Goal: Task Accomplishment & Management: Complete application form

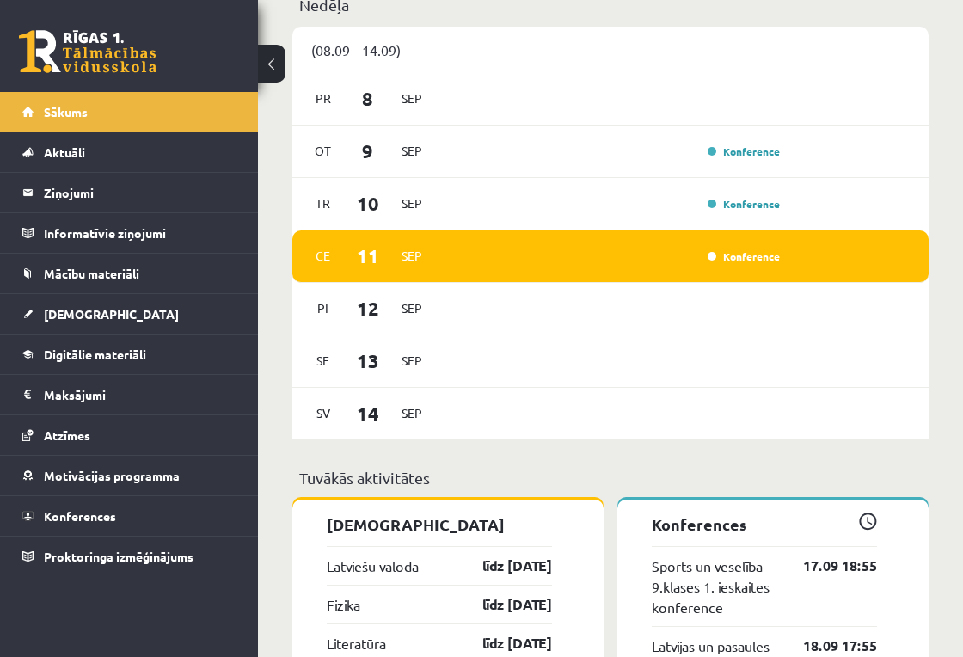
scroll to position [587, 0]
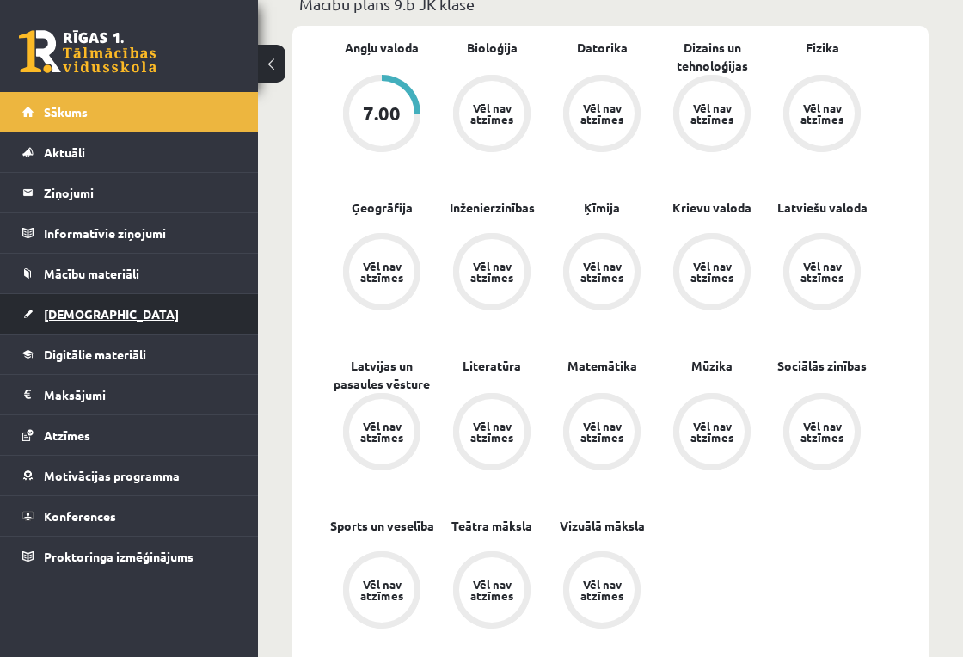
click at [114, 322] on link "[DEMOGRAPHIC_DATA]" at bounding box center [129, 314] width 214 height 40
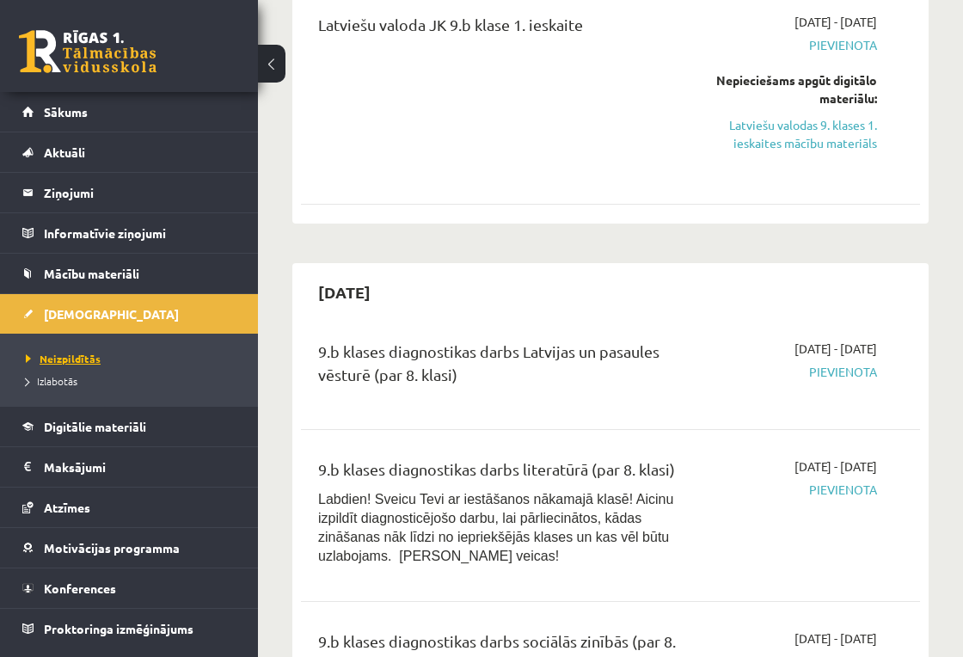
click at [132, 355] on link "Neizpildītās" at bounding box center [133, 358] width 215 height 15
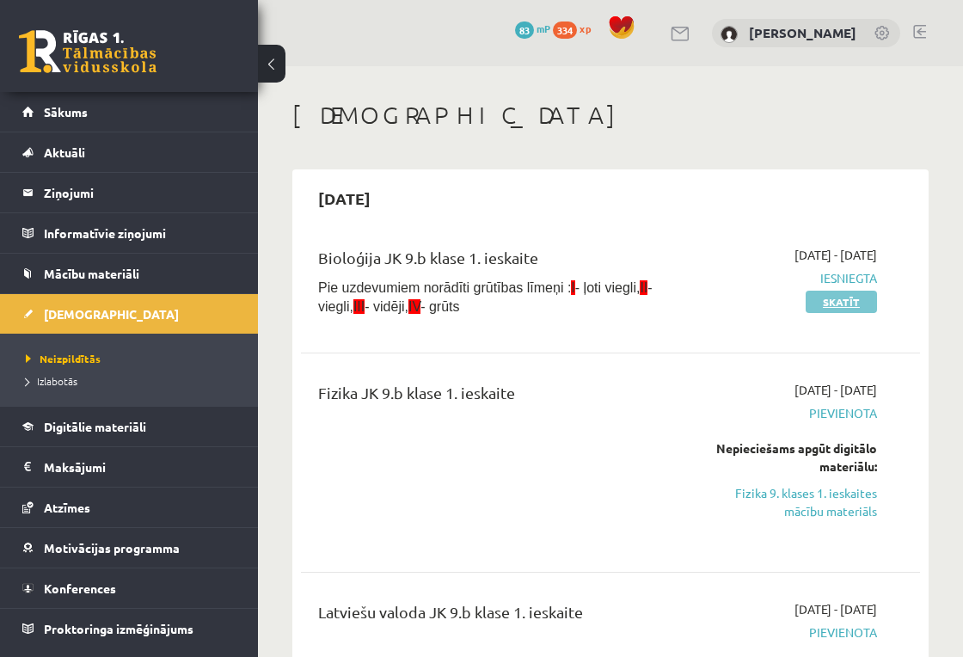
click at [853, 304] on link "Skatīt" at bounding box center [840, 301] width 71 height 22
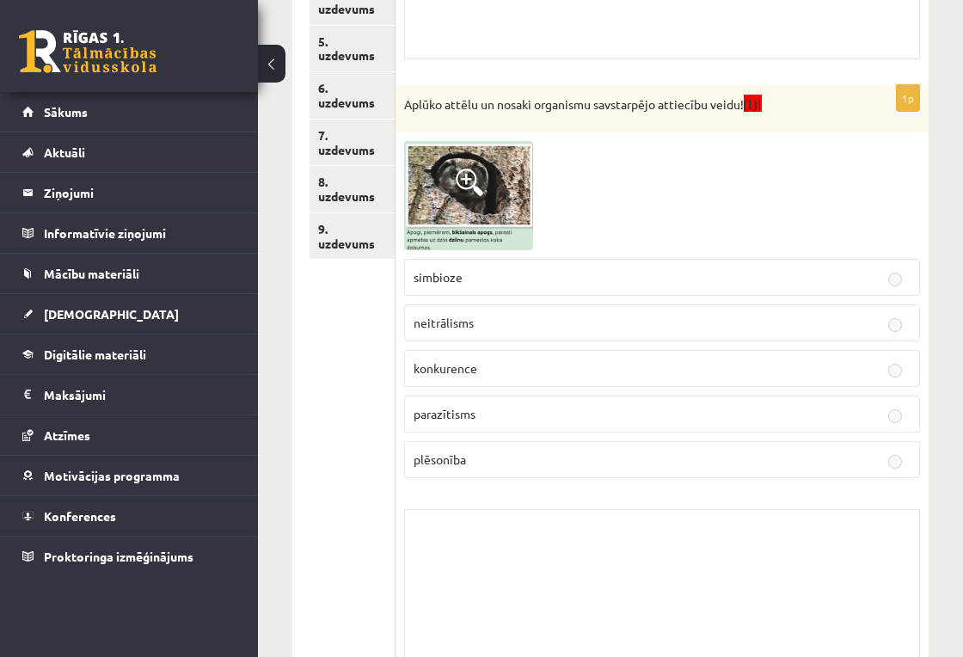
scroll to position [26, 0]
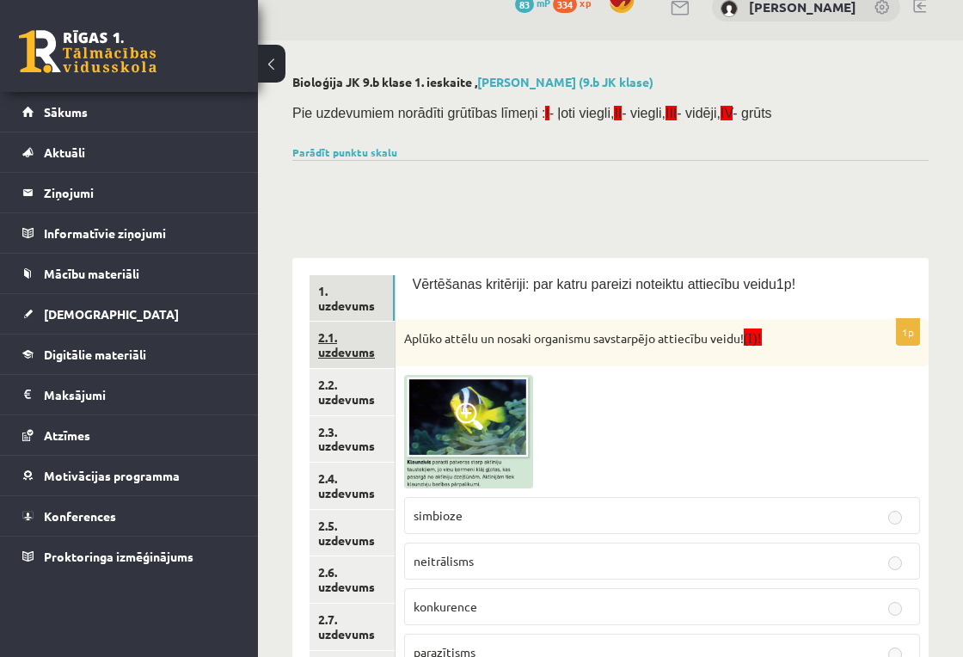
click at [379, 338] on link "2.1. uzdevums" at bounding box center [351, 344] width 85 height 46
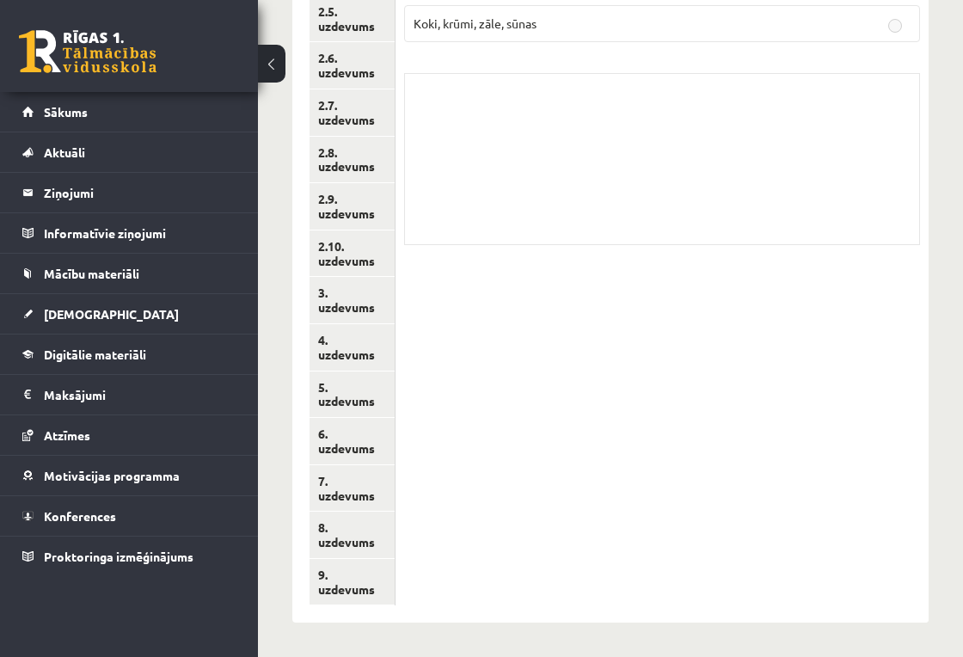
scroll to position [0, 0]
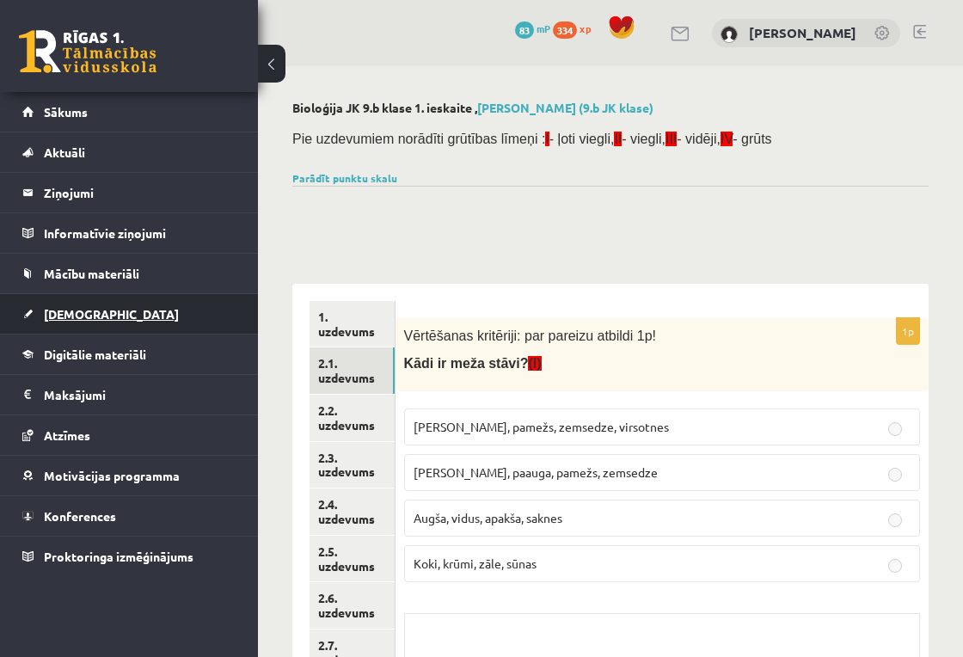
click at [119, 309] on link "[DEMOGRAPHIC_DATA]" at bounding box center [129, 314] width 214 height 40
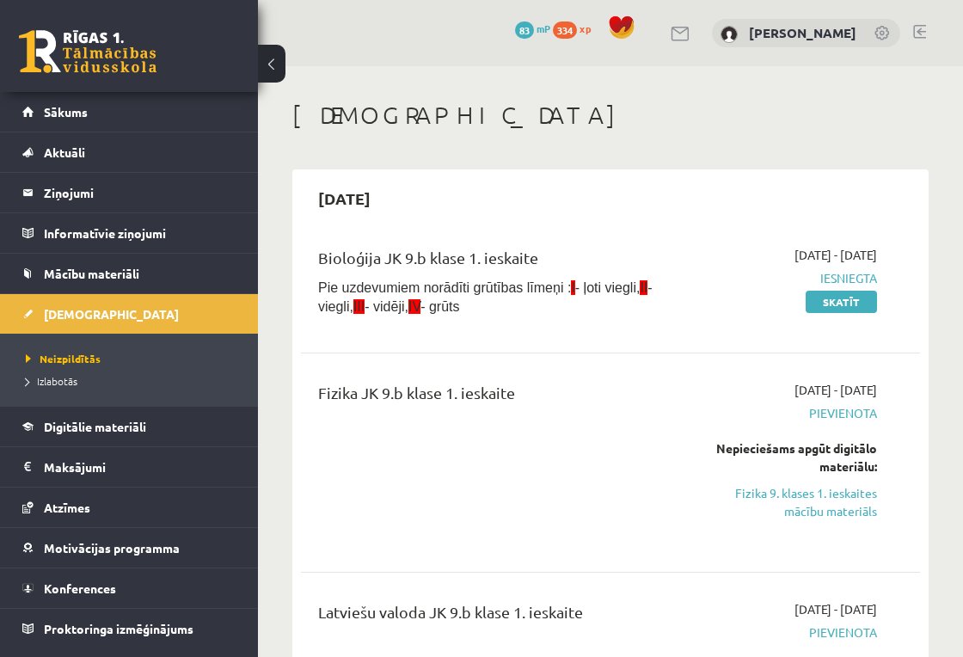
click at [113, 362] on link "Neizpildītās" at bounding box center [133, 358] width 215 height 15
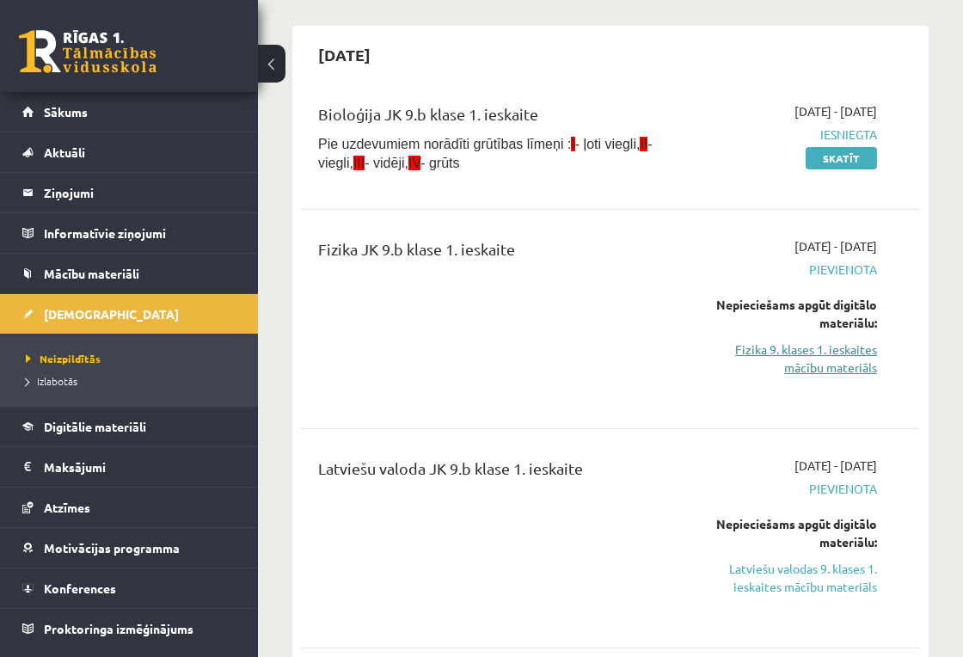
scroll to position [430, 0]
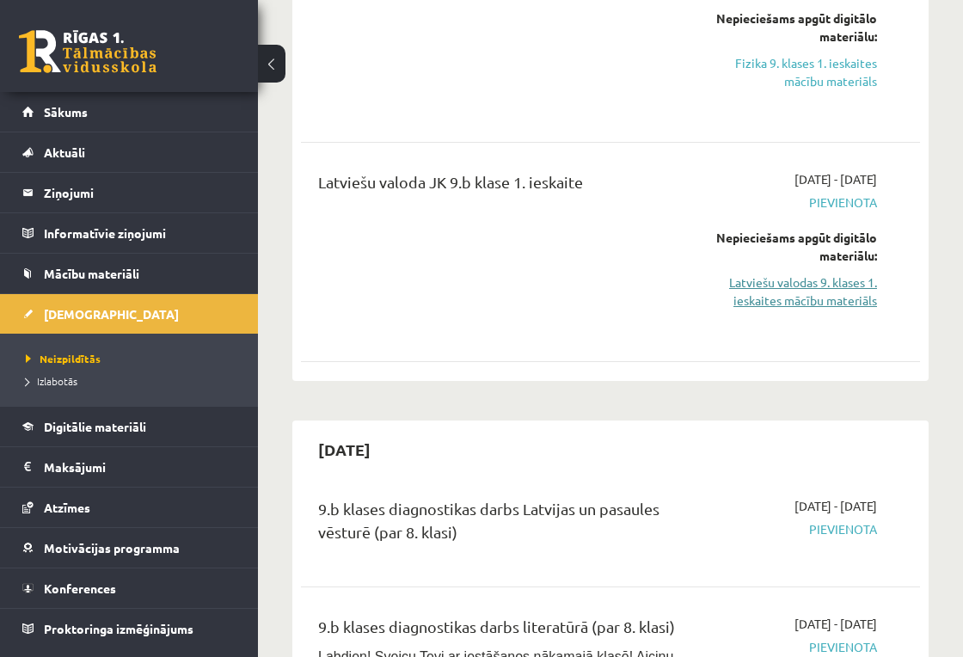
click at [839, 284] on link "Latviešu valodas 9. klases 1. ieskaites mācību materiāls" at bounding box center [791, 291] width 169 height 36
click at [813, 284] on link "Latviešu valodas 9. klases 1. ieskaites mācību materiāls" at bounding box center [791, 291] width 169 height 36
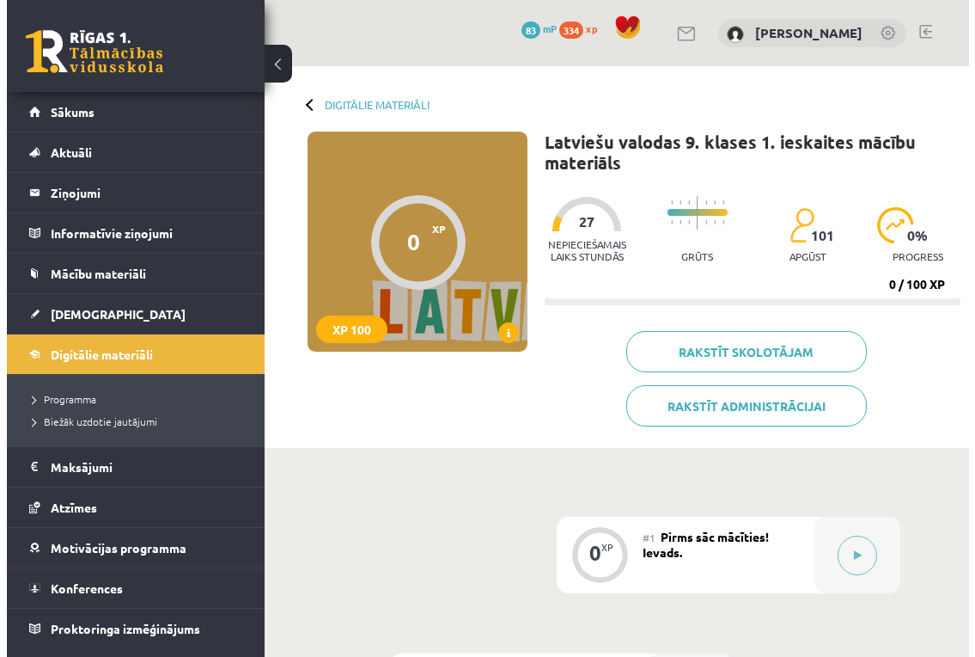
scroll to position [144, 0]
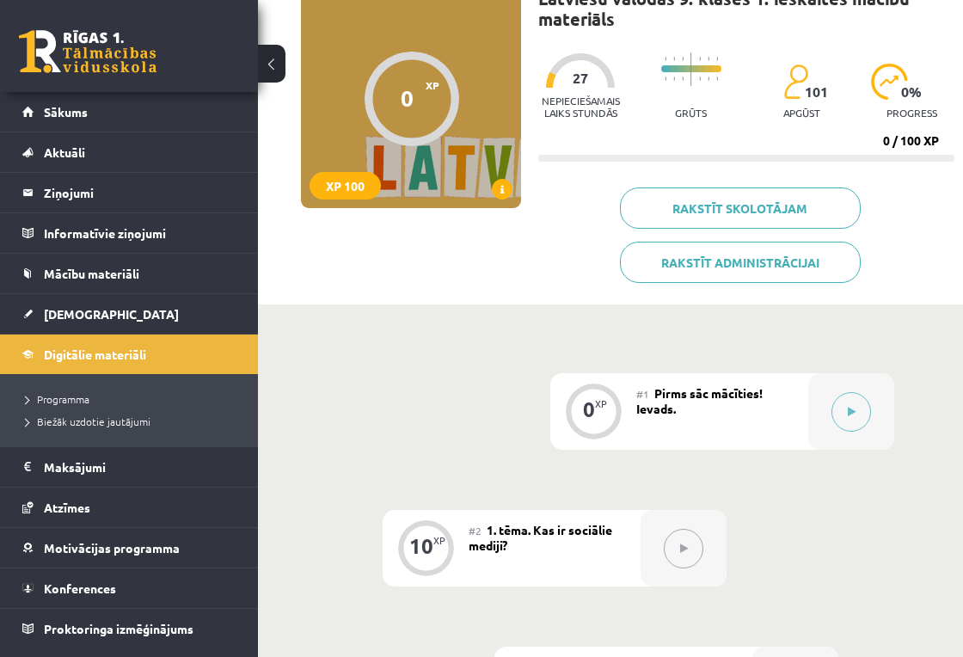
click at [694, 400] on span "Pirms sāc mācīties! Ievads." at bounding box center [699, 400] width 126 height 31
click at [846, 411] on button at bounding box center [851, 412] width 40 height 40
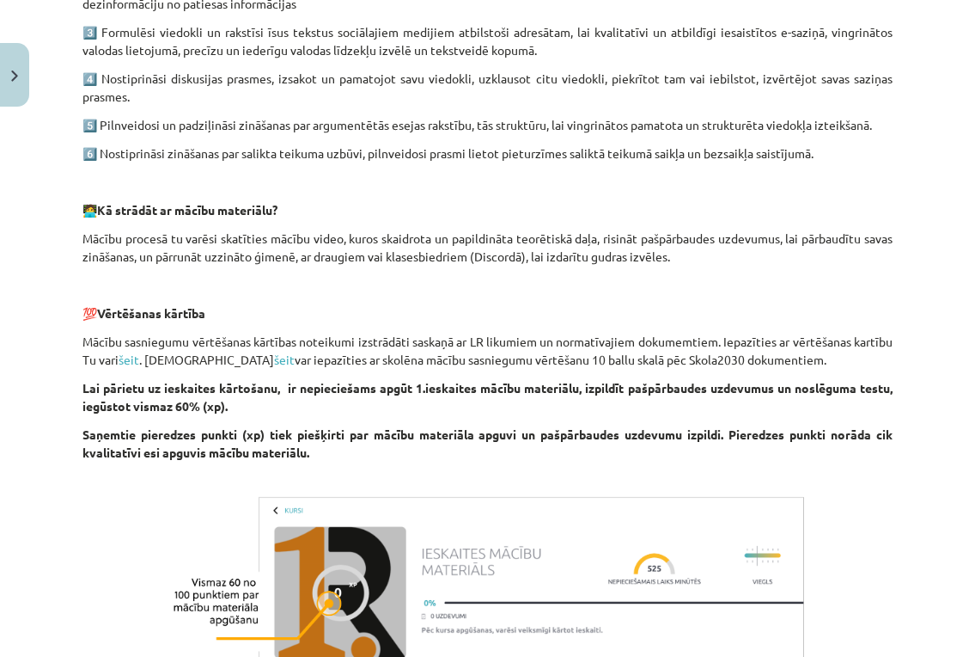
scroll to position [979, 0]
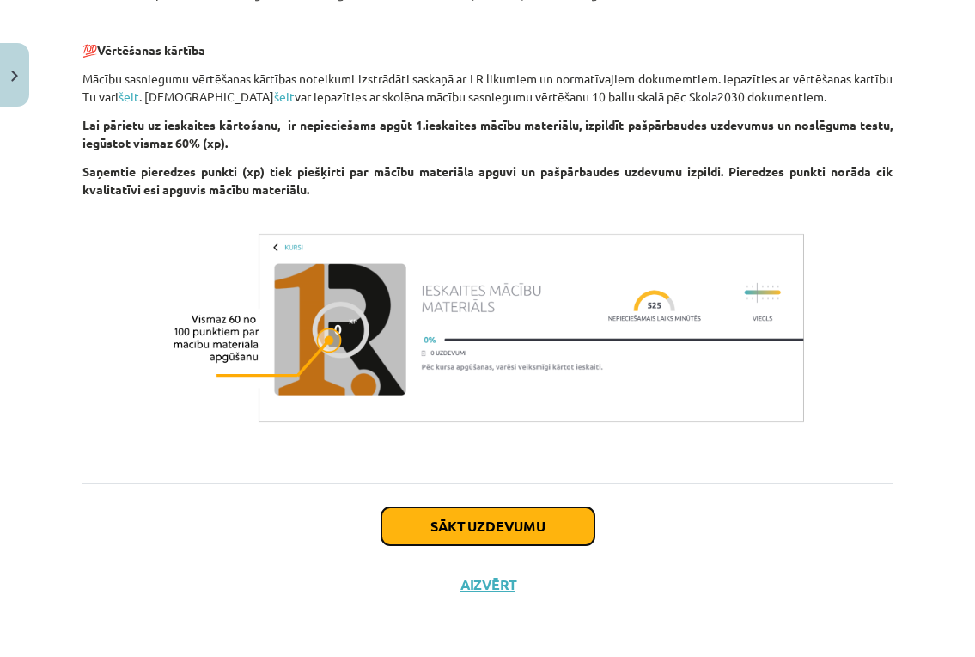
click at [531, 524] on button "Sākt uzdevumu" at bounding box center [488, 526] width 213 height 38
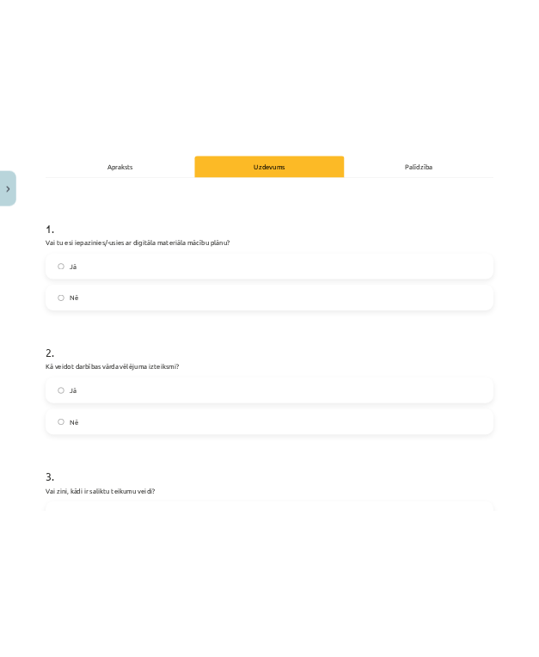
scroll to position [0, 0]
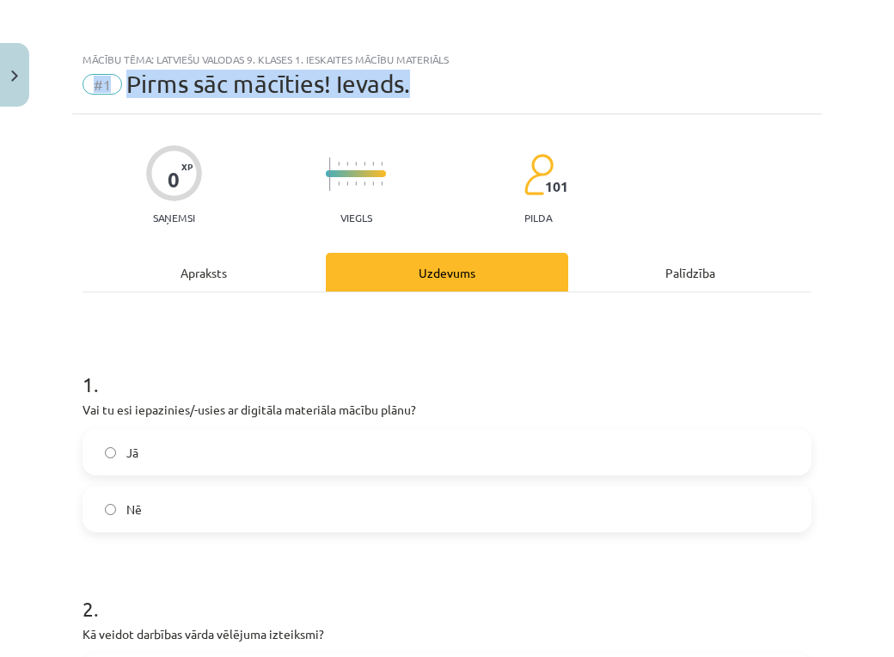
drag, startPoint x: 211, startPoint y: 103, endPoint x: 76, endPoint y: 73, distance: 138.2
click at [76, 73] on div "Mācību tēma: Latviešu valodas 9. klases 1. ieskaites mācību materiāls #1 Pirms …" at bounding box center [447, 328] width 894 height 657
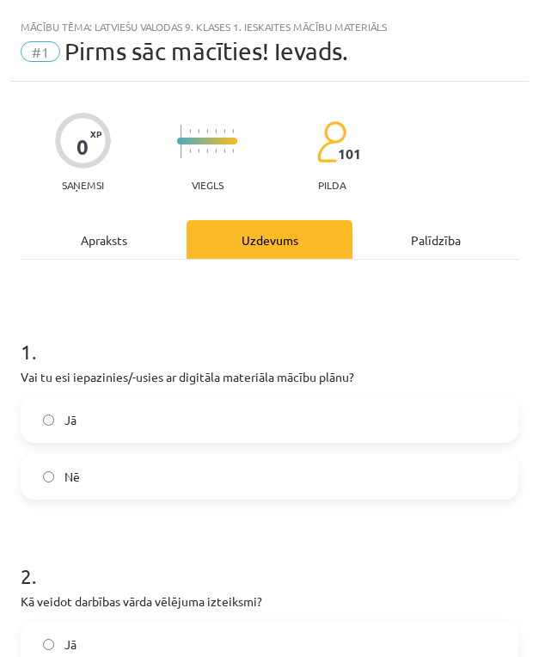
click at [117, 418] on label "Jā" at bounding box center [269, 419] width 494 height 43
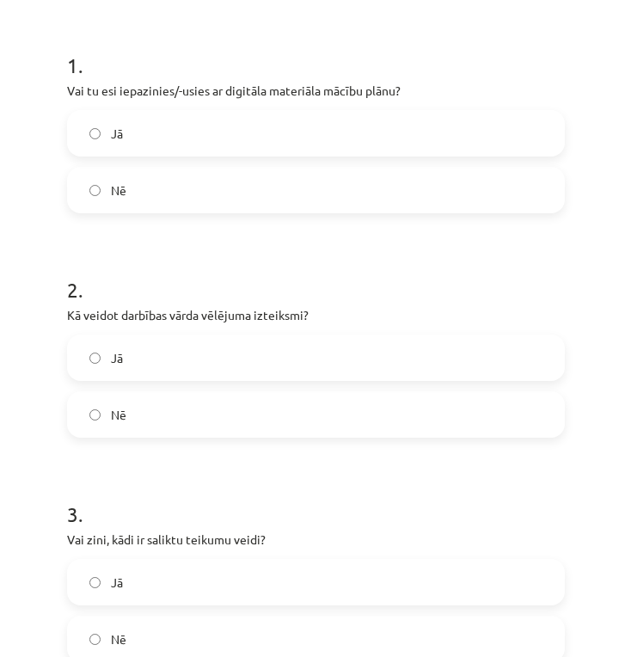
scroll to position [430, 0]
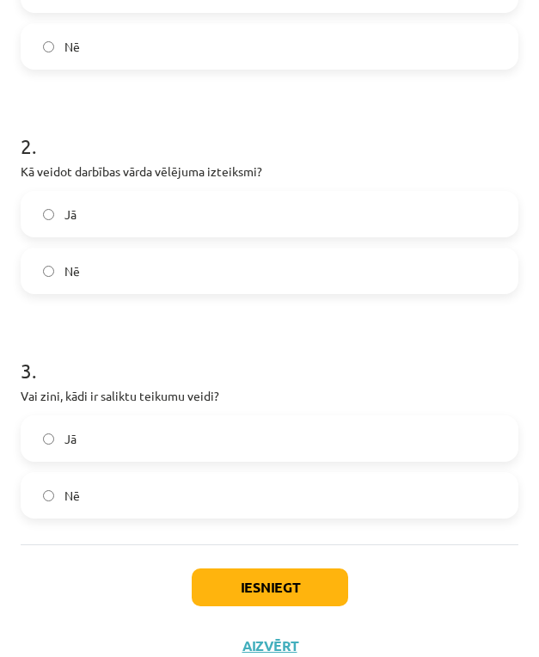
click at [38, 433] on label "Jā" at bounding box center [269, 438] width 494 height 43
click at [266, 586] on button "Iesniegt" at bounding box center [270, 587] width 156 height 38
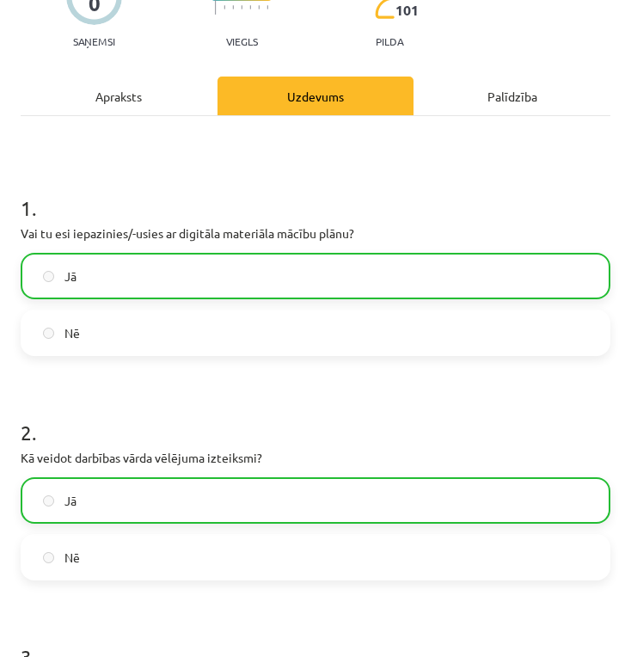
scroll to position [513, 0]
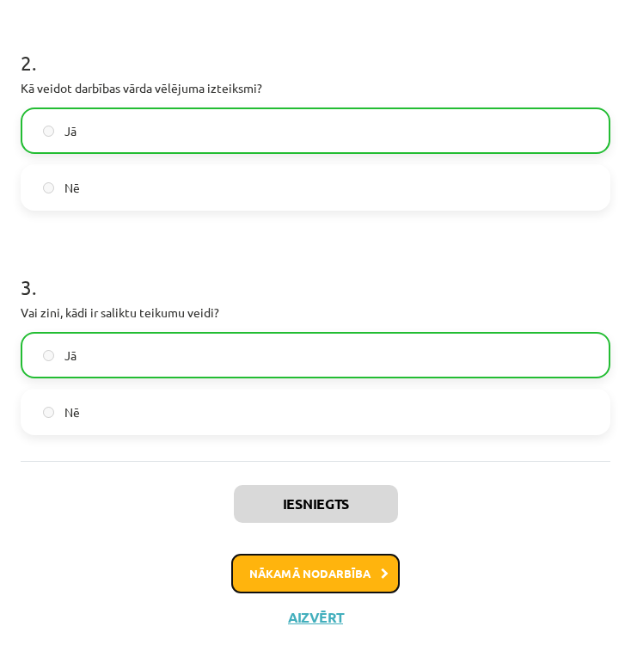
click at [353, 571] on button "Nākamā nodarbība" at bounding box center [315, 573] width 168 height 40
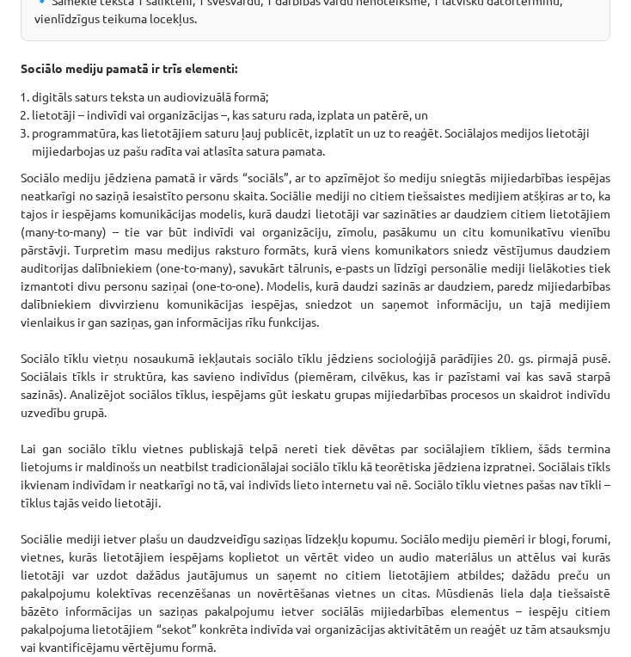
scroll to position [1213, 0]
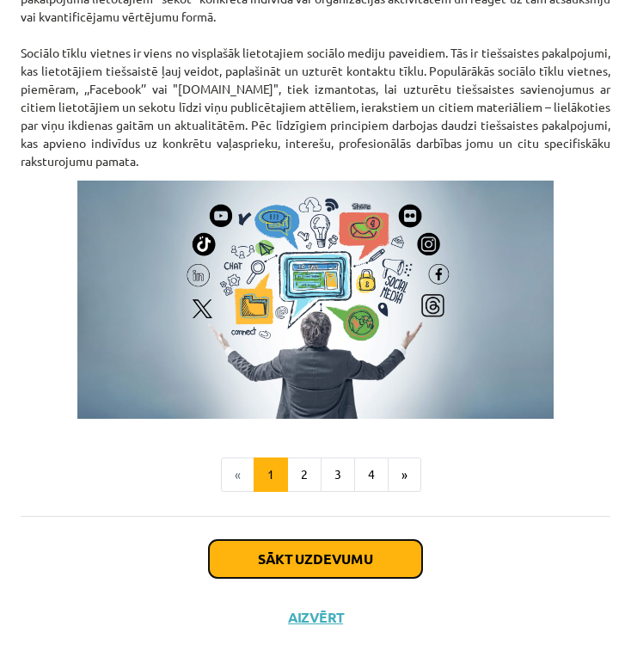
click at [354, 552] on button "Sākt uzdevumu" at bounding box center [315, 559] width 213 height 38
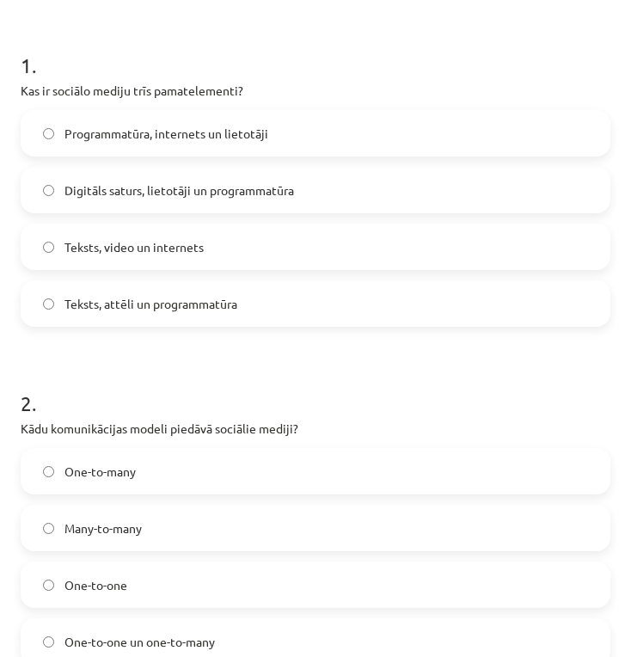
scroll to position [144, 0]
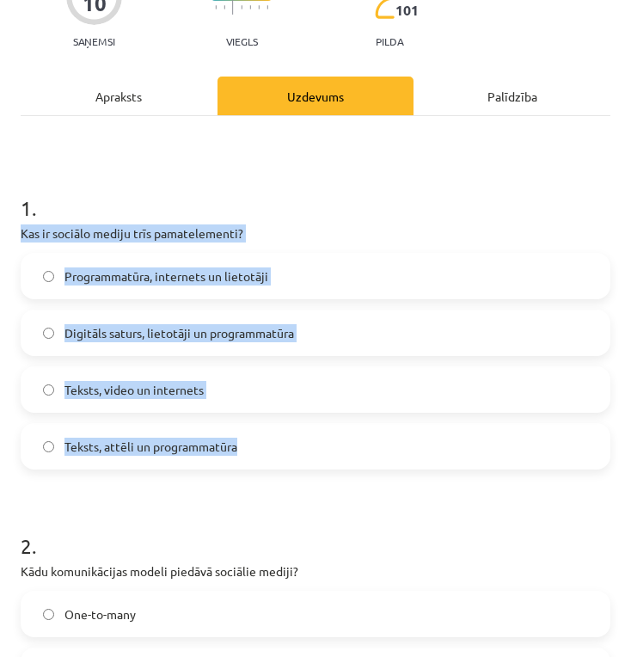
drag, startPoint x: 19, startPoint y: 228, endPoint x: 292, endPoint y: 441, distance: 346.6
copy div "Kas ir sociālo mediju trīs pamatelementi? Programmatūra, internets un lietotāji…"
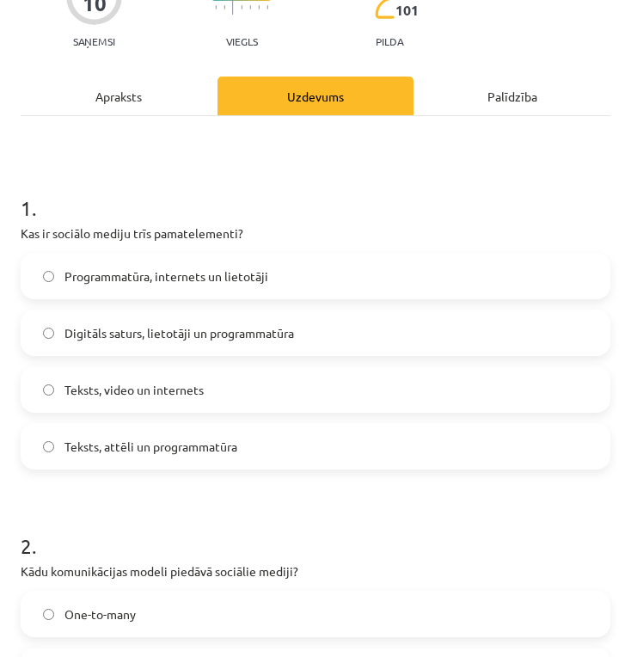
drag, startPoint x: 284, startPoint y: 480, endPoint x: 333, endPoint y: 498, distance: 51.4
drag, startPoint x: 275, startPoint y: 326, endPoint x: 288, endPoint y: 334, distance: 15.5
click at [276, 326] on span "Digitāls saturs, lietotāji un programmatūra" at bounding box center [178, 333] width 229 height 18
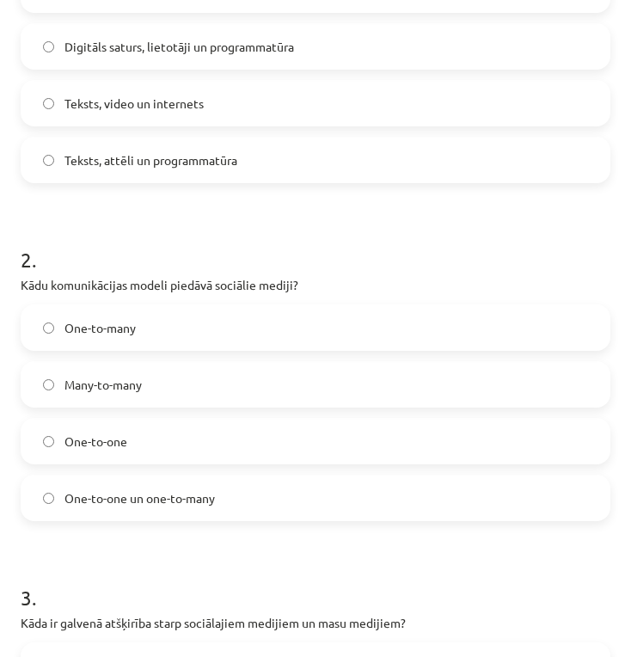
scroll to position [573, 0]
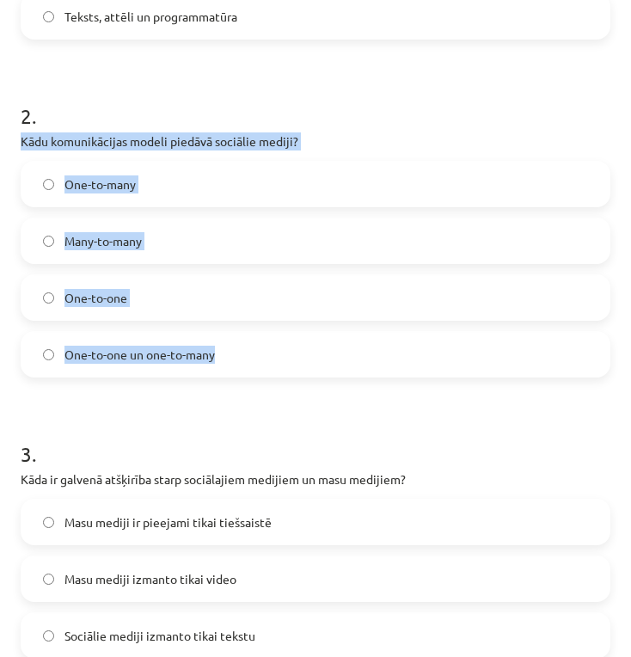
drag, startPoint x: 16, startPoint y: 138, endPoint x: 307, endPoint y: 346, distance: 357.3
click at [307, 346] on div "10 XP Saņemsi Viegls 101 pilda Apraksts Uzdevums Palīdzība 1 . Kas ir sociālo m…" at bounding box center [315, 527] width 610 height 2038
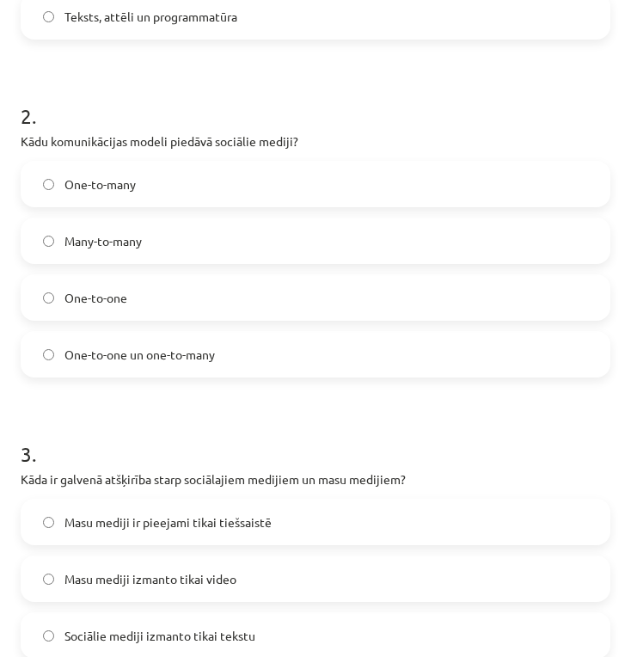
click at [302, 414] on h1 "3 ." at bounding box center [316, 438] width 590 height 53
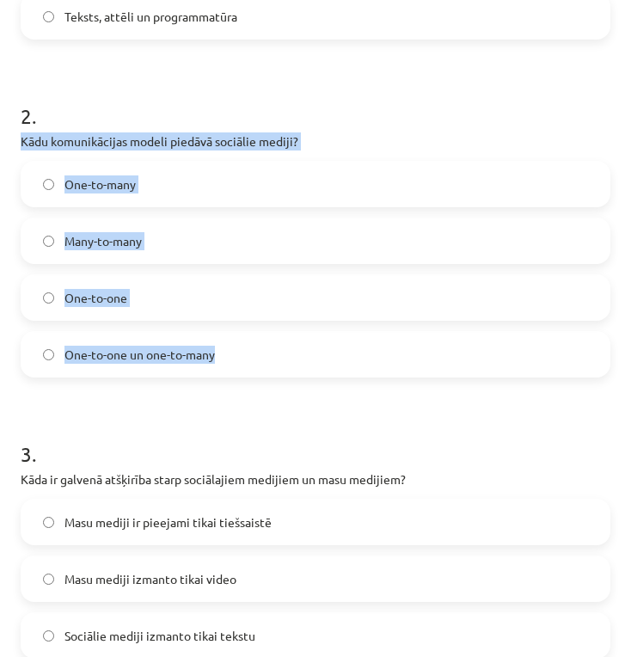
drag, startPoint x: 32, startPoint y: 141, endPoint x: 321, endPoint y: 352, distance: 358.6
click at [321, 352] on div "10 XP Saņemsi Viegls 101 pilda Apraksts Uzdevums Palīdzība 1 . Kas ir sociālo m…" at bounding box center [315, 527] width 610 height 2038
copy div "Kādu komunikācijas modeli piedāvā sociālie mediji? One-to-many Many-to-many One…"
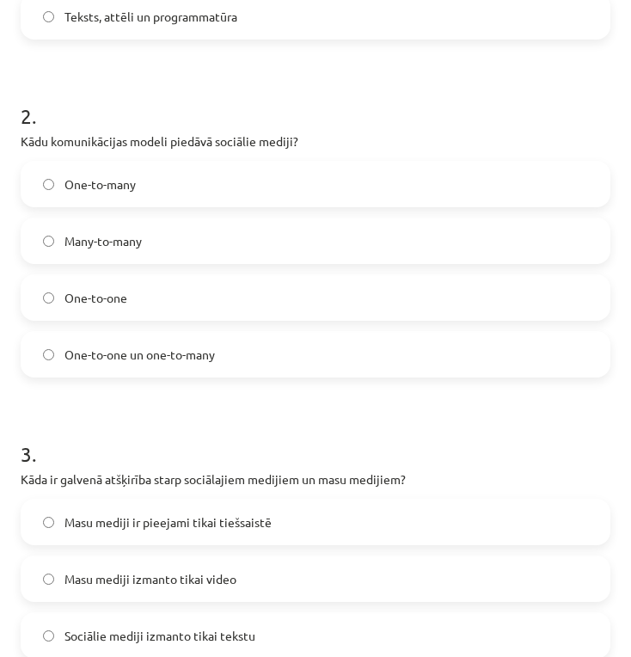
click at [321, 402] on form "1 . Kas ir sociālo mediju trīs pamatelementi? Programmatūra, internets un lieto…" at bounding box center [316, 563] width 590 height 1654
click at [185, 248] on label "Many-to-many" at bounding box center [315, 240] width 586 height 43
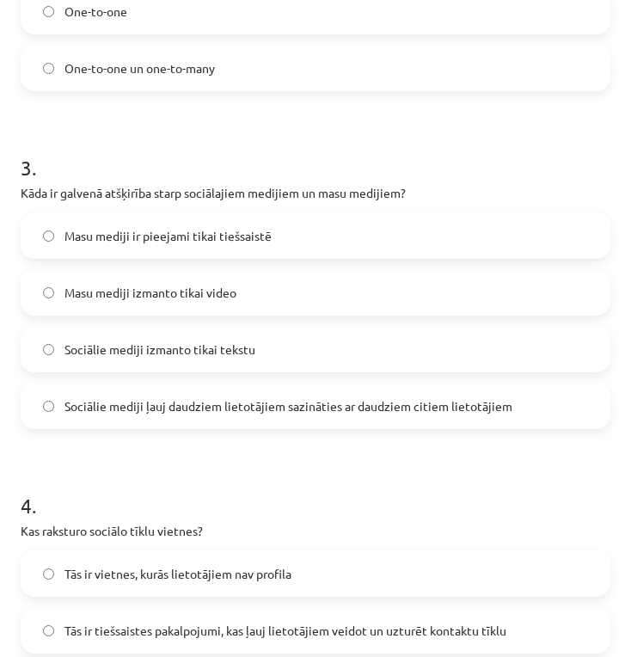
scroll to position [1003, 0]
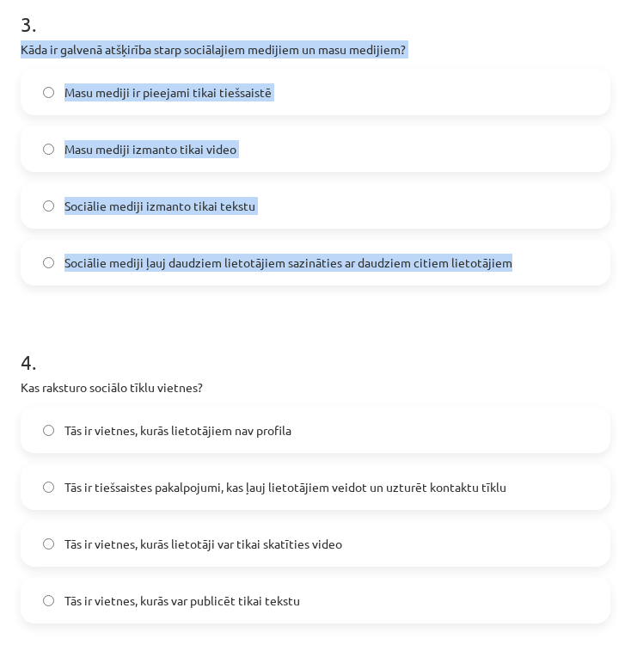
drag, startPoint x: 16, startPoint y: 46, endPoint x: 522, endPoint y: 284, distance: 558.6
click at [522, 284] on div "10 XP Saņemsi Viegls 101 pilda Apraksts Uzdevums Palīdzība 1 . Kas ir sociālo m…" at bounding box center [315, 98] width 610 height 2038
copy div "Kāda ir galvenā atšķirība starp sociālajiem medijiem un masu medijiem? Masu med…"
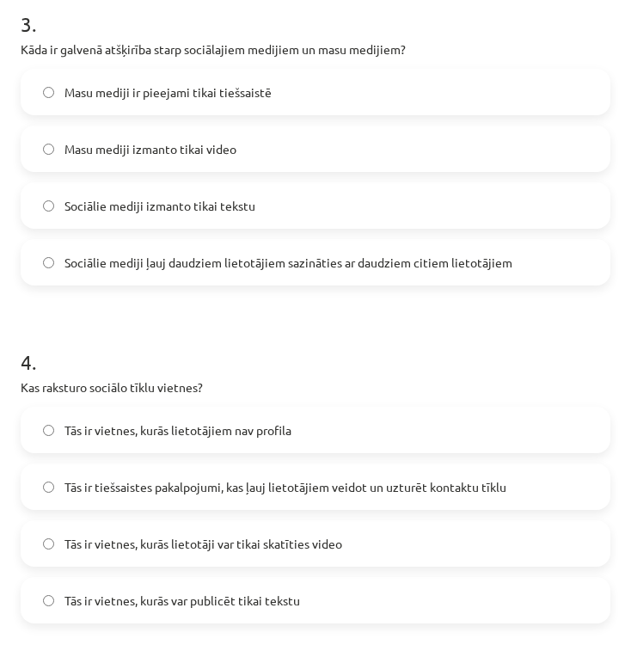
click at [314, 348] on h1 "4 ." at bounding box center [316, 346] width 590 height 53
click at [283, 265] on span "Sociālie mediji ļauj daudziem lietotājiem sazināties ar daudziem citiem lietotā…" at bounding box center [288, 263] width 448 height 18
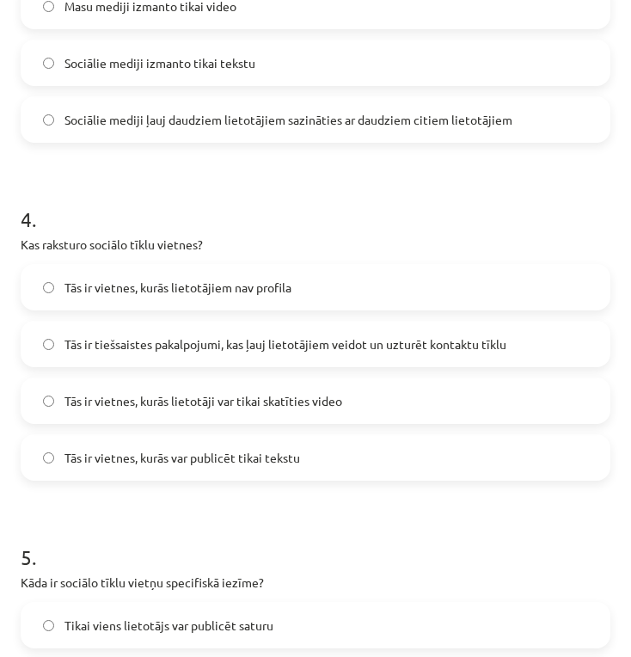
scroll to position [1289, 0]
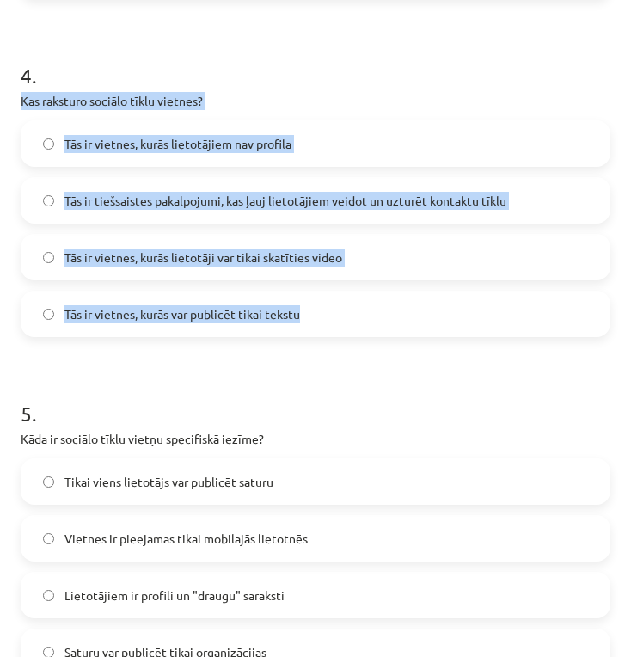
drag, startPoint x: 16, startPoint y: 101, endPoint x: 352, endPoint y: 315, distance: 398.8
copy div "Kas raksturo sociālo tīklu vietnes? Tās ir vietnes, kurās lietotājiem nav profi…"
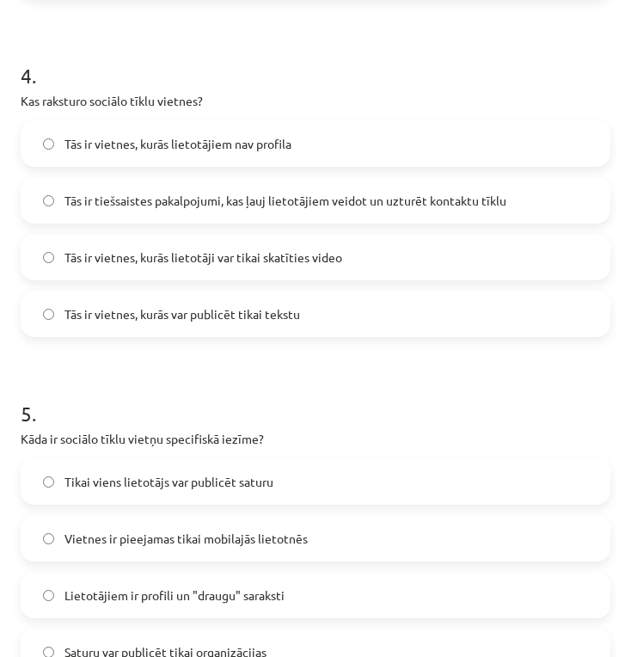
click at [343, 392] on h1 "5 ." at bounding box center [316, 397] width 590 height 53
click at [361, 194] on span "Tās ir tiešsaistes pakalpojumi, kas ļauj lietotājiem veidot un uzturēt kontaktu…" at bounding box center [285, 201] width 442 height 18
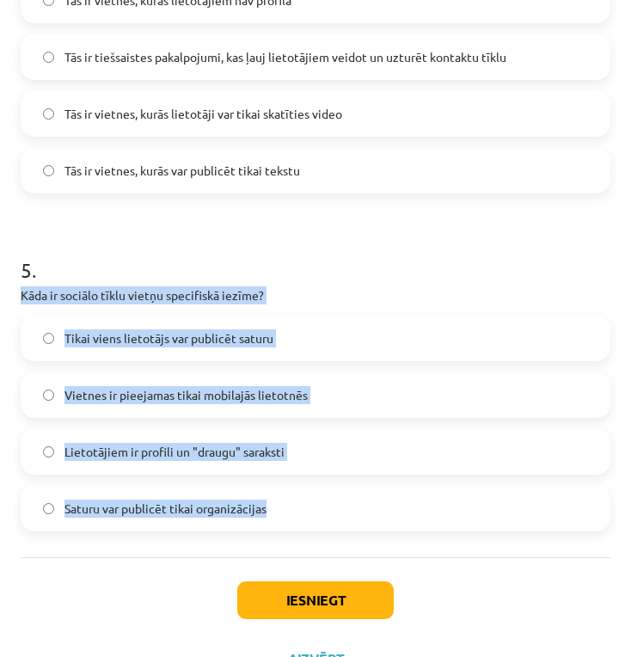
drag, startPoint x: 21, startPoint y: 294, endPoint x: 371, endPoint y: 531, distance: 423.3
copy div "Kāda ir sociālo tīklu vietņu specifiskā iezīme? Tikai viens lietotājs var publi…"
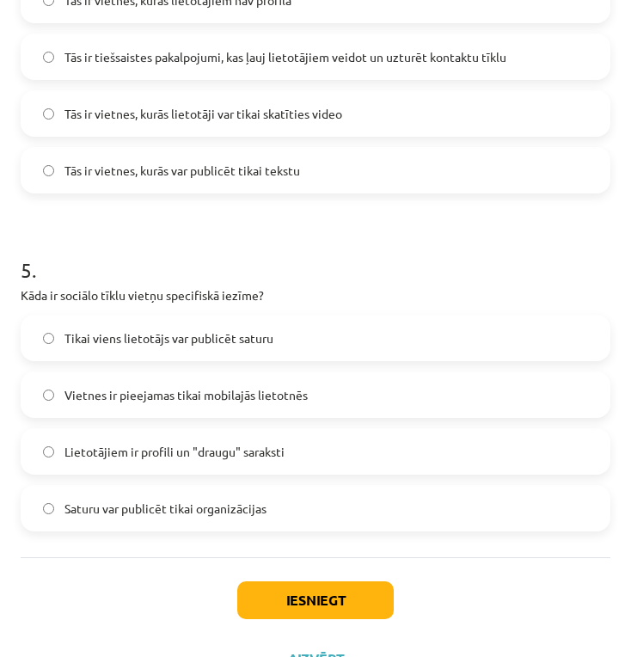
click at [378, 231] on h1 "5 ." at bounding box center [316, 254] width 590 height 53
click at [333, 462] on label "Lietotājiem ir profili un "draugu" saraksti" at bounding box center [315, 451] width 586 height 43
click at [281, 608] on button "Iesniegt" at bounding box center [315, 600] width 156 height 38
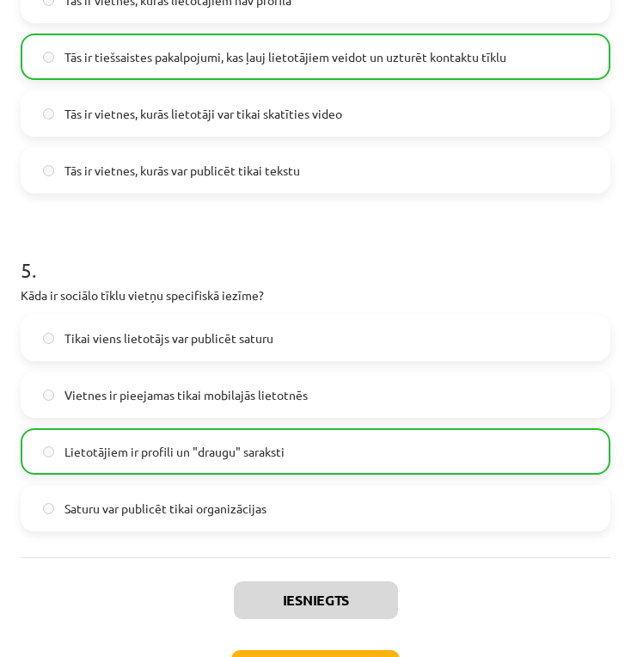
scroll to position [1529, 0]
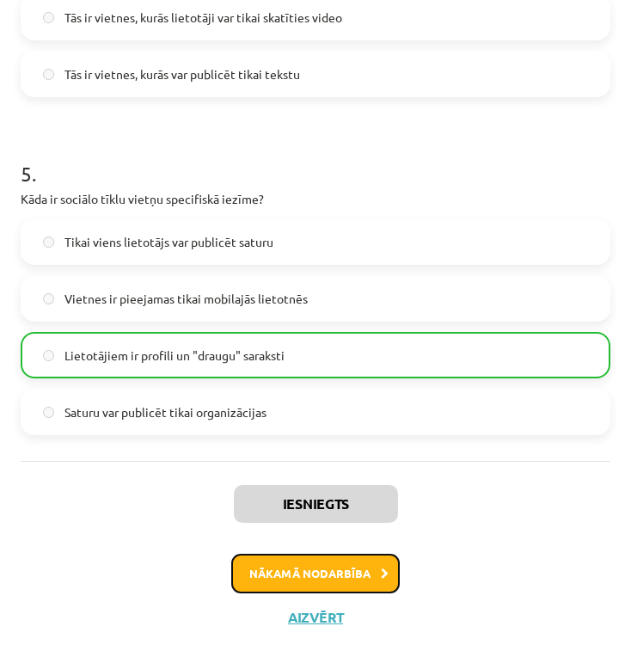
click at [338, 567] on button "Nākamā nodarbība" at bounding box center [315, 573] width 168 height 40
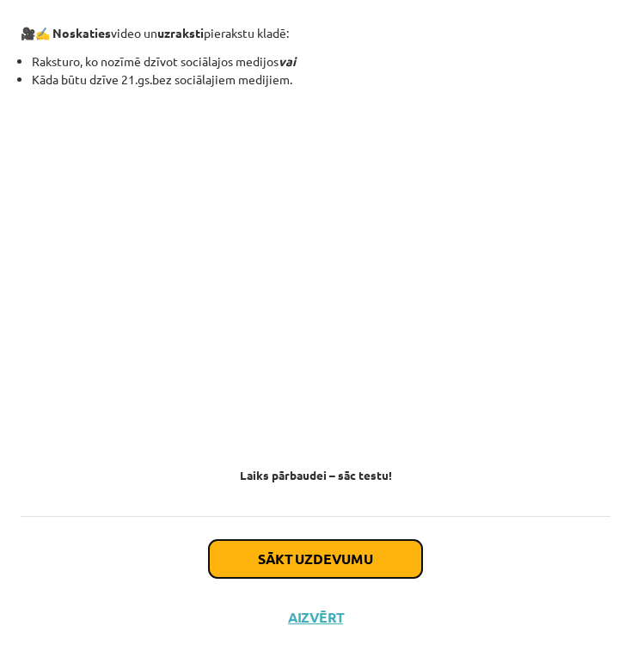
click at [349, 557] on button "Sākt uzdevumu" at bounding box center [315, 559] width 213 height 38
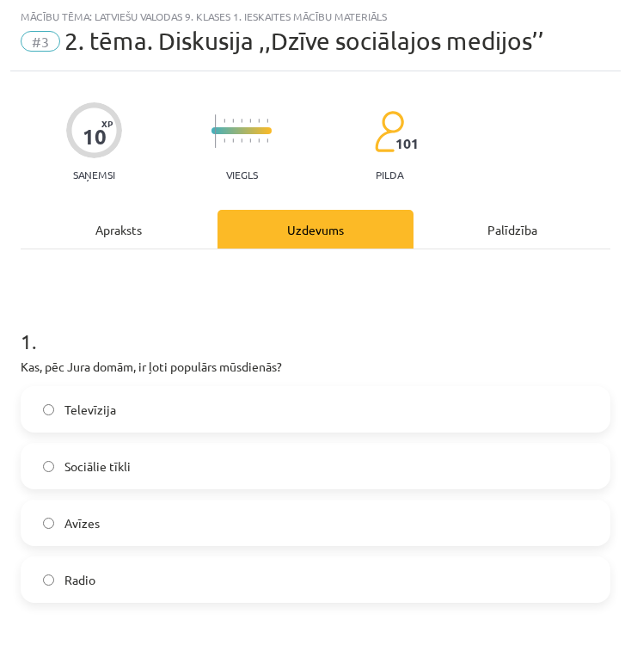
scroll to position [154, 0]
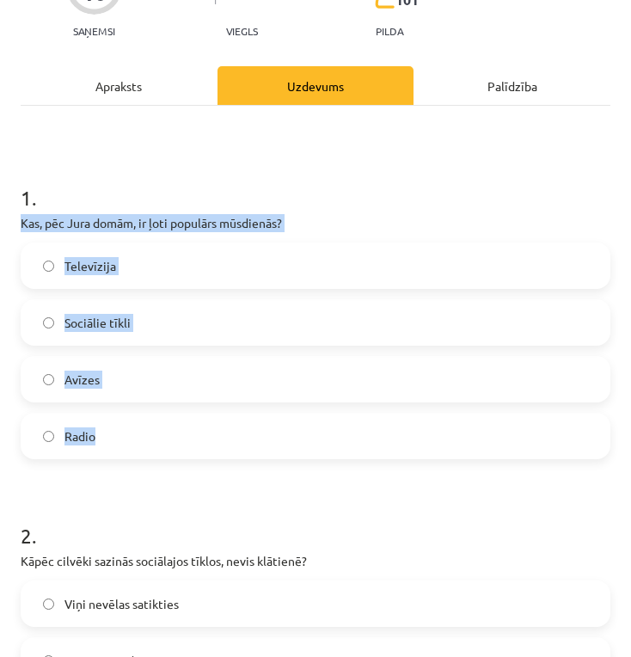
drag, startPoint x: 16, startPoint y: 217, endPoint x: 243, endPoint y: 419, distance: 303.2
copy div "Kas, pēc Jura domām, ir ļoti populārs mūsdienās? Televīzija Sociālie tīkli Avīz…"
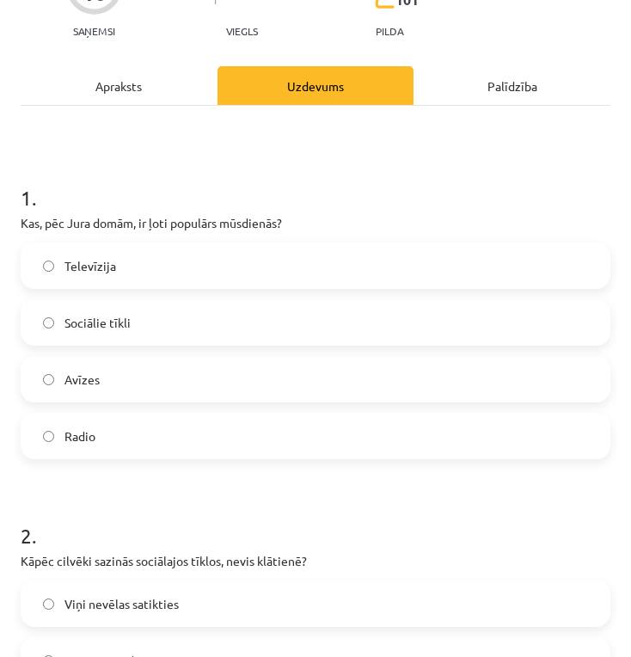
click at [214, 314] on label "Sociālie tīkli" at bounding box center [315, 322] width 586 height 43
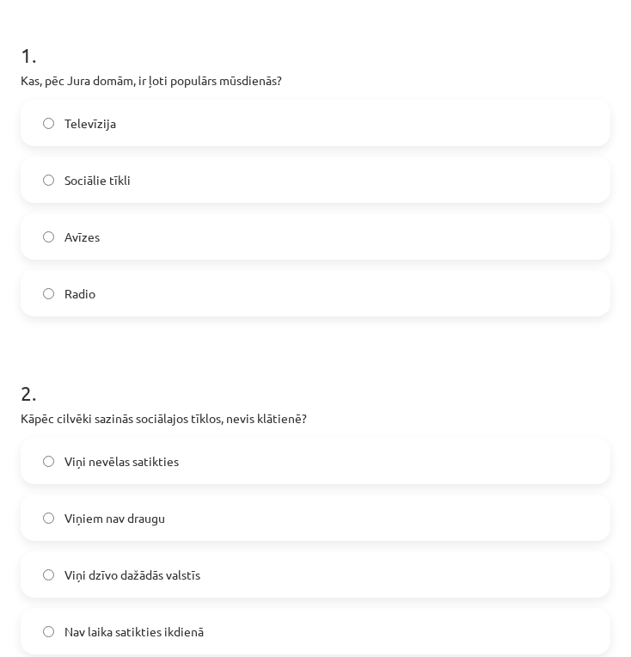
scroll to position [440, 0]
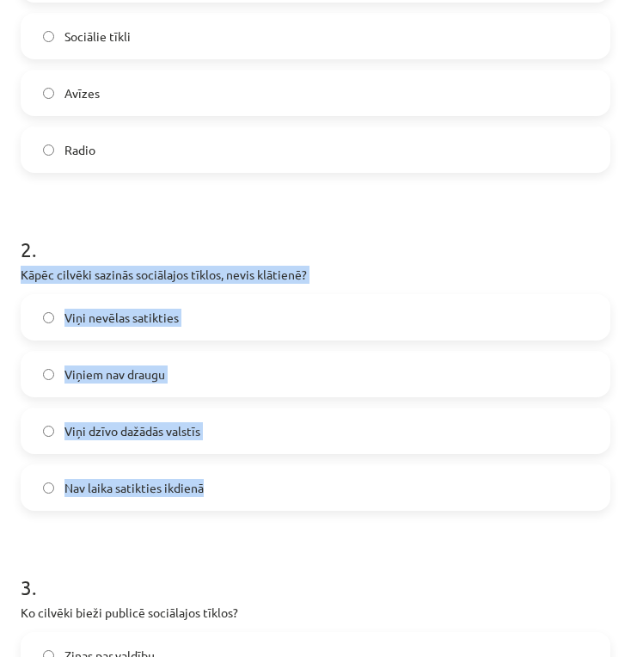
drag, startPoint x: 18, startPoint y: 267, endPoint x: 291, endPoint y: 492, distance: 353.5
click at [291, 492] on div "10 XP Saņemsi Viegls 101 pilda Apraksts Uzdevums Palīdzība 1 . Kas, pēc Jura do…" at bounding box center [315, 661] width 610 height 2038
copy div "Kāpēc cilvēki sazinās sociālajos tīklos, nevis klātienē? Viņi nevēlas satikties…"
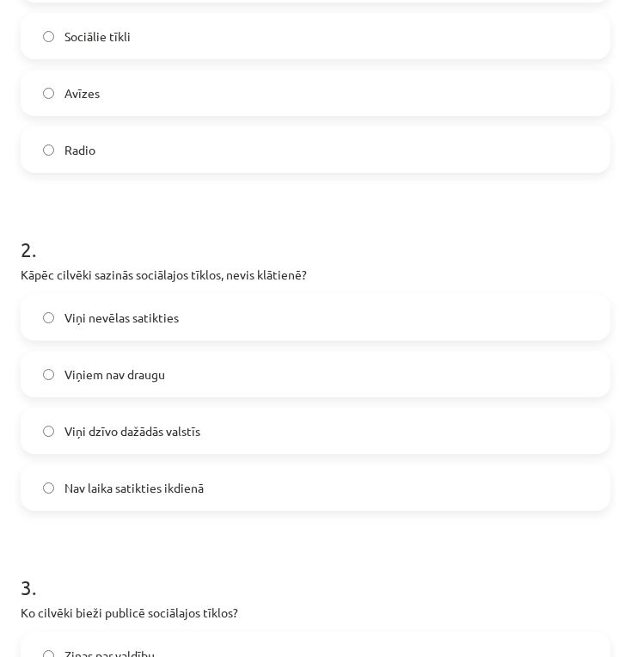
click at [217, 483] on label "Nav laika satikties ikdienā" at bounding box center [315, 487] width 586 height 43
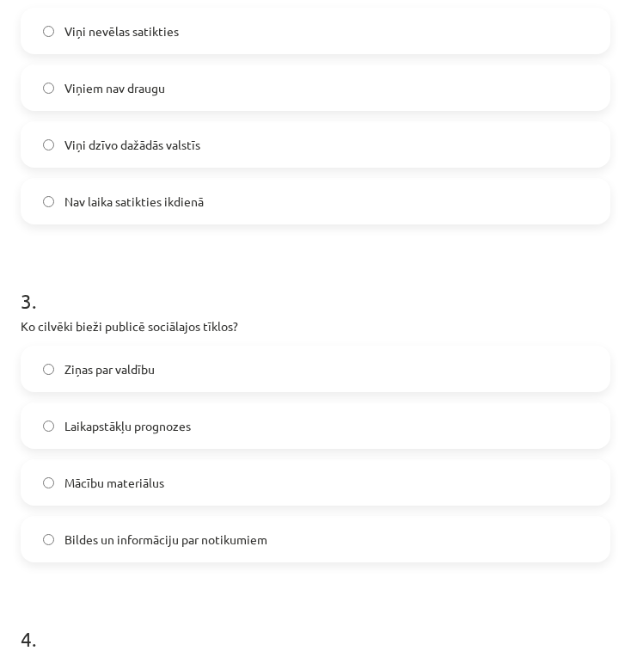
scroll to position [870, 0]
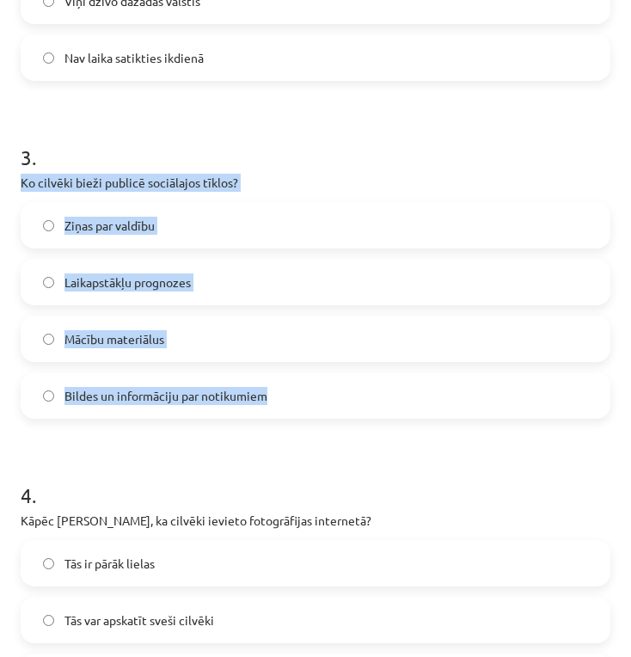
drag, startPoint x: 21, startPoint y: 177, endPoint x: 266, endPoint y: 400, distance: 332.2
click at [266, 400] on div "3 . Ko cilvēki bieži publicē sociālajos tīklos? Ziņas par valdību Laikapstākļu …" at bounding box center [316, 266] width 590 height 303
copy div "Ko cilvēki bieži publicē sociālajos tīklos? Ziņas par valdību Laikapstākļu prog…"
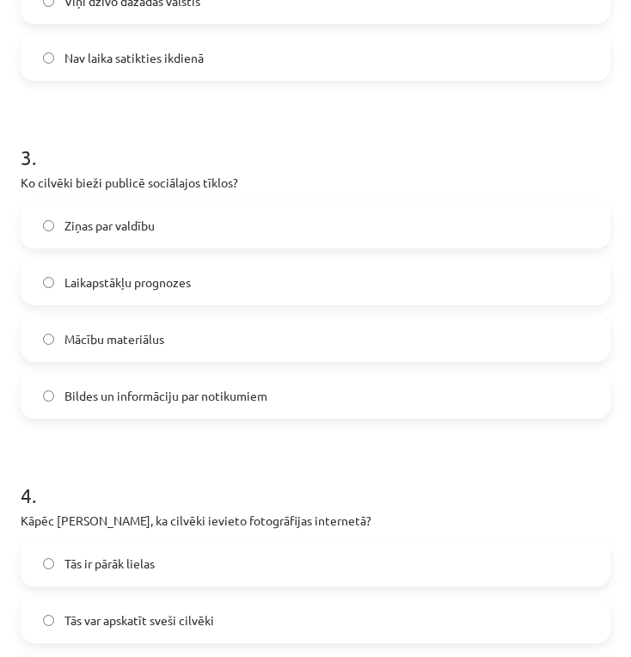
click at [298, 456] on h1 "4 ." at bounding box center [316, 479] width 590 height 53
click at [262, 399] on span "Bildes un informāciju par notikumiem" at bounding box center [165, 396] width 203 height 18
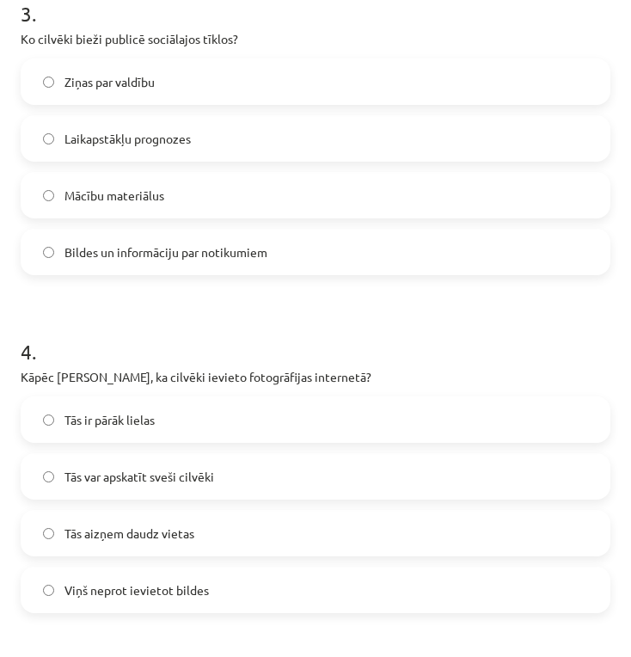
scroll to position [1156, 0]
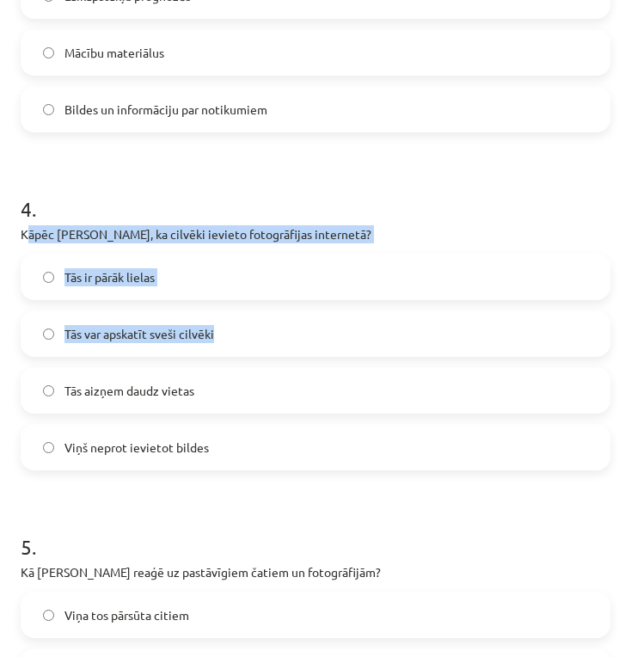
drag, startPoint x: 26, startPoint y: 234, endPoint x: 230, endPoint y: 295, distance: 213.4
click at [220, 350] on div "4 . Kāpēc Jurim nepatīk, ka cilvēki ievieto fotogrāfijas internetā? Tās ir pārā…" at bounding box center [316, 318] width 590 height 303
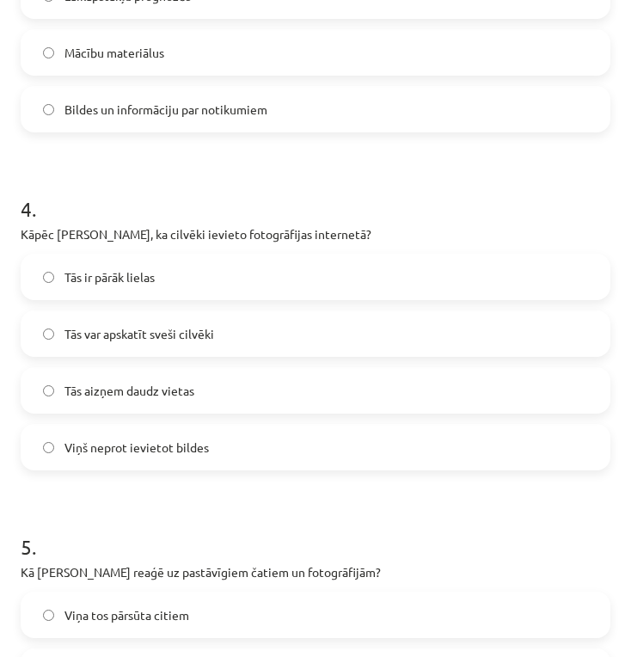
click at [133, 176] on h1 "4 ." at bounding box center [316, 193] width 590 height 53
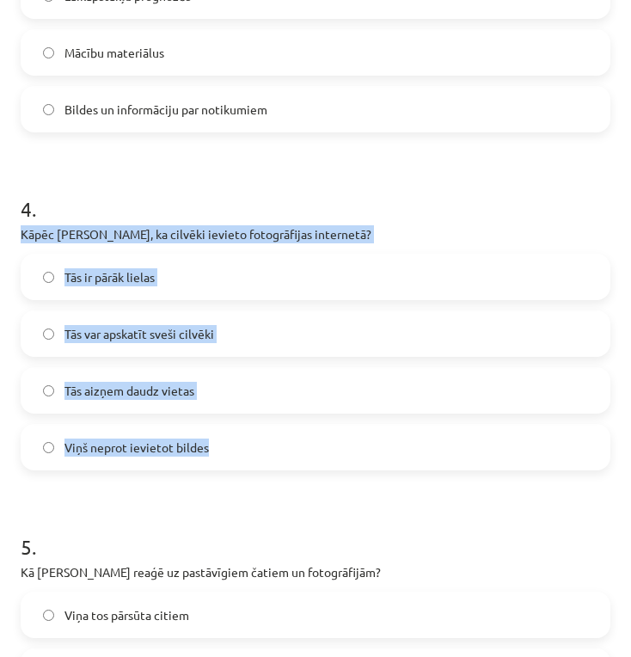
drag, startPoint x: 15, startPoint y: 229, endPoint x: 283, endPoint y: 441, distance: 341.3
copy div "Kāpēc Jurim nepatīk, ka cilvēki ievieto fotogrāfijas internetā? Tās ir pārāk li…"
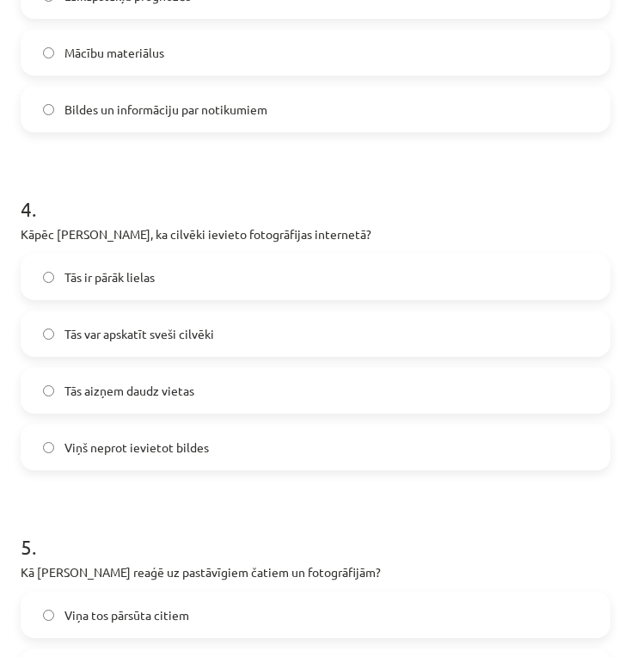
click at [310, 322] on label "Tās var apskatīt sveši cilvēki" at bounding box center [315, 333] width 586 height 43
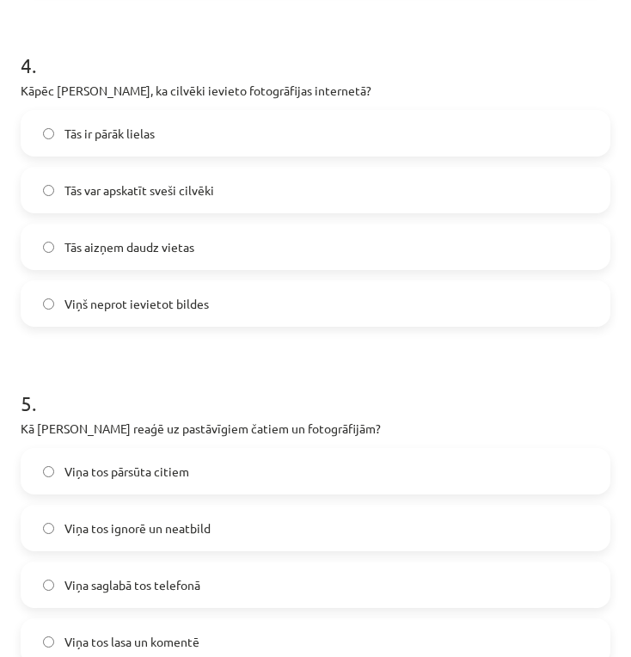
scroll to position [1443, 0]
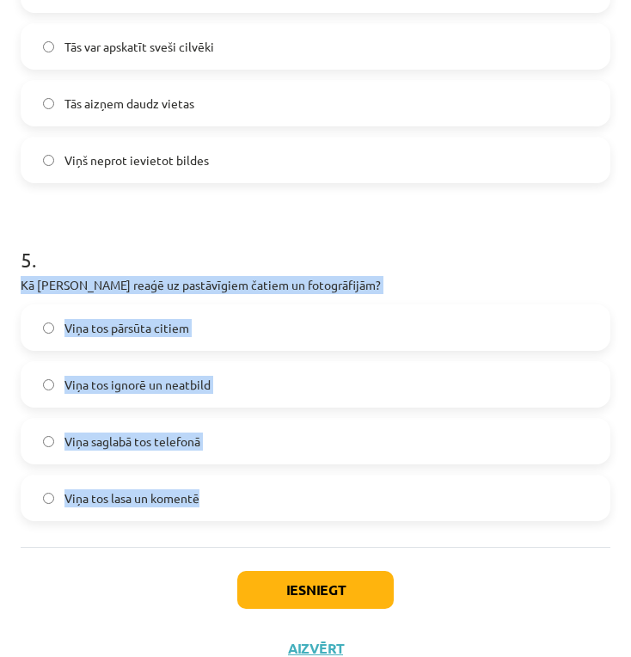
drag, startPoint x: 23, startPoint y: 285, endPoint x: 272, endPoint y: 504, distance: 331.3
click at [272, 504] on div "5 . Kā Inita reaģē uz pastāvīgiem čatiem un fotogrāfijām? Viņa tos pārsūta citi…" at bounding box center [316, 368] width 590 height 303
copy div "Kā Inita reaģē uz pastāvīgiem čatiem un fotogrāfijām? Viņa tos pārsūta citiem V…"
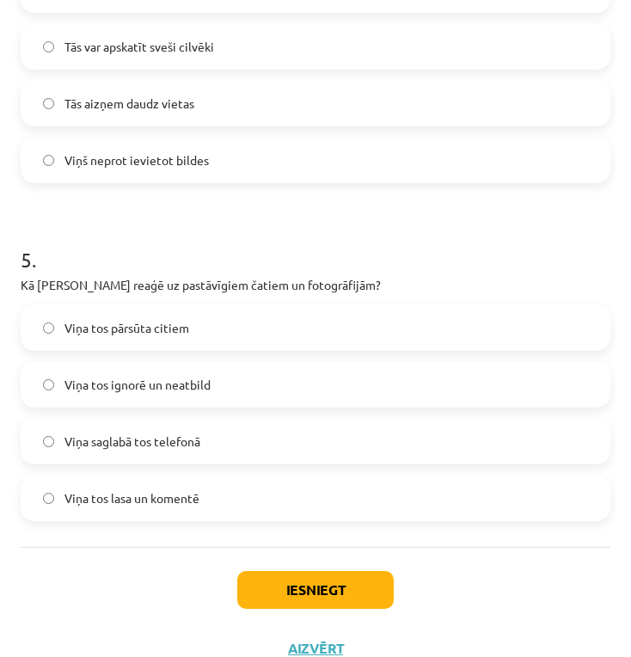
click at [400, 226] on h1 "5 ." at bounding box center [316, 243] width 590 height 53
click at [308, 598] on button "Iesniegt" at bounding box center [315, 590] width 156 height 38
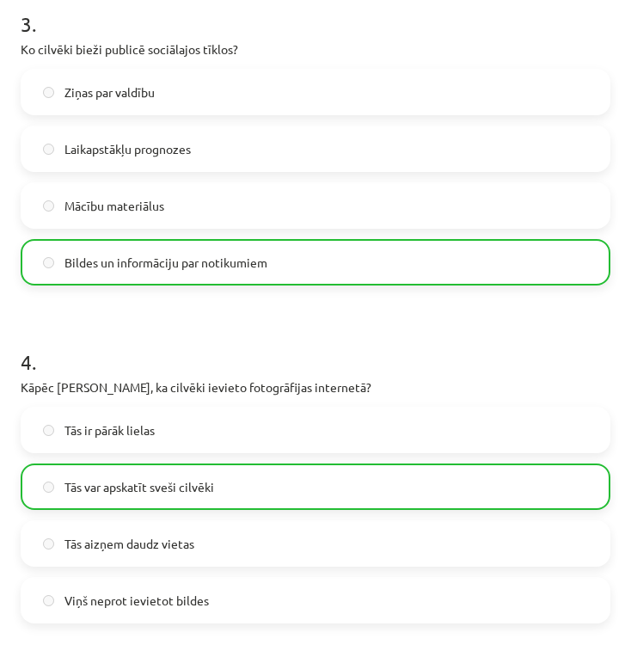
scroll to position [1529, 0]
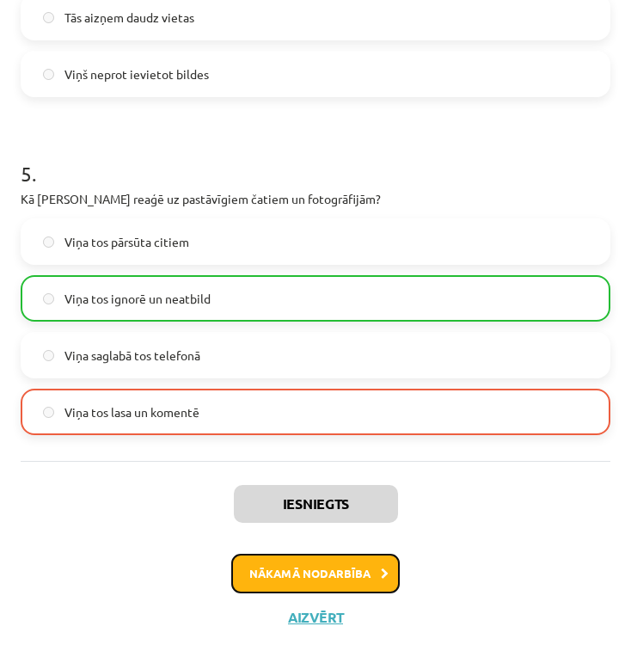
click at [347, 578] on button "Nākamā nodarbība" at bounding box center [315, 573] width 168 height 40
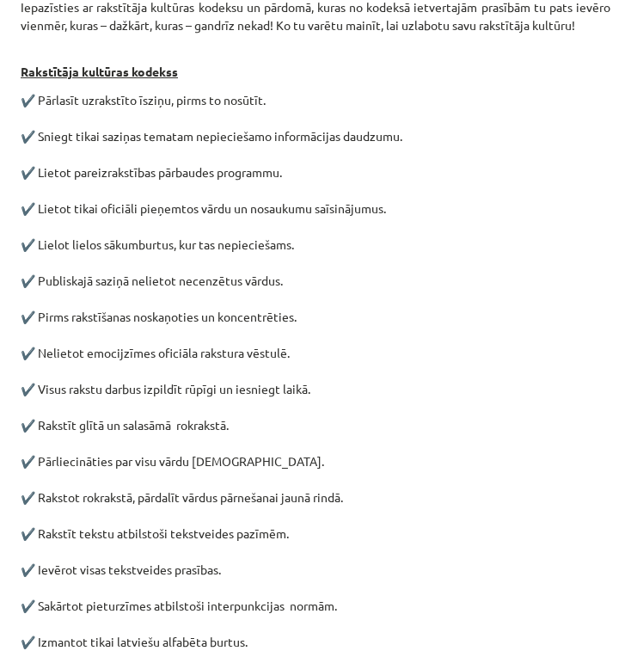
scroll to position [792, 0]
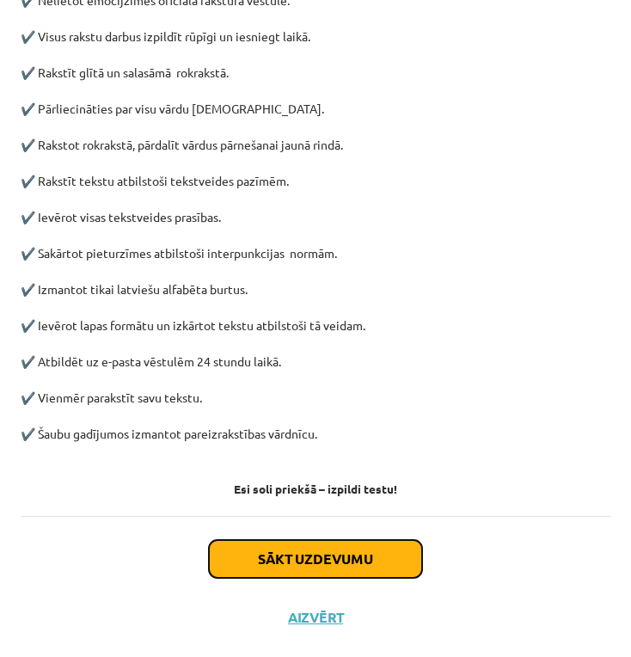
click at [338, 554] on button "Sākt uzdevumu" at bounding box center [315, 559] width 213 height 38
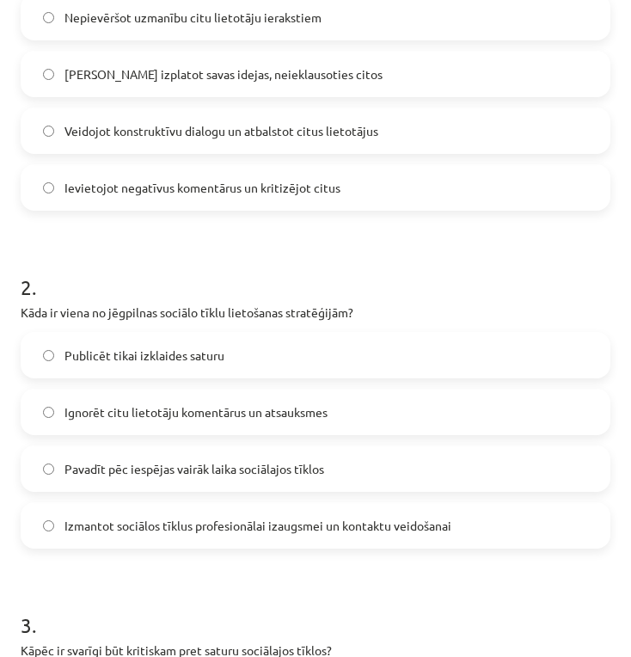
scroll to position [144, 0]
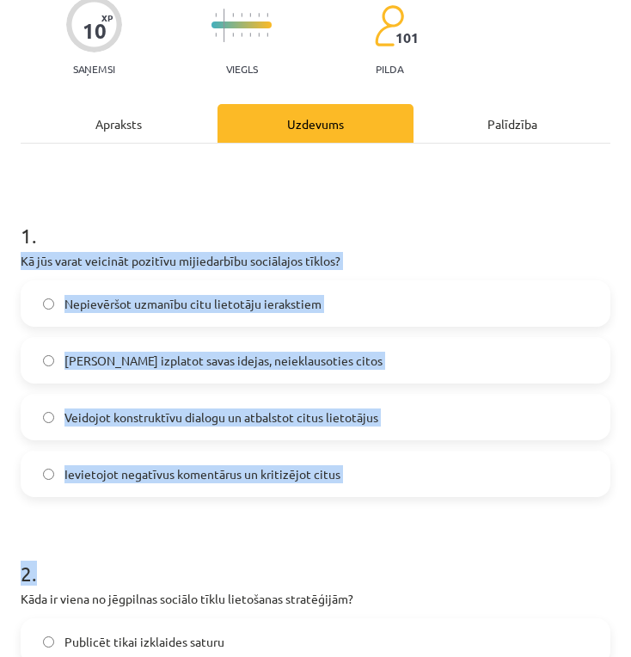
drag, startPoint x: 45, startPoint y: 266, endPoint x: 318, endPoint y: 503, distance: 361.9
drag, startPoint x: 310, startPoint y: 499, endPoint x: 295, endPoint y: 498, distance: 15.6
drag, startPoint x: 22, startPoint y: 260, endPoint x: 344, endPoint y: 491, distance: 395.9
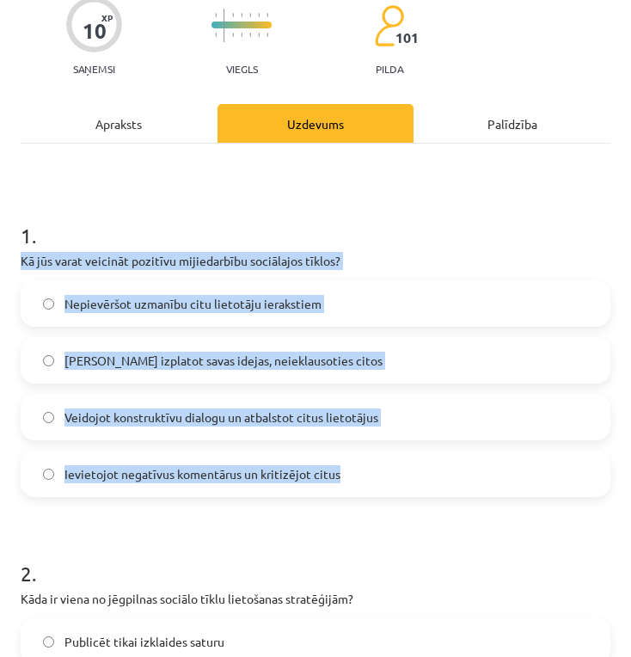
click at [344, 491] on div "1 . Kā jūs varat veicināt pozitīvu mijiedarbību sociālajos tīklos? Nepievēršot …" at bounding box center [316, 344] width 590 height 303
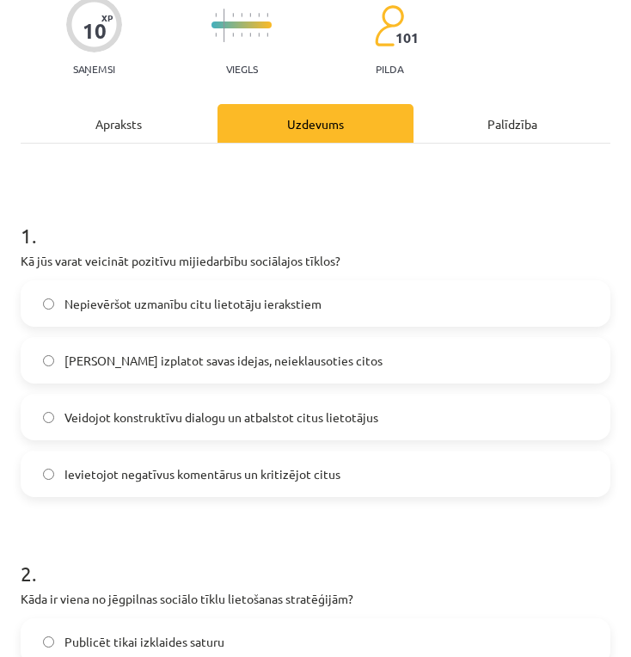
click at [375, 210] on h1 "1 ." at bounding box center [316, 219] width 590 height 53
click at [363, 414] on span "Veidojot konstruktīvu dialogu un atbalstot citus lietotājus" at bounding box center [221, 417] width 314 height 18
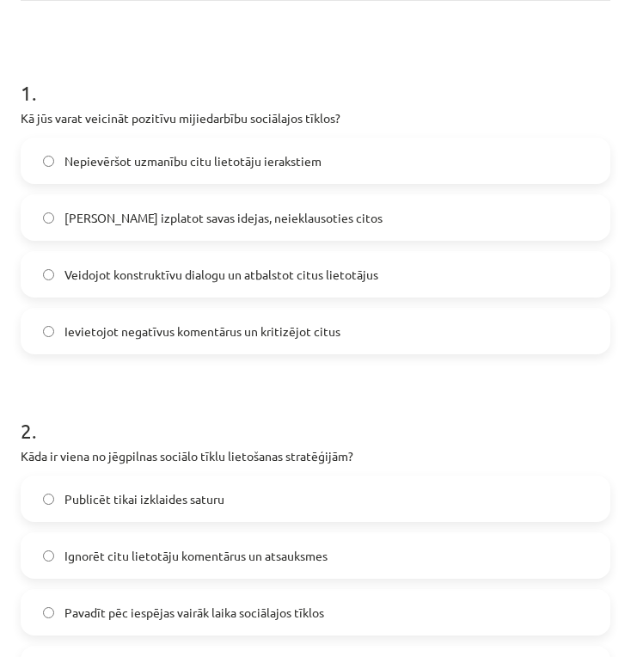
scroll to position [430, 0]
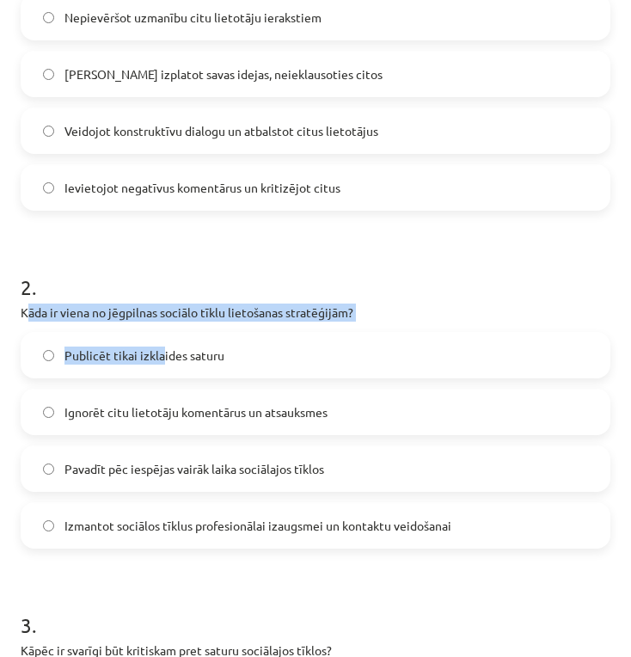
drag, startPoint x: 25, startPoint y: 309, endPoint x: 159, endPoint y: 360, distance: 143.3
click at [159, 360] on div "2 . Kāda ir viena no jēgpilnas sociālo tīklu lietošanas stratēģijām? Publicēt t…" at bounding box center [316, 396] width 590 height 303
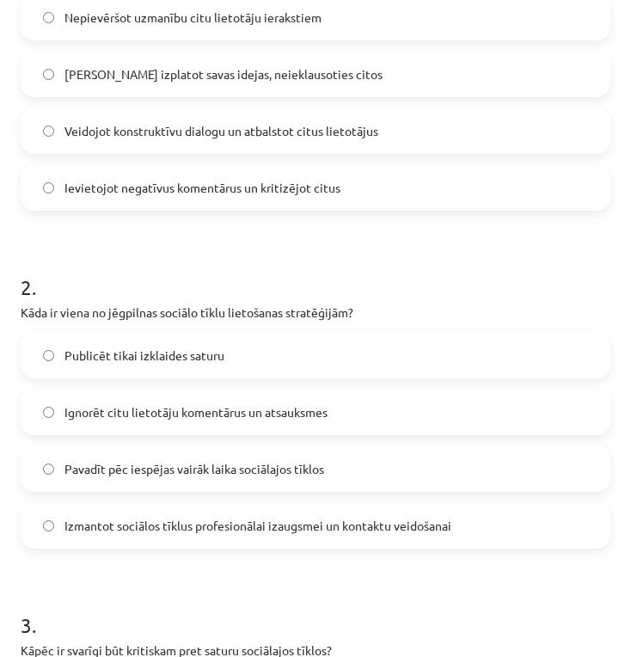
drag, startPoint x: 62, startPoint y: 232, endPoint x: 52, endPoint y: 245, distance: 16.5
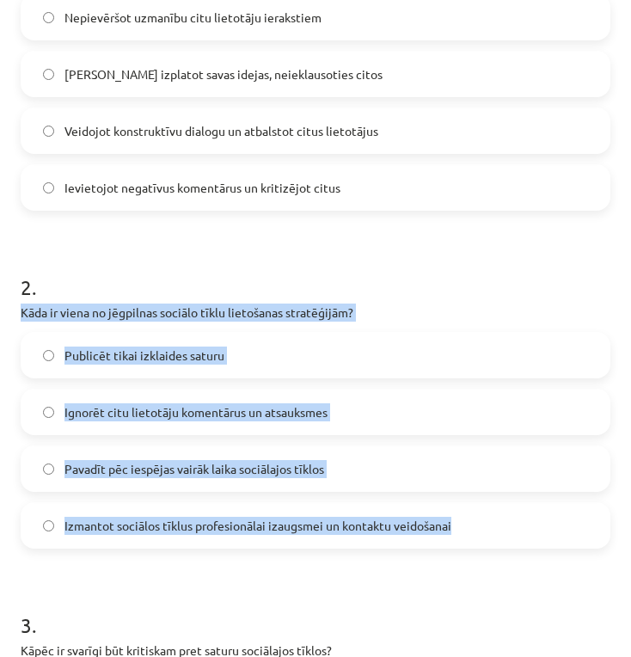
drag, startPoint x: 78, startPoint y: 328, endPoint x: 468, endPoint y: 534, distance: 440.9
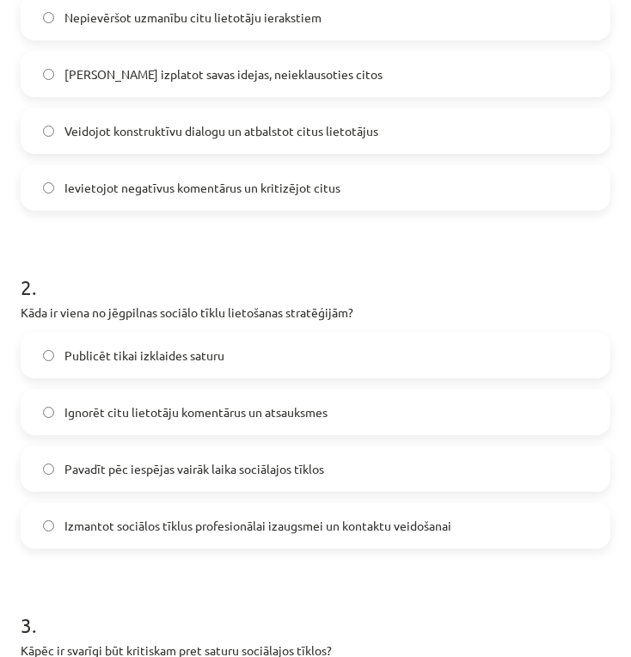
click at [435, 527] on span "Izmantot sociālos tīklus profesionālai izaugsmei un kontaktu veidošanai" at bounding box center [257, 525] width 387 height 18
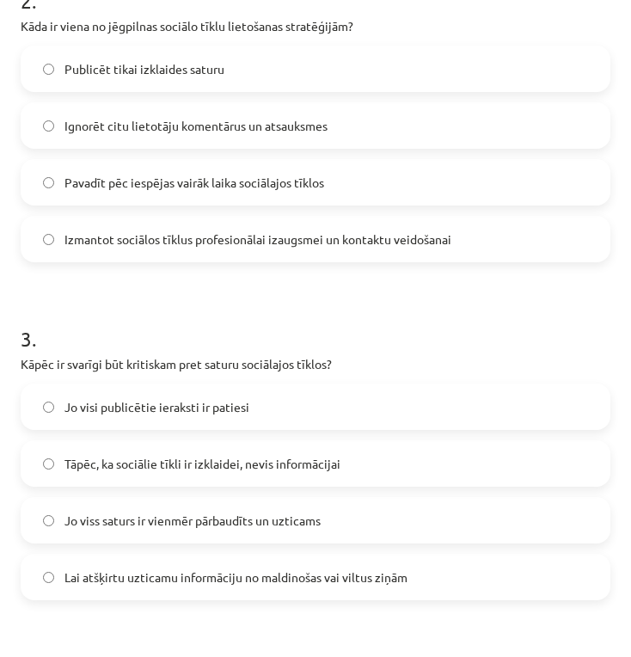
scroll to position [859, 0]
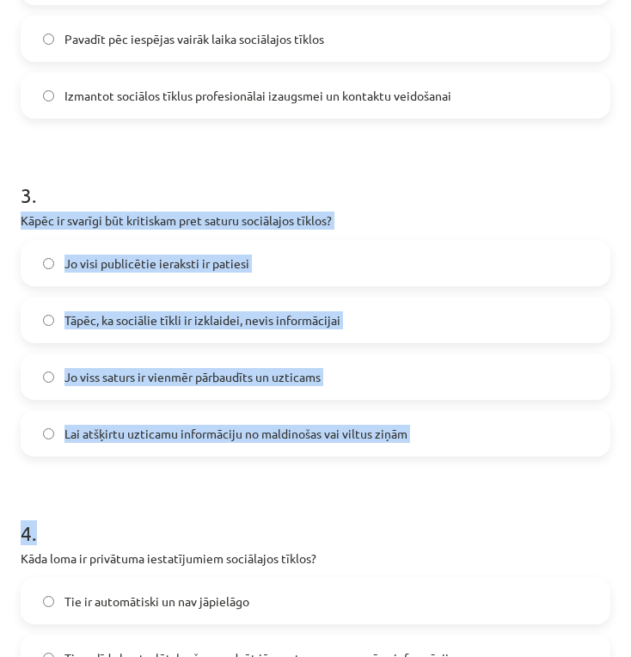
drag, startPoint x: 22, startPoint y: 217, endPoint x: 440, endPoint y: 458, distance: 482.0
click at [440, 458] on form "1 . Kā jūs varat veicināt pozitīvu mijiedarbību sociālajos tīklos? Nepievēršot …" at bounding box center [316, 304] width 590 height 1654
drag, startPoint x: 256, startPoint y: 489, endPoint x: 156, endPoint y: 325, distance: 192.5
click at [256, 488] on form "1 . Kā jūs varat veicināt pozitīvu mijiedarbību sociālajos tīklos? Nepievēršot …" at bounding box center [316, 304] width 590 height 1654
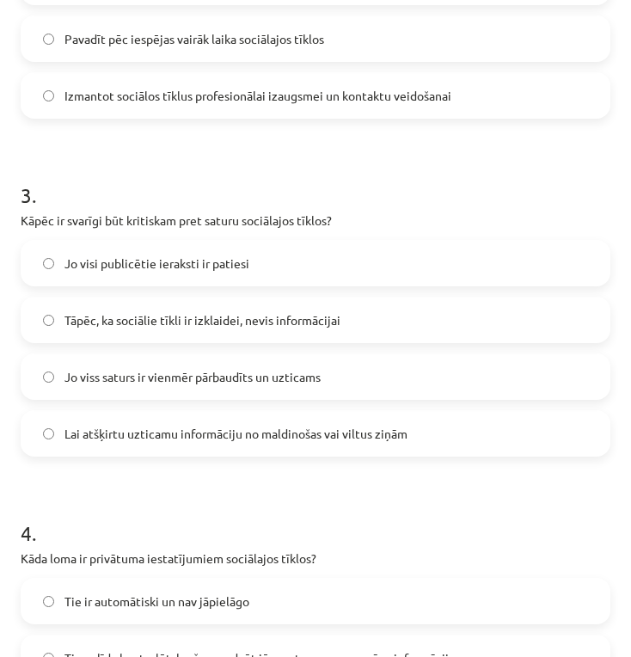
drag, startPoint x: 98, startPoint y: 168, endPoint x: 86, endPoint y: 166, distance: 12.3
click at [101, 167] on h1 "3 ." at bounding box center [316, 179] width 590 height 53
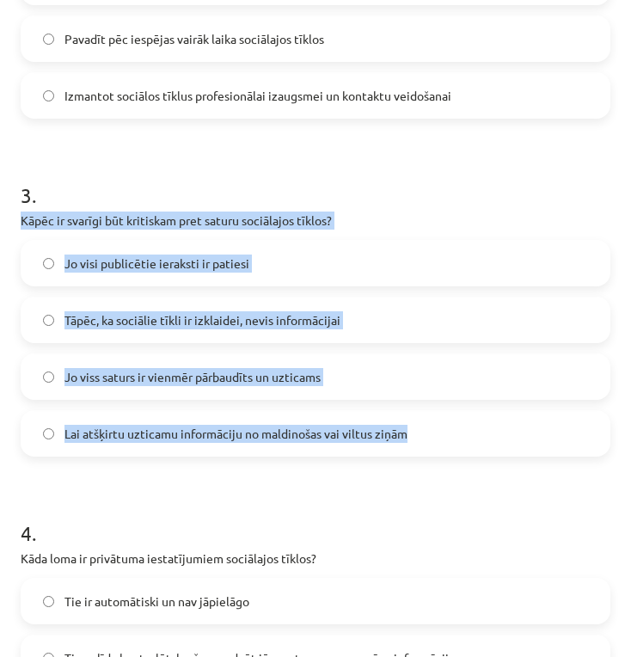
drag, startPoint x: 47, startPoint y: 227, endPoint x: 402, endPoint y: 426, distance: 407.1
click at [402, 426] on div "10 XP Saņemsi Viegls 101 pilda Apraksts Uzdevums Palīdzība 1 . Kā jūs varat vei…" at bounding box center [315, 269] width 610 height 2038
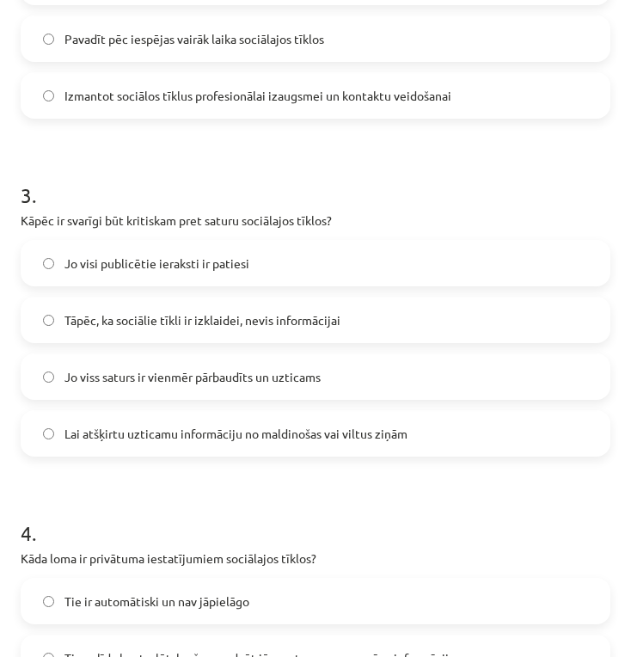
click at [348, 482] on form "1 . Kā jūs varat veicināt pozitīvu mijiedarbību sociālajos tīklos? Nepievēršot …" at bounding box center [316, 304] width 590 height 1654
click at [337, 427] on span "Lai atšķirtu uzticamu informāciju no maldinošas vai viltus ziņām" at bounding box center [235, 434] width 343 height 18
click at [40, 429] on label "Lai atšķirtu uzticamu informāciju no maldinošas vai viltus ziņām" at bounding box center [315, 433] width 586 height 43
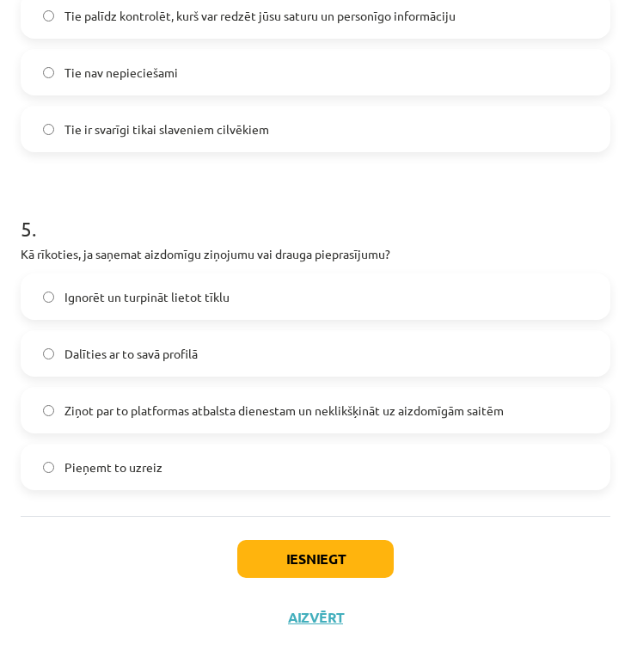
scroll to position [1215, 0]
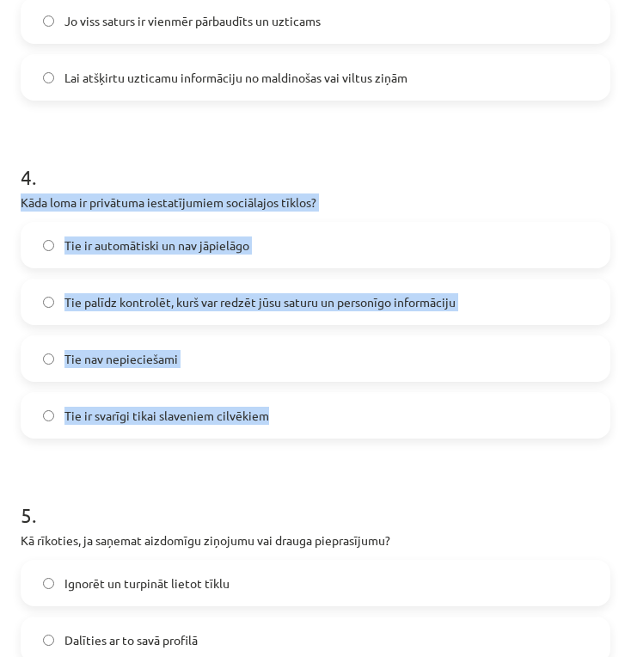
drag, startPoint x: 19, startPoint y: 199, endPoint x: 345, endPoint y: 399, distance: 382.3
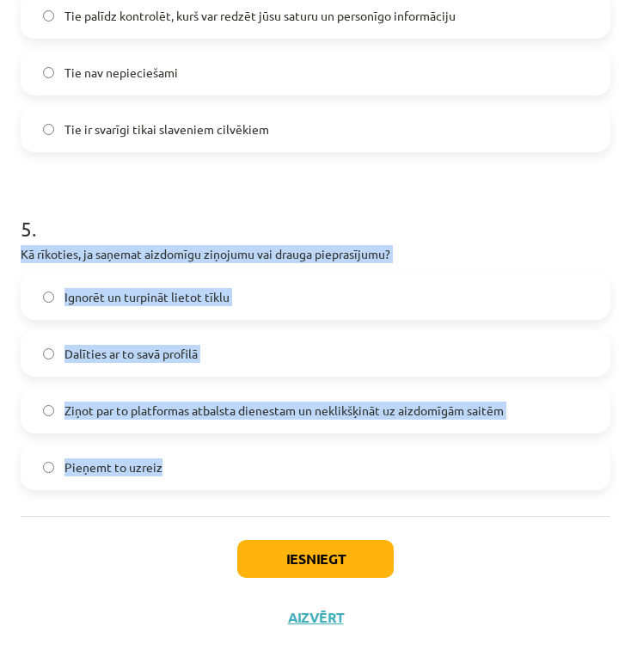
drag, startPoint x: 15, startPoint y: 242, endPoint x: 312, endPoint y: 470, distance: 373.9
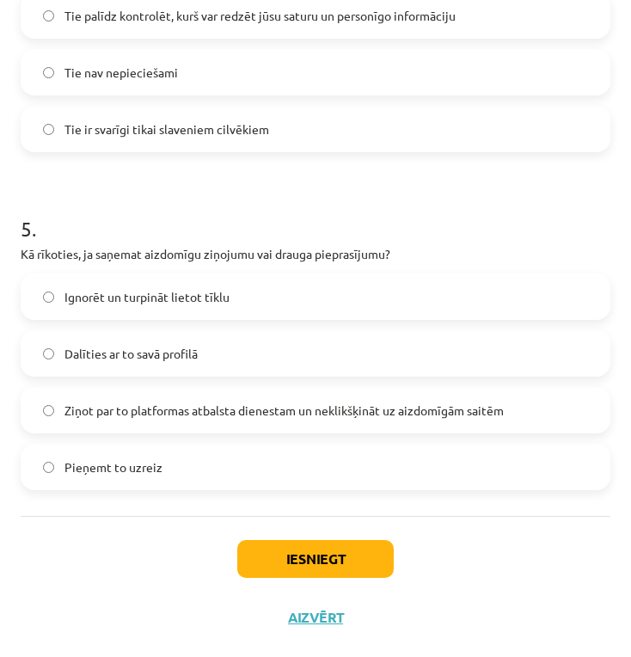
click at [118, 519] on div "Iesniegt Aizvērt" at bounding box center [316, 576] width 590 height 120
click at [261, 404] on span "Ziņot par to platformas atbalsta dienestam un neklikšķināt uz aizdomīgām saitēm" at bounding box center [283, 410] width 439 height 18
click at [327, 552] on button "Iesniegt" at bounding box center [315, 559] width 156 height 38
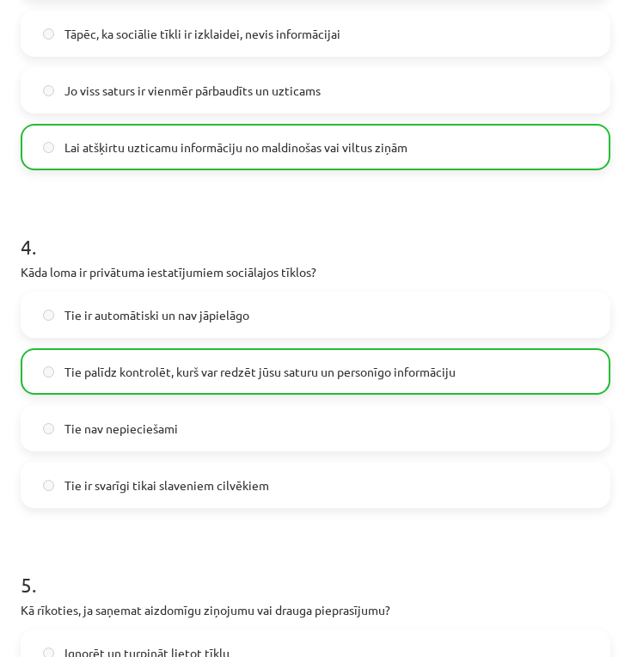
scroll to position [1556, 0]
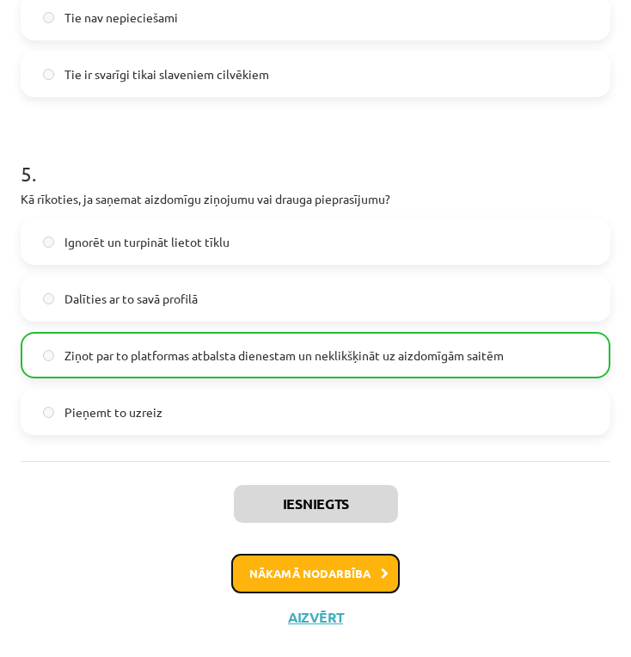
click at [345, 567] on button "Nākamā nodarbība" at bounding box center [315, 573] width 168 height 40
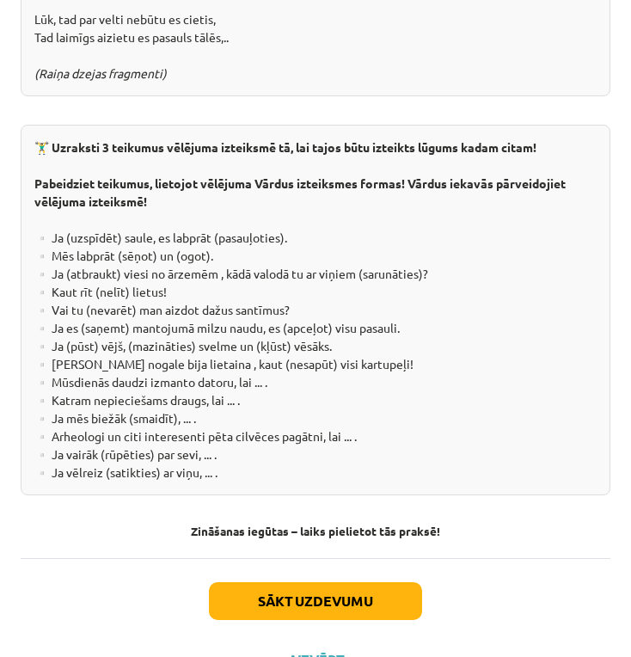
scroll to position [3204, 0]
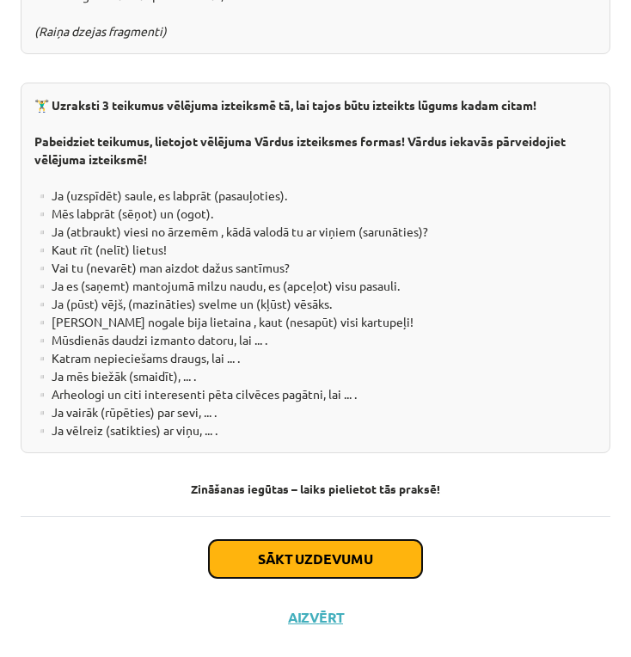
click at [336, 545] on button "Sākt uzdevumu" at bounding box center [315, 559] width 213 height 38
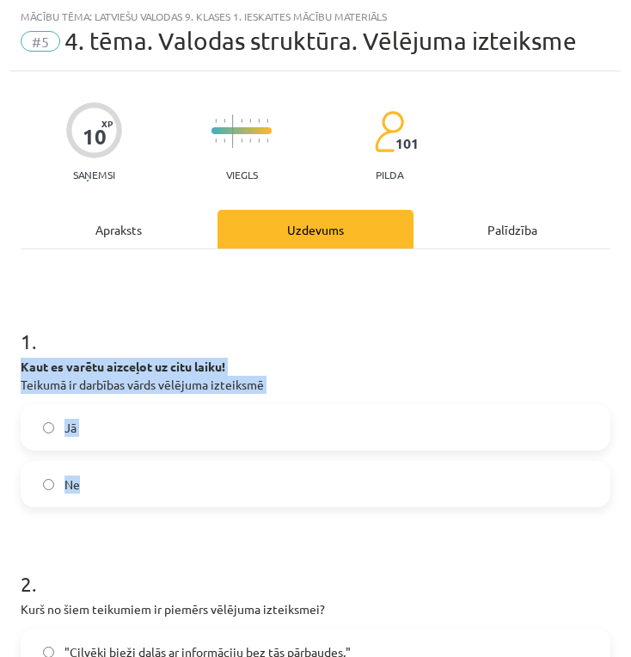
drag, startPoint x: 23, startPoint y: 364, endPoint x: 212, endPoint y: 474, distance: 218.7
click at [212, 474] on div "1 . Kaut es varētu aizceļot uz citu laiku! Teikumā ir darbības vārds vēlējuma i…" at bounding box center [316, 403] width 590 height 208
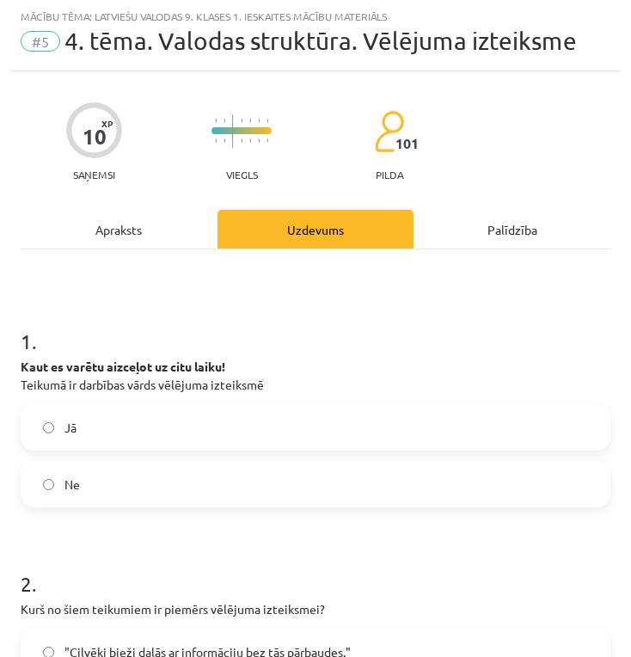
click at [351, 333] on h1 "1 ." at bounding box center [316, 325] width 590 height 53
click at [104, 432] on label "Jā" at bounding box center [315, 427] width 586 height 43
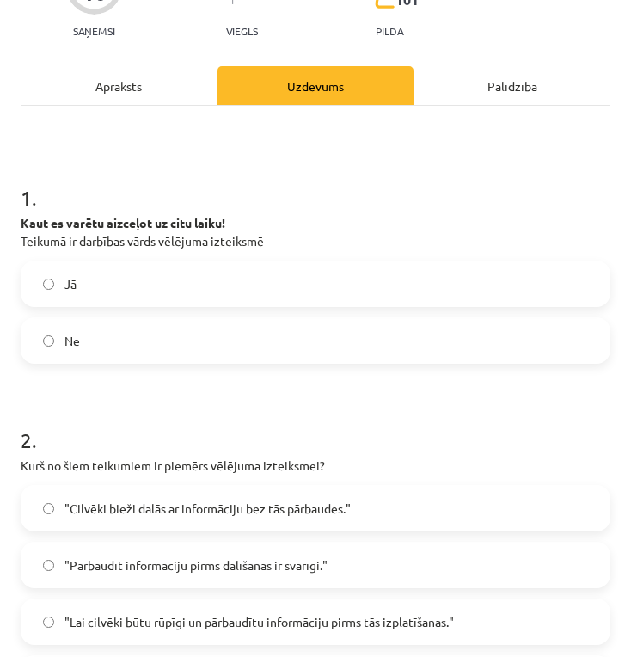
scroll to position [296, 0]
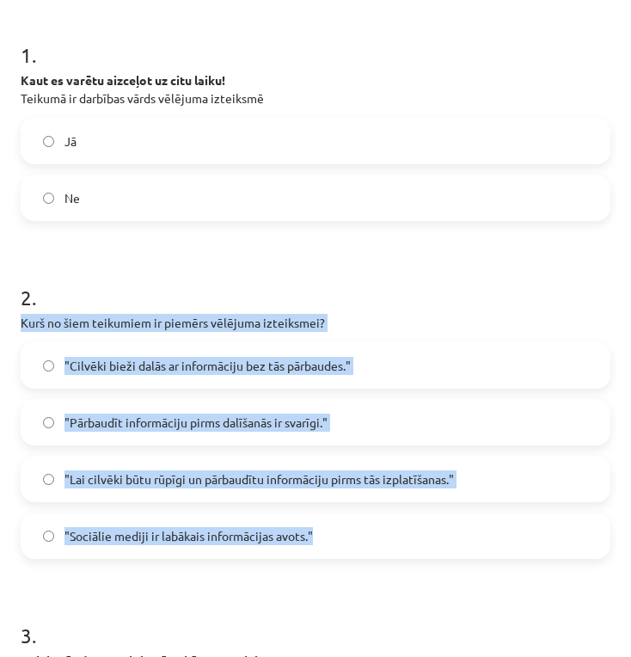
drag, startPoint x: 21, startPoint y: 319, endPoint x: 431, endPoint y: 520, distance: 456.6
click at [431, 520] on div "2 . Kurš no šiem teikumiem ir piemērs vēlējuma izteiksmei? "Cilvēki bieži dalās…" at bounding box center [316, 406] width 590 height 303
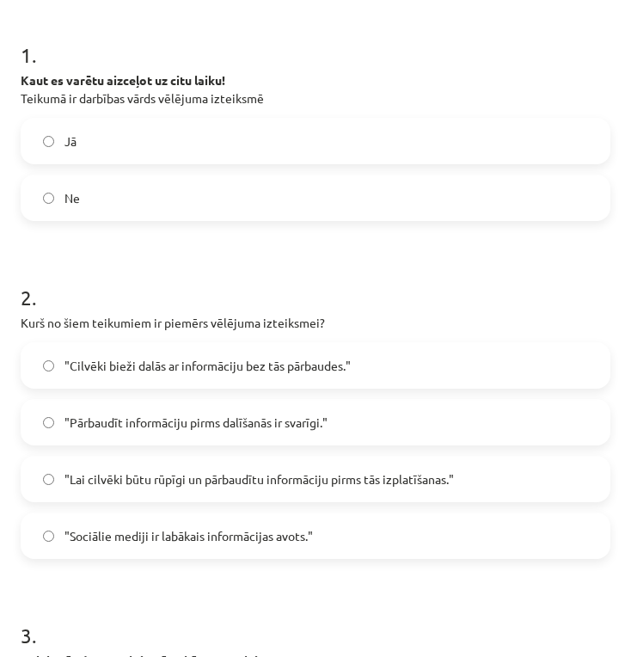
click at [260, 239] on form "1 . Kaut es varētu aizceļot uz citu laiku! Teikumā ir darbības vārds vēlējuma i…" at bounding box center [316, 640] width 590 height 1255
click at [356, 473] on span ""Lai cilvēki būtu rūpīgi un pārbaudītu informāciju pirms tās izplatīšanas."" at bounding box center [258, 479] width 389 height 18
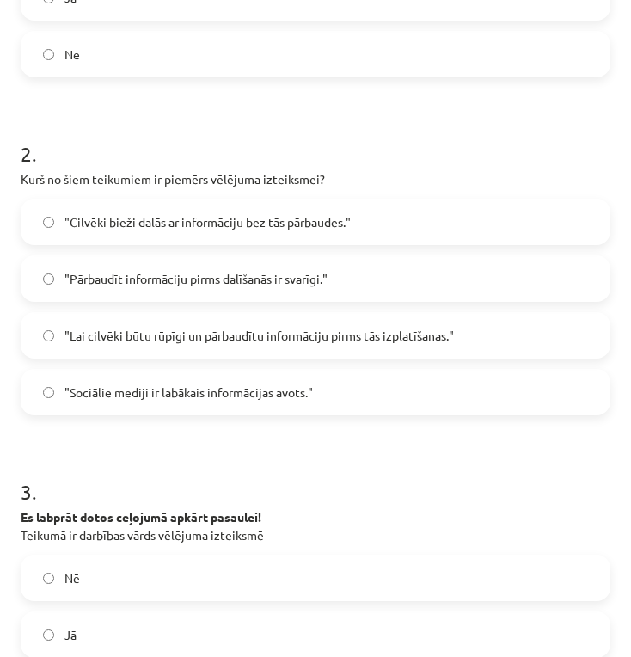
scroll to position [726, 0]
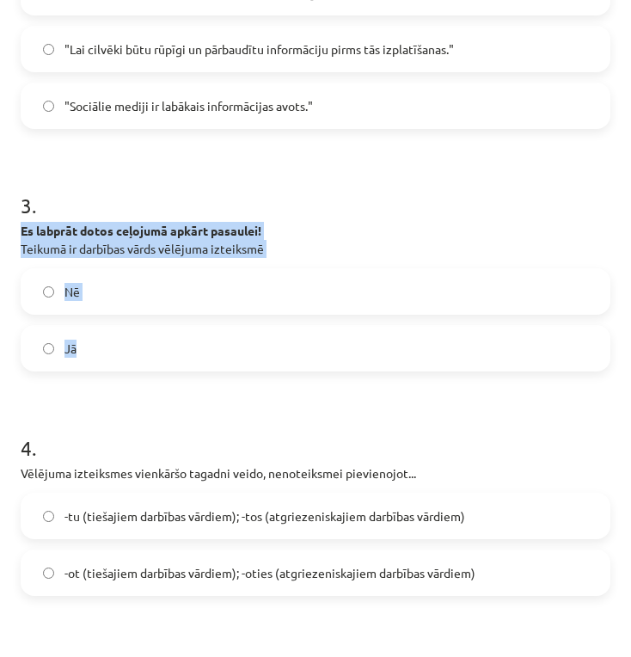
drag, startPoint x: 19, startPoint y: 228, endPoint x: 251, endPoint y: 349, distance: 261.8
click at [251, 349] on div "10 XP Saņemsi Viegls 101 pilda Apraksts Uzdevums Palīdzība 1 . Kaut es varētu a…" at bounding box center [315, 174] width 610 height 1639
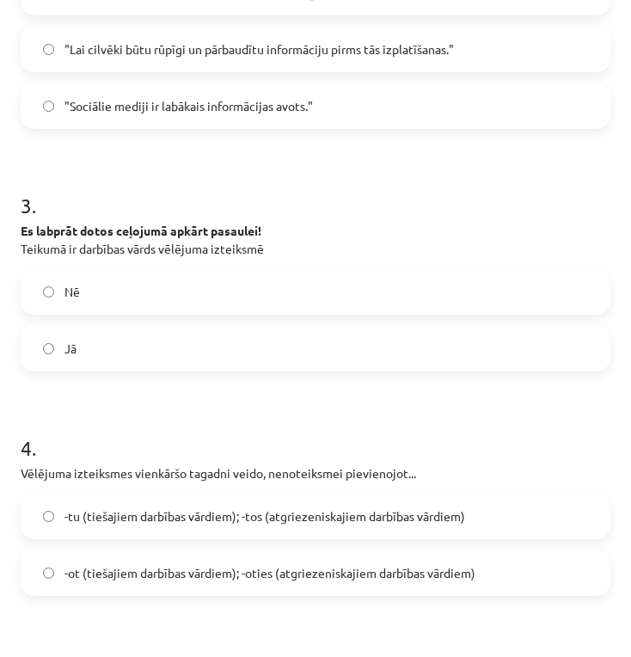
click at [201, 414] on h1 "4 ." at bounding box center [316, 432] width 590 height 53
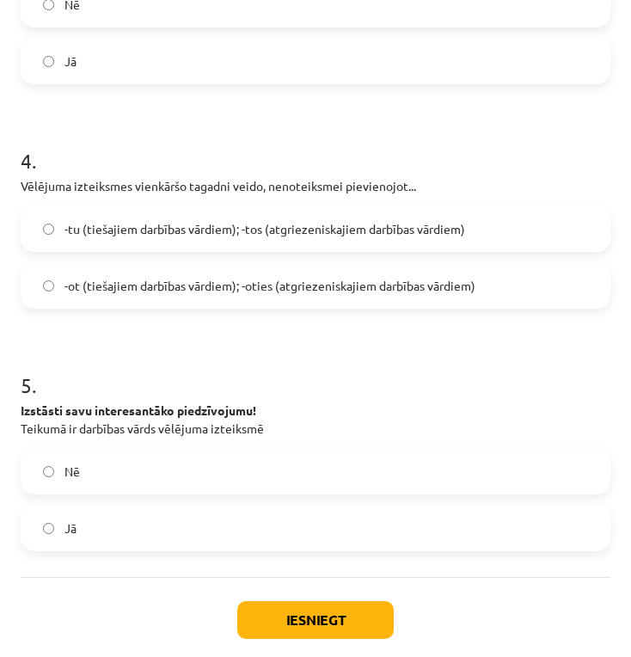
scroll to position [1074, 0]
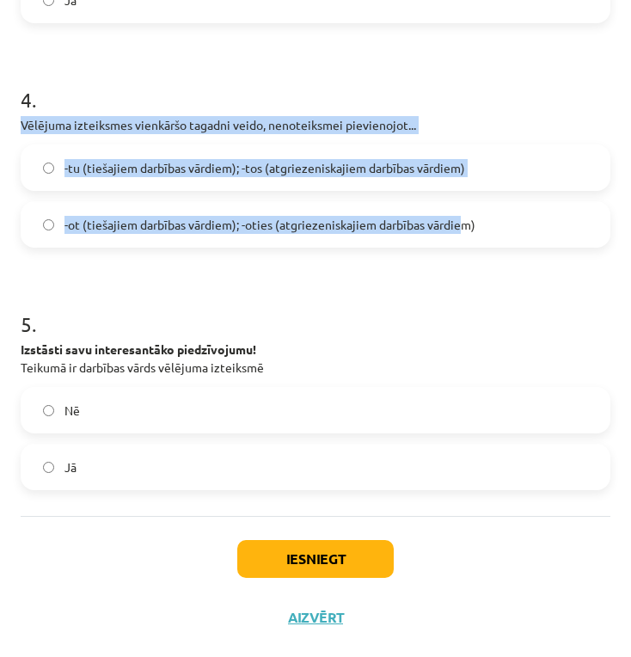
drag, startPoint x: 11, startPoint y: 119, endPoint x: 456, endPoint y: 221, distance: 456.8
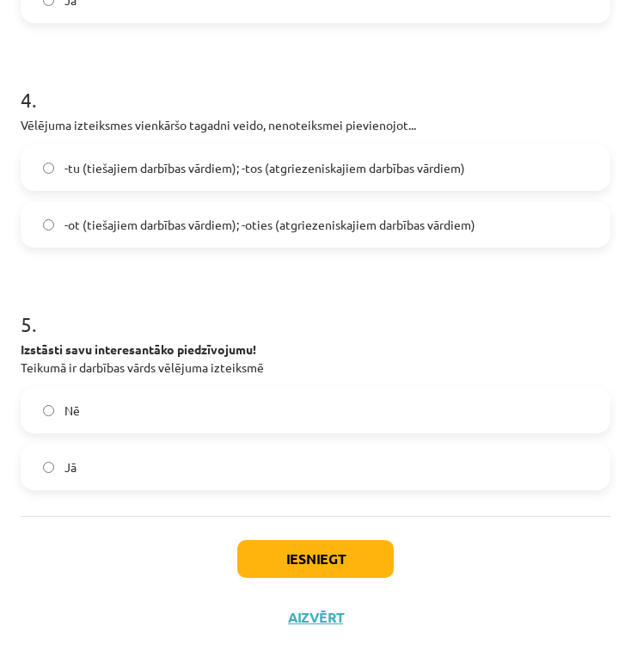
drag, startPoint x: 480, startPoint y: 275, endPoint x: 459, endPoint y: 260, distance: 26.5
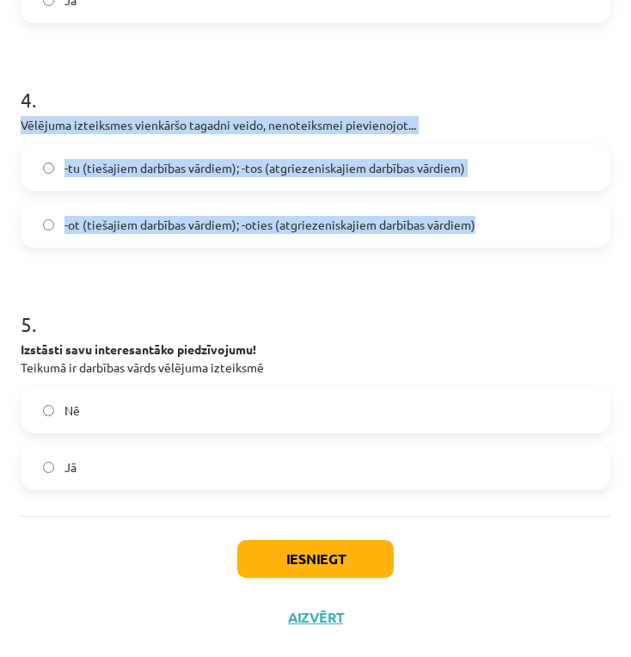
drag, startPoint x: 21, startPoint y: 125, endPoint x: 483, endPoint y: 228, distance: 472.7
click at [483, 228] on div "4 . Vēlējuma izteiksmes vienkāršo tagadni veido, nenoteiksmei pievienojot... -t…" at bounding box center [316, 153] width 590 height 190
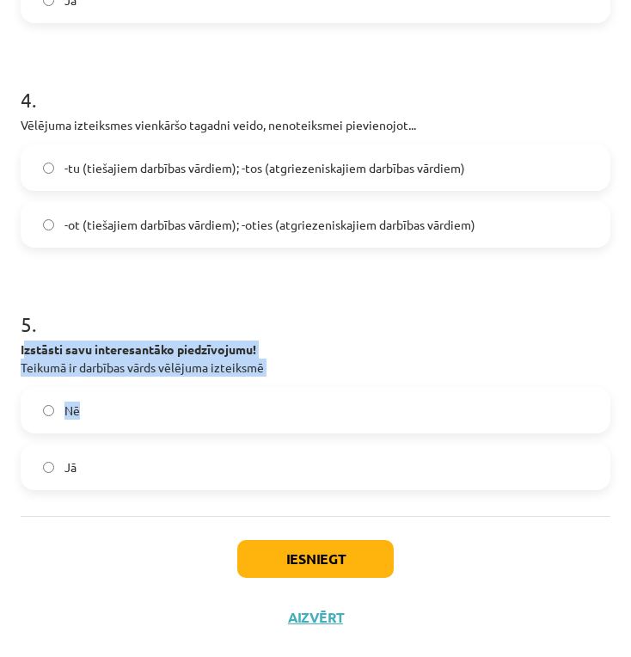
drag, startPoint x: 28, startPoint y: 345, endPoint x: 191, endPoint y: 342, distance: 163.3
click at [196, 361] on p "Izstāsti savu interesantāko piedzīvojumu! Teikumā ir darbības vārds vēlējuma iz…" at bounding box center [316, 358] width 590 height 36
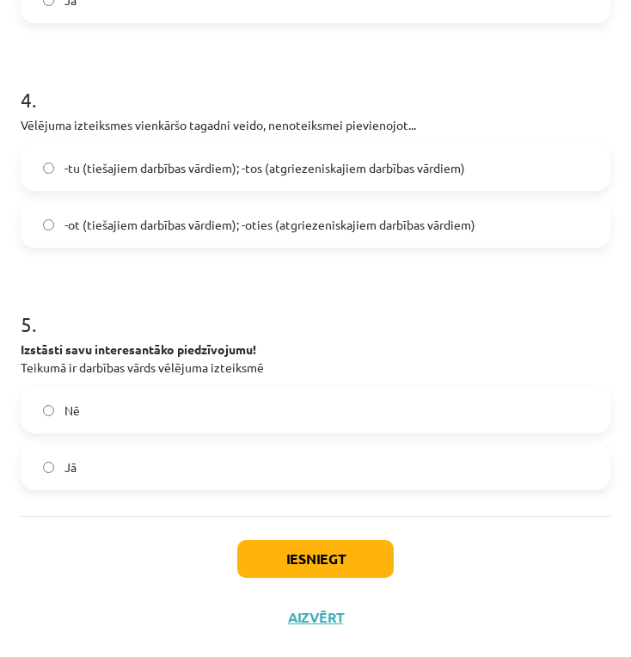
click at [357, 302] on h1 "5 ." at bounding box center [316, 308] width 590 height 53
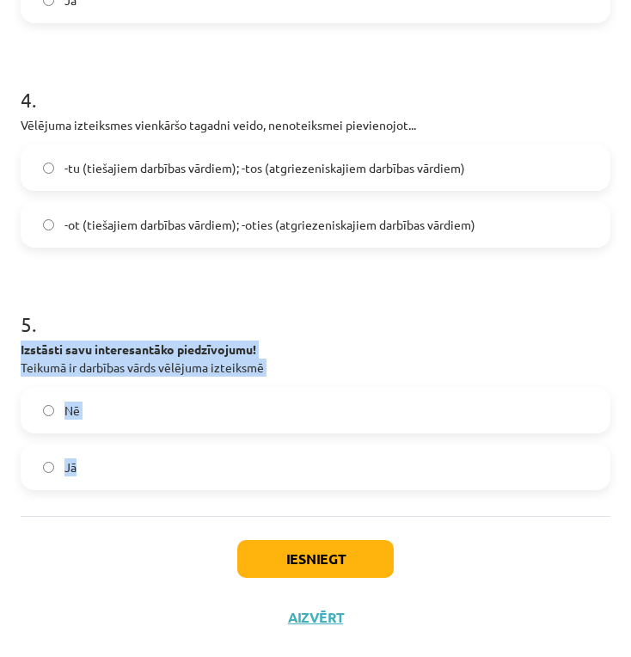
drag, startPoint x: 18, startPoint y: 343, endPoint x: 214, endPoint y: 473, distance: 235.0
click at [124, 410] on label "Nē" at bounding box center [315, 409] width 586 height 43
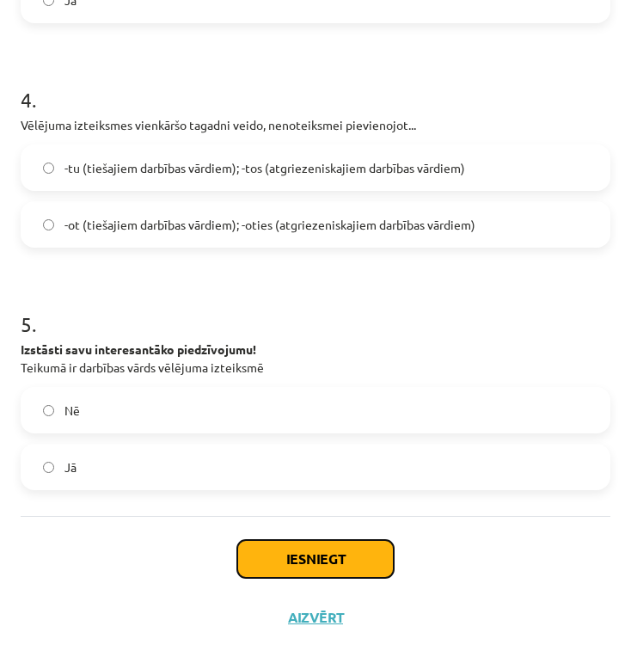
click at [317, 559] on button "Iesniegt" at bounding box center [315, 559] width 156 height 38
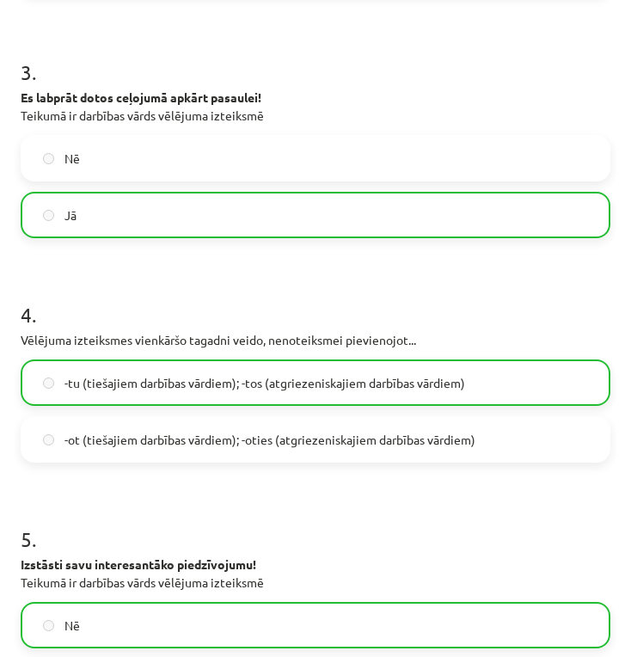
scroll to position [1129, 0]
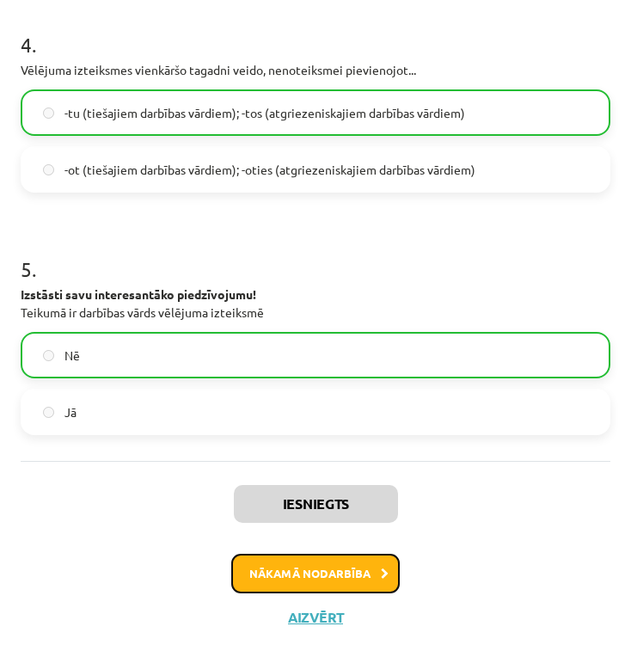
click at [333, 573] on button "Nākamā nodarbība" at bounding box center [315, 573] width 168 height 40
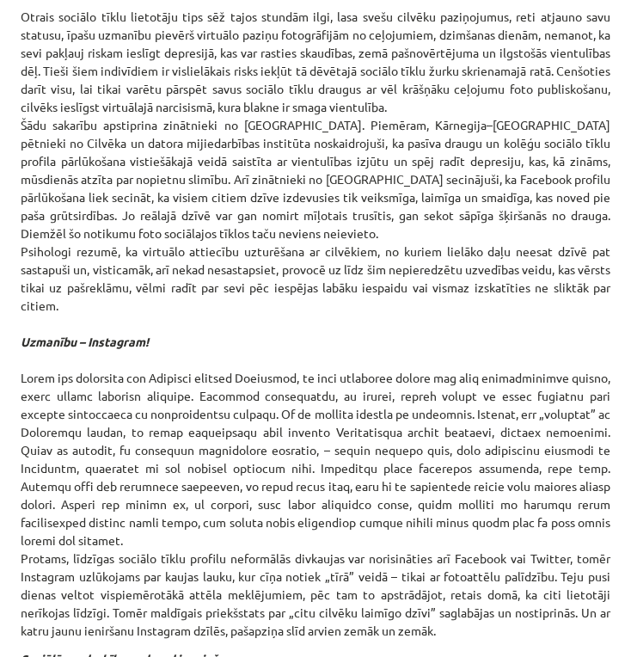
scroll to position [10, 0]
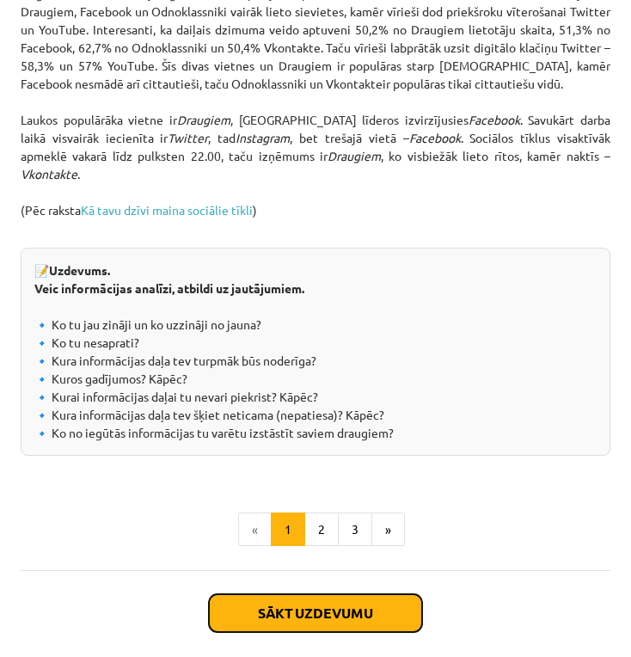
click at [361, 594] on button "Sākt uzdevumu" at bounding box center [315, 613] width 213 height 38
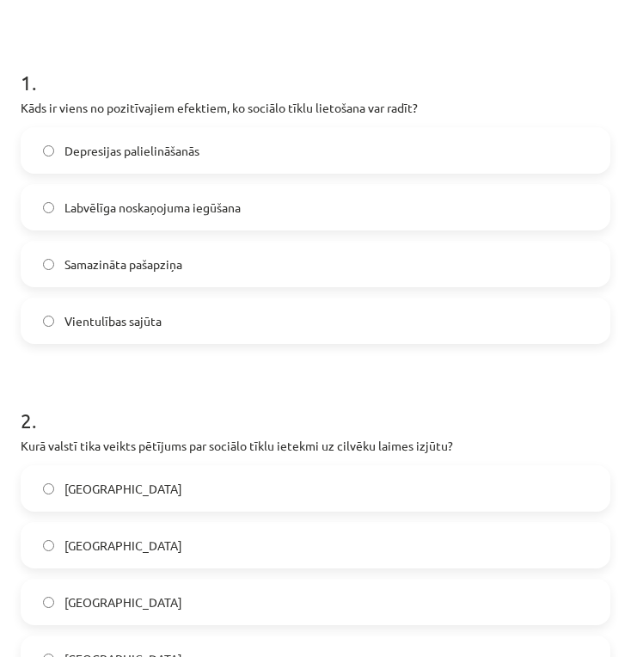
scroll to position [0, 0]
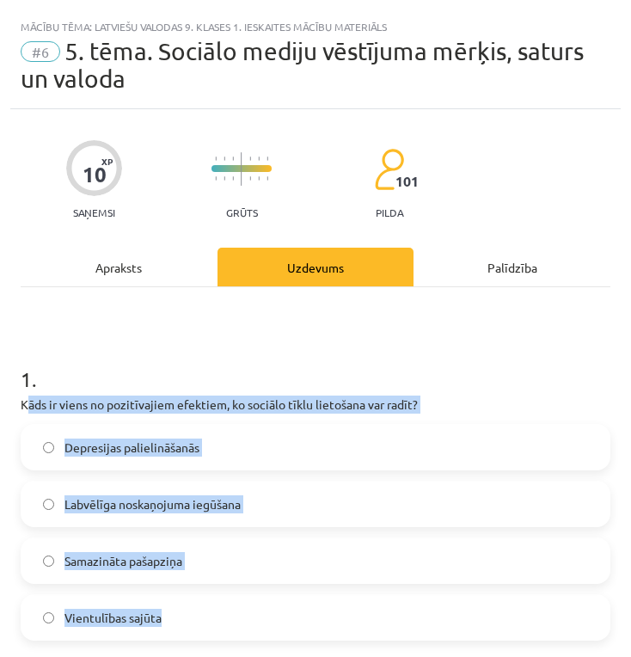
drag, startPoint x: 28, startPoint y: 402, endPoint x: 288, endPoint y: 587, distance: 319.3
click at [290, 590] on div "1 . Kāds ir viens no pozitīvajiem efektiem, ko sociālo tīklu lietošana var radī…" at bounding box center [316, 488] width 590 height 303
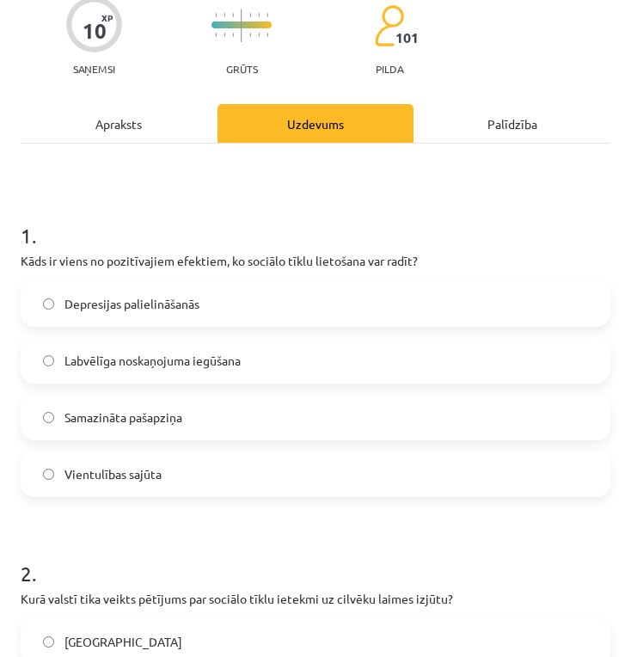
click at [256, 369] on label "Labvēlīga noskaņojuma iegūšana" at bounding box center [315, 360] width 586 height 43
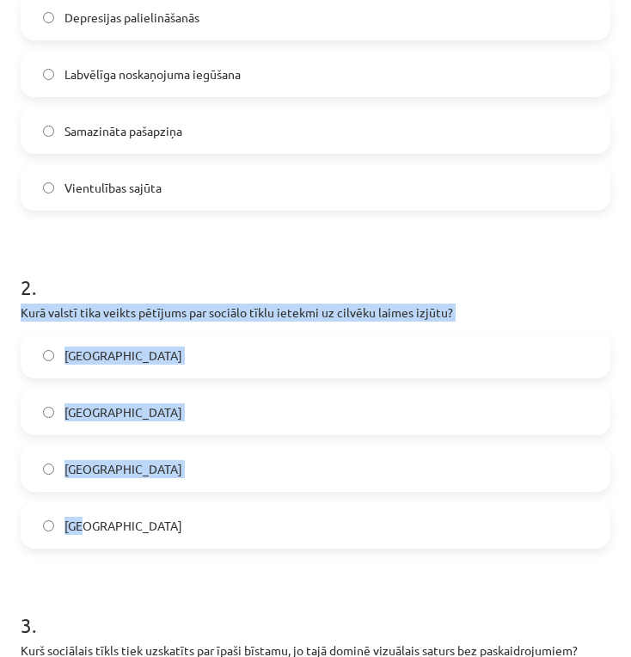
drag, startPoint x: 20, startPoint y: 307, endPoint x: 199, endPoint y: 510, distance: 271.6
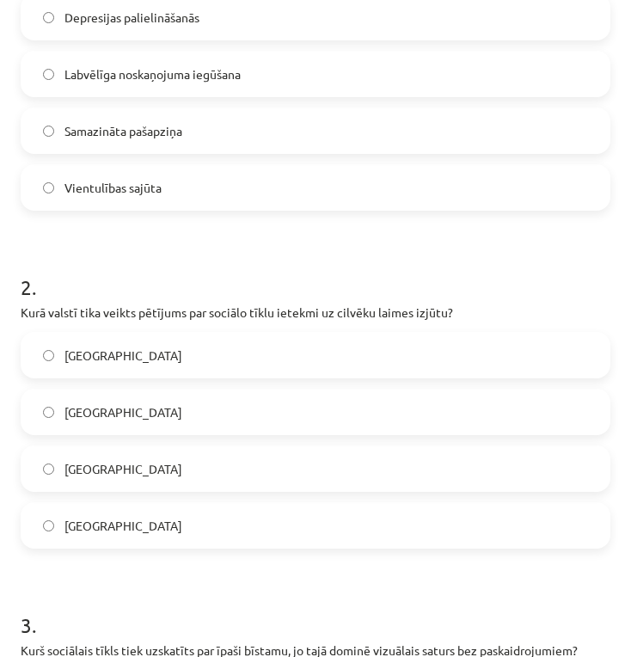
drag, startPoint x: 194, startPoint y: 594, endPoint x: 219, endPoint y: 519, distance: 78.8
click at [194, 592] on h1 "3 ." at bounding box center [316, 609] width 590 height 53
click at [258, 408] on label "Dānijā" at bounding box center [315, 411] width 586 height 43
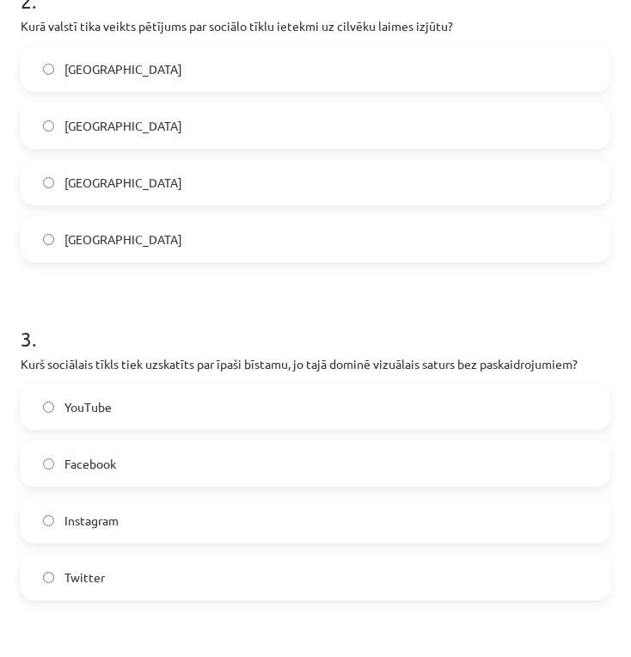
scroll to position [859, 0]
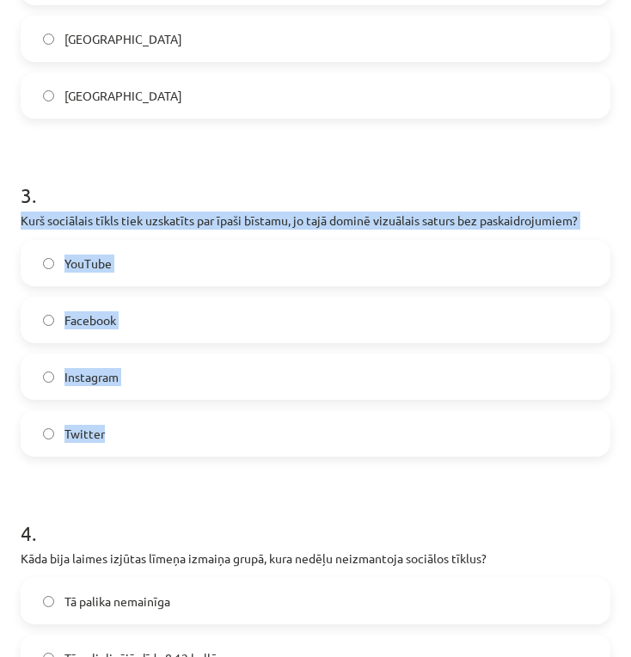
drag, startPoint x: 20, startPoint y: 212, endPoint x: 232, endPoint y: 429, distance: 303.2
click at [232, 429] on div "10 XP Saņemsi Grūts 101 pilda Apraksts Uzdevums Palīdzība 1 . Kāds ir viens no …" at bounding box center [315, 269] width 610 height 2038
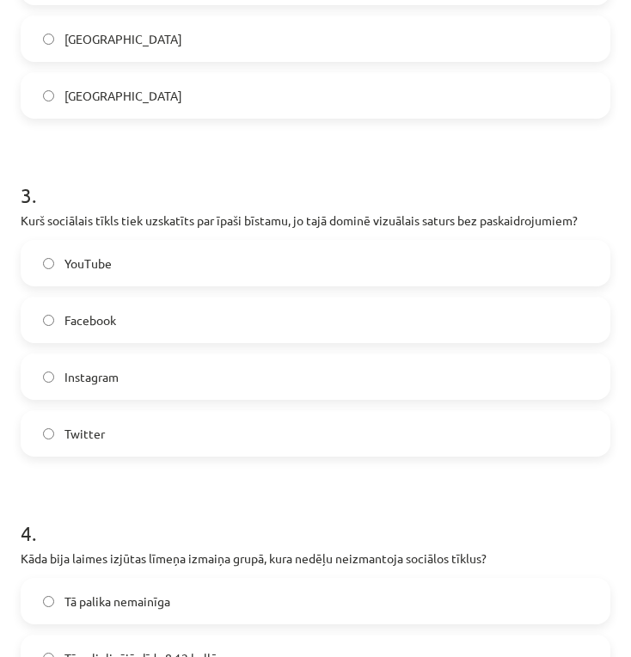
click at [278, 486] on form "1 . Kāds ir viens no pozitīvajiem efektiem, ko sociālo tīklu lietošana var radī…" at bounding box center [316, 304] width 590 height 1654
drag, startPoint x: 121, startPoint y: 370, endPoint x: 132, endPoint y: 382, distance: 16.4
click at [125, 370] on label "Instagram" at bounding box center [315, 376] width 586 height 43
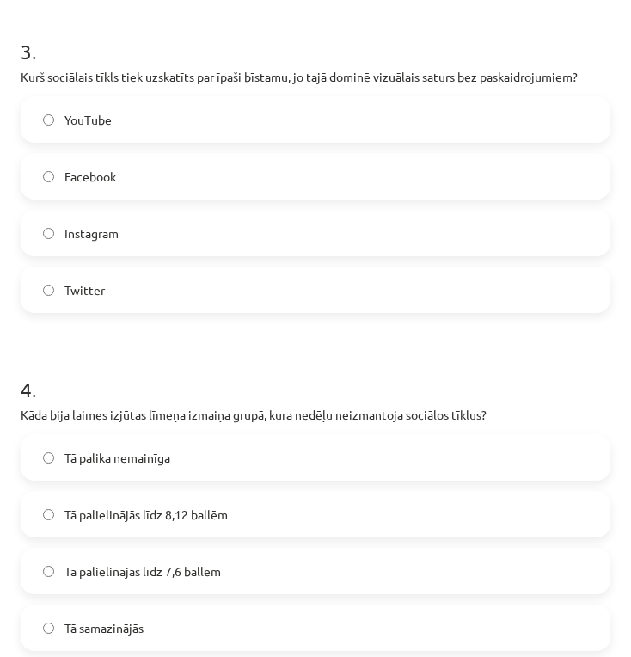
scroll to position [1146, 0]
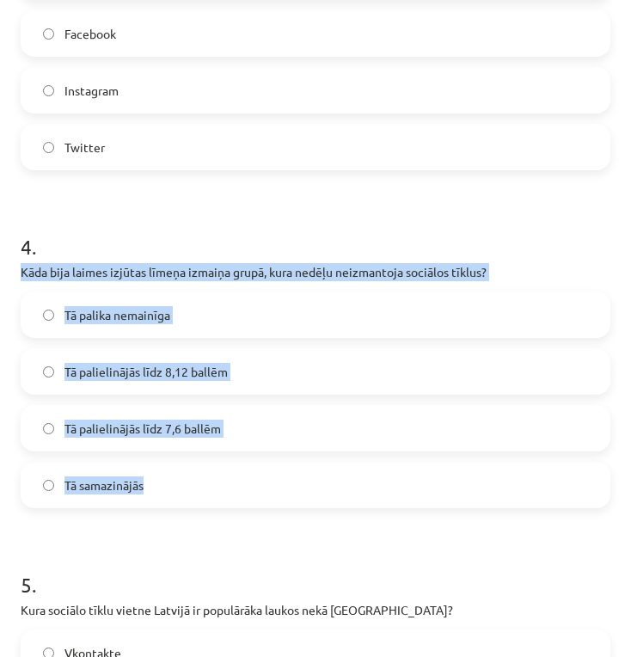
drag, startPoint x: 21, startPoint y: 276, endPoint x: 248, endPoint y: 467, distance: 296.4
click at [248, 467] on div "4 . Kāda bija laimes izjūtas līmeņa izmaiņa grupā, kura nedēļu neizmantoja soci…" at bounding box center [316, 356] width 590 height 303
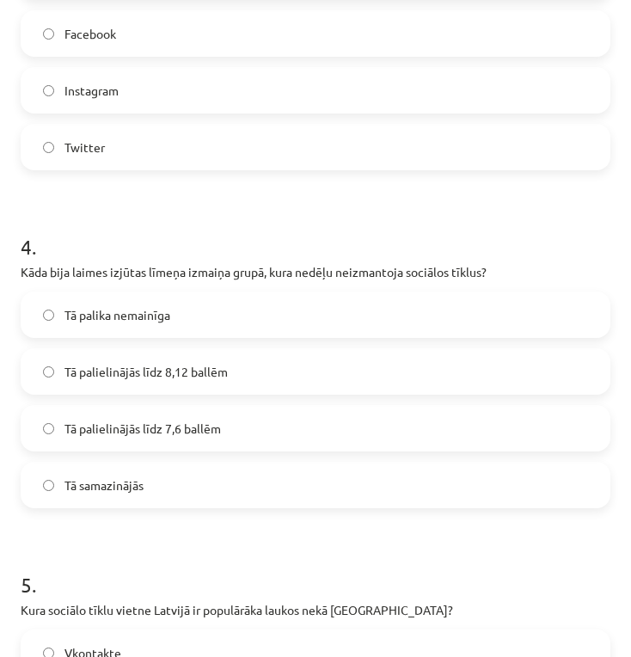
click at [310, 547] on h1 "5 ." at bounding box center [316, 568] width 590 height 53
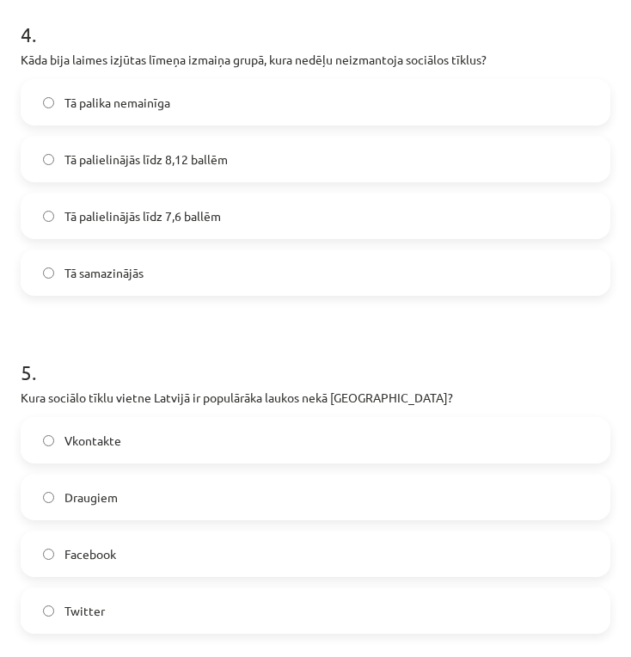
scroll to position [1215, 0]
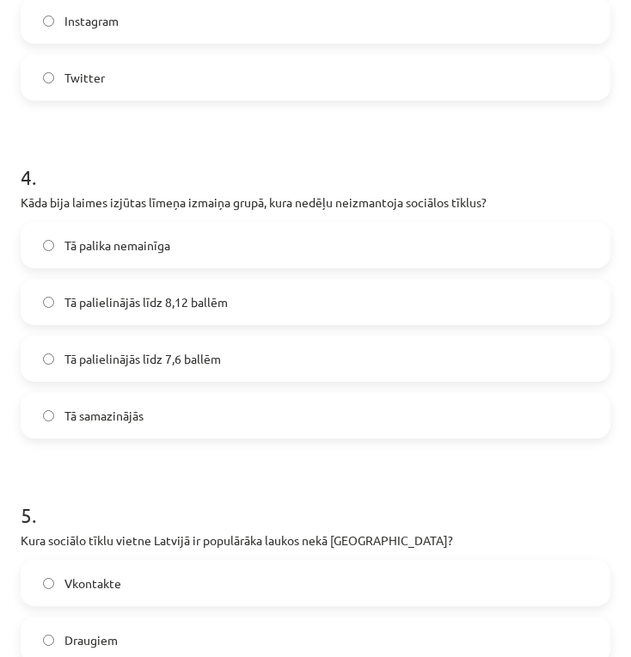
click at [217, 301] on span "Tā palielinājās līdz 8,12 ballēm" at bounding box center [145, 302] width 163 height 18
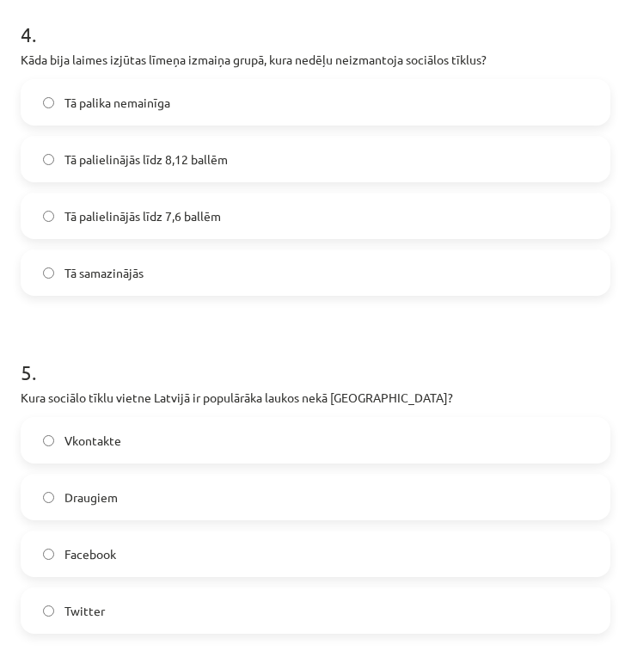
scroll to position [1501, 0]
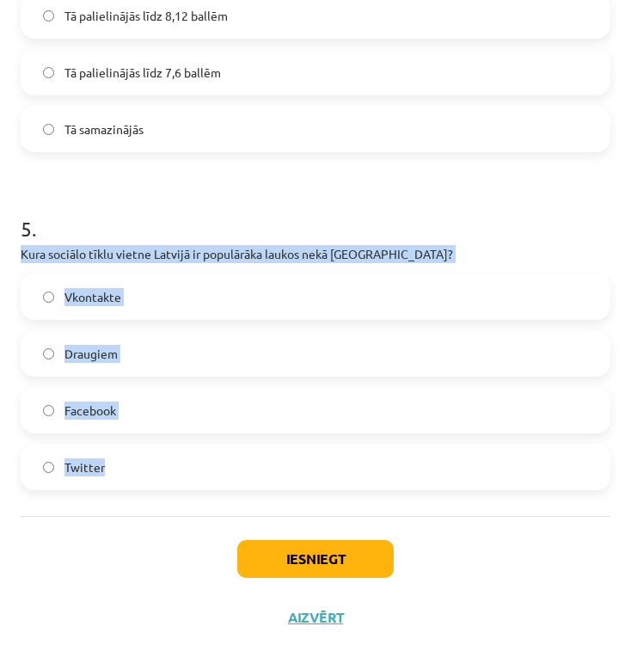
drag, startPoint x: 19, startPoint y: 248, endPoint x: 314, endPoint y: 450, distance: 357.8
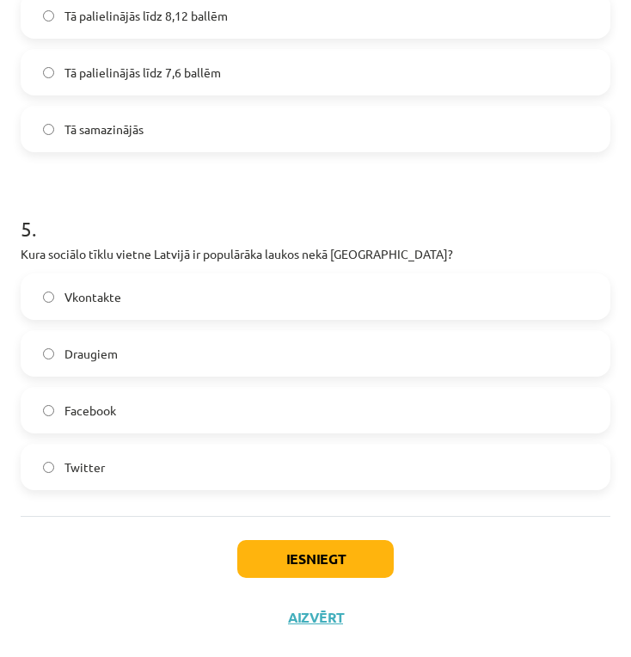
click at [98, 524] on div "Iesniegt Aizvērt" at bounding box center [316, 576] width 590 height 120
drag, startPoint x: 108, startPoint y: 346, endPoint x: 128, endPoint y: 382, distance: 41.2
click at [109, 346] on span "Draugiem" at bounding box center [90, 354] width 53 height 18
click at [322, 567] on button "Iesniegt" at bounding box center [315, 559] width 156 height 38
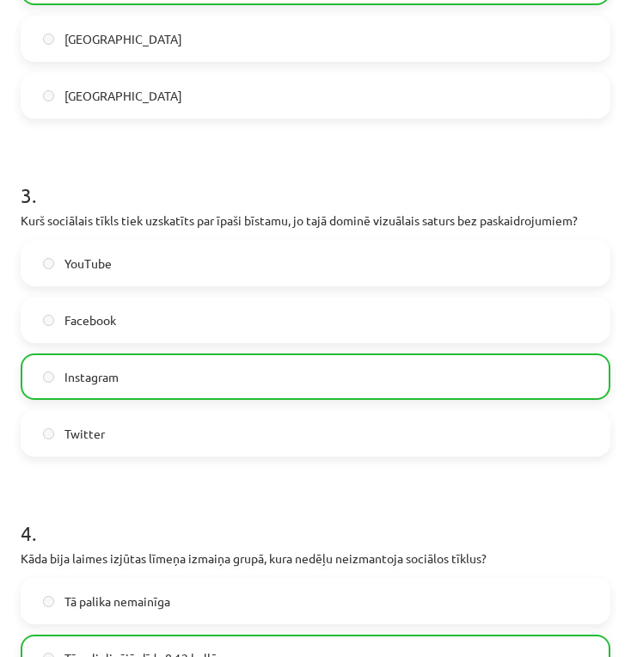
scroll to position [1556, 0]
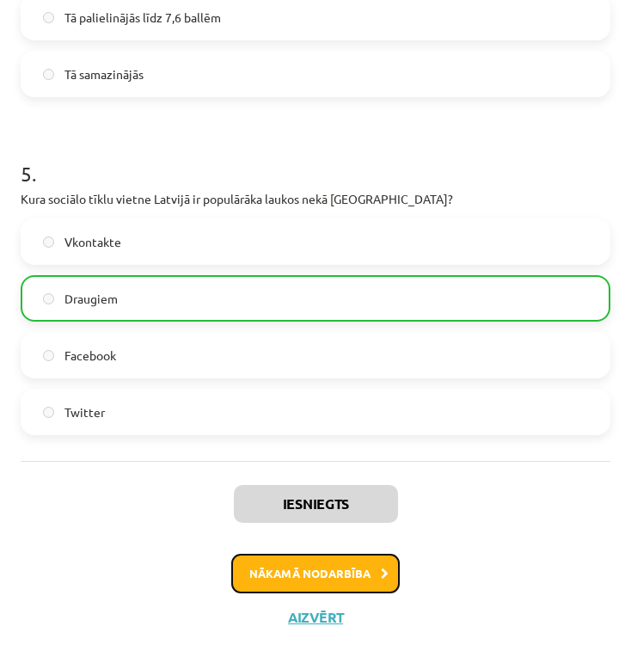
click at [350, 572] on button "Nākamā nodarbība" at bounding box center [315, 573] width 168 height 40
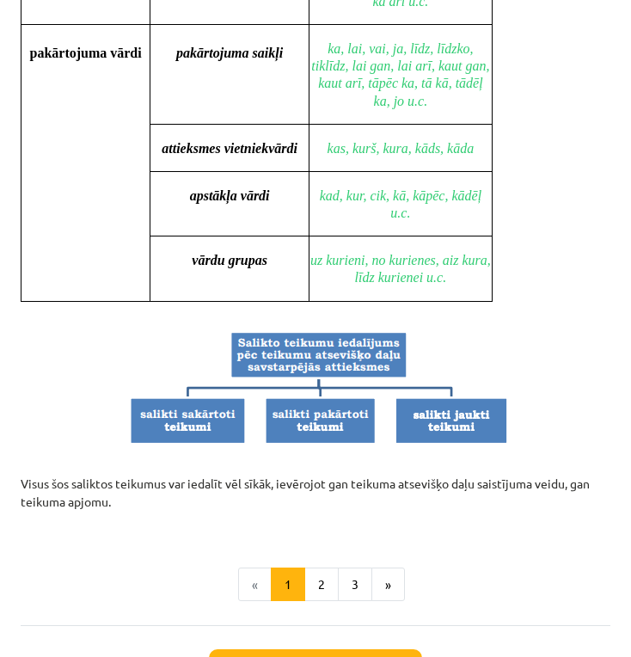
scroll to position [1684, 0]
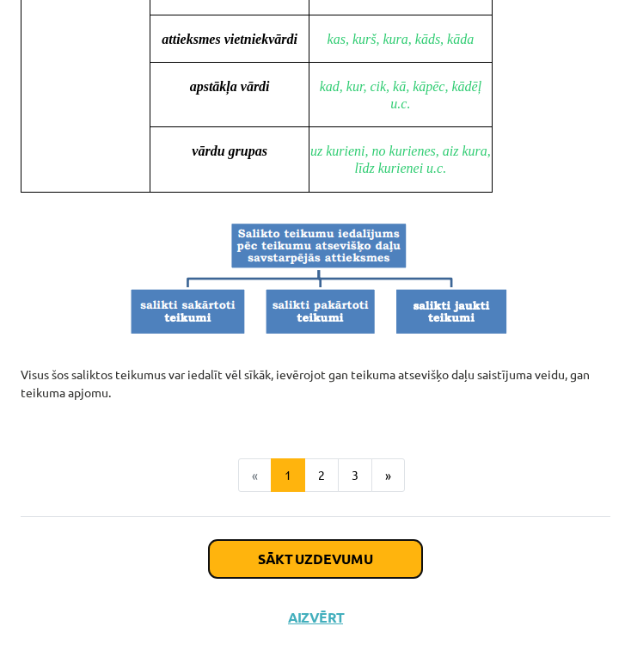
click at [335, 564] on button "Sākt uzdevumu" at bounding box center [315, 559] width 213 height 38
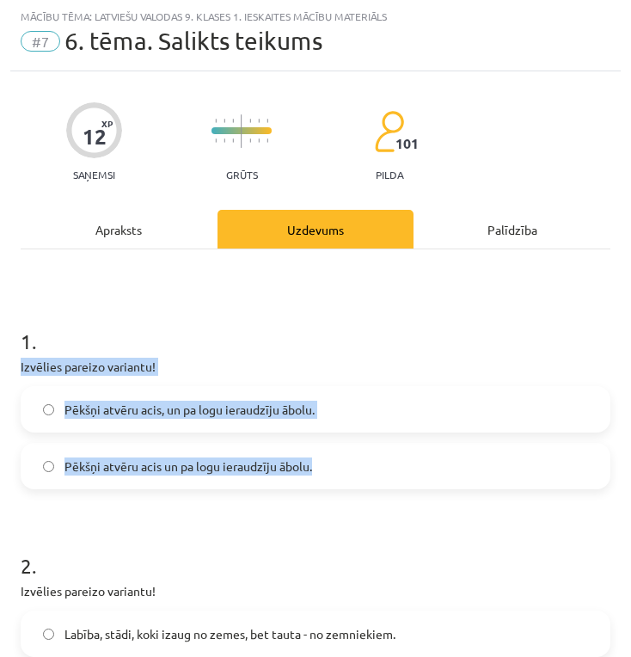
drag, startPoint x: 21, startPoint y: 364, endPoint x: 323, endPoint y: 486, distance: 325.9
click at [323, 486] on div "1 . Izvēlies pareizo variantu! Pēkšņi atvēru acis, un pa logu ieraudzīju ābolu.…" at bounding box center [316, 394] width 590 height 190
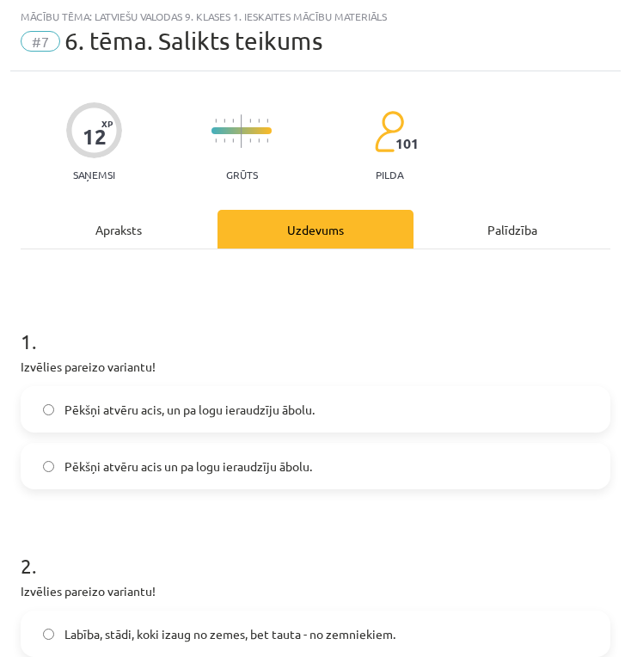
click at [165, 460] on span "Pēkšņi atvēru acis un pa logu ieraudzīju ābolu." at bounding box center [188, 466] width 248 height 18
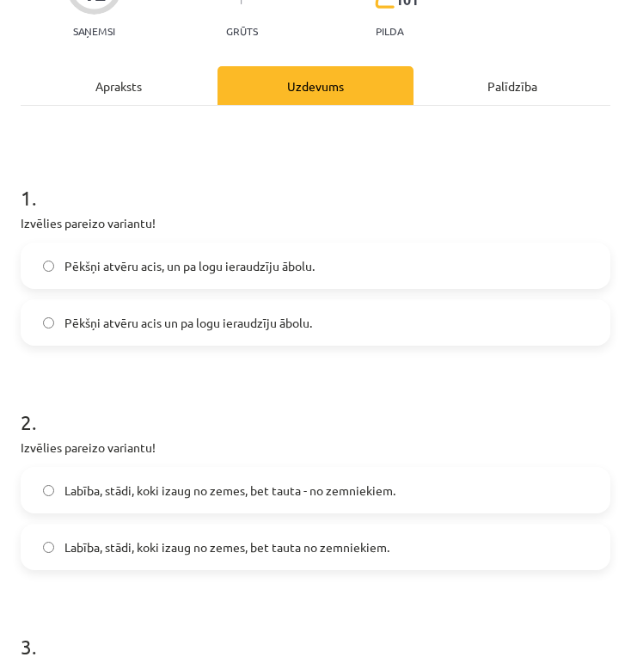
scroll to position [296, 0]
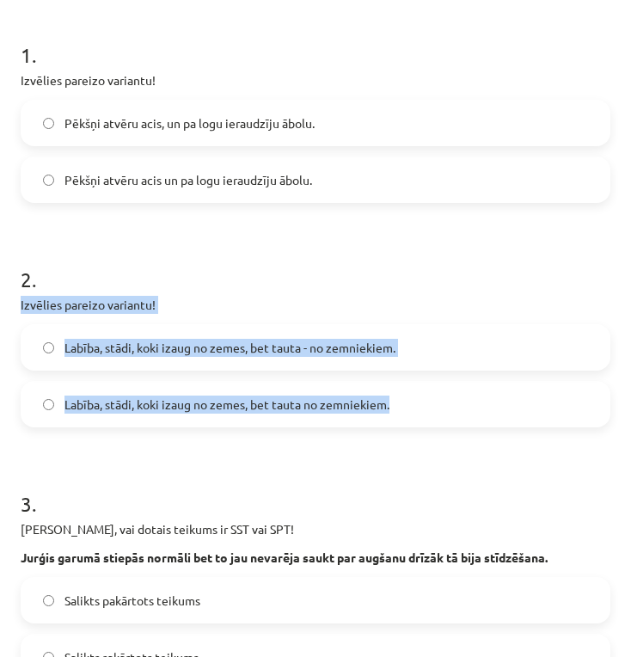
drag, startPoint x: 28, startPoint y: 304, endPoint x: 406, endPoint y: 398, distance: 389.6
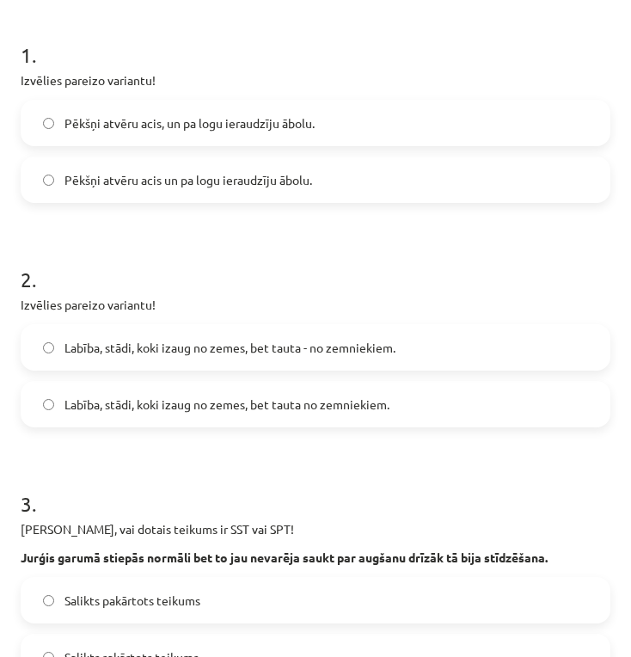
click at [322, 345] on span "Labība, stādi, koki izaug no zemes, bet tauta - no zemniekiem." at bounding box center [229, 348] width 331 height 18
click at [336, 405] on span "Labība, stādi, koki izaug no zemes, bet tauta no zemniekiem." at bounding box center [226, 404] width 325 height 18
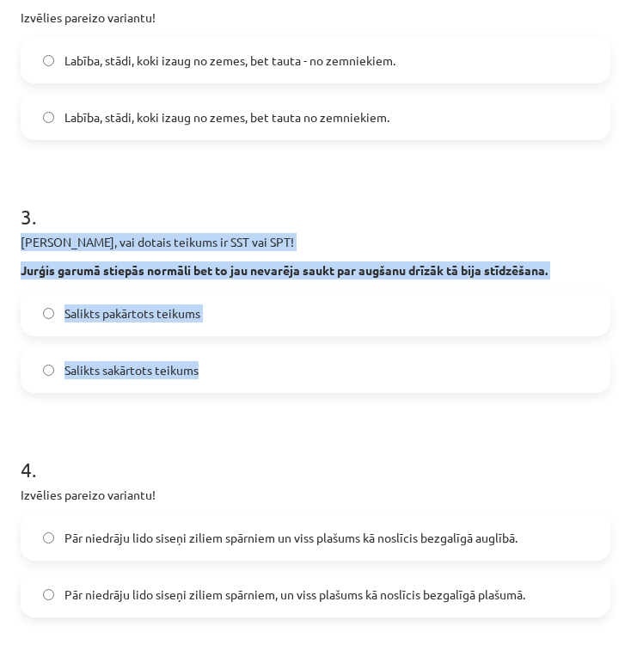
drag, startPoint x: 20, startPoint y: 238, endPoint x: 412, endPoint y: 375, distance: 415.0
click at [412, 375] on div "12 XP Saņemsi Grūts 101 pilda Apraksts Uzdevums Palīdzība 1 . Izvēlies pareizo …" at bounding box center [315, 430] width 610 height 1864
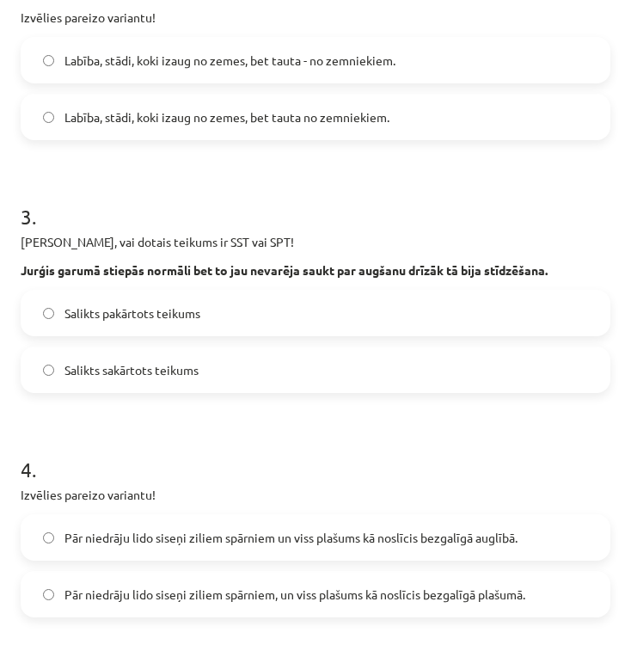
click at [207, 407] on form "1 . Izvēlies pareizo variantu! Pēkšņi atvēru acis, un pa logu ieraudzīju ābolu.…" at bounding box center [316, 466] width 590 height 1480
click at [189, 375] on span "Salikts sakārtots teikums" at bounding box center [131, 370] width 134 height 18
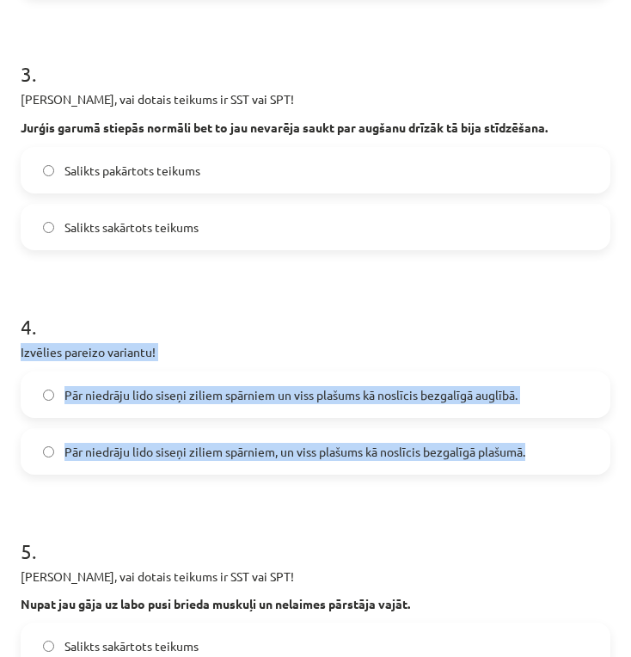
drag, startPoint x: 31, startPoint y: 353, endPoint x: 520, endPoint y: 444, distance: 497.4
click at [520, 444] on div "4 . Izvēlies pareizo variantu! Pār niedrāju lido siseņi ziliem spārniem un viss…" at bounding box center [316, 379] width 590 height 190
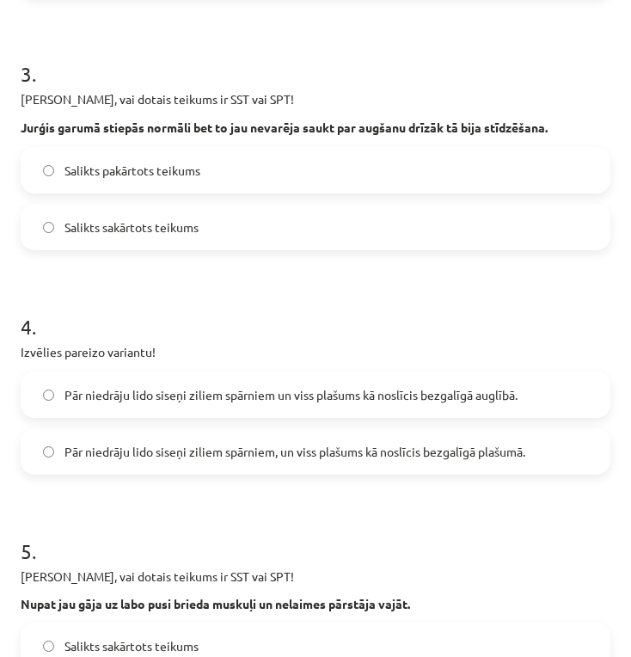
drag, startPoint x: 204, startPoint y: 283, endPoint x: 213, endPoint y: 294, distance: 14.6
click at [206, 285] on form "1 . Izvēlies pareizo variantu! Pēkšņi atvēru acis, un pa logu ieraudzīju ābolu.…" at bounding box center [316, 323] width 590 height 1480
click at [478, 445] on span "Pār niedrāju lido siseņi ziliem spārniem, un viss plašums kā noslīcis bezgalīgā…" at bounding box center [294, 452] width 461 height 18
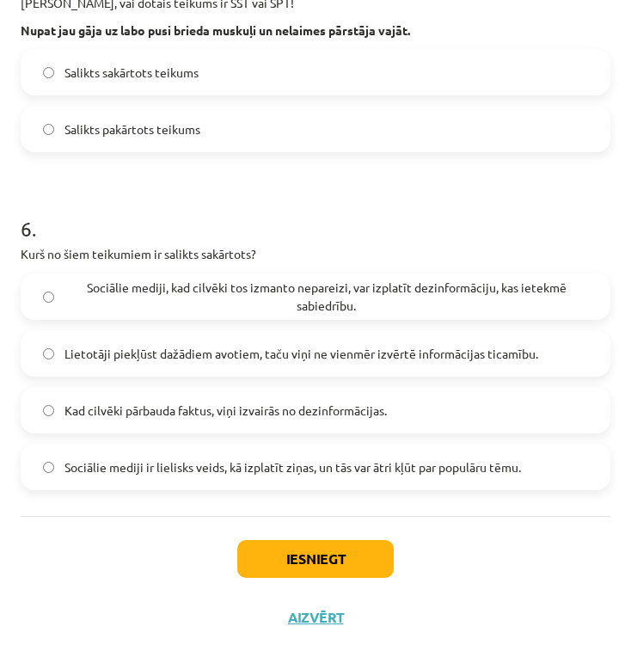
scroll to position [1156, 0]
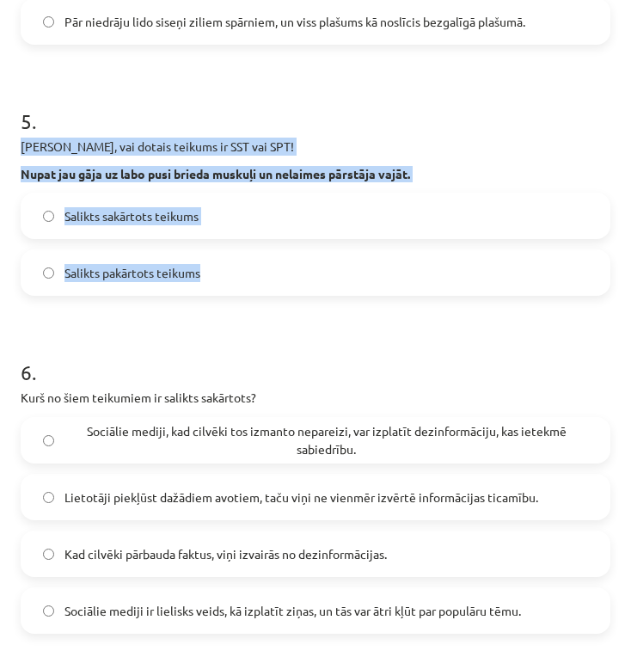
drag, startPoint x: 21, startPoint y: 137, endPoint x: 293, endPoint y: 279, distance: 307.5
click at [293, 279] on div "5 . Nosaki, vai dotais teikums ir SST vai SPT! Nupat jau gāja uz labo pusi brie…" at bounding box center [316, 187] width 590 height 217
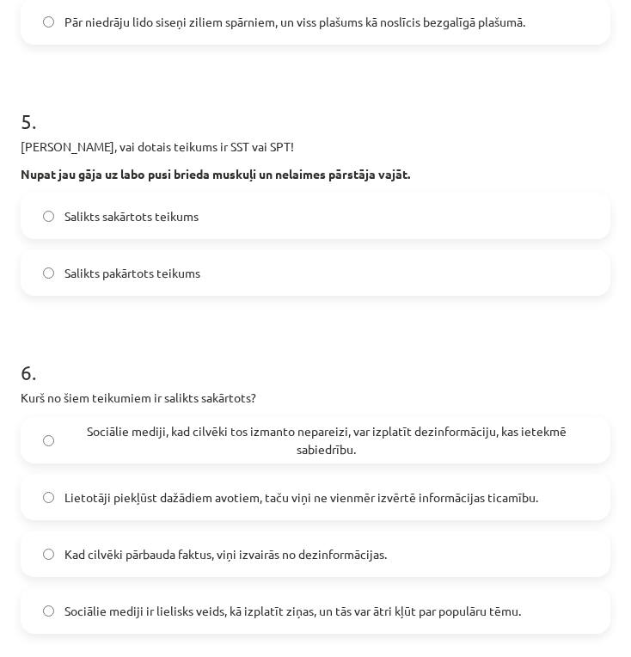
click at [223, 220] on label "Salikts sakārtots teikums" at bounding box center [315, 215] width 586 height 43
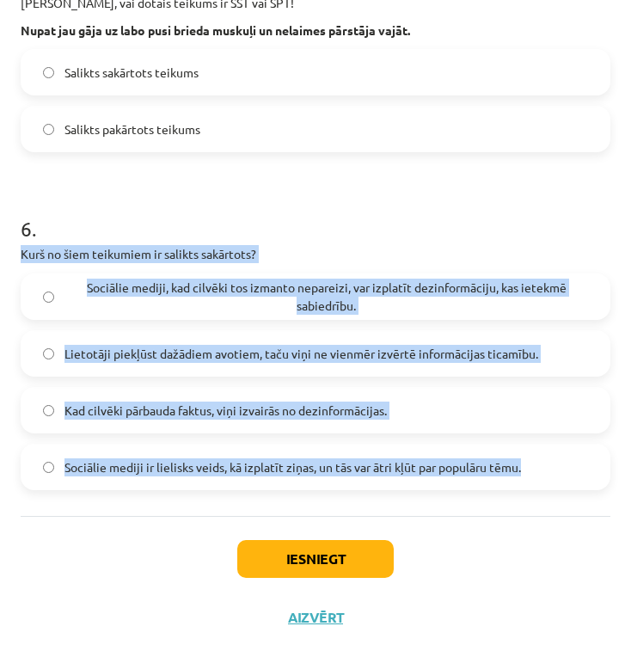
drag, startPoint x: 21, startPoint y: 251, endPoint x: 529, endPoint y: 468, distance: 551.4
click at [529, 468] on div "6 . Kurš no šiem teikumiem ir salikts sakārtots? Sociālie mediji, kad cilvēki t…" at bounding box center [316, 337] width 590 height 303
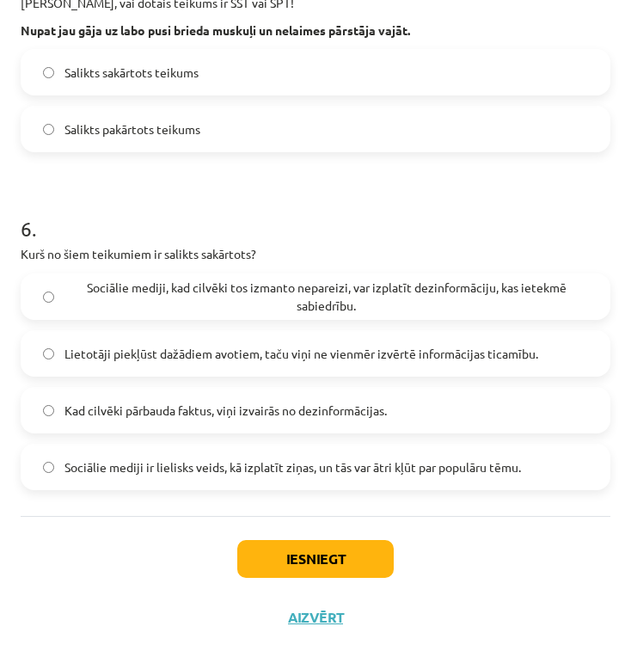
click at [114, 621] on div "Iesniegt Aizvērt" at bounding box center [316, 576] width 590 height 120
click at [500, 341] on label "Lietotāji piekļūst dažādiem avotiem, taču viņi ne vienmēr izvērtē informācijas …" at bounding box center [315, 353] width 586 height 43
click at [330, 554] on button "Iesniegt" at bounding box center [315, 559] width 156 height 38
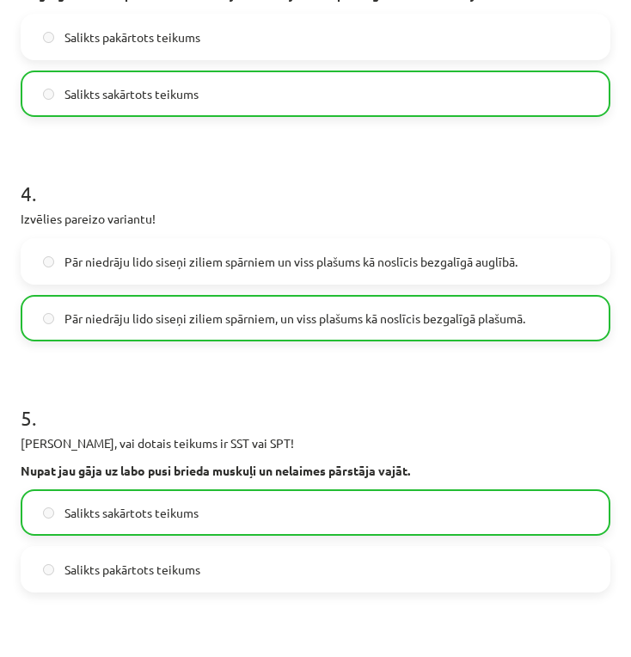
scroll to position [1354, 0]
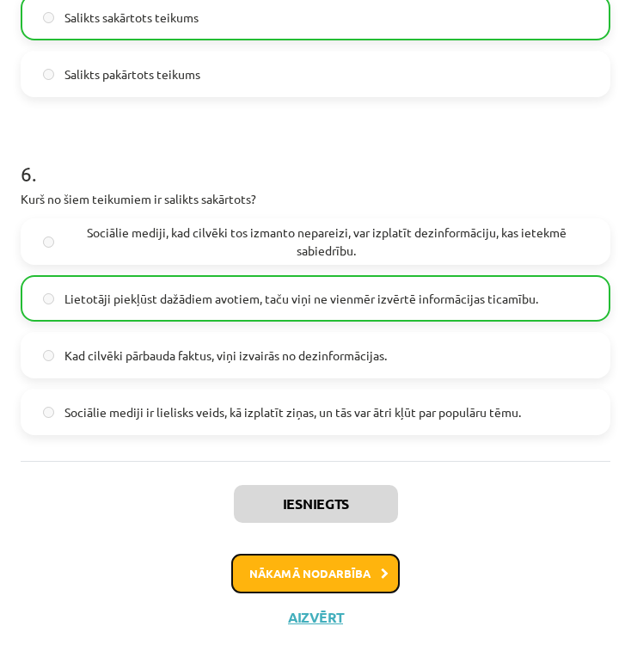
click at [365, 577] on button "Nākamā nodarbība" at bounding box center [315, 573] width 168 height 40
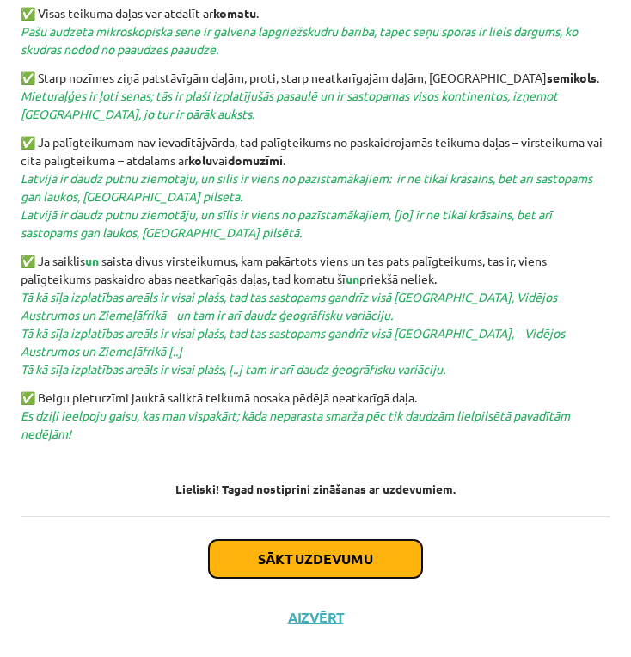
click at [376, 564] on button "Sākt uzdevumu" at bounding box center [315, 559] width 213 height 38
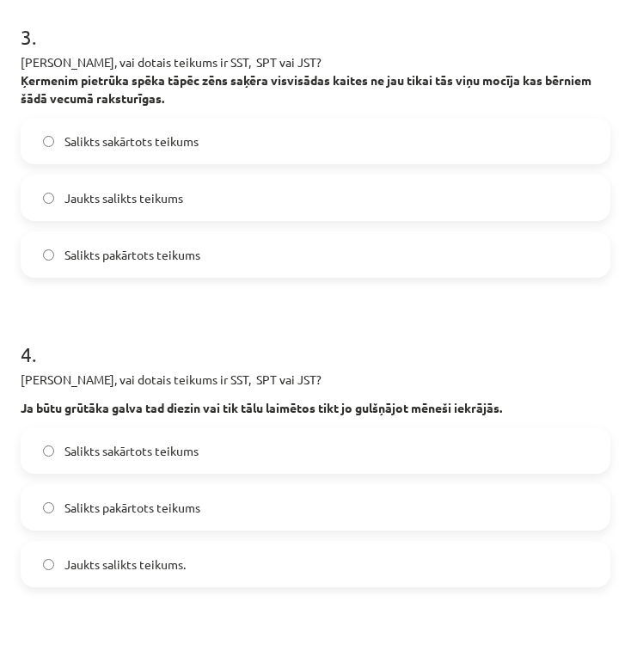
scroll to position [10, 0]
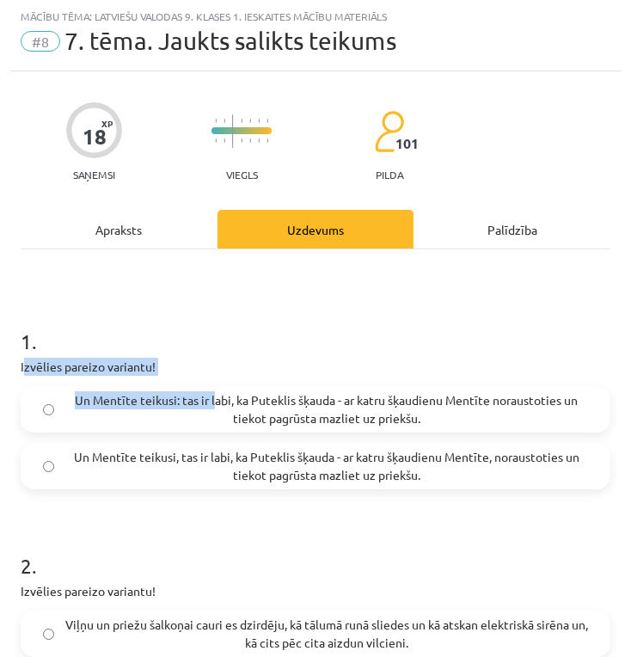
drag, startPoint x: 26, startPoint y: 366, endPoint x: 209, endPoint y: 399, distance: 185.9
click at [209, 399] on div "1 . Izvēlies pareizo variantu! Un Mentīte teikusi: tas ir labi, ka Puteklis šķa…" at bounding box center [316, 394] width 590 height 190
drag, startPoint x: 302, startPoint y: 314, endPoint x: 229, endPoint y: 328, distance: 74.5
click at [302, 313] on h1 "1 ." at bounding box center [316, 325] width 590 height 53
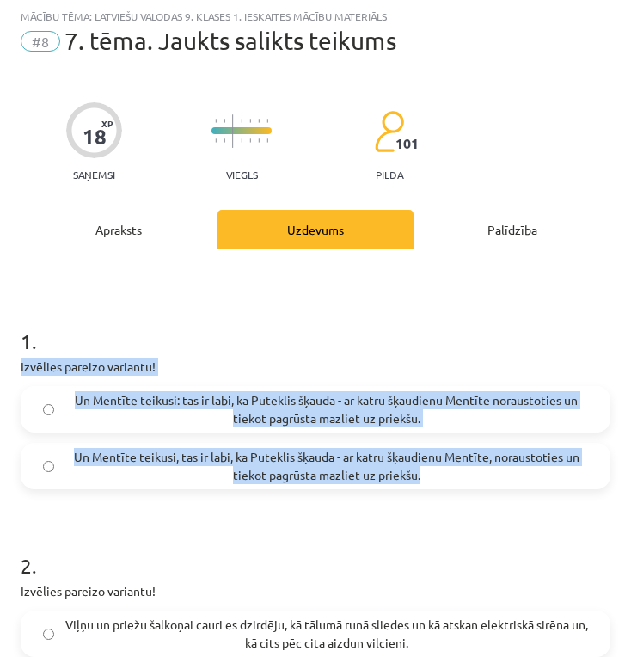
drag, startPoint x: 18, startPoint y: 368, endPoint x: 483, endPoint y: 485, distance: 479.4
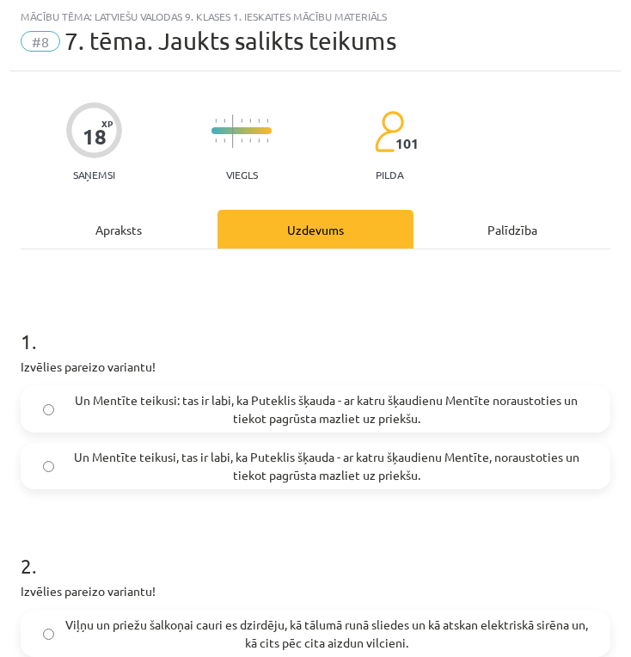
click at [356, 321] on h1 "1 ." at bounding box center [316, 325] width 590 height 53
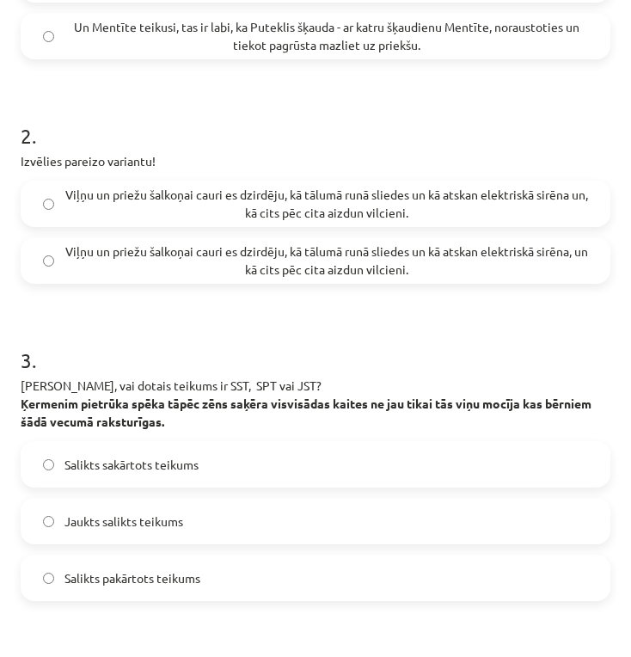
scroll to position [0, 0]
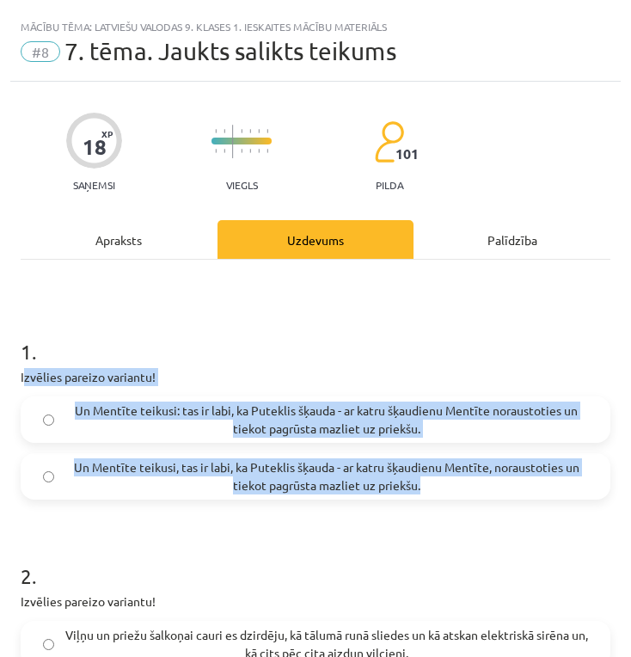
drag, startPoint x: 24, startPoint y: 371, endPoint x: 456, endPoint y: 483, distance: 446.5
click at [456, 483] on div "1 . Izvēlies pareizo variantu! Un Mentīte teikusi: tas ir labi, ka Puteklis šķa…" at bounding box center [316, 404] width 590 height 190
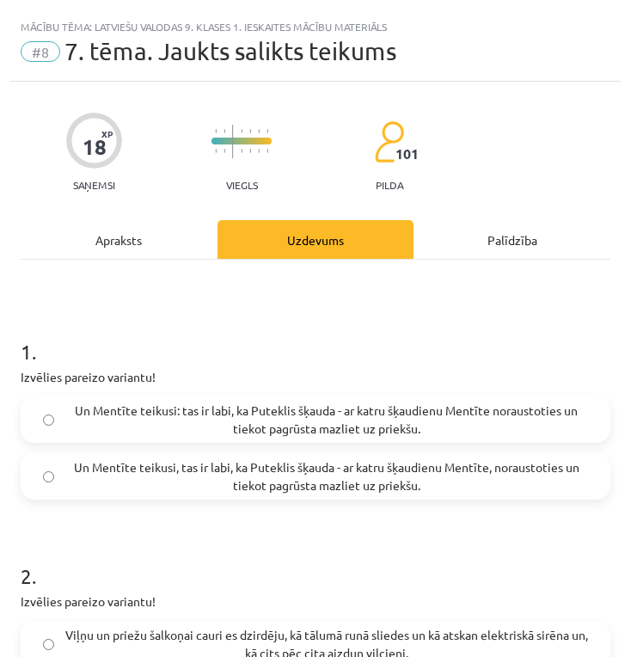
click at [112, 424] on span "Un Mentīte teikusi: tas ir labi, ka Puteklis šķauda - ar katru šķaudienu Mentīt…" at bounding box center [325, 419] width 523 height 36
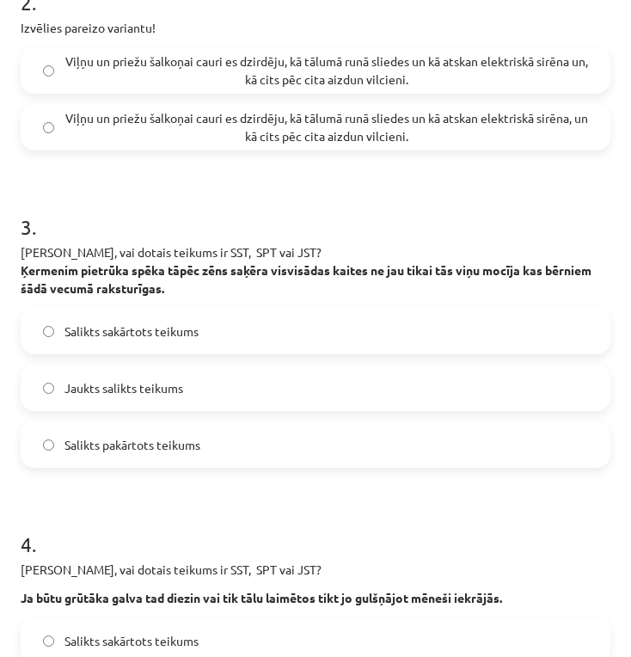
scroll to position [430, 0]
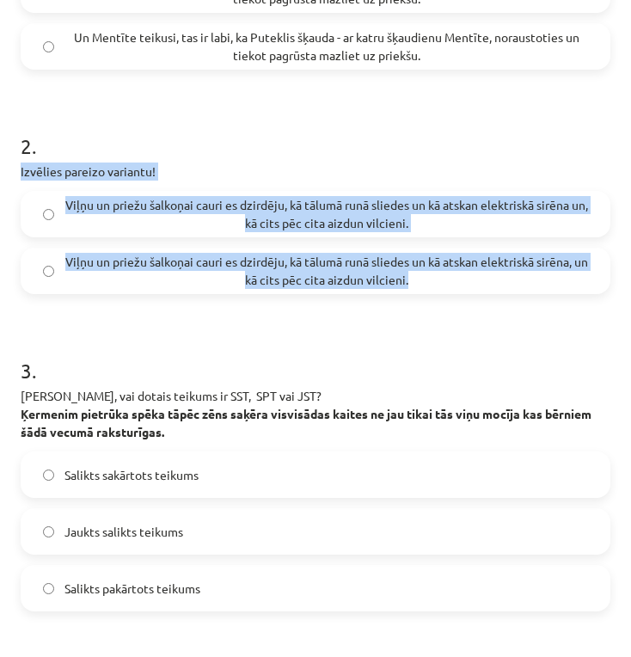
drag, startPoint x: 21, startPoint y: 167, endPoint x: 454, endPoint y: 286, distance: 449.3
click at [454, 286] on div "2 . Izvēlies pareizo variantu! Viļņu un priežu šalkoņai cauri es dzirdēju, kā t…" at bounding box center [316, 199] width 590 height 190
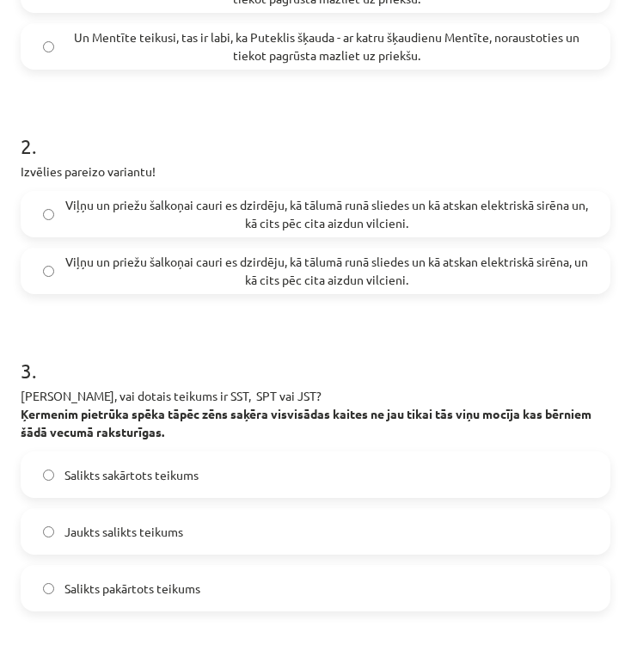
click at [388, 208] on span "Viļņu un priežu šalkoņai cauri es dzirdēju, kā tālumā runā sliedes un kā atskan…" at bounding box center [325, 214] width 523 height 36
drag, startPoint x: 484, startPoint y: 333, endPoint x: 480, endPoint y: 323, distance: 11.2
click at [483, 333] on h1 "3 ." at bounding box center [316, 354] width 590 height 53
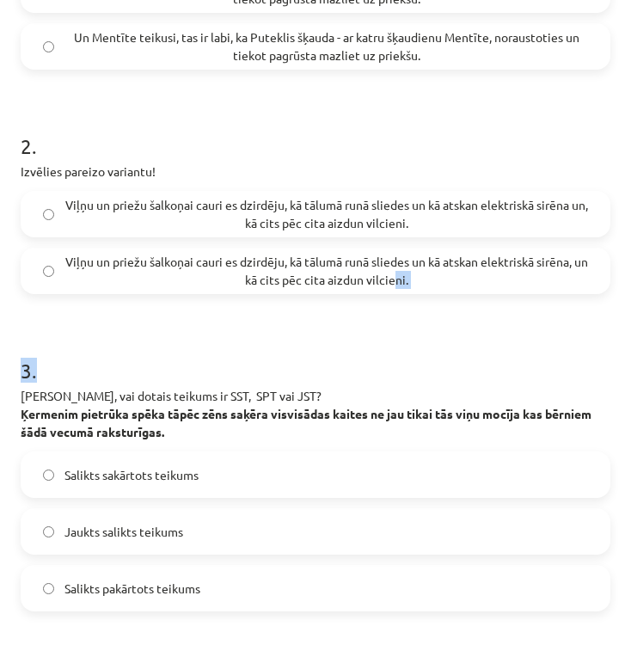
click at [451, 274] on span "Viļņu un priežu šalkoņai cauri es dzirdēju, kā tālumā runā sliedes un kā atskan…" at bounding box center [325, 271] width 523 height 36
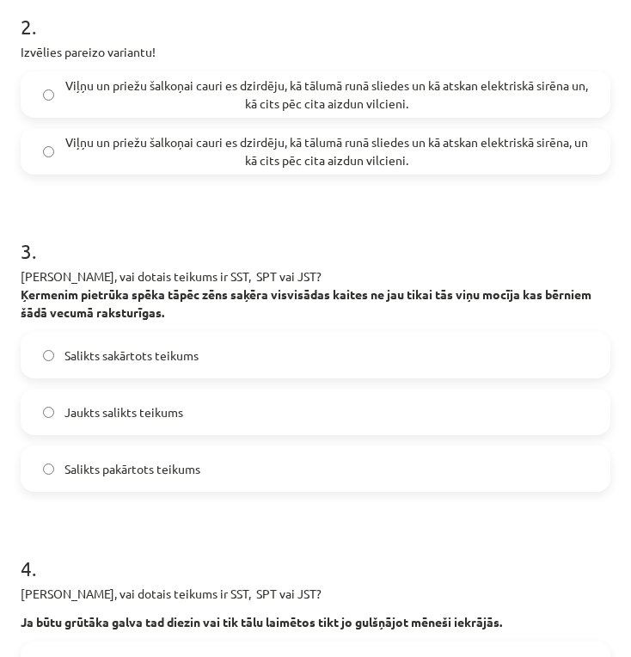
scroll to position [693, 0]
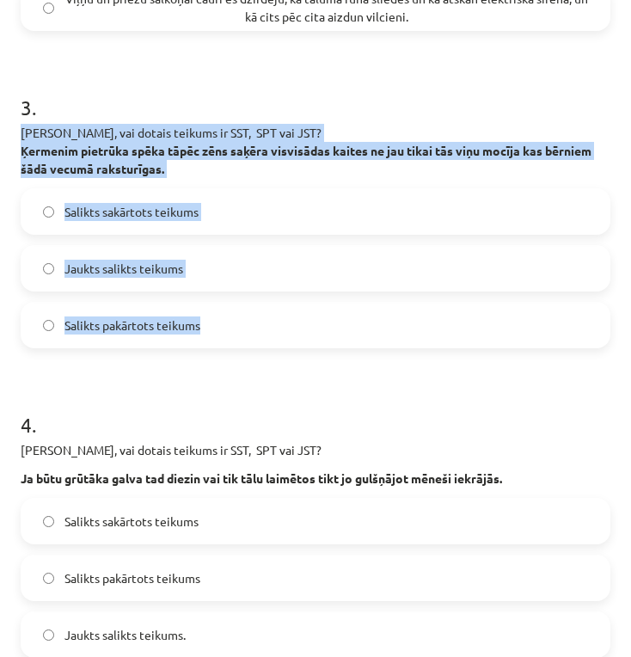
drag, startPoint x: 16, startPoint y: 130, endPoint x: 262, endPoint y: 320, distance: 310.6
click at [262, 320] on div "18 XP Saņemsi Viegls 101 pilda Apraksts Uzdevums Palīdzība 1 . Izvēlies pareizo…" at bounding box center [315, 662] width 610 height 2546
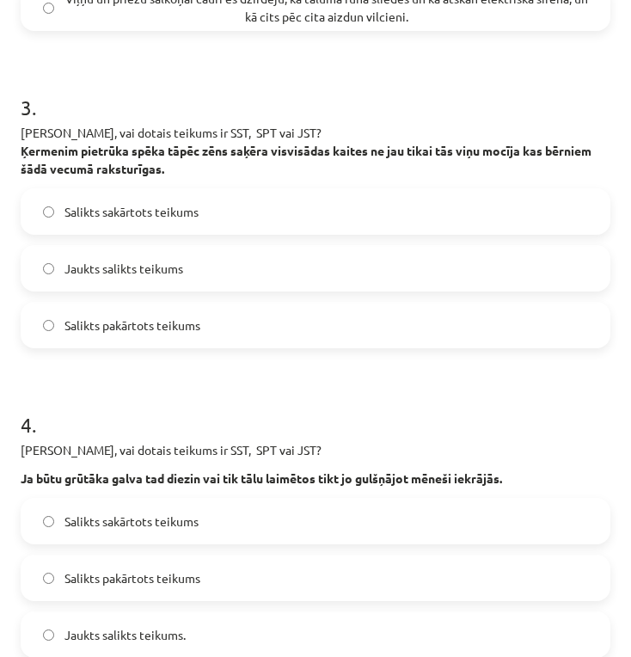
click at [218, 393] on h1 "4 ." at bounding box center [316, 408] width 590 height 53
click at [260, 273] on label "Jaukts salikts teikums" at bounding box center [315, 268] width 586 height 43
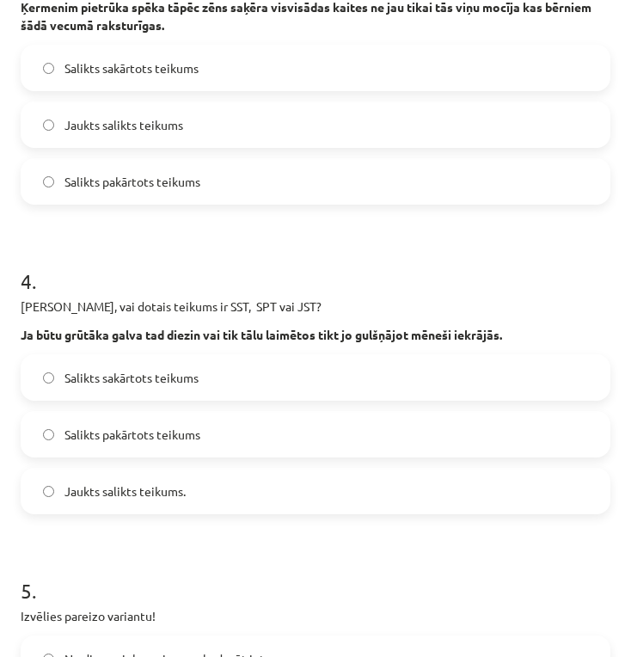
scroll to position [979, 0]
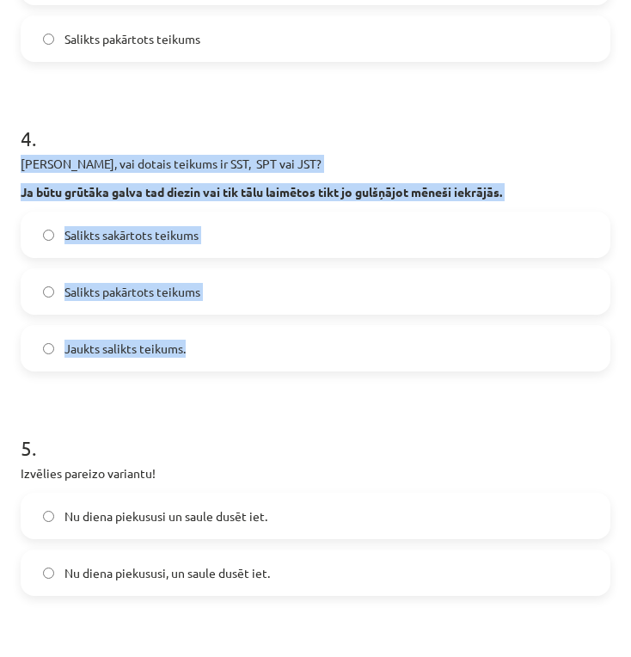
drag, startPoint x: 37, startPoint y: 168, endPoint x: 468, endPoint y: 327, distance: 458.7
click at [468, 327] on div "4 . Nosaki, vai dotais teikums ir SST, SPT vai JST? Ja būtu grūtāka galva tad d…" at bounding box center [316, 233] width 590 height 275
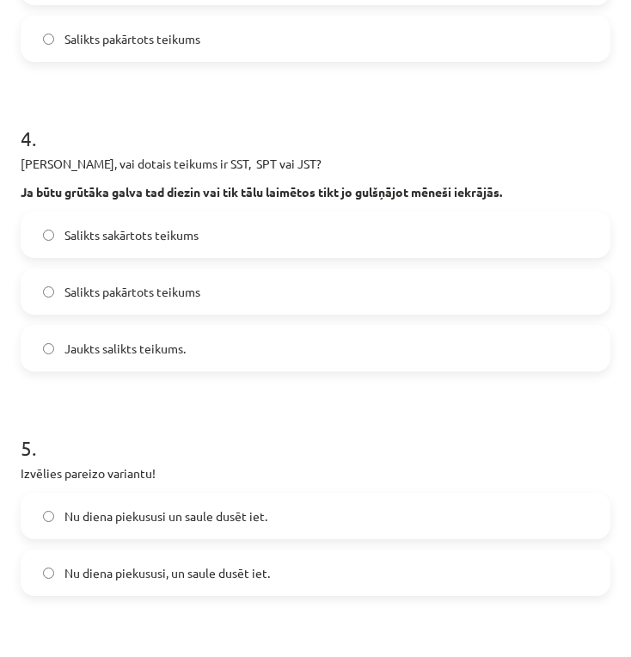
click at [312, 425] on h1 "5 ." at bounding box center [316, 432] width 590 height 53
click at [239, 295] on label "Salikts pakārtots teikums" at bounding box center [315, 291] width 586 height 43
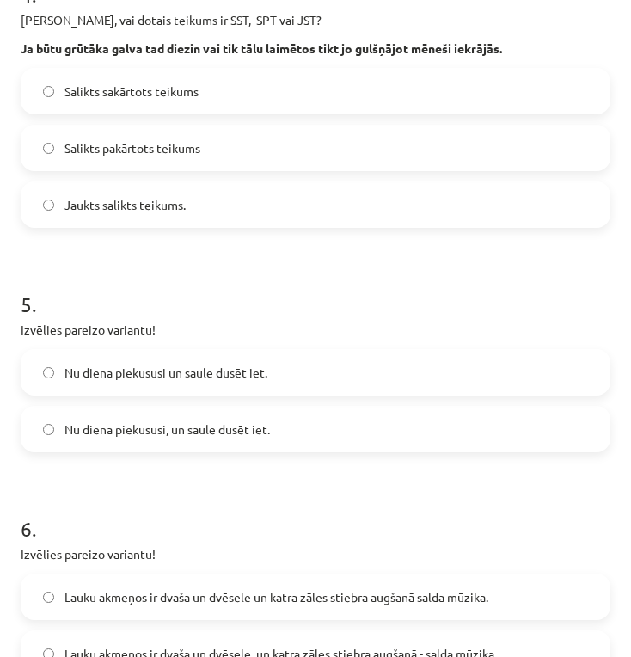
scroll to position [1266, 0]
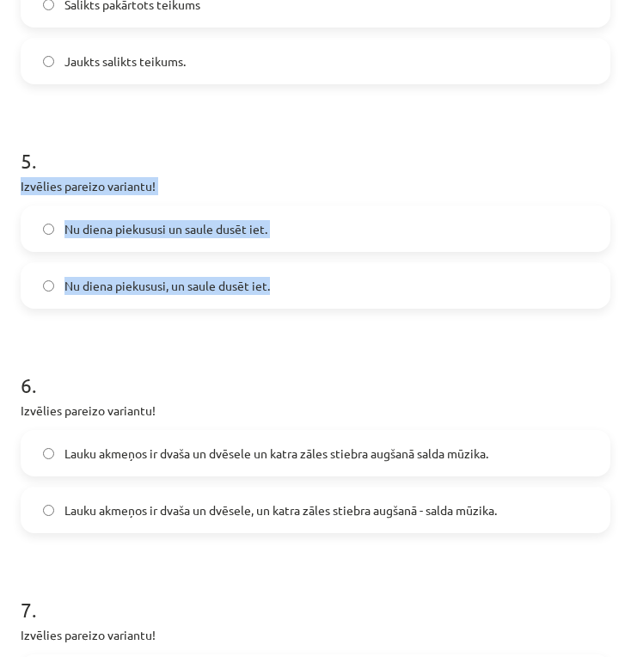
drag, startPoint x: 15, startPoint y: 186, endPoint x: 279, endPoint y: 284, distance: 281.4
click at [276, 290] on div "18 XP Saņemsi Viegls 101 pilda Apraksts Uzdevums Palīdzība 1 . Izvēlies pareizo…" at bounding box center [315, 89] width 610 height 2546
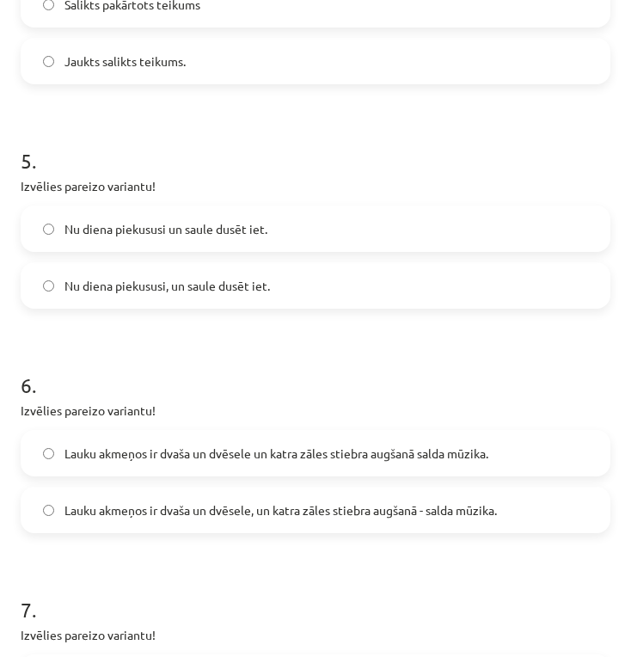
drag, startPoint x: 290, startPoint y: 340, endPoint x: 297, endPoint y: 321, distance: 20.1
click at [292, 333] on form "1 . Izvēlies pareizo variantu! Un Mentīte teikusi: tas ir labi, ka Puteklis šķa…" at bounding box center [316, 124] width 590 height 2162
click at [310, 221] on label "Nu diena piekususi un saule dusēt iet." at bounding box center [315, 228] width 586 height 43
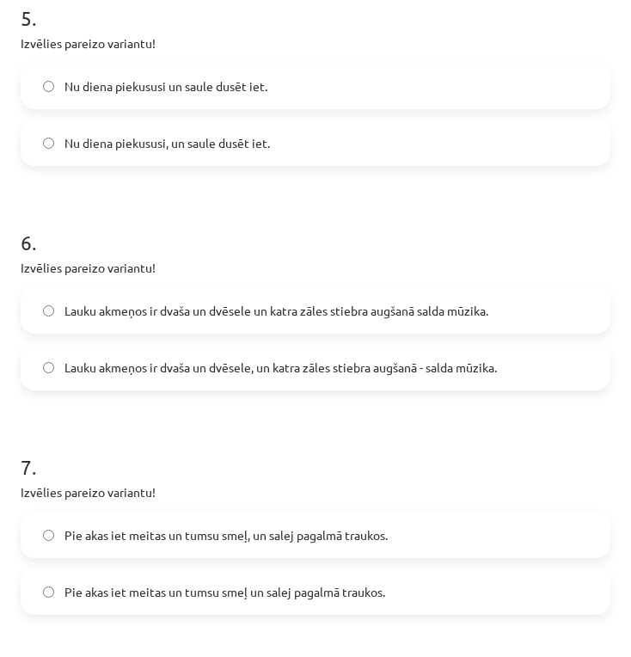
scroll to position [1552, 0]
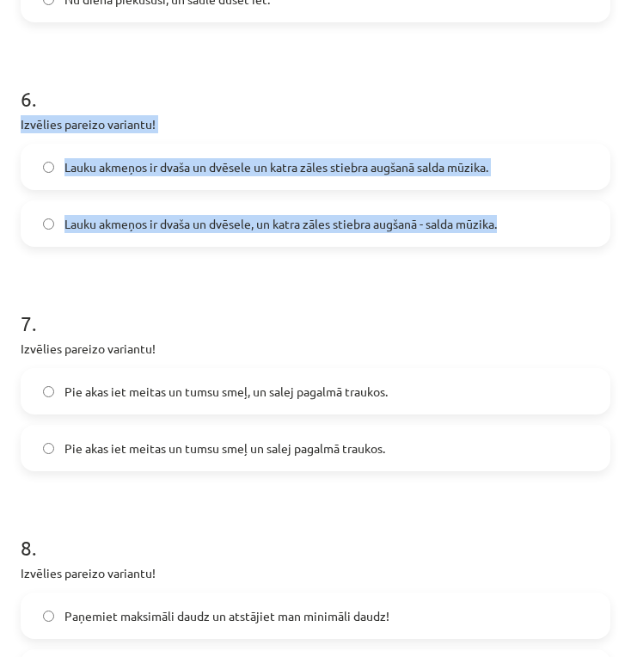
drag, startPoint x: 20, startPoint y: 121, endPoint x: 506, endPoint y: 213, distance: 495.0
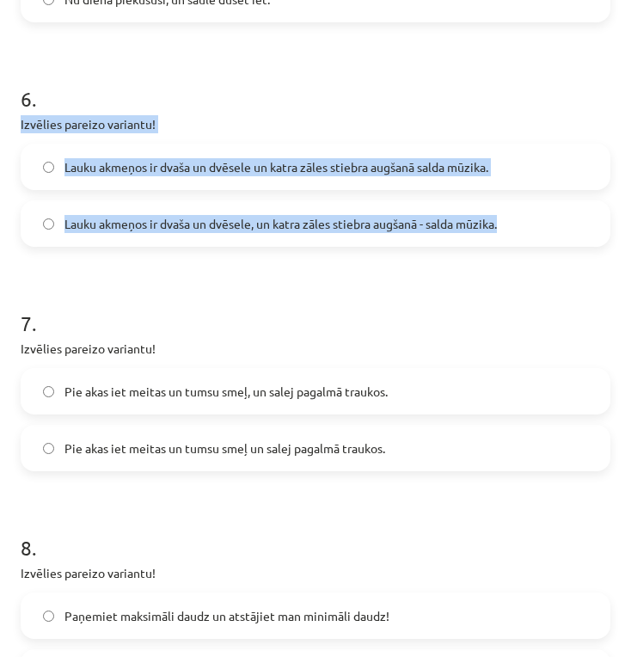
drag, startPoint x: 14, startPoint y: 118, endPoint x: 526, endPoint y: 223, distance: 523.0
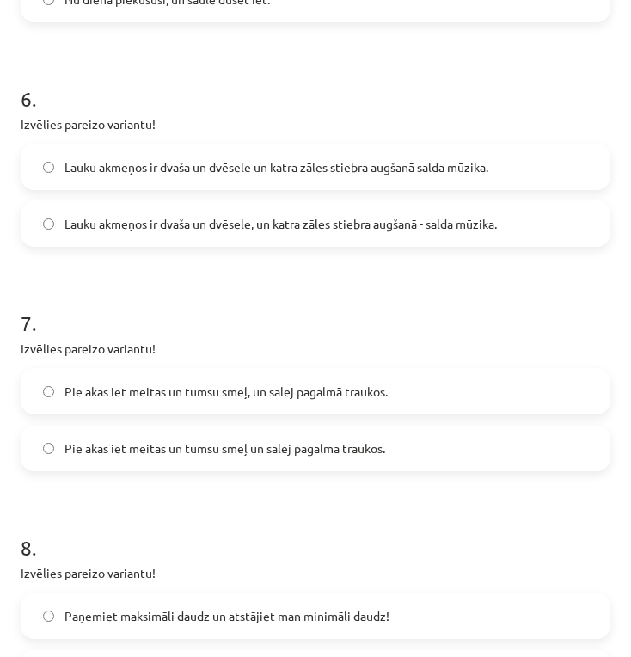
click at [374, 347] on p "Izvēlies pareizo variantu!" at bounding box center [316, 348] width 590 height 18
click at [445, 219] on span "Lauku akmeņos ir dvaša un dvēsele, un katra zāles stiebra augšanā - salda mūzik…" at bounding box center [280, 224] width 432 height 18
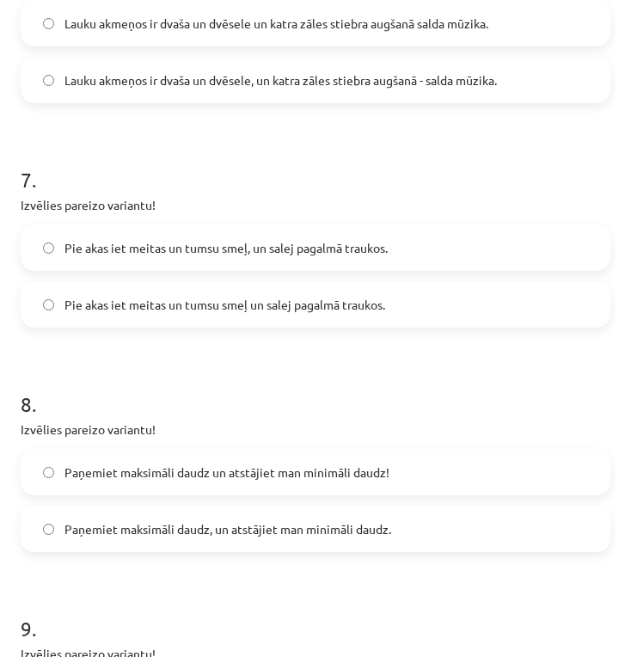
scroll to position [1838, 0]
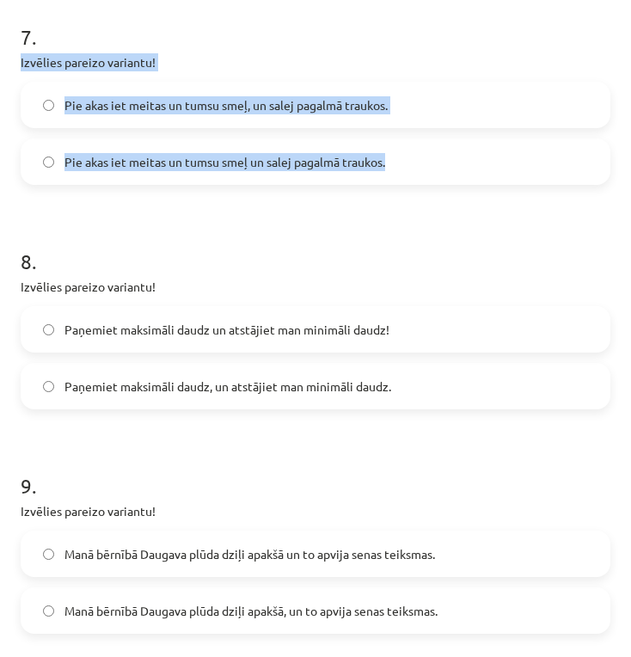
drag, startPoint x: 18, startPoint y: 58, endPoint x: 411, endPoint y: 180, distance: 411.3
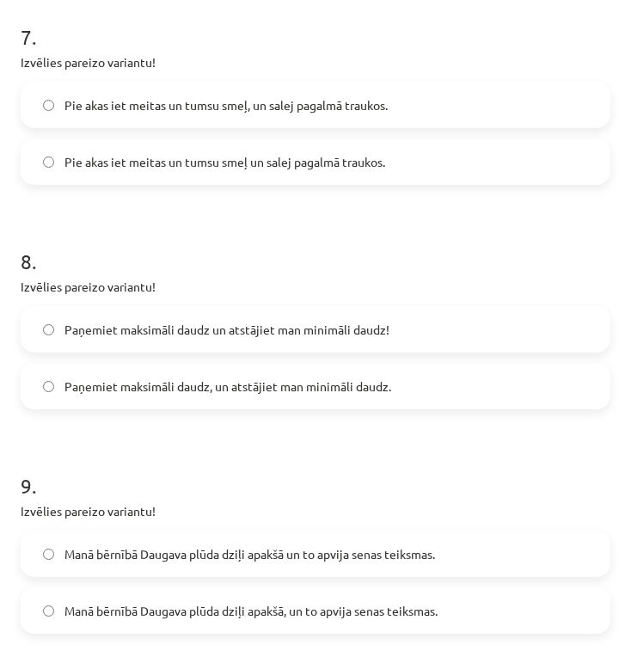
click at [339, 161] on span "Pie akas iet meitas un tumsu smeļ un salej pagalmā traukos." at bounding box center [224, 162] width 321 height 18
click at [263, 104] on span "Pie akas iet meitas un tumsu smeļ, un salej pagalmā traukos." at bounding box center [225, 105] width 323 height 18
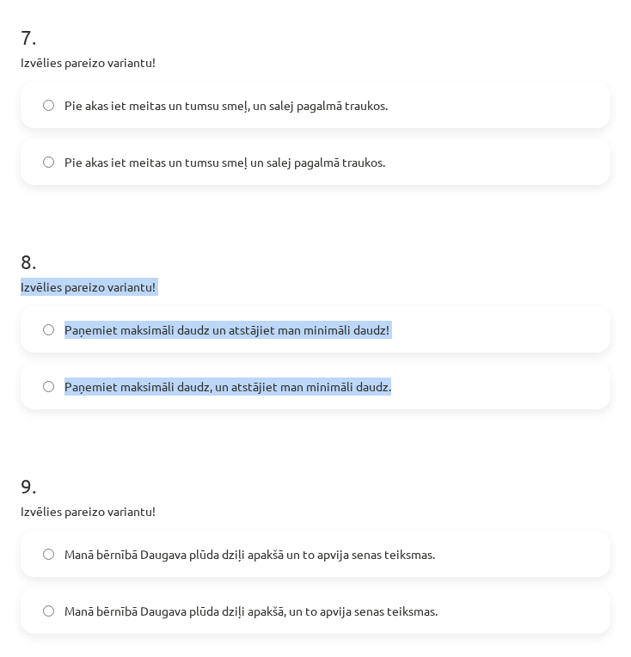
drag, startPoint x: 20, startPoint y: 286, endPoint x: 403, endPoint y: 390, distance: 397.1
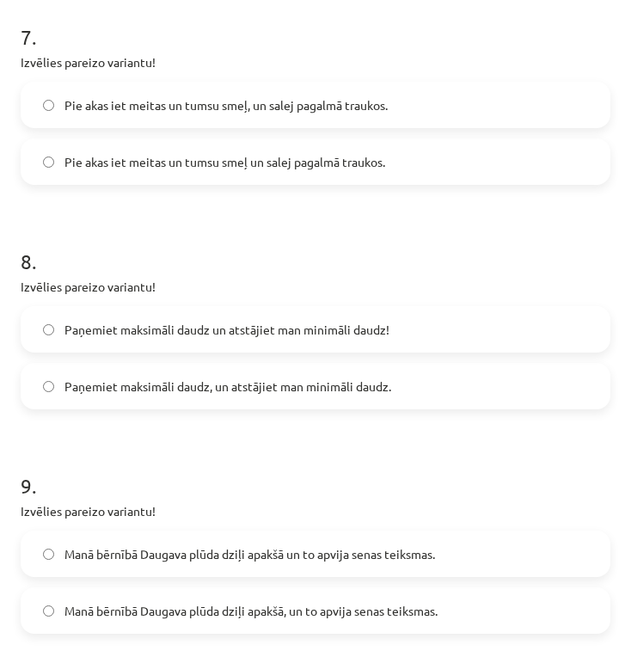
click at [298, 394] on span "Paņemiet maksimāli daudz, un atstājiet man minimāli daudz." at bounding box center [227, 386] width 327 height 18
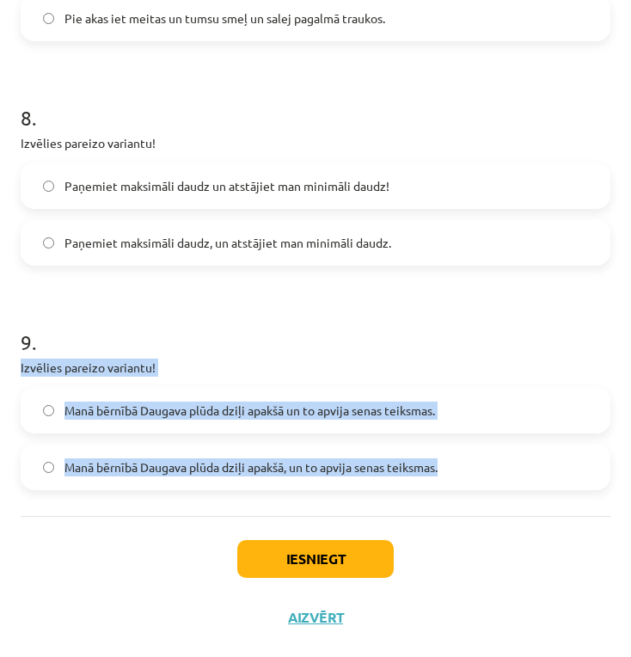
drag, startPoint x: 18, startPoint y: 362, endPoint x: 452, endPoint y: 470, distance: 447.3
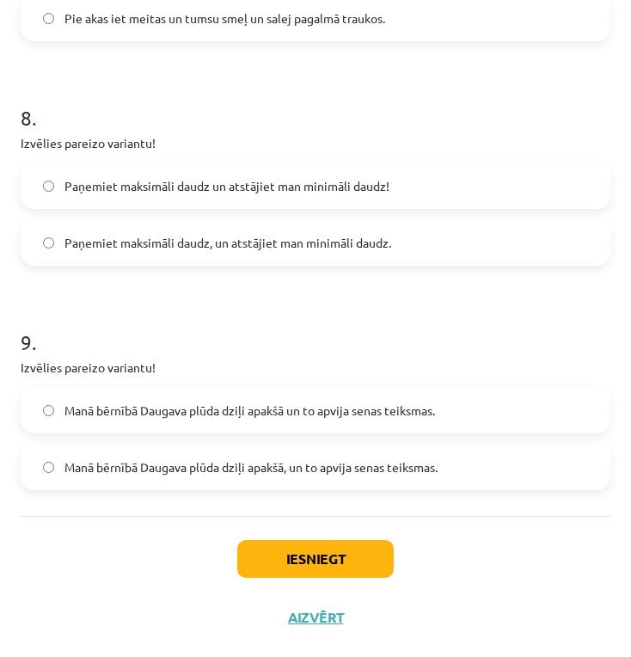
click at [210, 468] on span "Manā bērnībā Daugava plūda dziļi apakšā, un to apvija senas teiksmas." at bounding box center [250, 467] width 373 height 18
click at [328, 550] on button "Iesniegt" at bounding box center [315, 559] width 156 height 38
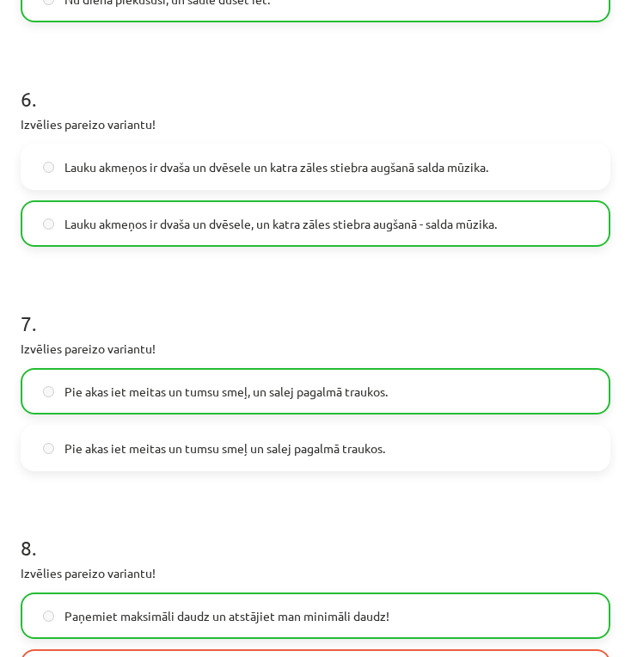
scroll to position [2037, 0]
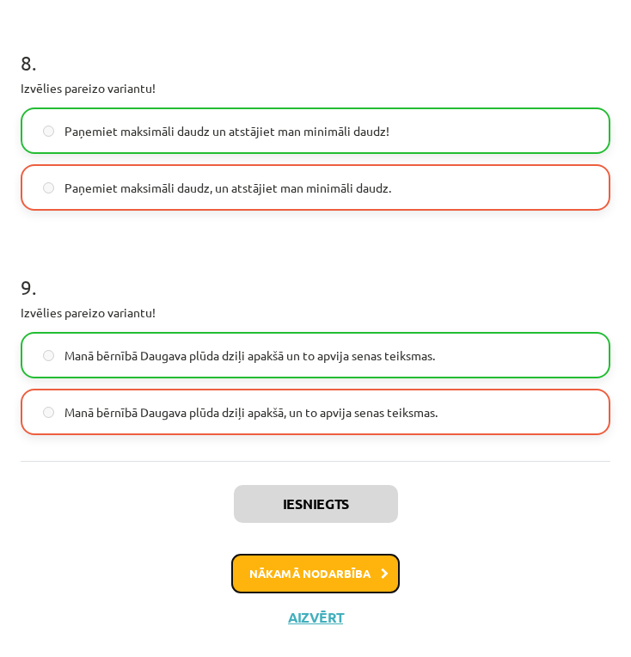
click at [318, 575] on button "Nākamā nodarbība" at bounding box center [315, 573] width 168 height 40
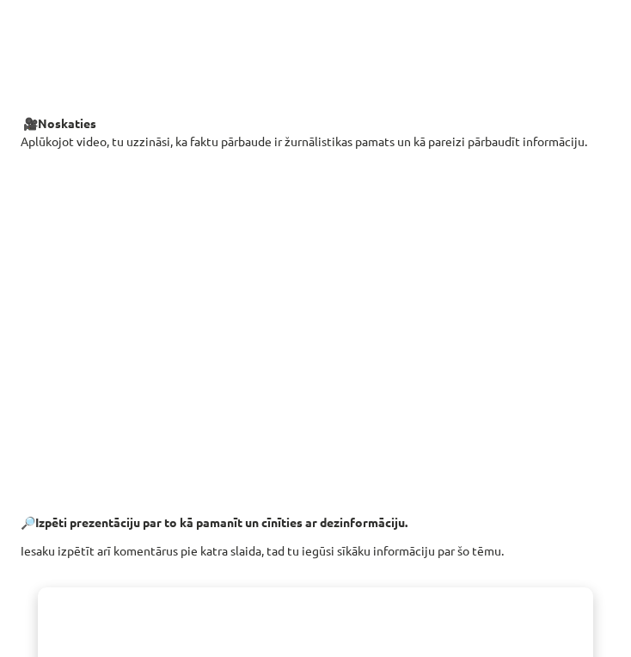
scroll to position [1238, 0]
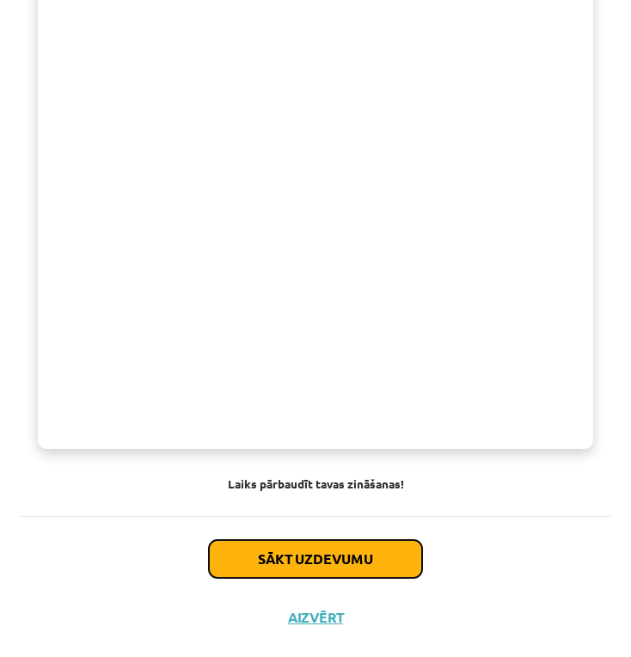
click at [301, 559] on button "Sākt uzdevumu" at bounding box center [315, 559] width 213 height 38
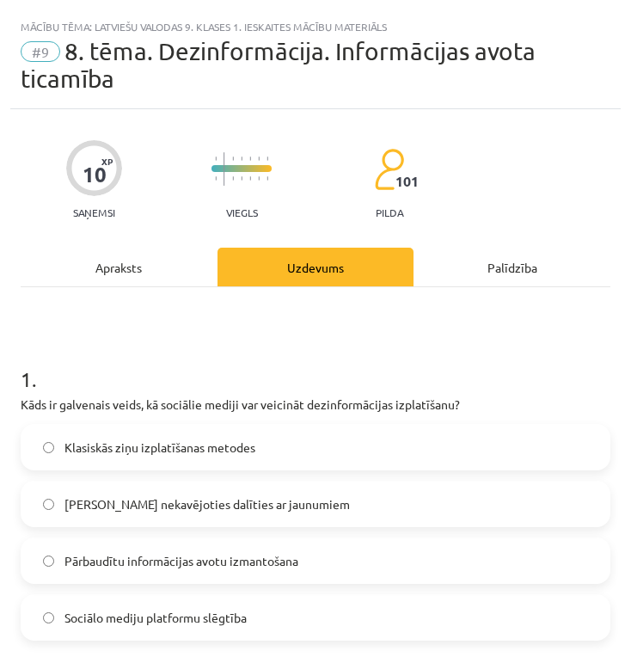
scroll to position [286, 0]
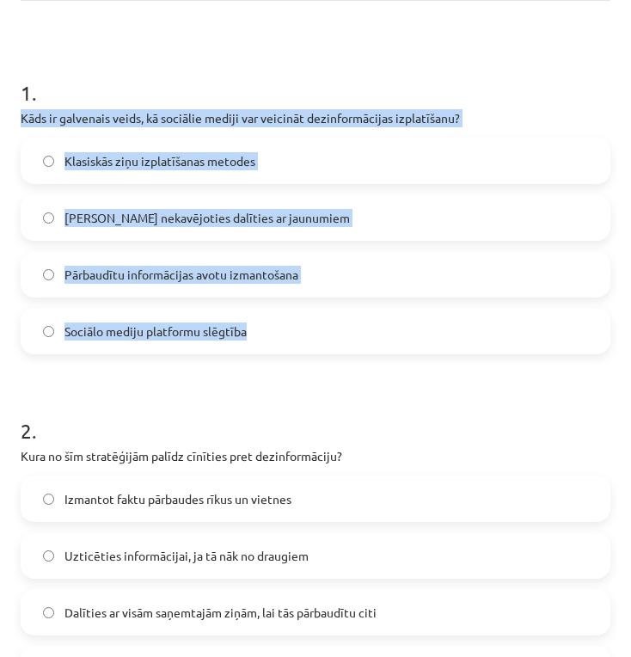
drag, startPoint x: 18, startPoint y: 112, endPoint x: 279, endPoint y: 340, distance: 347.1
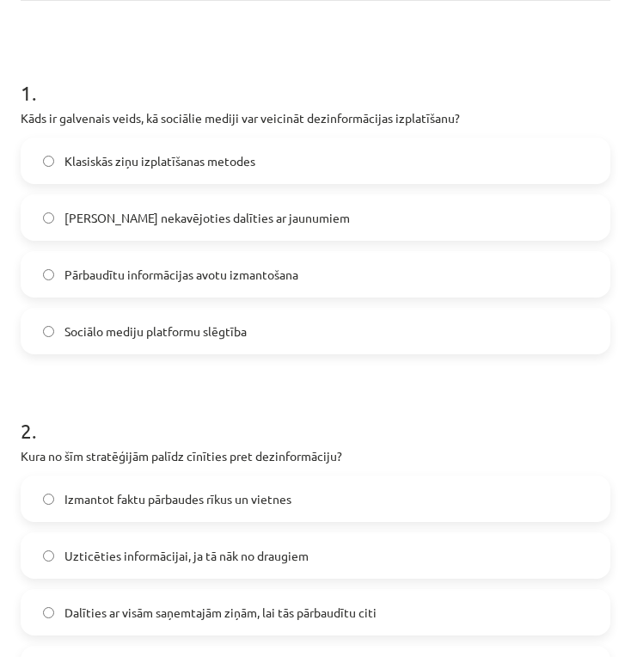
click at [331, 395] on h1 "2 ." at bounding box center [316, 414] width 590 height 53
click at [330, 225] on label "Iespēja nekavējoties dalīties ar jaunumiem" at bounding box center [315, 217] width 586 height 43
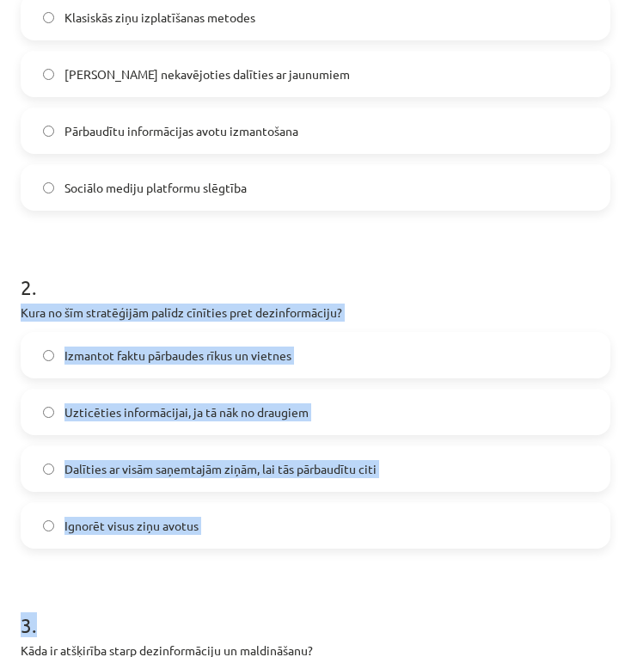
drag, startPoint x: 16, startPoint y: 309, endPoint x: 364, endPoint y: 544, distance: 419.7
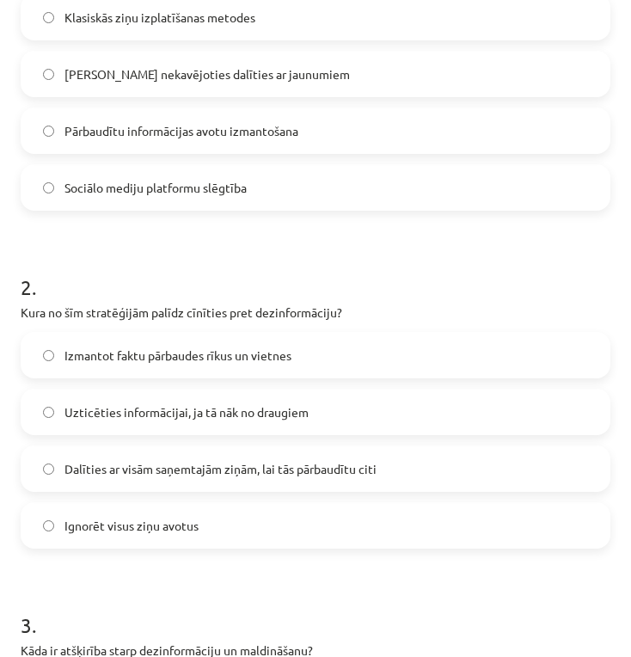
click at [144, 246] on h1 "2 ." at bounding box center [316, 271] width 590 height 53
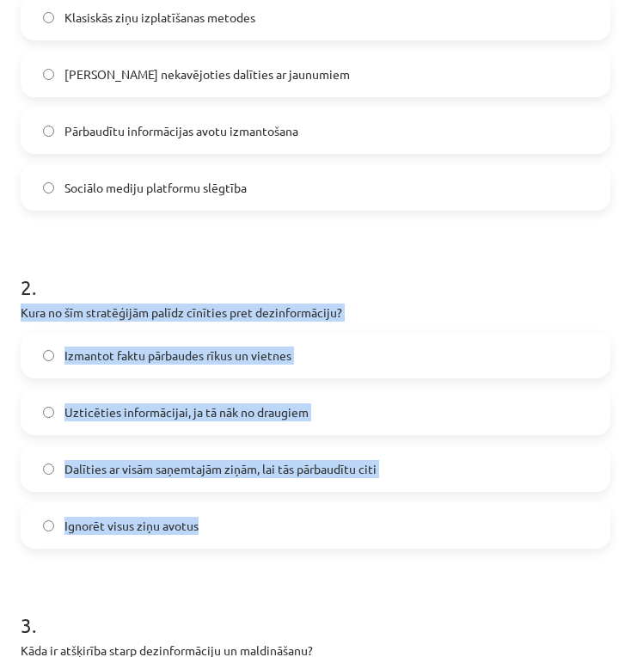
drag, startPoint x: 56, startPoint y: 320, endPoint x: 294, endPoint y: 522, distance: 312.2
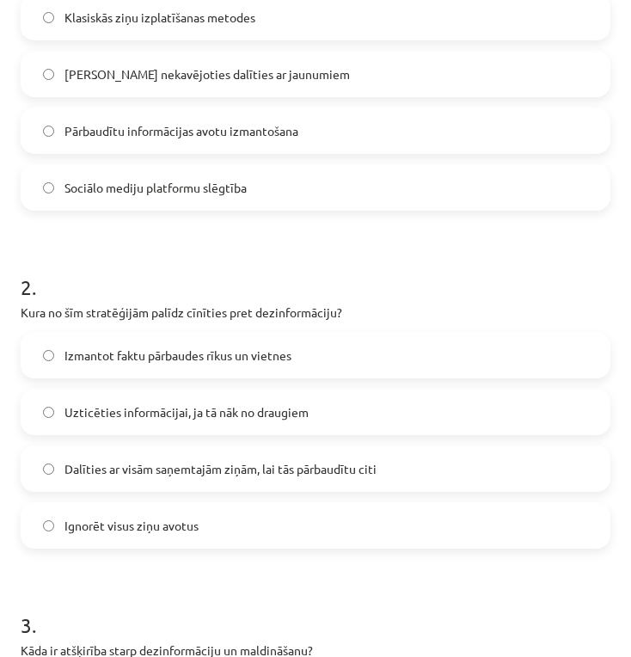
click at [453, 276] on h1 "2 ." at bounding box center [316, 271] width 590 height 53
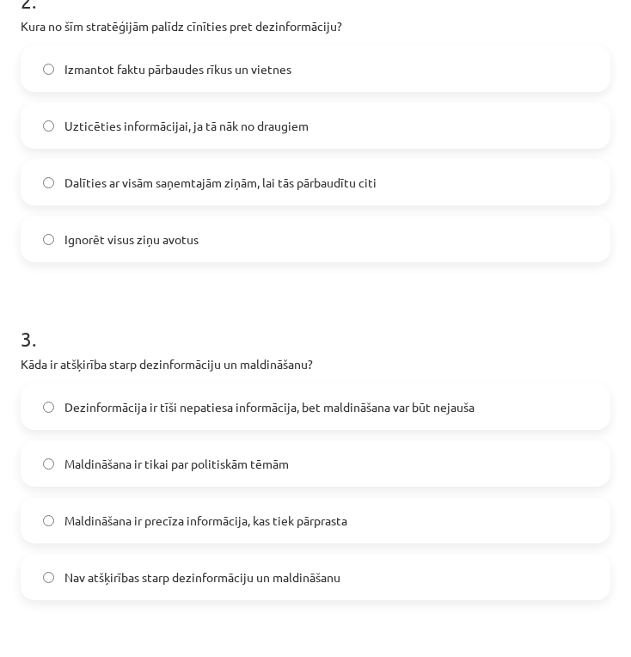
click at [267, 71] on span "Izmantot faktu pārbaudes rīkus un vietnes" at bounding box center [177, 69] width 227 height 18
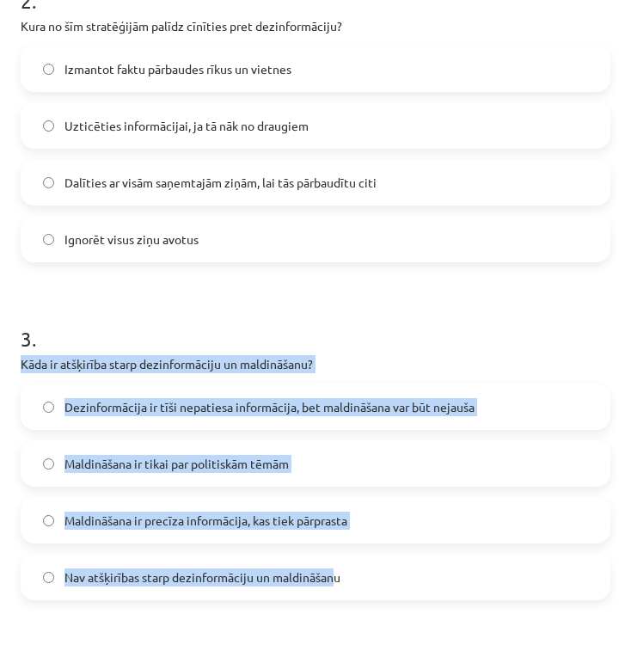
drag, startPoint x: 21, startPoint y: 364, endPoint x: 328, endPoint y: 574, distance: 371.6
click at [328, 574] on div "3 . Kāda ir atšķirība starp dezinformāciju un maldināšanu? Dezinformācija ir tī…" at bounding box center [316, 447] width 590 height 303
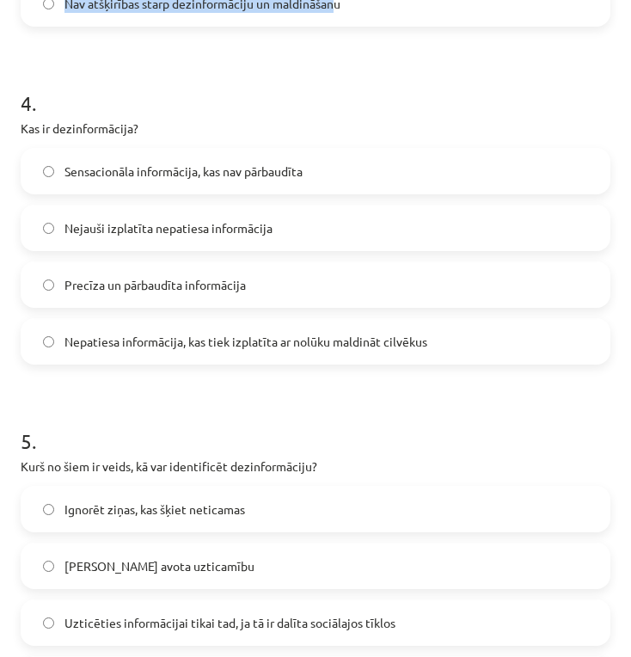
scroll to position [1003, 0]
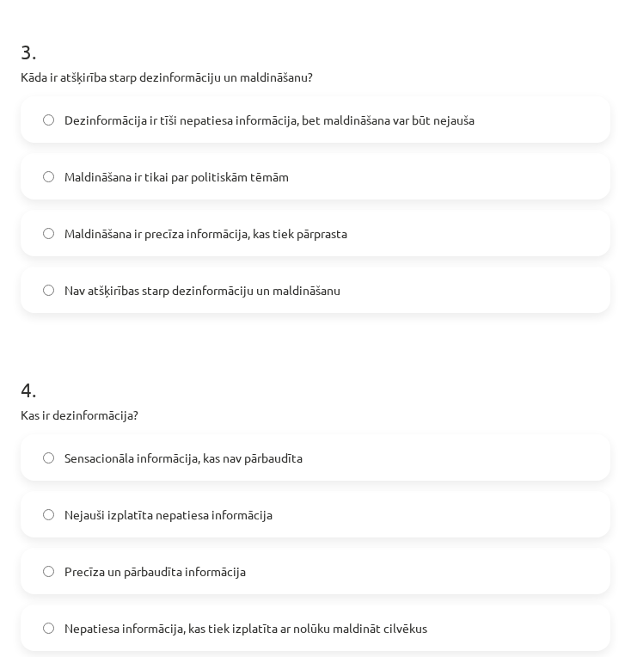
click at [295, 350] on h1 "4 ." at bounding box center [316, 373] width 590 height 53
click at [388, 120] on span "Dezinformācija ir tīši nepatiesa informācija, bet maldināšana var būt nejauša" at bounding box center [269, 120] width 410 height 18
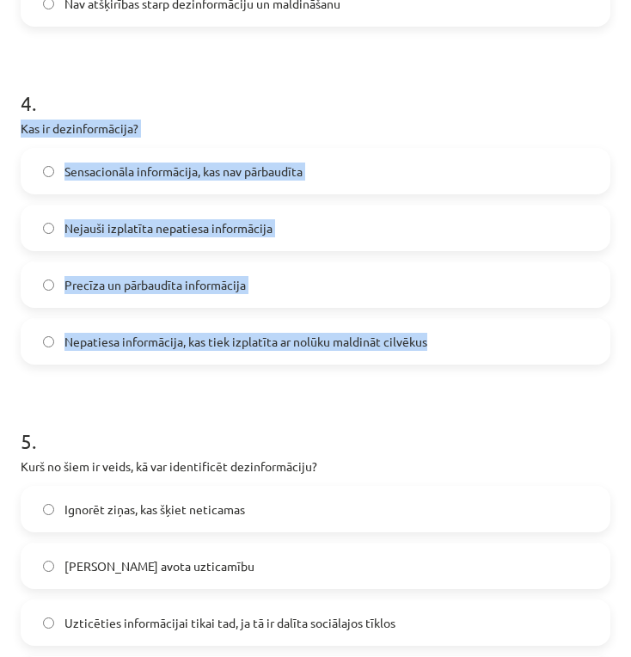
drag, startPoint x: 15, startPoint y: 125, endPoint x: 452, endPoint y: 346, distance: 489.6
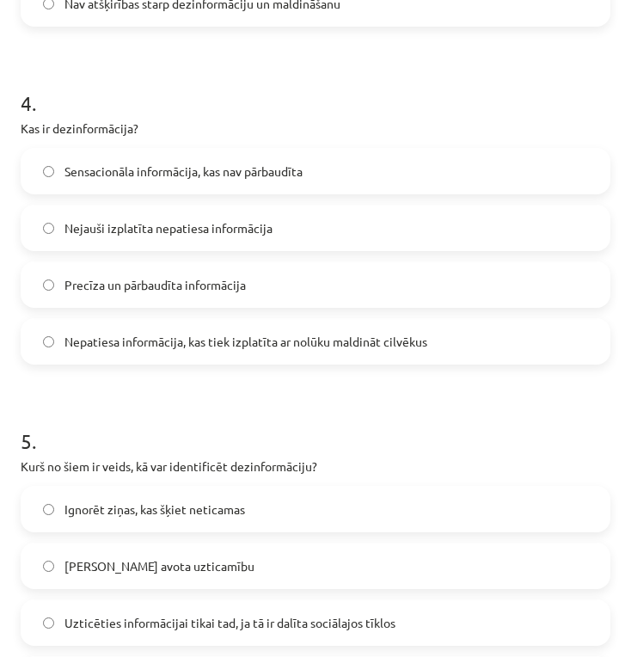
click at [312, 333] on span "Nepatiesa informācija, kas tiek izplatīta ar nolūku maldināt cilvēkus" at bounding box center [245, 342] width 363 height 18
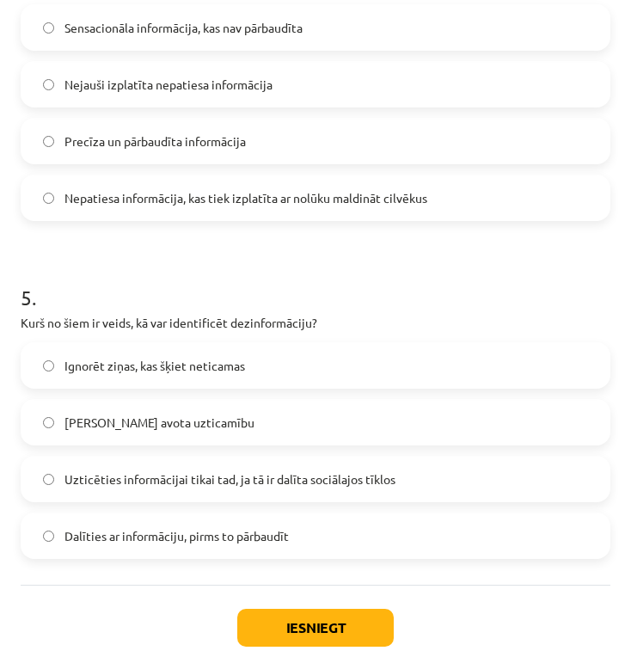
scroll to position [1501, 0]
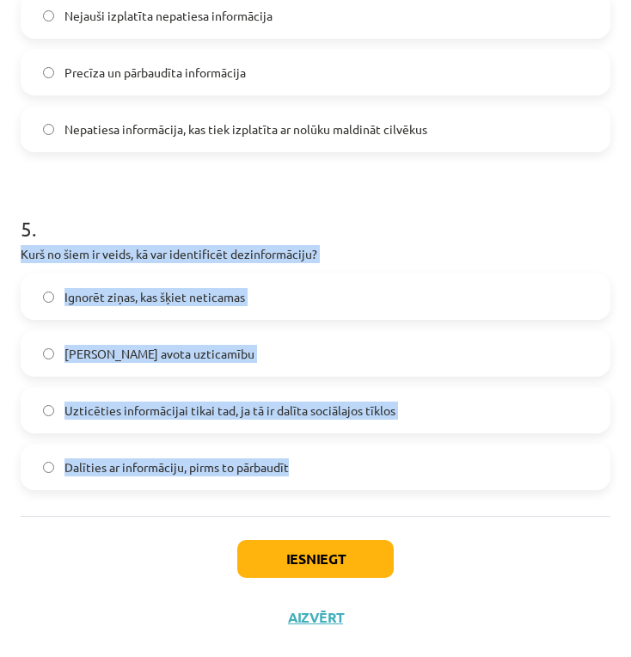
drag, startPoint x: 14, startPoint y: 249, endPoint x: 368, endPoint y: 460, distance: 411.9
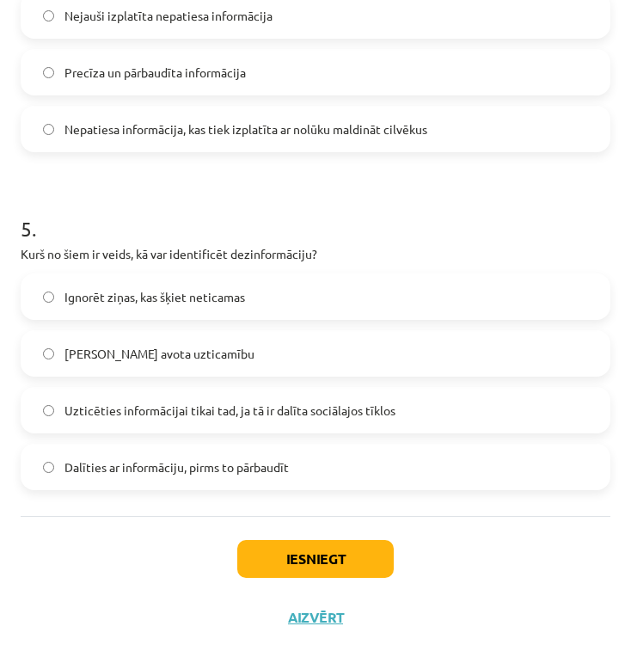
click at [81, 577] on div "Iesniegt Aizvērt" at bounding box center [316, 576] width 590 height 120
click at [191, 353] on span "Pārbaudīt avota uzticamību" at bounding box center [159, 354] width 190 height 18
click at [326, 564] on button "Iesniegt" at bounding box center [315, 559] width 156 height 38
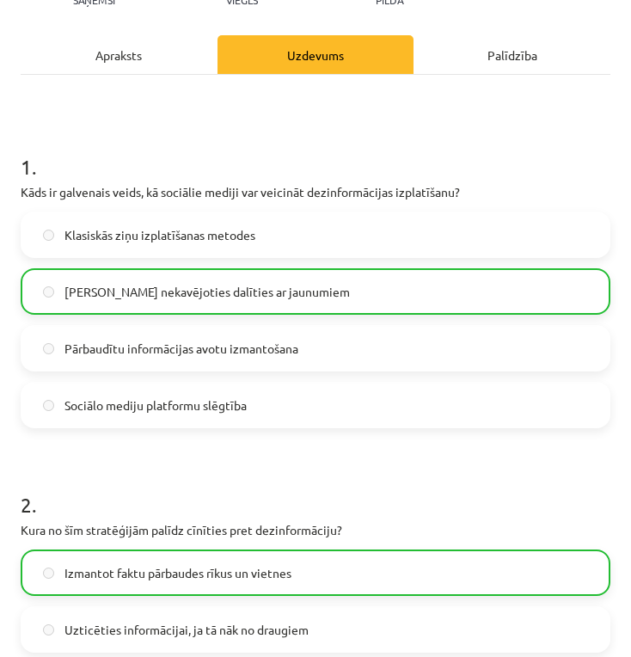
scroll to position [0, 0]
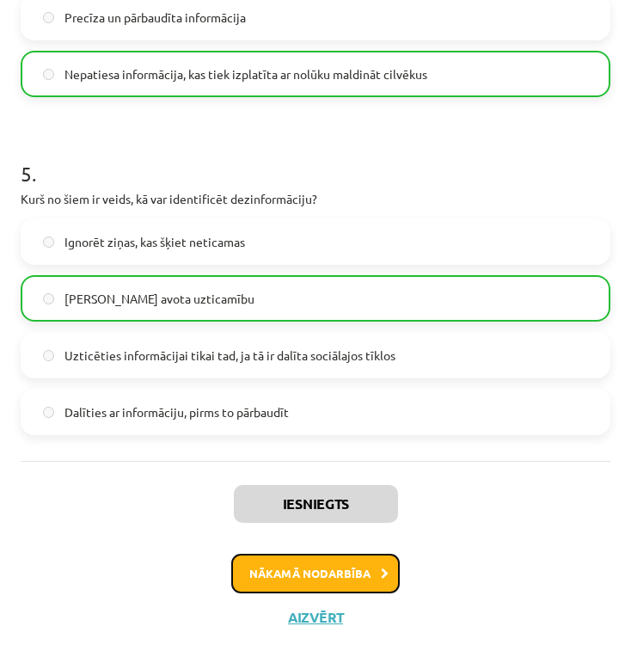
click at [335, 582] on button "Nākamā nodarbība" at bounding box center [315, 573] width 168 height 40
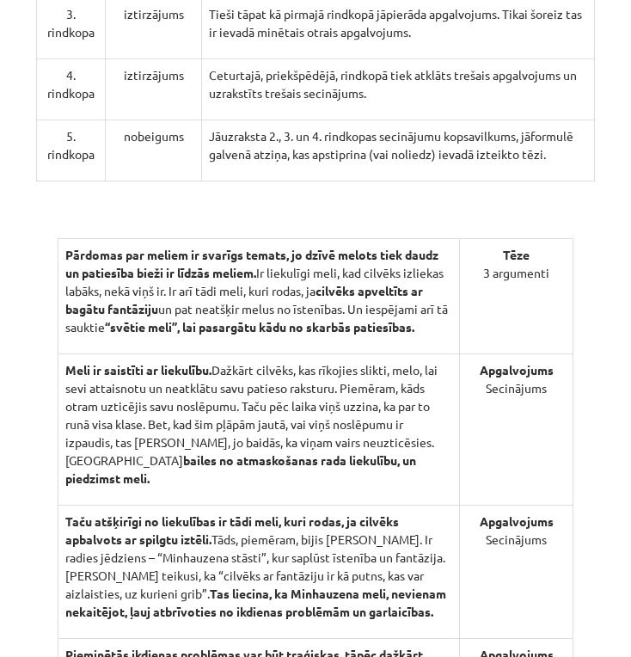
scroll to position [1731, 0]
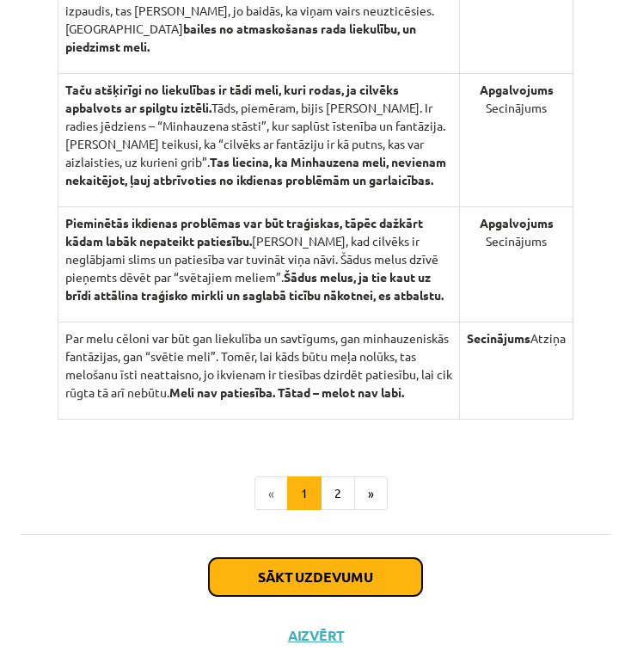
click at [369, 568] on button "Sākt uzdevumu" at bounding box center [315, 577] width 213 height 38
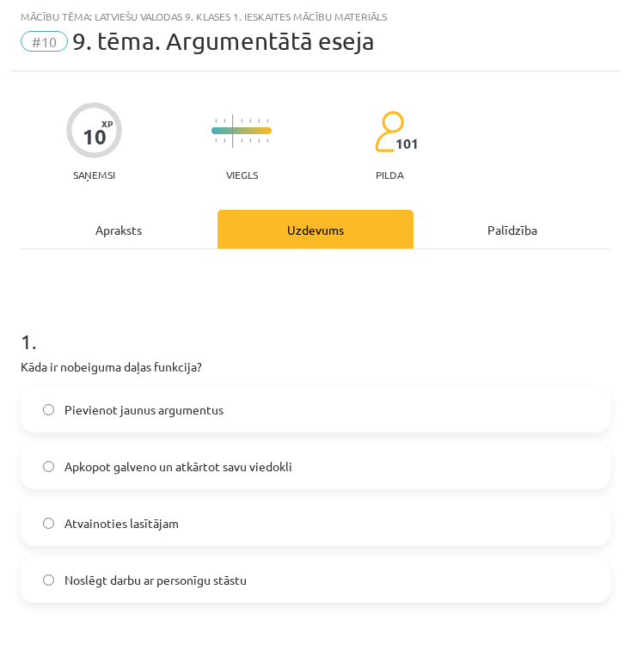
scroll to position [154, 0]
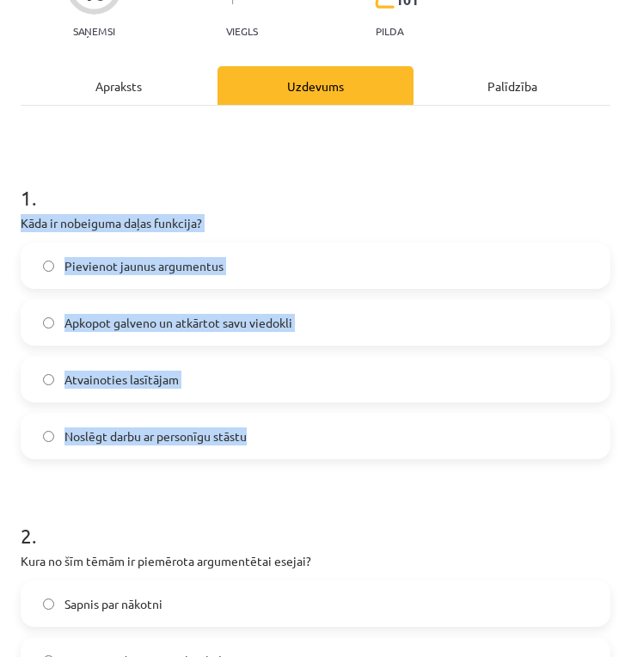
drag, startPoint x: 23, startPoint y: 217, endPoint x: 321, endPoint y: 436, distance: 368.9
click at [321, 436] on div "1 . Kāda ir nobeiguma daļas funkcija? Pievienot jaunus argumentus Apkopot galve…" at bounding box center [316, 307] width 590 height 303
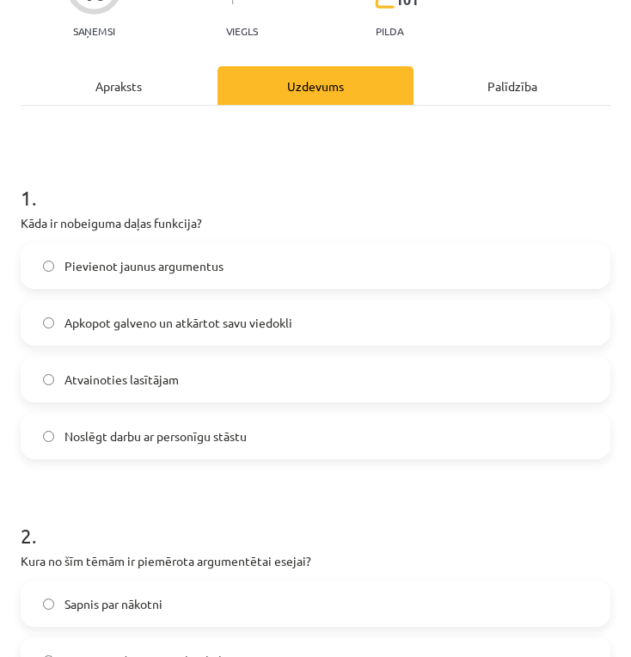
click at [316, 510] on h1 "2 ." at bounding box center [316, 519] width 590 height 53
drag, startPoint x: 296, startPoint y: 320, endPoint x: 295, endPoint y: 370, distance: 49.9
click at [296, 321] on label "Apkopot galveno un atkārtot savu viedokli" at bounding box center [315, 322] width 586 height 43
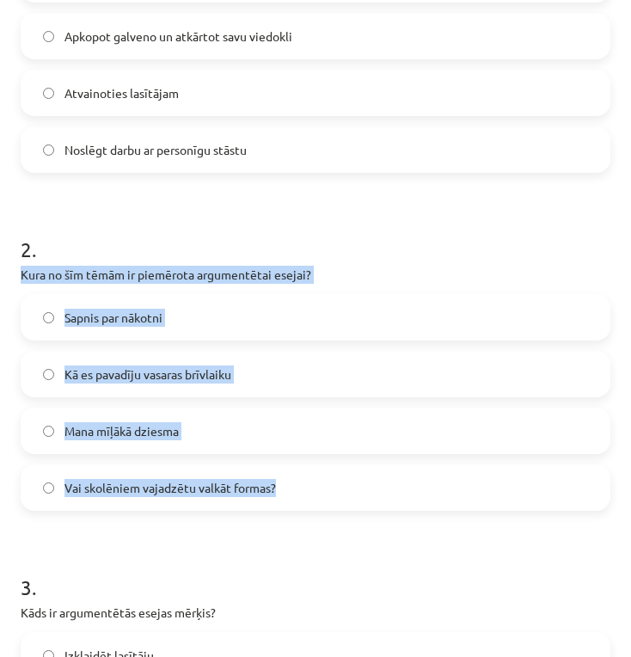
drag, startPoint x: 66, startPoint y: 278, endPoint x: 358, endPoint y: 497, distance: 364.7
click at [358, 497] on div "10 XP Saņemsi Viegls 101 pilda Apraksts Uzdevums Palīdzība 1 . Kāda ir nobeigum…" at bounding box center [315, 661] width 610 height 2038
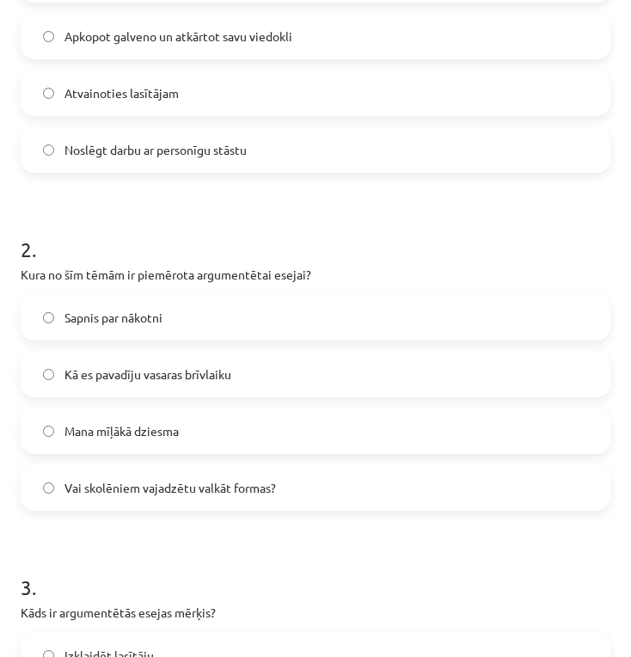
click at [420, 558] on h1 "3 ." at bounding box center [316, 571] width 590 height 53
click at [316, 498] on label "Vai skolēniem vajadzētu valkāt formas?" at bounding box center [315, 487] width 586 height 43
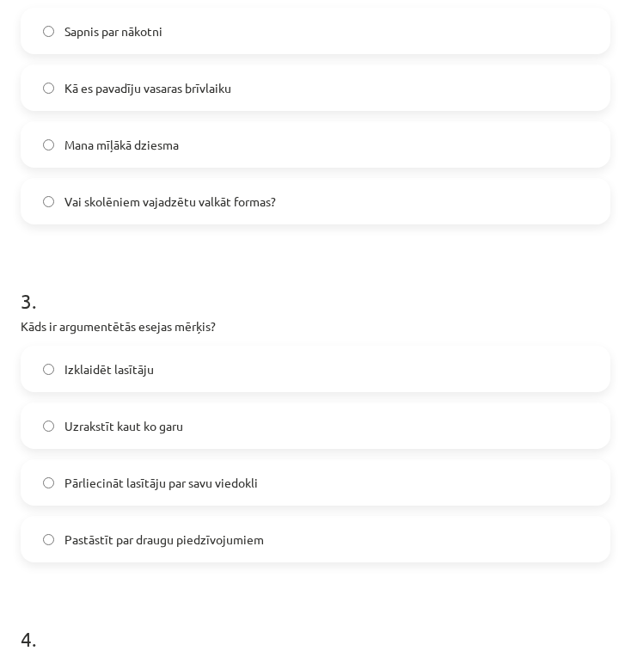
scroll to position [1013, 0]
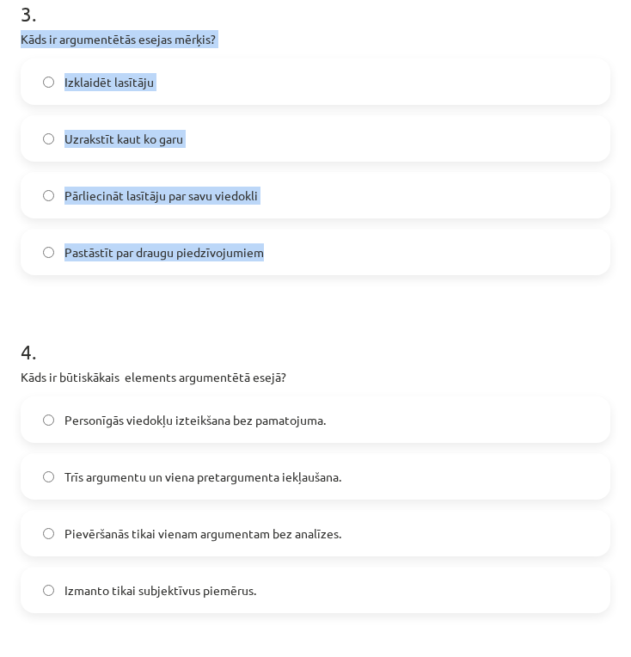
drag, startPoint x: 19, startPoint y: 34, endPoint x: 273, endPoint y: 259, distance: 339.1
click at [273, 259] on div "10 XP Saņemsi Viegls 101 pilda Apraksts Uzdevums Palīdzība 1 . Kāda ir nobeigum…" at bounding box center [315, 87] width 610 height 2038
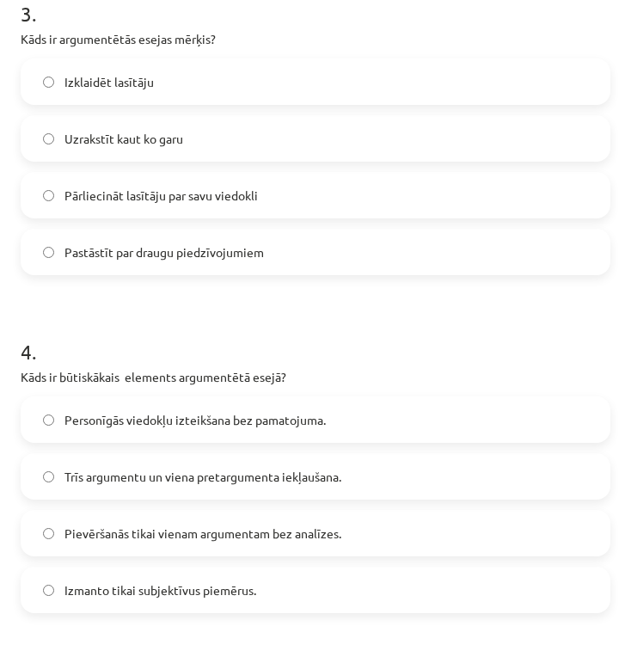
click at [233, 305] on form "1 . Kāda ir nobeiguma daļas funkcija? Pievienot jaunus argumentus Apkopot galve…" at bounding box center [316, 123] width 590 height 1654
click at [237, 199] on span "Pārliecināt lasītāju par savu viedokli" at bounding box center [160, 195] width 193 height 18
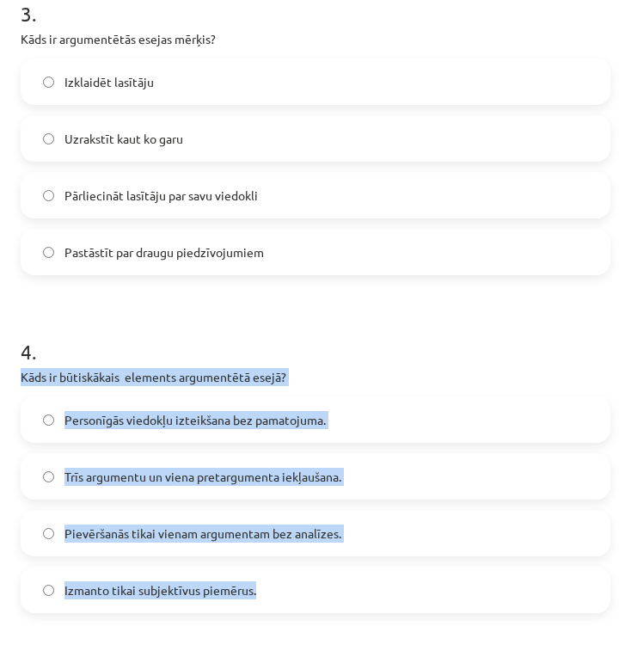
drag, startPoint x: 18, startPoint y: 369, endPoint x: 266, endPoint y: 595, distance: 335.2
click at [266, 595] on div "10 XP Saņemsi Viegls 101 pilda Apraksts Uzdevums Palīdzība 1 . Kāda ir nobeigum…" at bounding box center [315, 87] width 610 height 2038
click at [360, 591] on label "Izmanto tikai subjektīvus piemērus." at bounding box center [315, 589] width 586 height 43
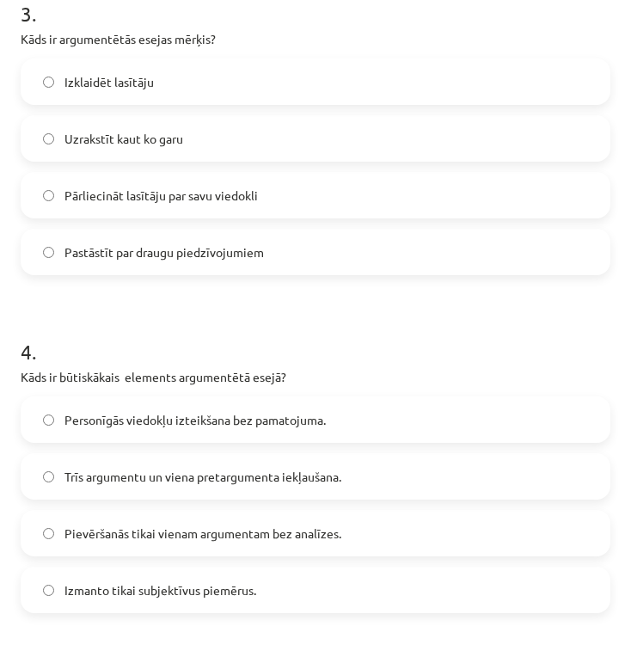
click at [363, 480] on label "Trīs argumentu un viena pretargumenta iekļaušana." at bounding box center [315, 476] width 586 height 43
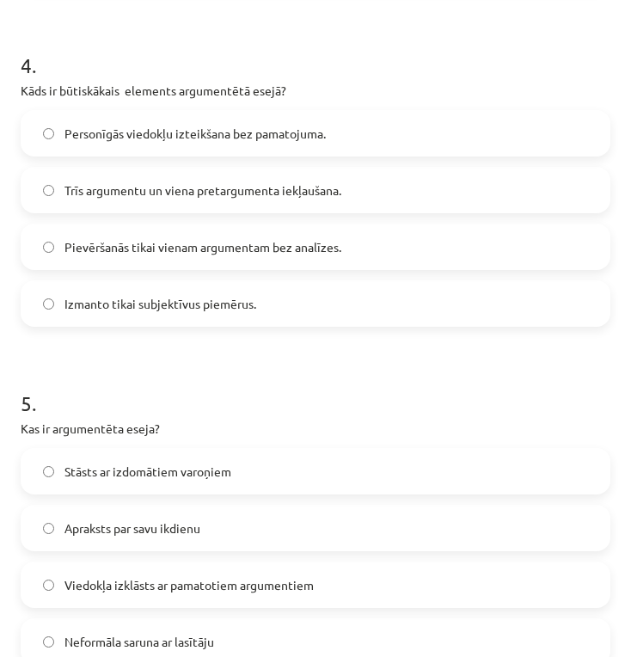
scroll to position [1474, 0]
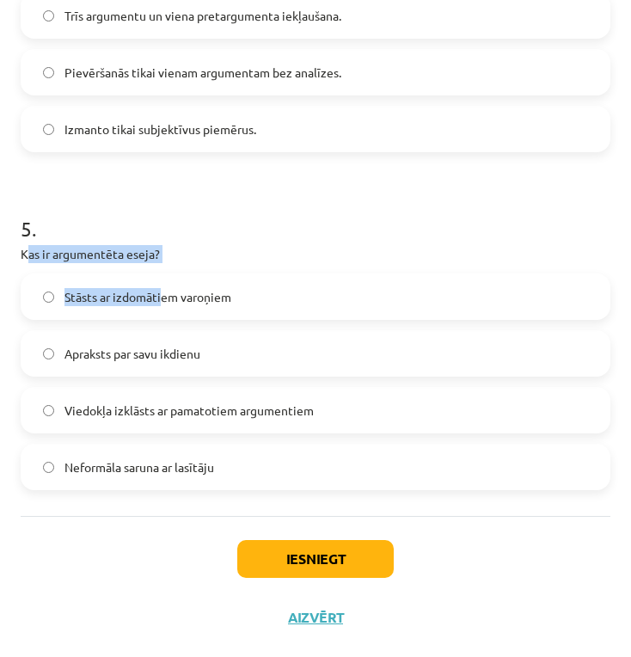
drag, startPoint x: 25, startPoint y: 254, endPoint x: 163, endPoint y: 305, distance: 147.4
click at [163, 305] on div "5 . Kas ir argumentēta eseja? Stāsts ar izdomātiem varoņiem Apraksts par savu i…" at bounding box center [316, 337] width 590 height 303
click at [286, 209] on h1 "5 ." at bounding box center [316, 212] width 590 height 53
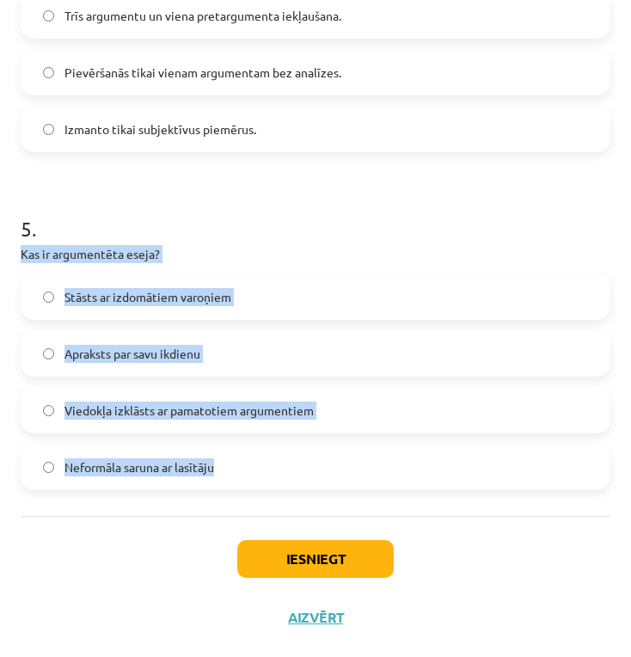
drag, startPoint x: 17, startPoint y: 248, endPoint x: 321, endPoint y: 469, distance: 375.8
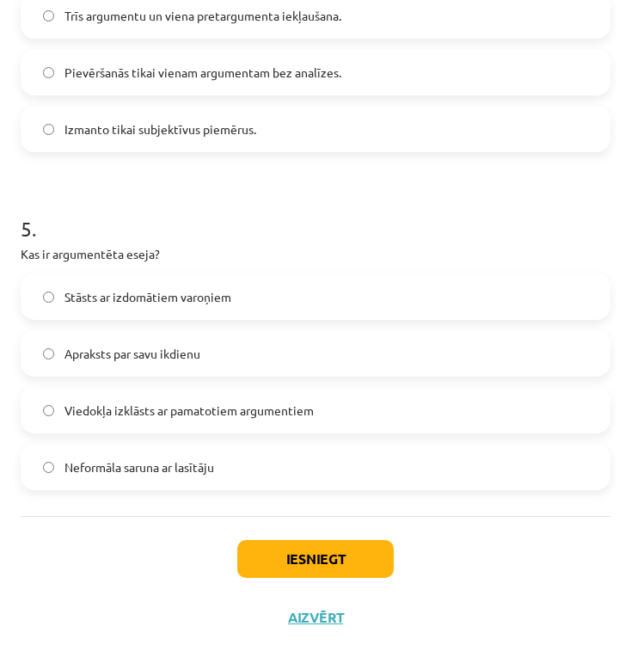
click at [64, 525] on div "Iesniegt Aizvērt" at bounding box center [316, 576] width 590 height 120
drag, startPoint x: 132, startPoint y: 413, endPoint x: 155, endPoint y: 444, distance: 38.9
click at [135, 414] on span "Viedokļa izklāsts ar pamatotiem argumentiem" at bounding box center [188, 410] width 249 height 18
click at [338, 559] on button "Iesniegt" at bounding box center [315, 559] width 156 height 38
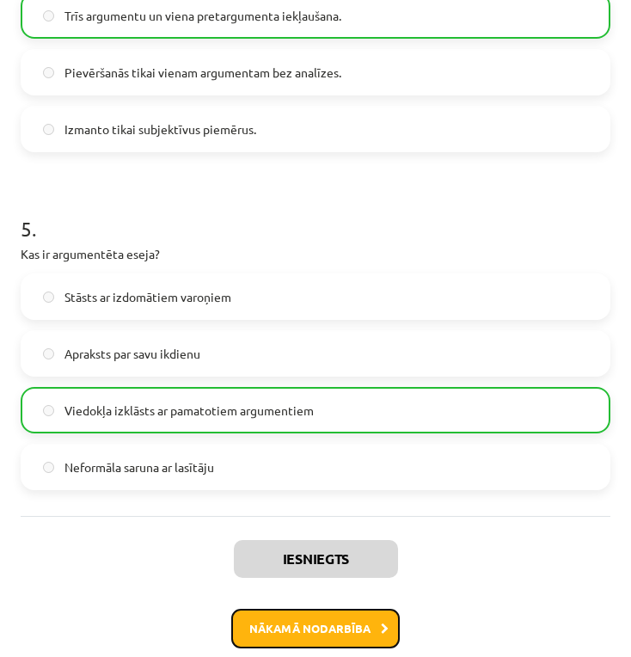
click at [290, 628] on button "Nākamā nodarbība" at bounding box center [315, 628] width 168 height 40
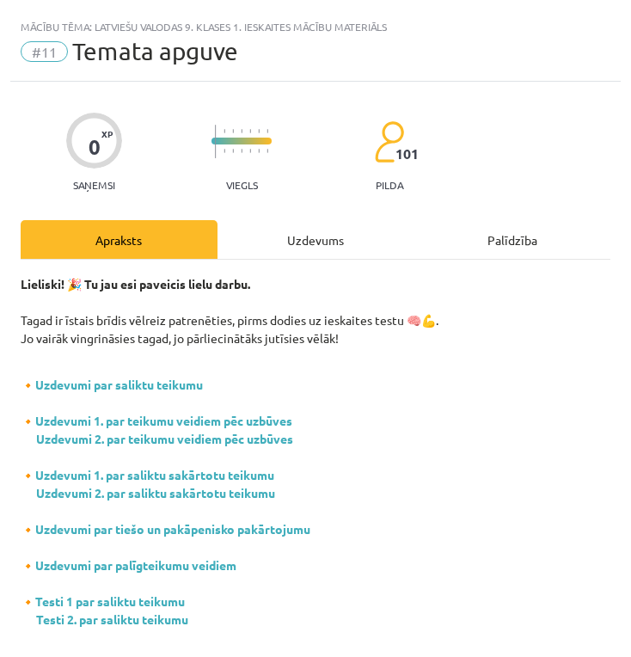
scroll to position [210, 0]
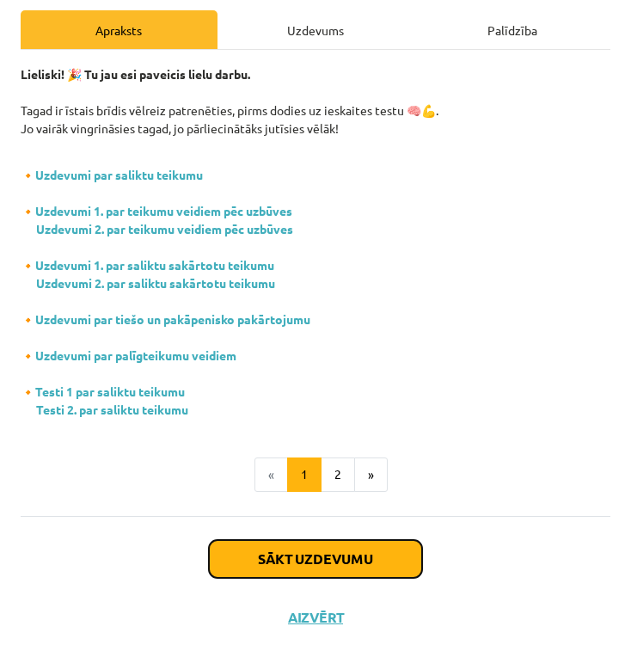
click at [369, 559] on button "Sākt uzdevumu" at bounding box center [315, 559] width 213 height 38
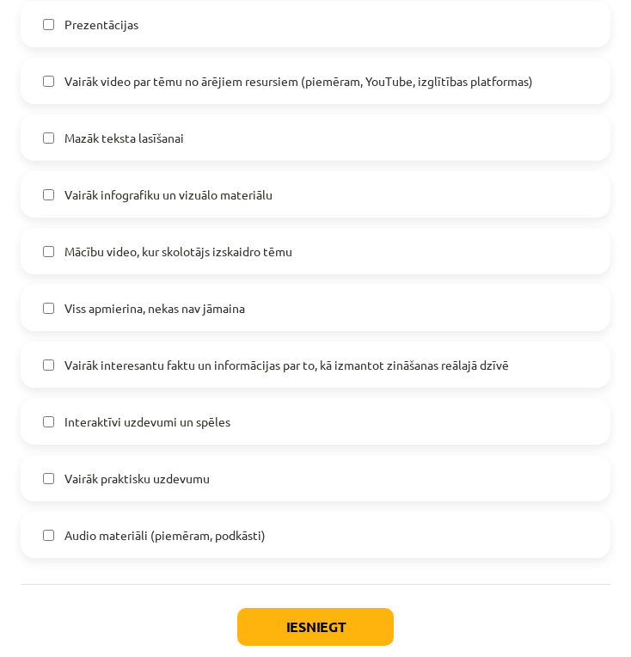
scroll to position [989, 0]
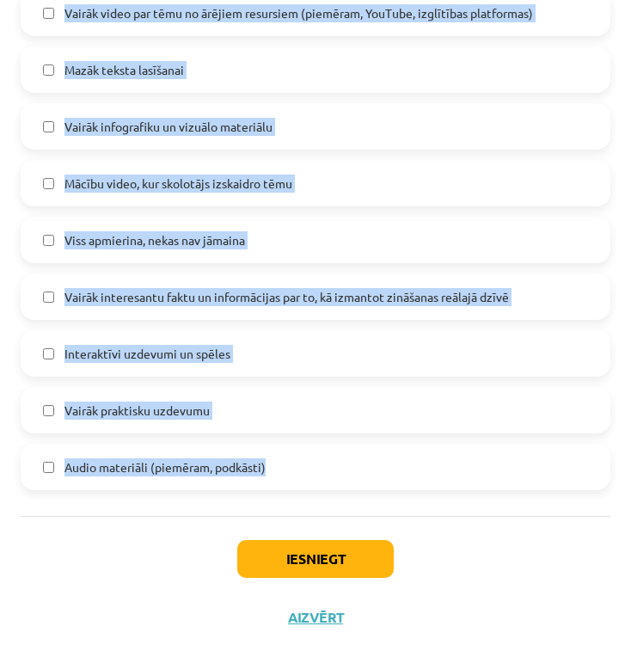
drag, startPoint x: 21, startPoint y: 266, endPoint x: 382, endPoint y: 437, distance: 399.0
click at [382, 437] on div "2 . Kādas mācību materiāla izmaiņas padarītu to interesantāku un saistošāku? (v…" at bounding box center [316, 130] width 590 height 718
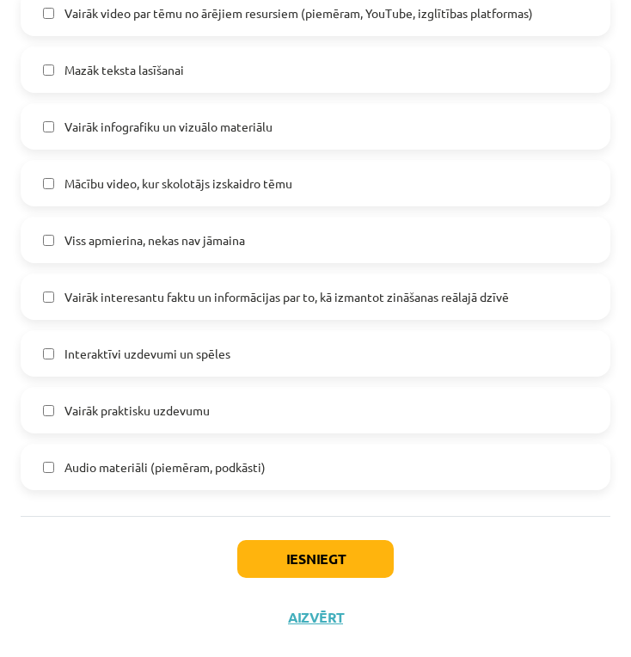
click at [543, 612] on div "Iesniegt Aizvērt" at bounding box center [316, 576] width 590 height 120
click at [294, 547] on button "Iesniegt" at bounding box center [315, 559] width 156 height 38
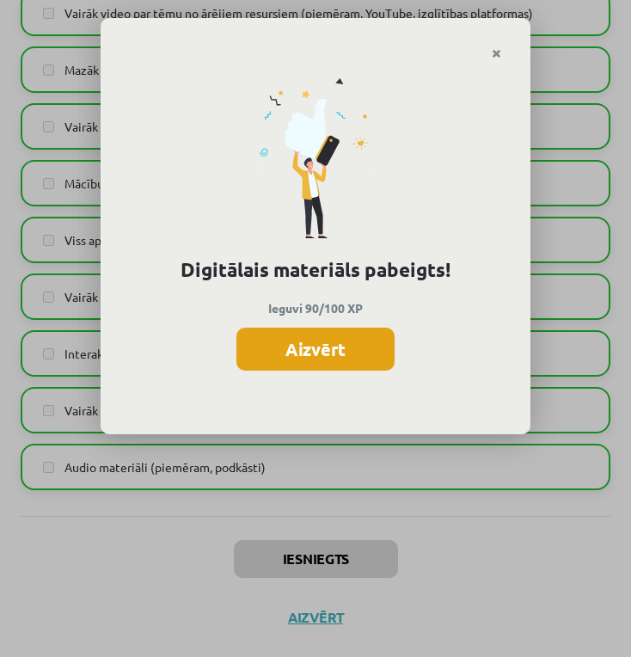
click at [323, 338] on button "Aizvērt" at bounding box center [315, 348] width 158 height 43
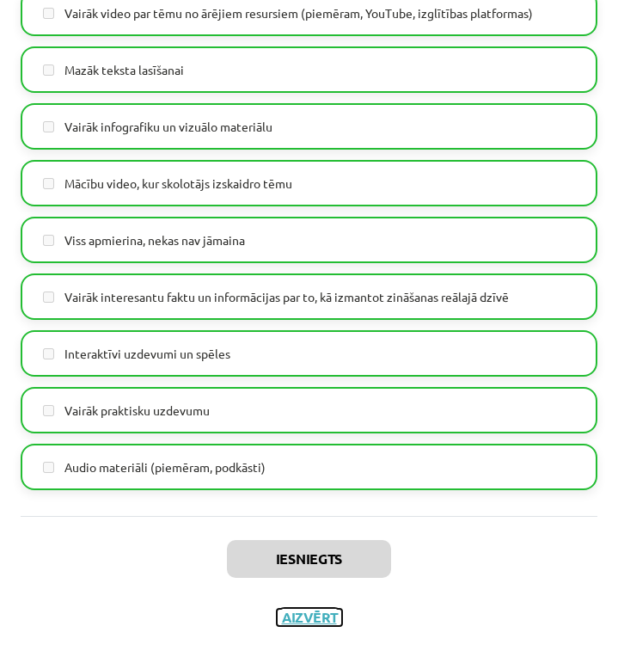
click at [315, 614] on button "Aizvērt" at bounding box center [309, 616] width 65 height 17
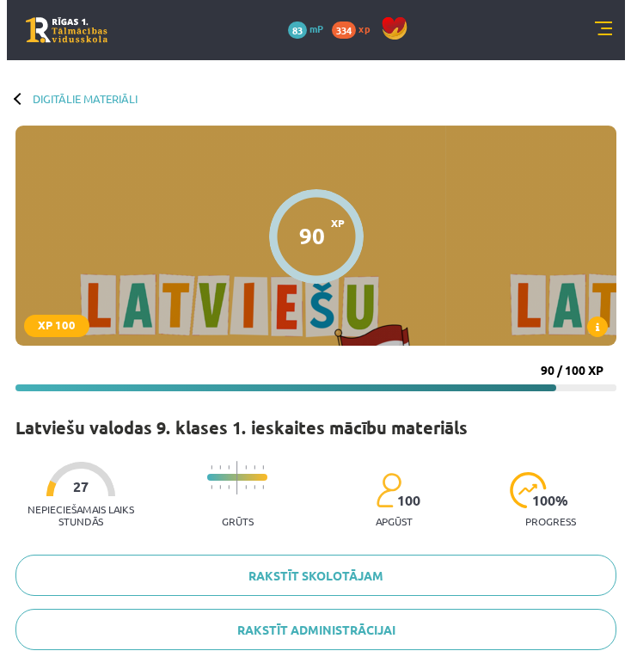
scroll to position [573, 0]
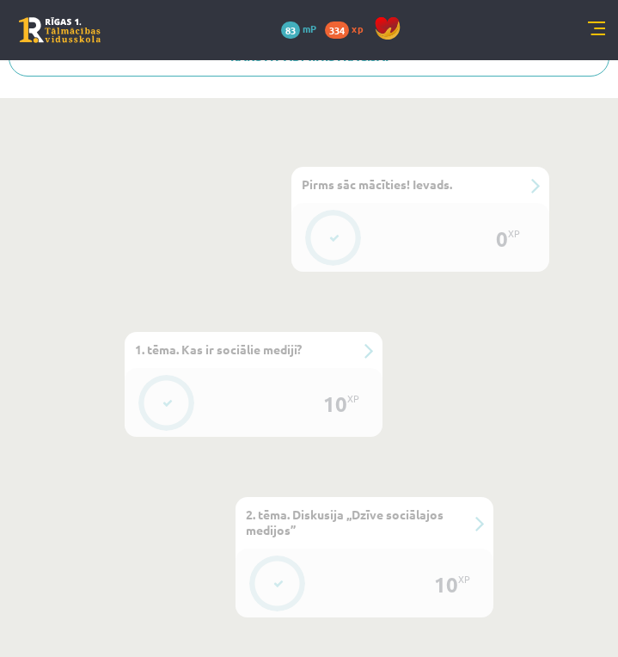
click at [477, 251] on div "0 XP" at bounding box center [420, 237] width 258 height 69
click at [524, 189] on div "#1 Pirms sāc mācīties! Ievads." at bounding box center [420, 185] width 258 height 36
click at [326, 221] on button at bounding box center [335, 238] width 40 height 40
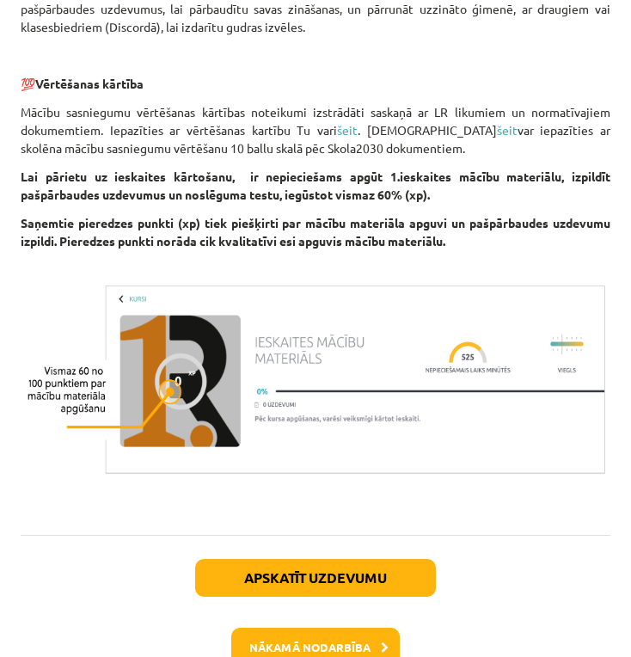
scroll to position [1077, 0]
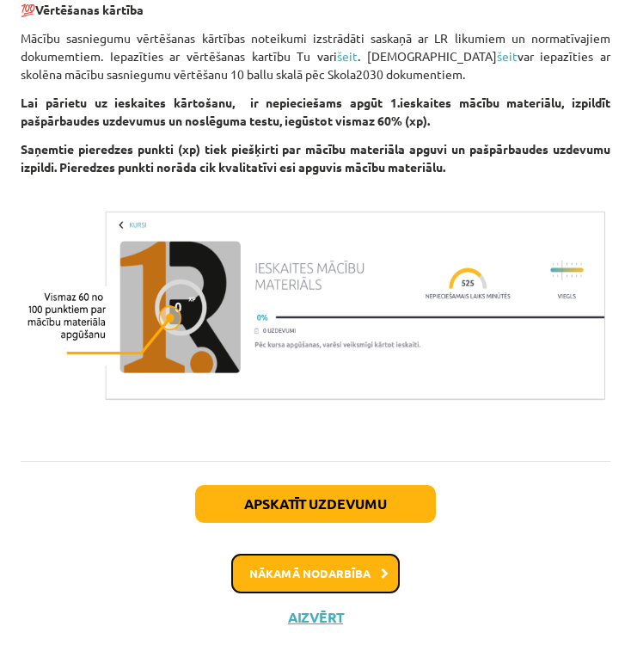
click at [332, 572] on button "Nākamā nodarbība" at bounding box center [315, 573] width 168 height 40
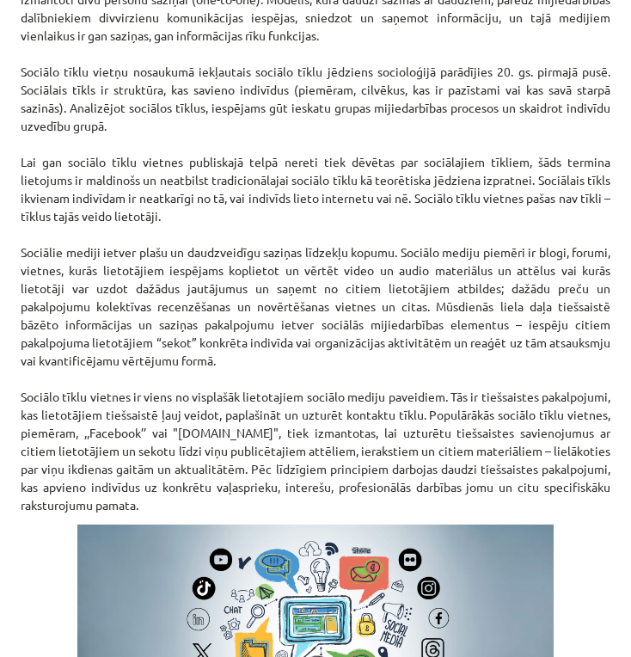
scroll to position [1268, 0]
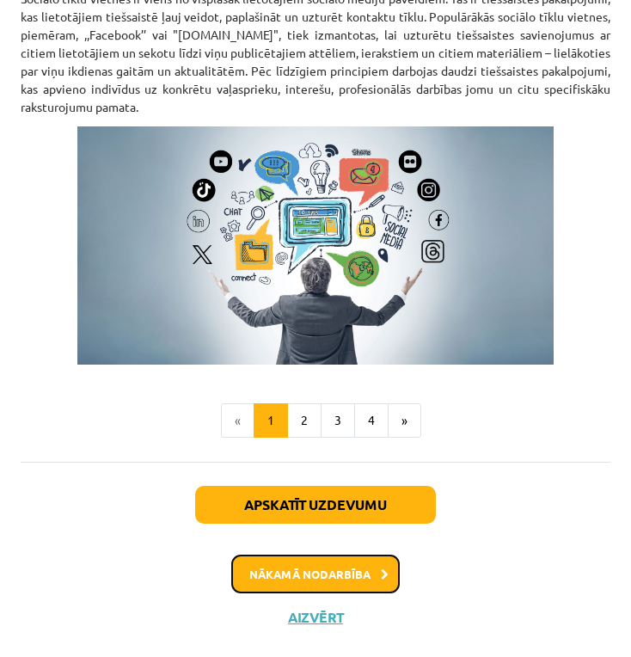
click at [345, 572] on button "Nākamā nodarbība" at bounding box center [315, 574] width 168 height 40
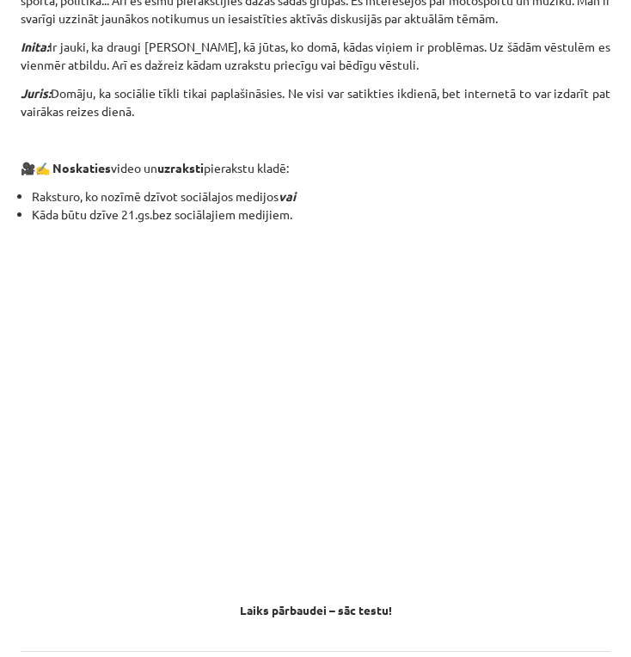
scroll to position [1633, 0]
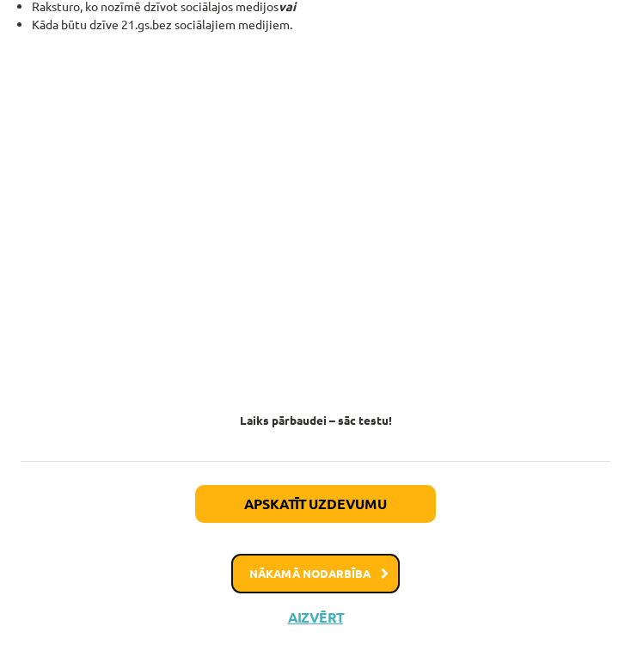
click at [327, 578] on button "Nākamā nodarbība" at bounding box center [315, 573] width 168 height 40
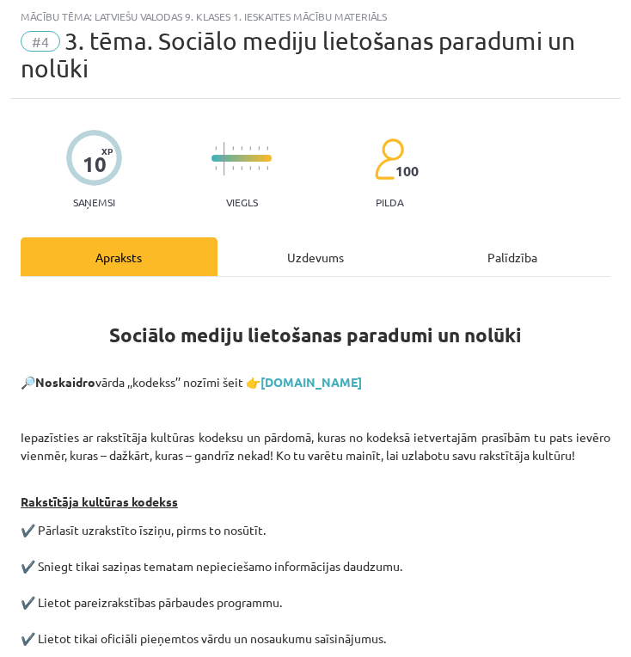
scroll to position [847, 0]
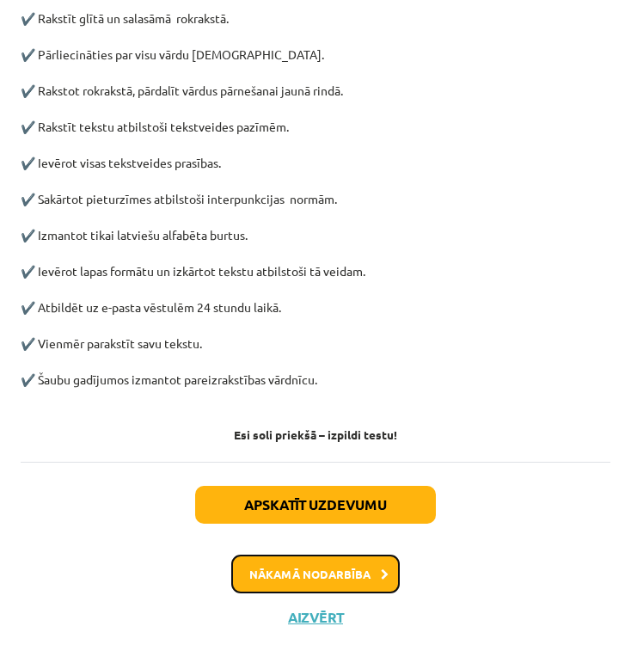
click at [336, 574] on button "Nākamā nodarbība" at bounding box center [315, 574] width 168 height 40
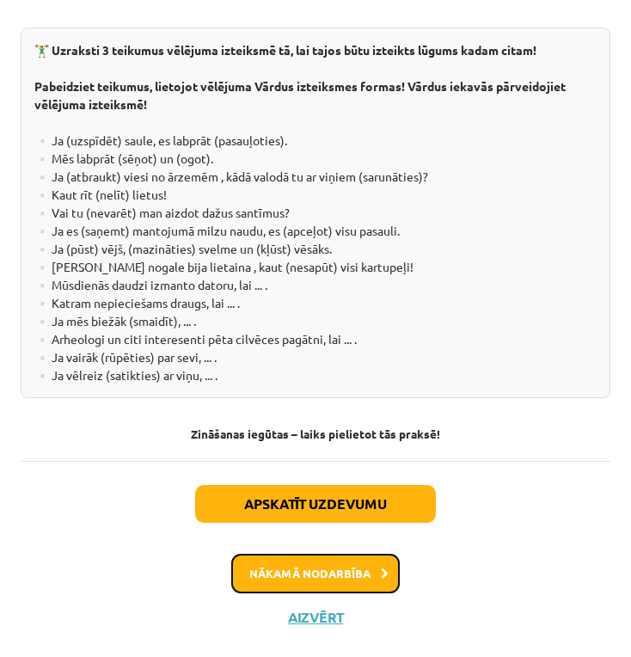
click at [346, 573] on button "Nākamā nodarbība" at bounding box center [315, 573] width 168 height 40
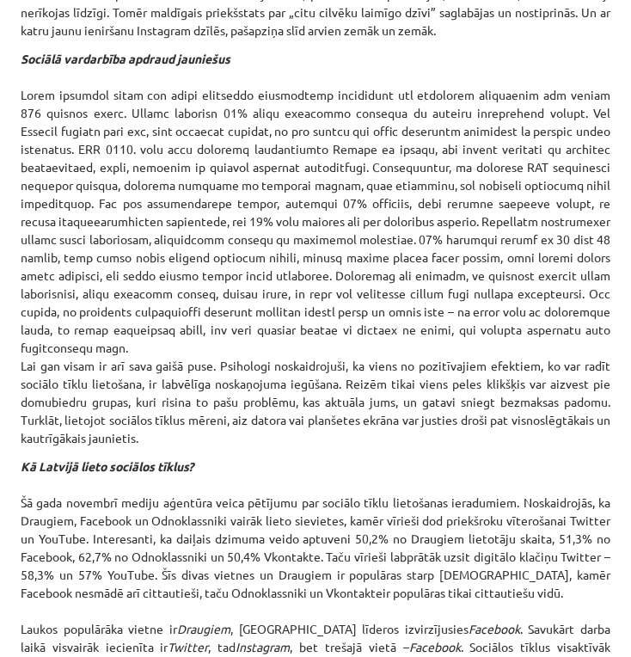
scroll to position [2293, 0]
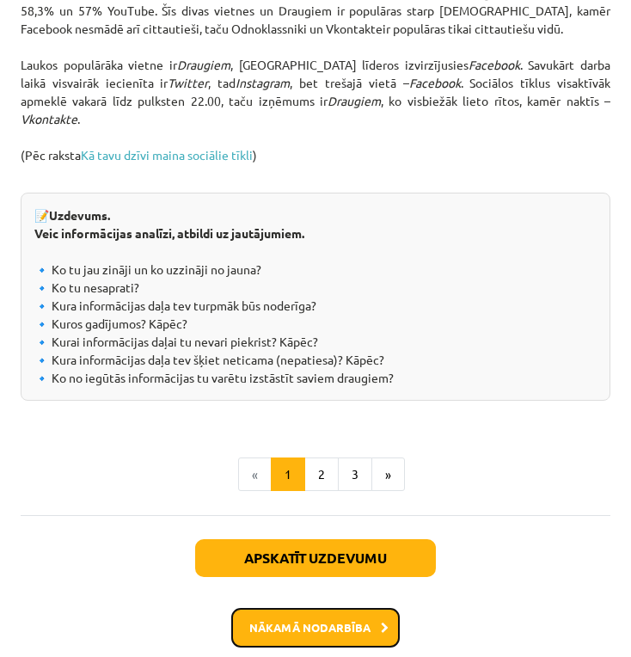
click at [339, 608] on button "Nākamā nodarbība" at bounding box center [315, 628] width 168 height 40
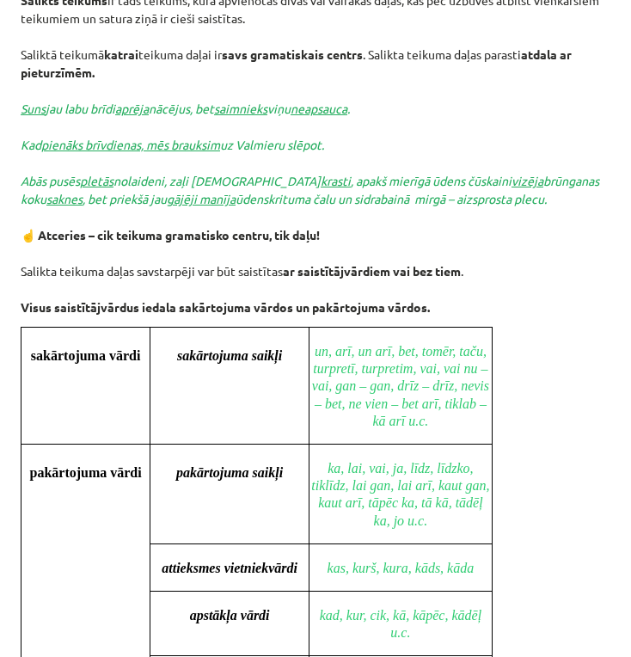
scroll to position [1739, 0]
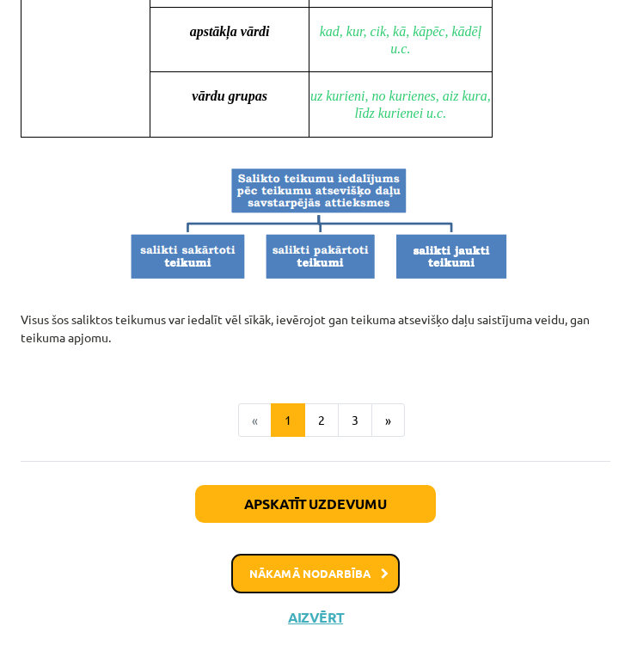
click at [352, 570] on button "Nākamā nodarbība" at bounding box center [315, 573] width 168 height 40
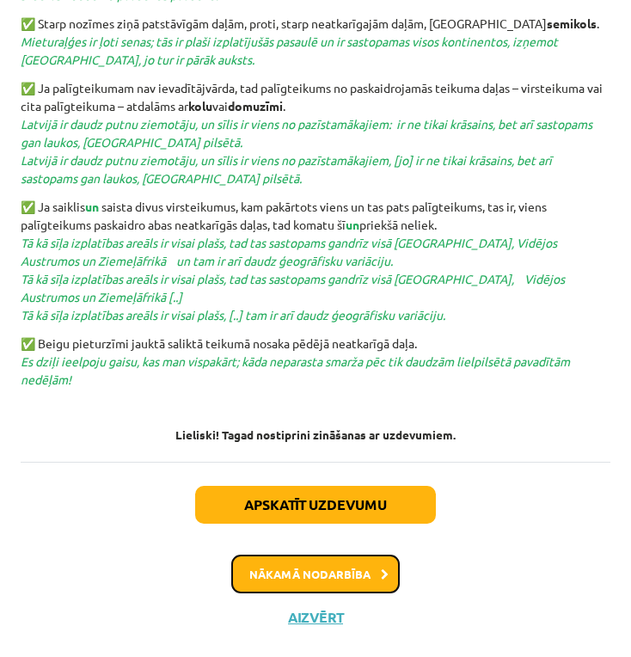
click at [366, 567] on button "Nākamā nodarbība" at bounding box center [315, 574] width 168 height 40
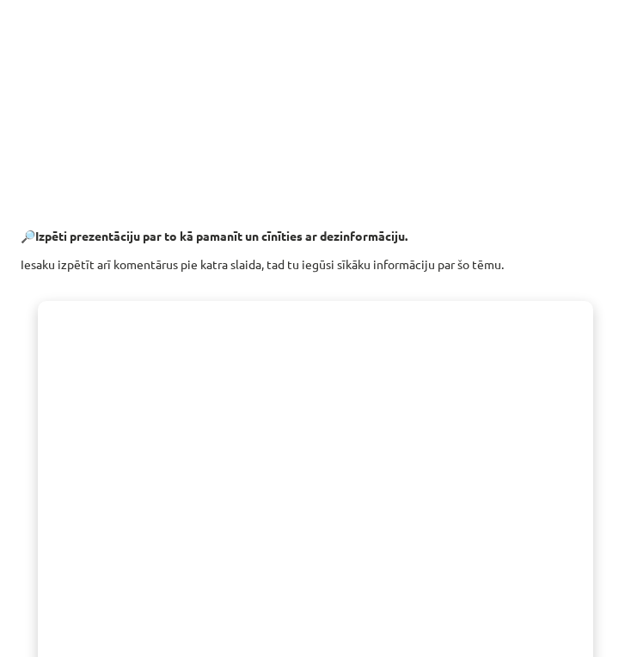
scroll to position [1293, 0]
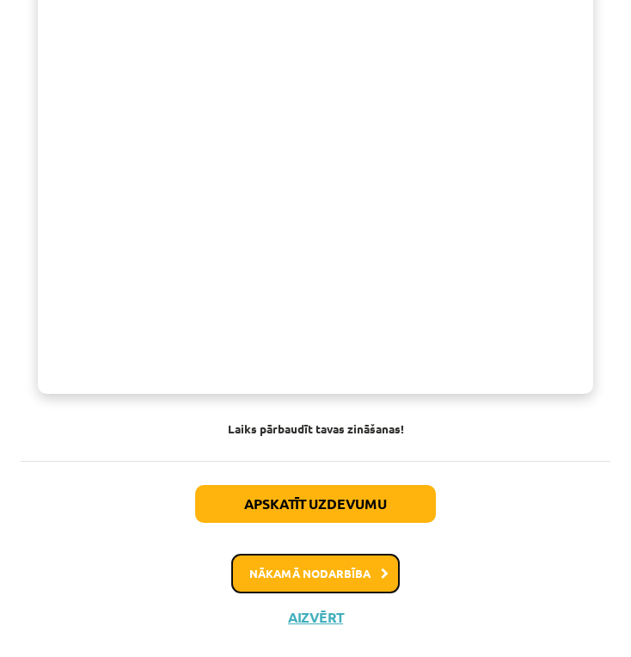
click at [357, 568] on button "Nākamā nodarbība" at bounding box center [315, 573] width 168 height 40
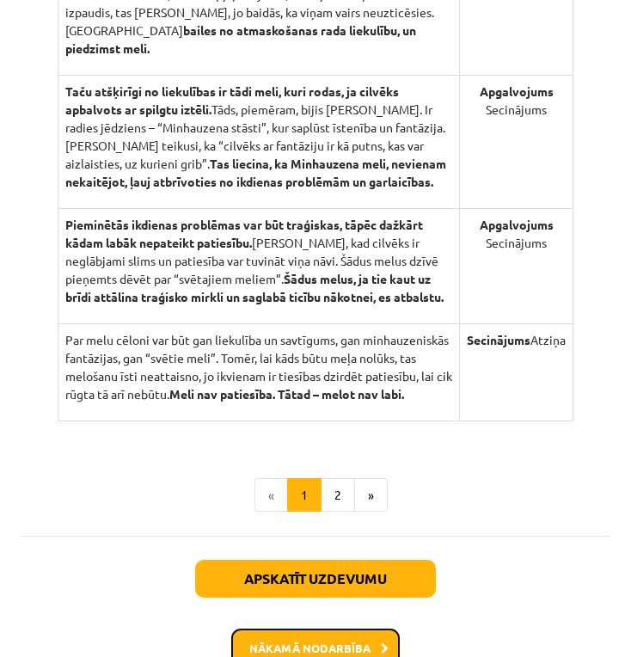
scroll to position [1786, 0]
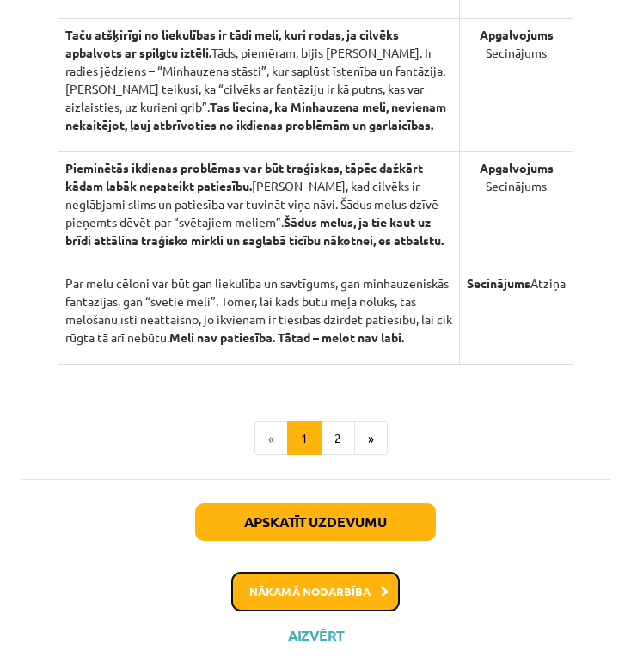
click at [343, 571] on button "Nākamā nodarbība" at bounding box center [315, 591] width 168 height 40
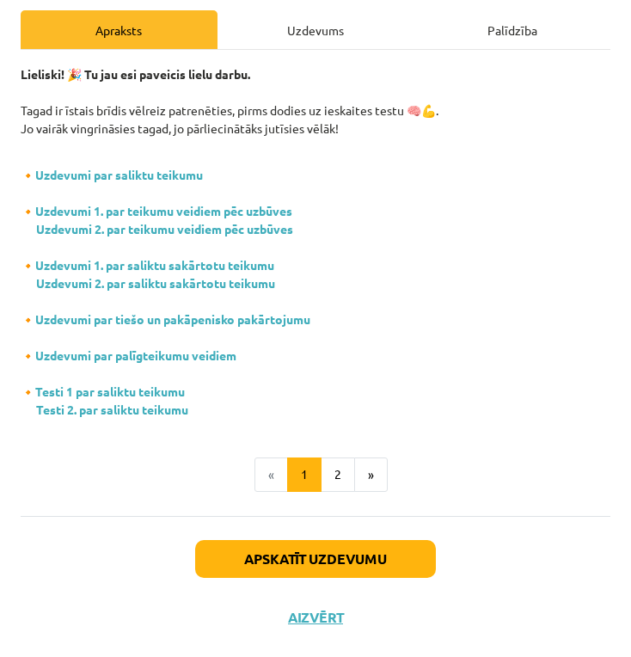
scroll to position [0, 0]
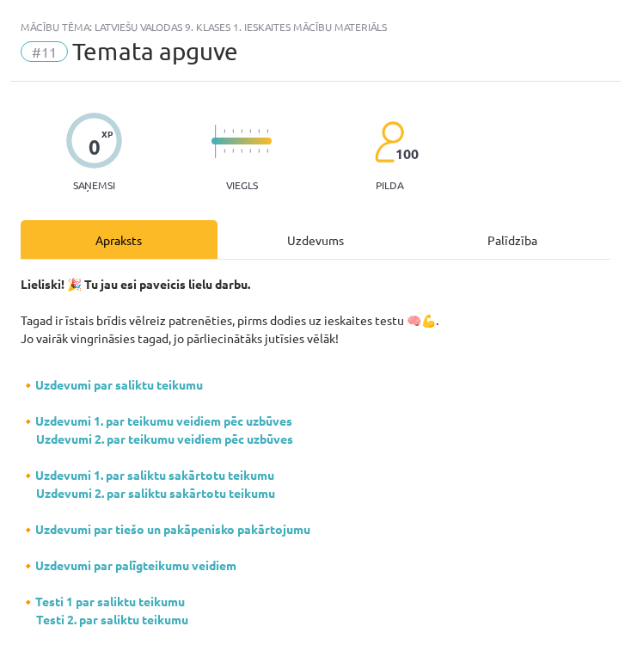
click at [304, 240] on div "Uzdevums" at bounding box center [315, 239] width 197 height 39
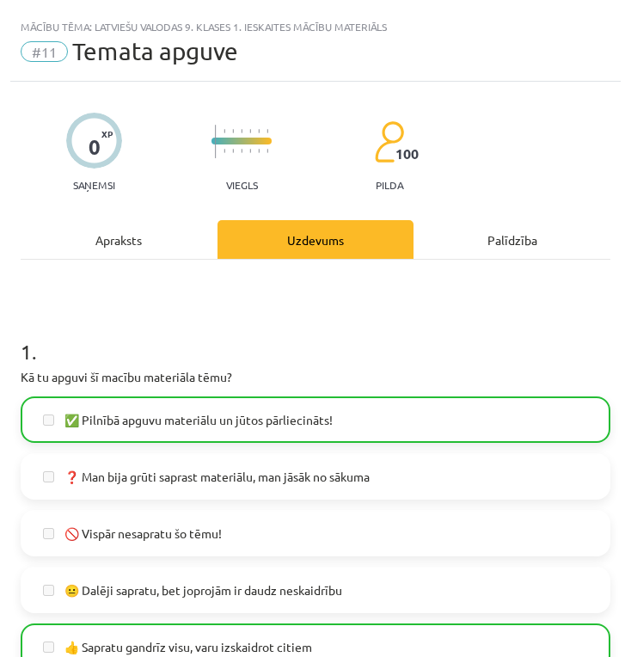
click at [94, 236] on div "Apraksts" at bounding box center [119, 239] width 197 height 39
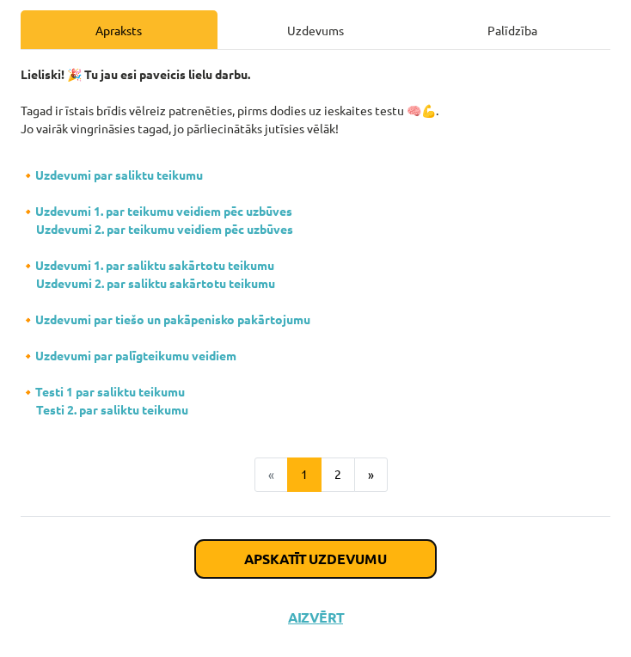
click at [364, 559] on button "Apskatīt uzdevumu" at bounding box center [315, 559] width 241 height 38
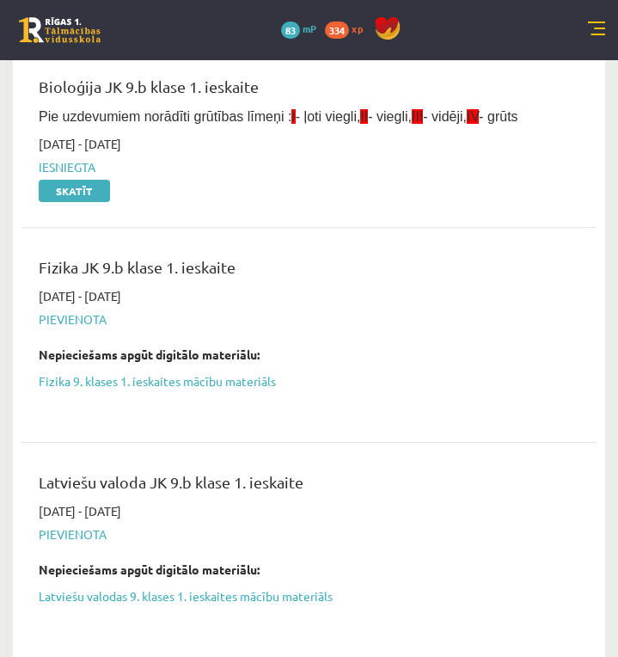
scroll to position [286, 0]
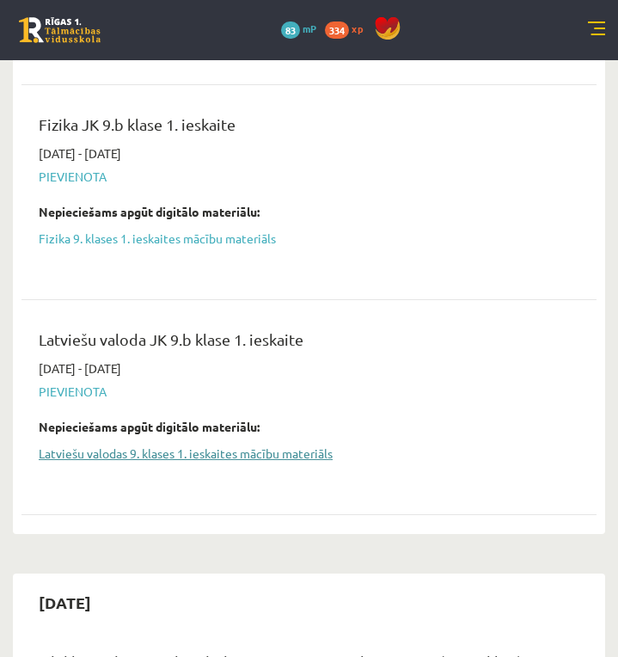
click at [210, 454] on link "Latviešu valodas 9. klases 1. ieskaites mācību materiāls" at bounding box center [296, 453] width 515 height 18
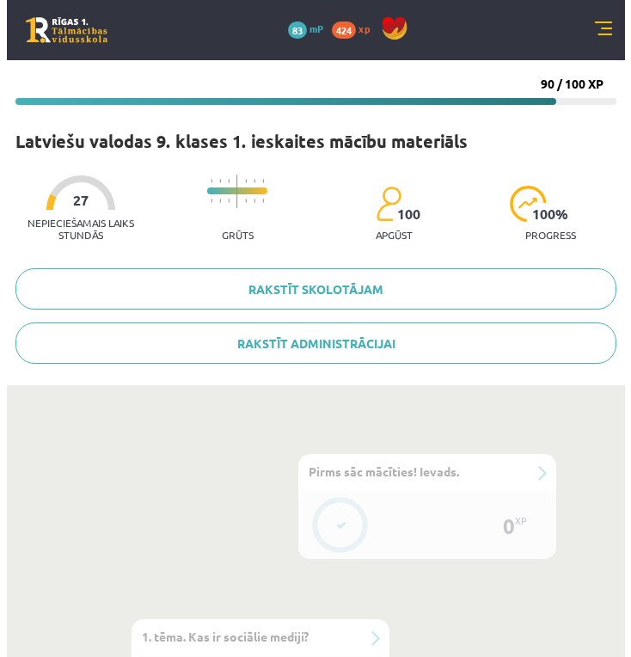
scroll to position [573, 0]
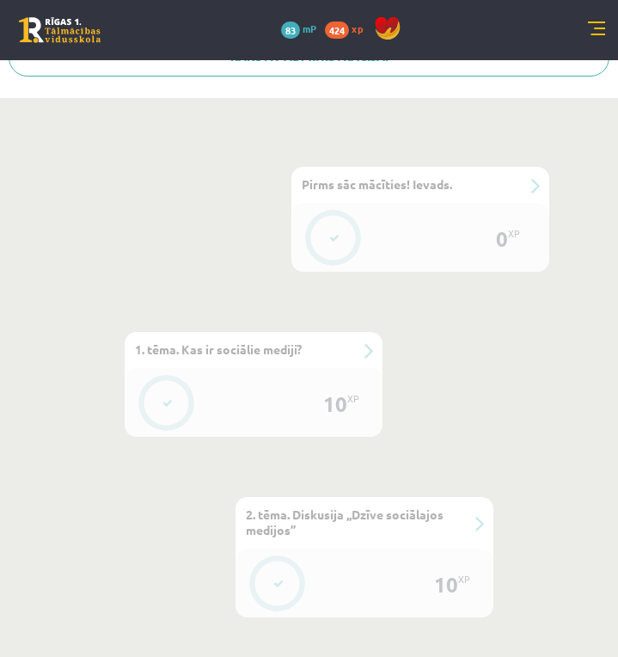
click at [348, 235] on button at bounding box center [335, 238] width 40 height 40
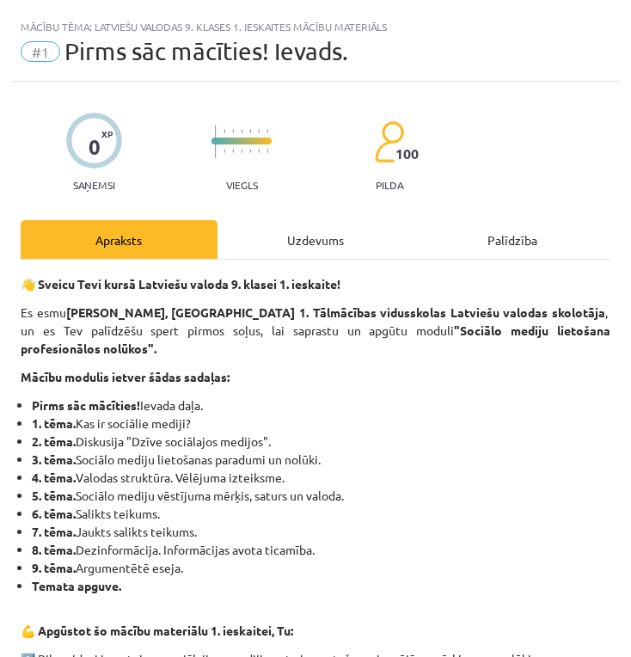
click at [297, 241] on div "Uzdevums" at bounding box center [315, 239] width 197 height 39
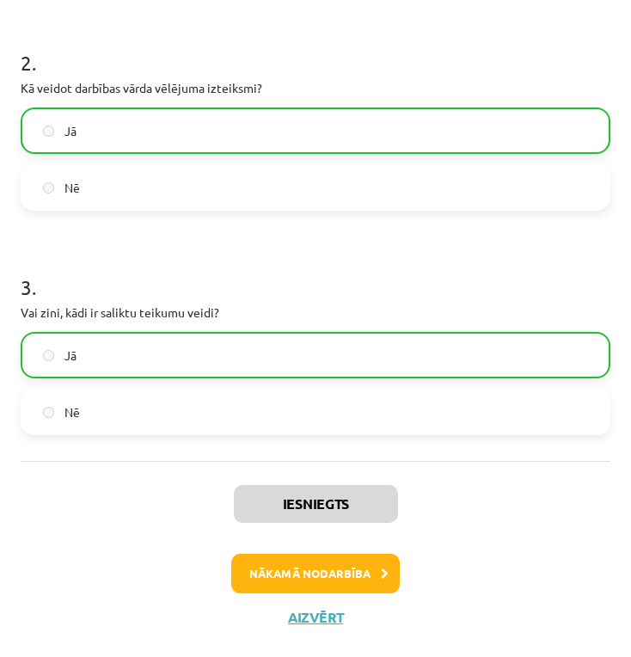
scroll to position [0, 0]
click at [350, 586] on button "Nākamā nodarbība" at bounding box center [315, 573] width 168 height 40
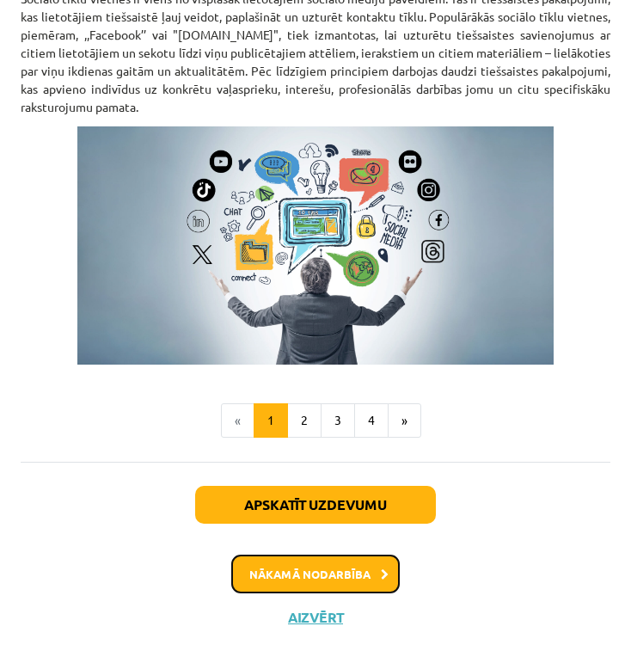
click at [361, 566] on button "Nākamā nodarbība" at bounding box center [315, 574] width 168 height 40
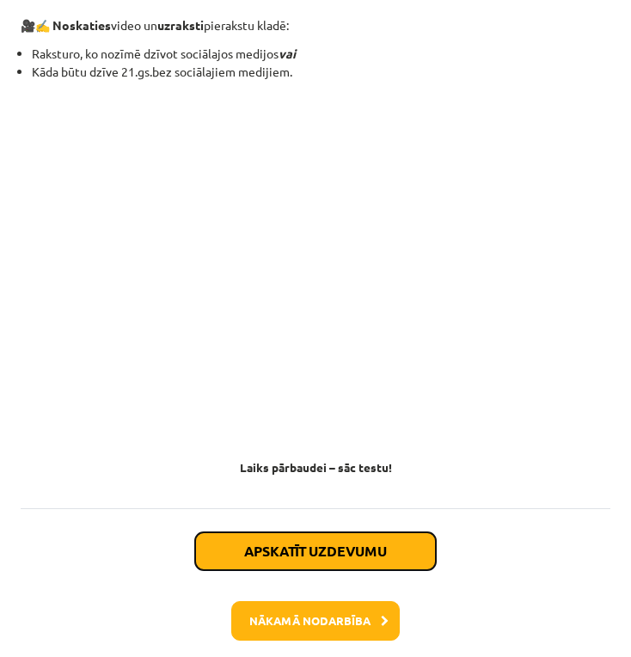
click at [362, 553] on button "Apskatīt uzdevumu" at bounding box center [315, 551] width 241 height 38
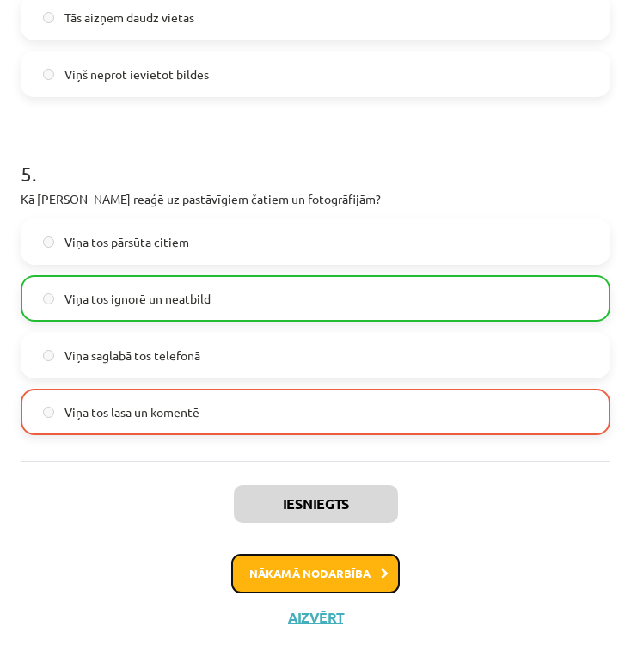
click at [356, 568] on button "Nākamā nodarbība" at bounding box center [315, 573] width 168 height 40
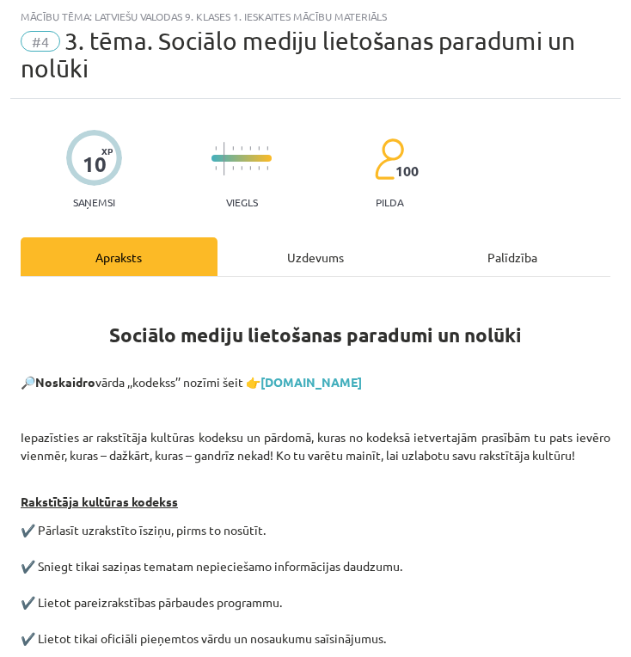
scroll to position [847, 0]
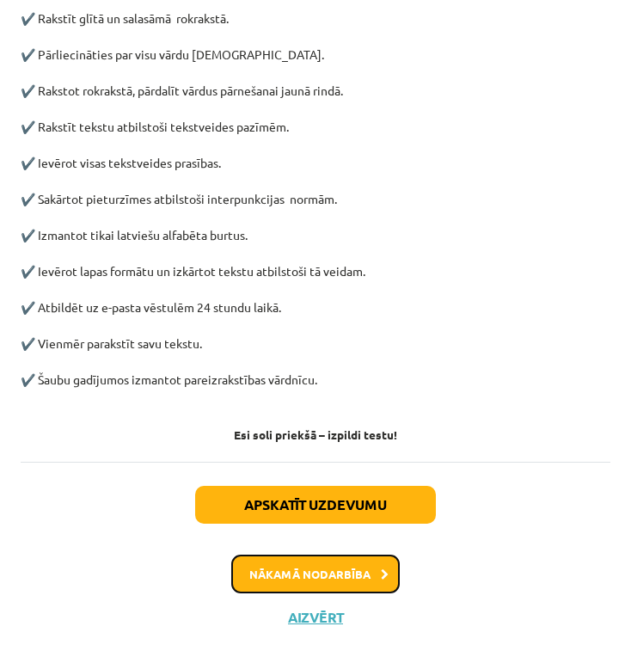
click at [359, 566] on button "Nākamā nodarbība" at bounding box center [315, 574] width 168 height 40
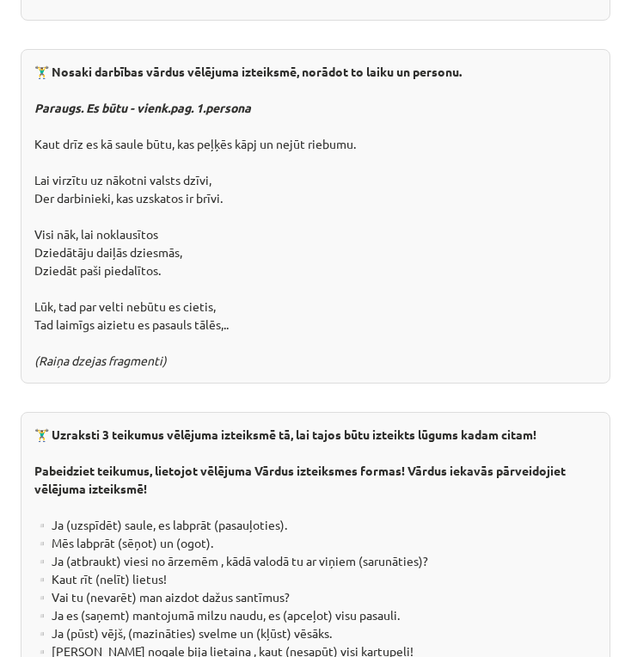
scroll to position [3259, 0]
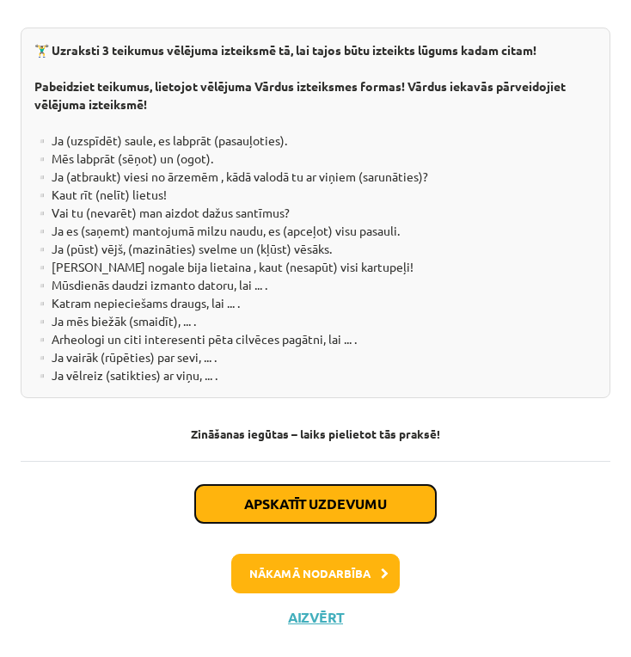
click at [370, 501] on button "Apskatīt uzdevumu" at bounding box center [315, 504] width 241 height 38
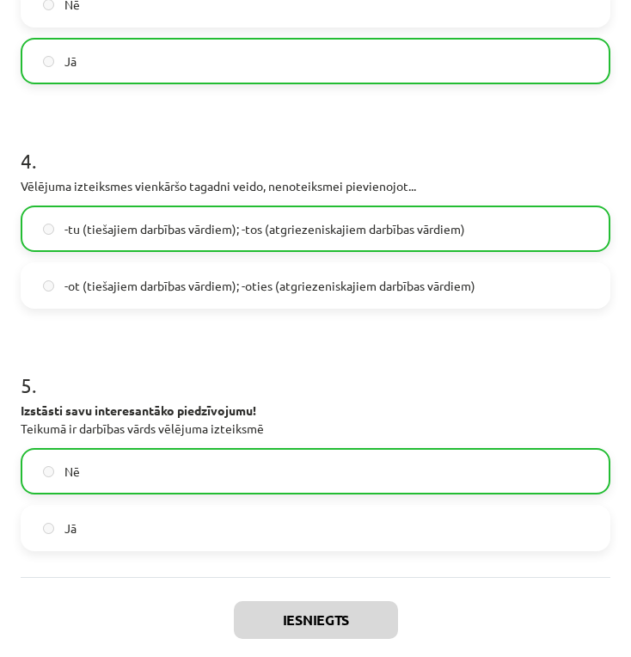
scroll to position [1129, 0]
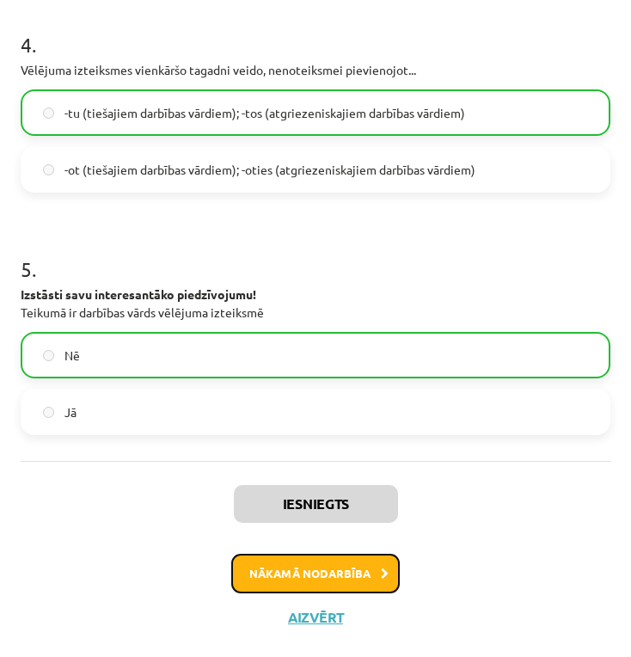
click at [368, 575] on button "Nākamā nodarbība" at bounding box center [315, 573] width 168 height 40
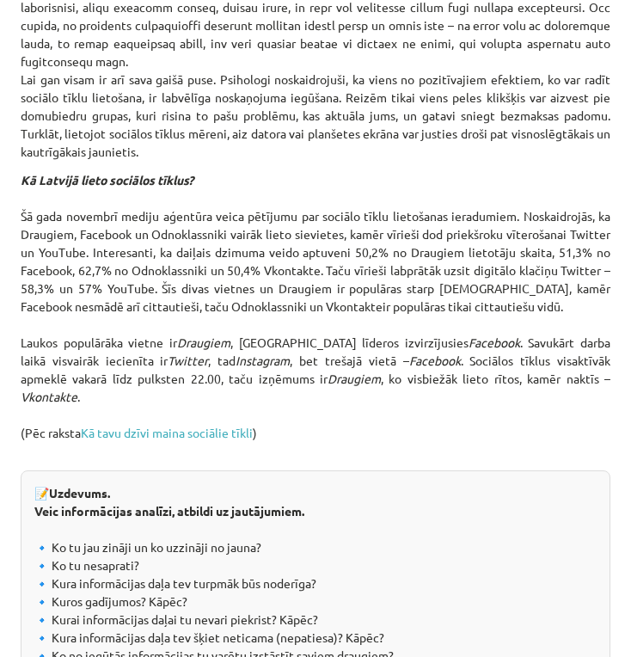
scroll to position [2293, 0]
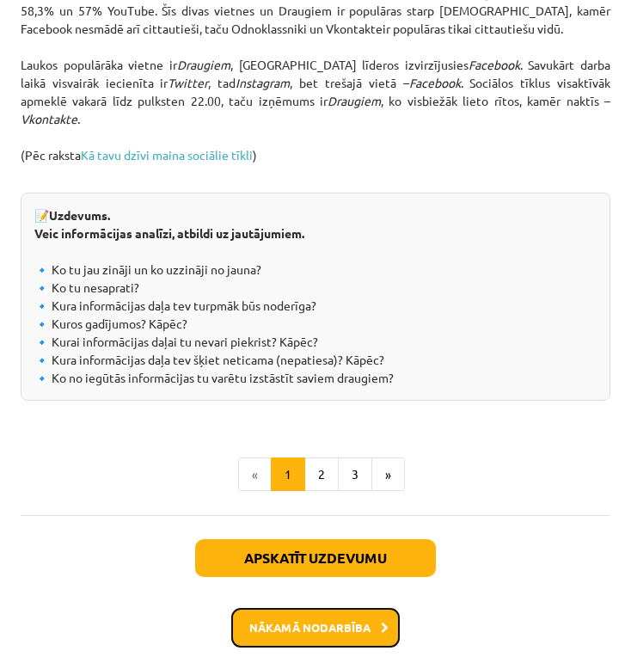
click at [358, 608] on button "Nākamā nodarbība" at bounding box center [315, 628] width 168 height 40
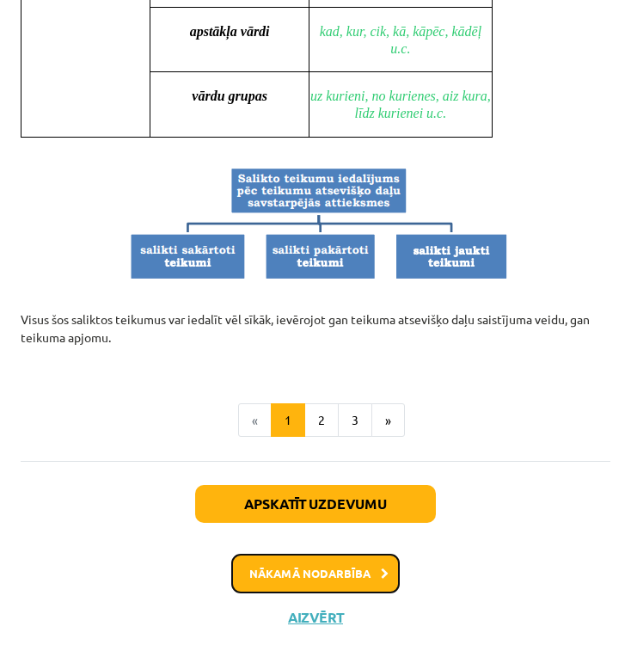
click at [341, 558] on button "Nākamā nodarbība" at bounding box center [315, 573] width 168 height 40
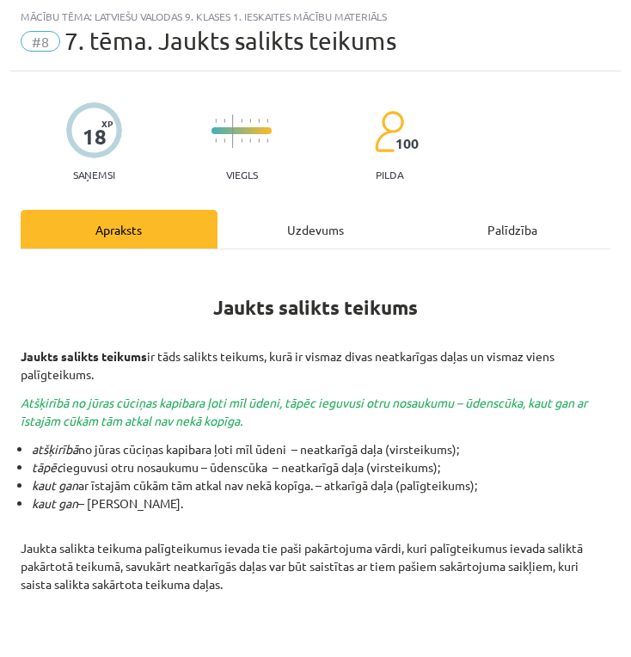
scroll to position [817, 0]
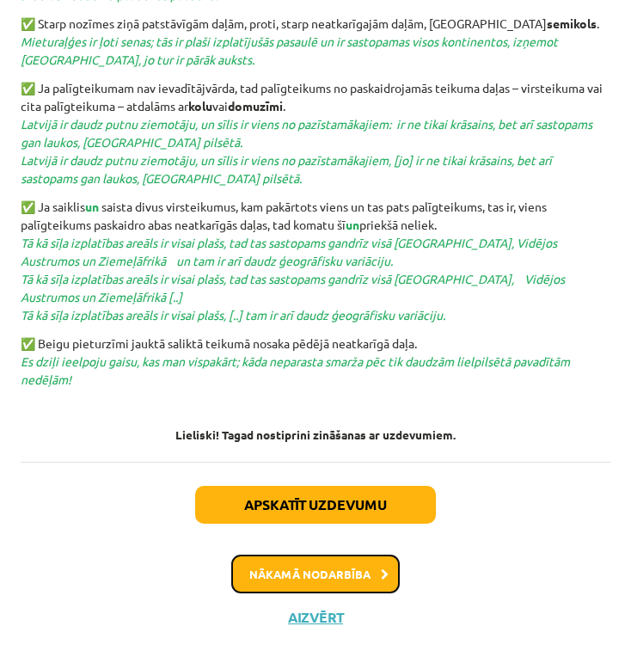
click at [354, 570] on button "Nākamā nodarbība" at bounding box center [315, 574] width 168 height 40
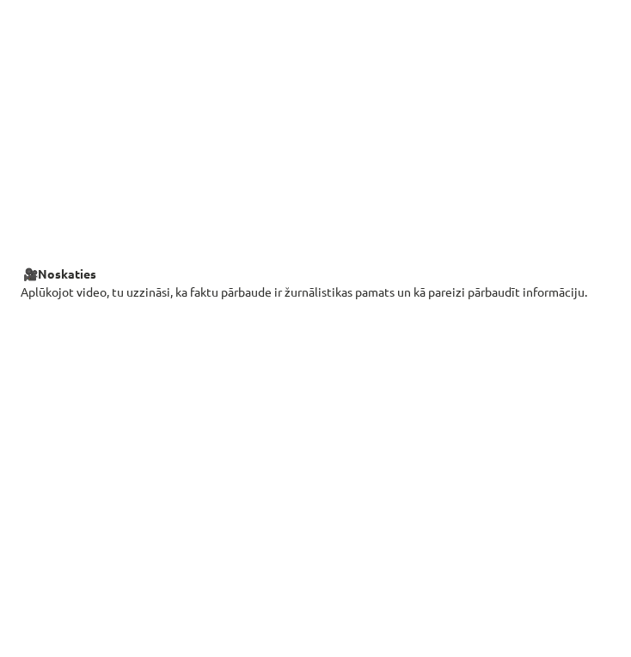
scroll to position [0, 0]
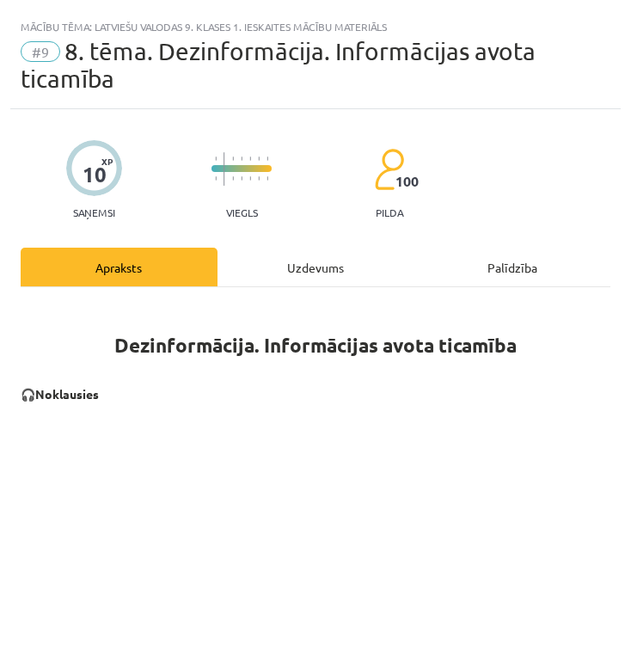
click at [301, 261] on div "Uzdevums" at bounding box center [315, 267] width 197 height 39
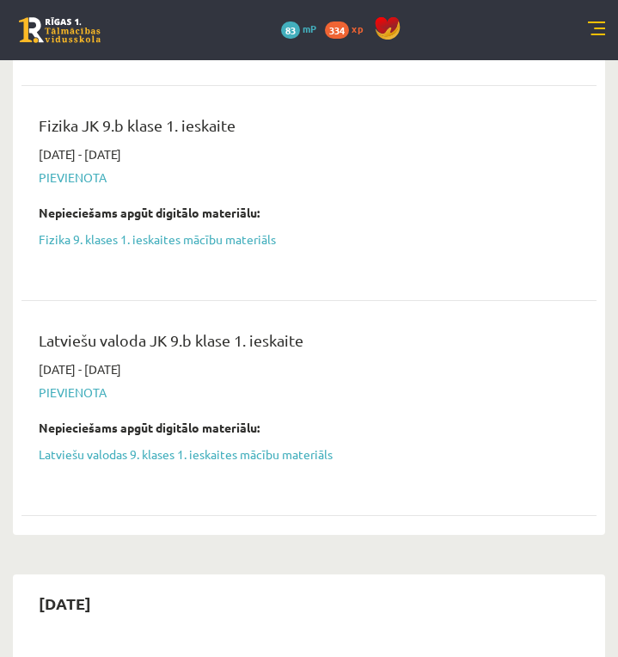
scroll to position [285, 0]
click at [93, 384] on span "Pievienota" at bounding box center [296, 392] width 515 height 18
drag, startPoint x: 72, startPoint y: 390, endPoint x: 128, endPoint y: 393, distance: 55.9
click at [90, 392] on span "Pievienota" at bounding box center [296, 392] width 515 height 18
click at [199, 394] on span "Pievienota" at bounding box center [296, 392] width 515 height 18
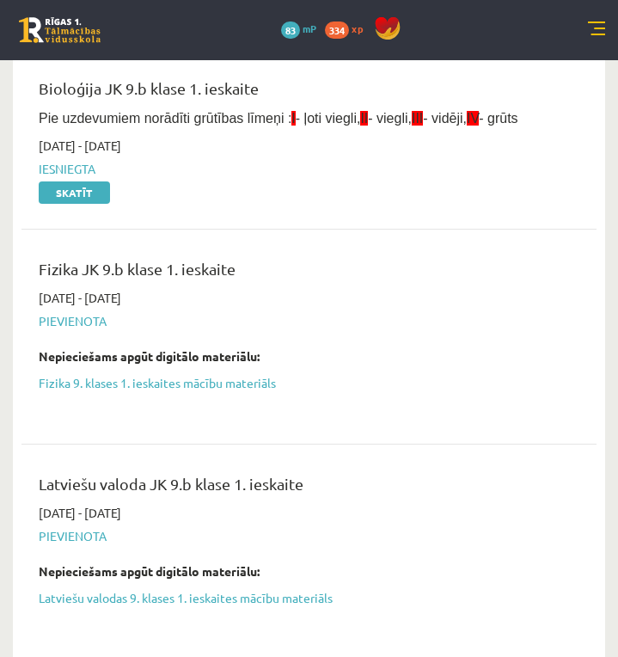
scroll to position [0, 0]
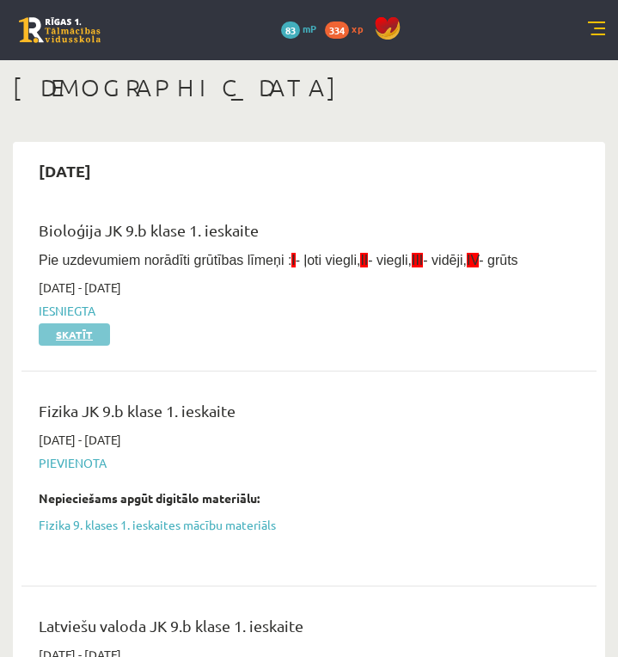
click at [81, 336] on link "Skatīt" at bounding box center [74, 334] width 71 height 22
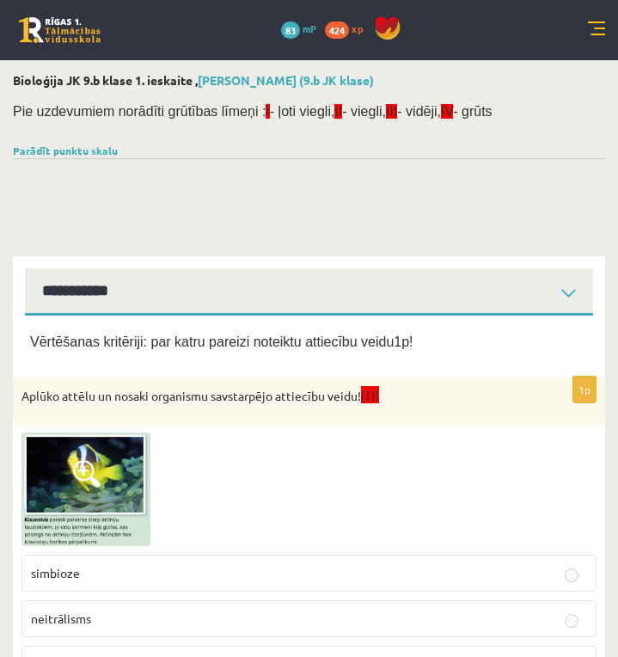
select select "**********"
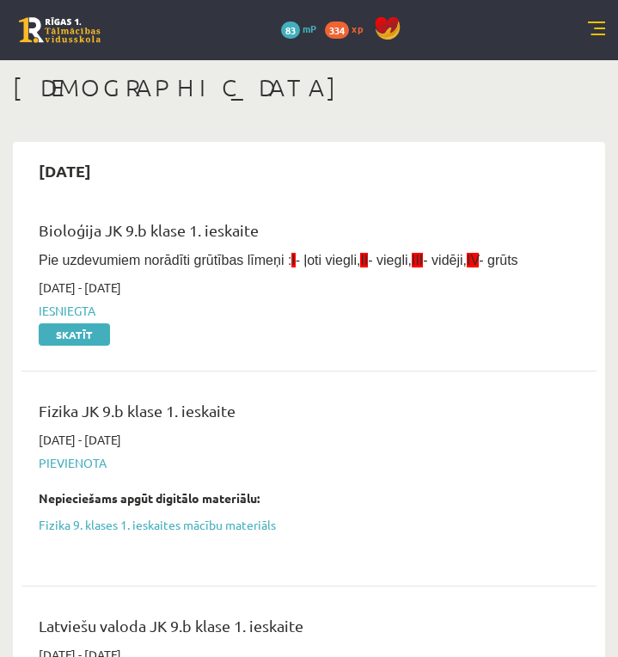
click at [602, 25] on link at bounding box center [596, 29] width 17 height 17
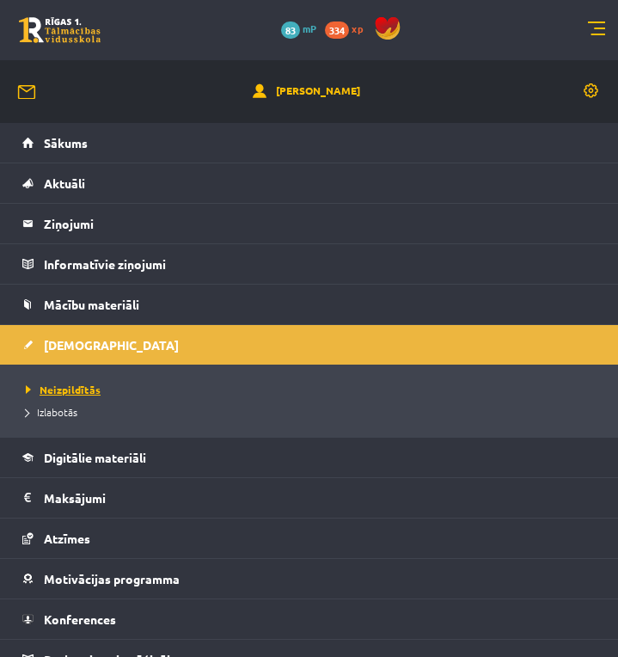
click at [123, 388] on link "Neizpildītās" at bounding box center [313, 389] width 575 height 15
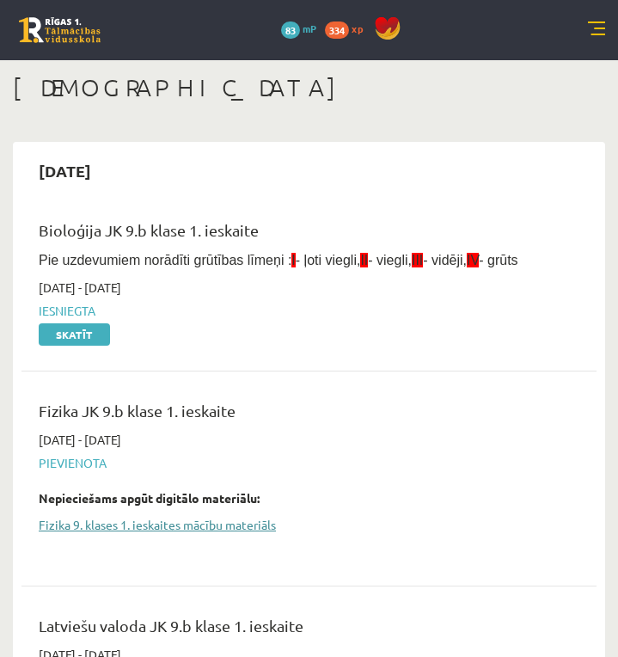
click at [169, 523] on link "Fizika 9. klases 1. ieskaites mācību materiāls" at bounding box center [296, 525] width 515 height 18
click at [157, 528] on link "Fizika 9. klases 1. ieskaites mācību materiāls" at bounding box center [296, 525] width 515 height 18
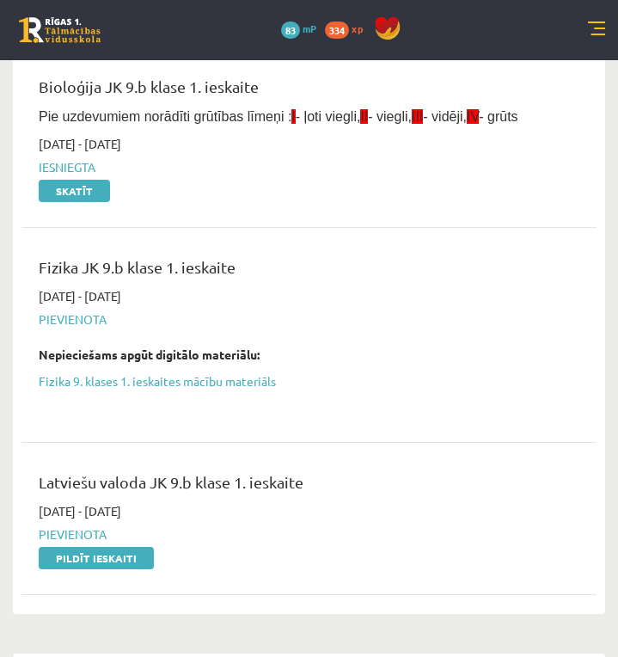
scroll to position [286, 0]
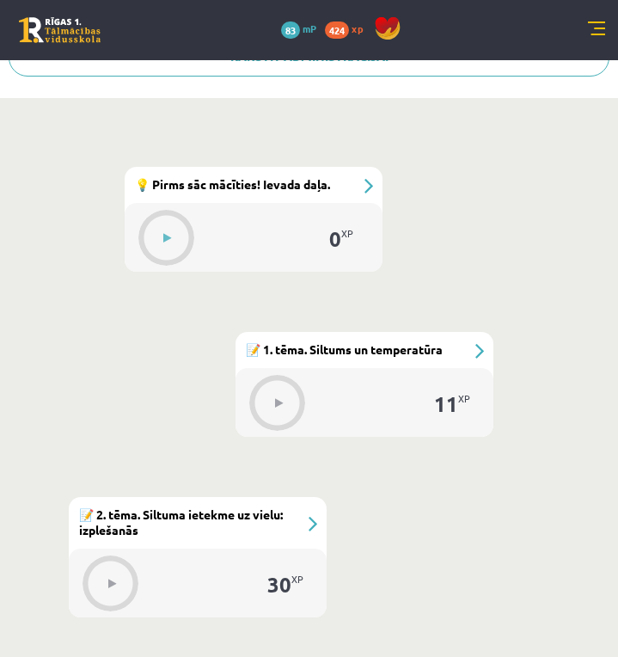
scroll to position [716, 0]
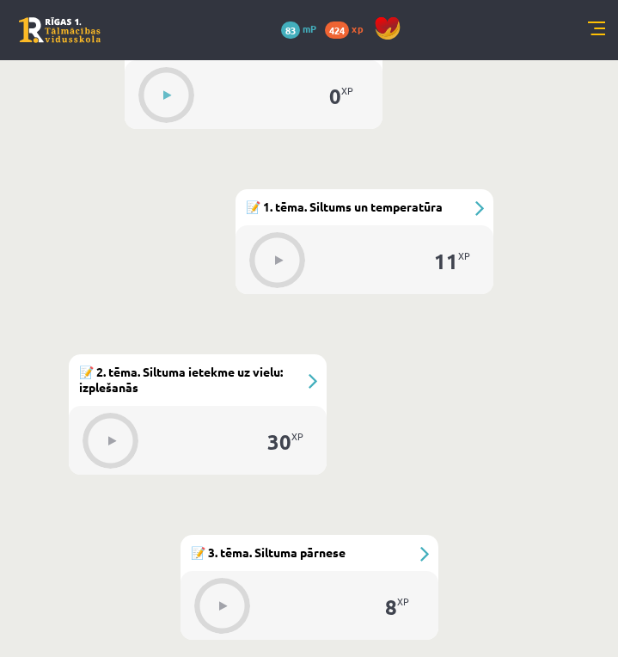
click at [319, 589] on div "8 XP" at bounding box center [309, 605] width 258 height 69
click at [406, 600] on div "XP" at bounding box center [403, 600] width 12 height 9
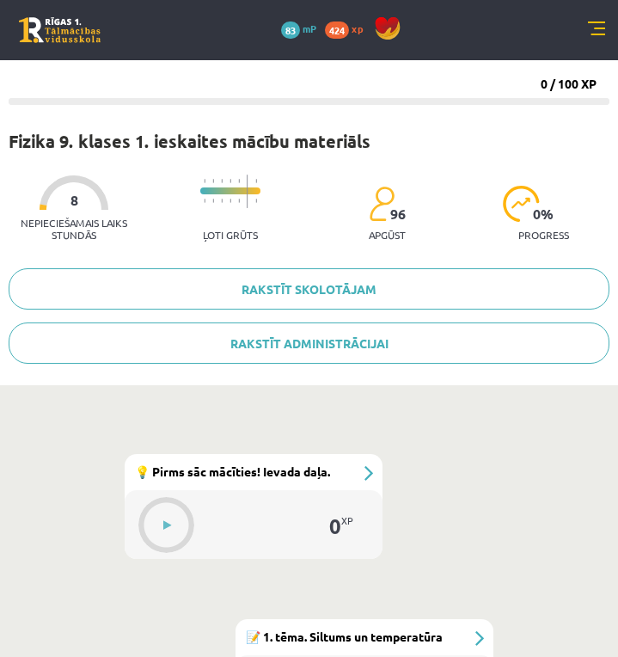
scroll to position [0, 0]
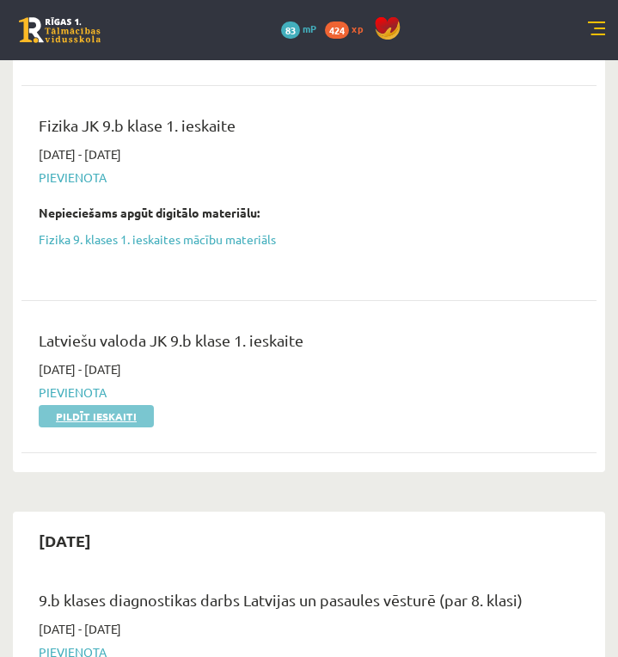
scroll to position [285, 0]
click at [132, 412] on link "Pildīt ieskaiti" at bounding box center [96, 416] width 115 height 22
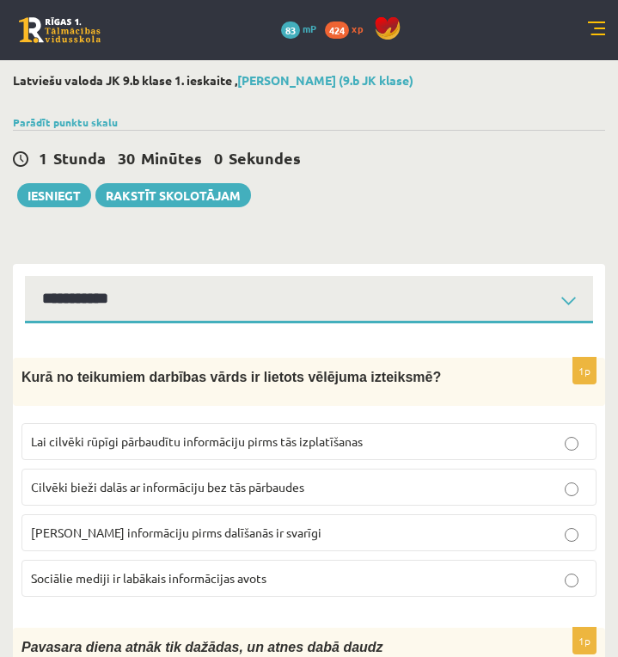
scroll to position [144, 0]
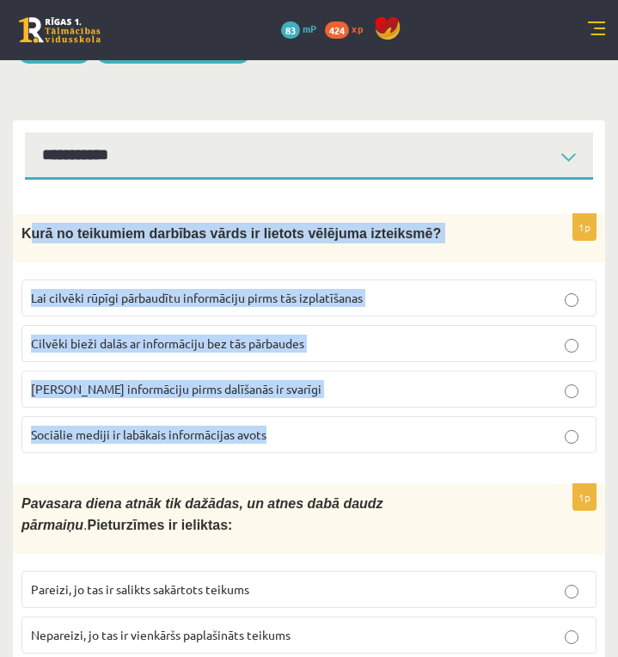
drag, startPoint x: 43, startPoint y: 232, endPoint x: 429, endPoint y: 416, distance: 427.5
click at [429, 416] on div "1p Kurā no teikumiem darbības vārds ir lietots vēlējuma izteiksmē? Lai cilvēki …" at bounding box center [309, 340] width 592 height 253
copy div "urā no teikumiem darbības vārds ir lietots vēlējuma izteiksmē? Lai cilvēki rūpī…"
click at [384, 290] on p "Lai cilvēki rūpīgi pārbaudītu informāciju pirms tās izplatīšanas" at bounding box center [309, 298] width 556 height 18
click at [522, 458] on fieldset "Lai cilvēki rūpīgi pārbaudītu informāciju pirms tās izplatīšanas Cilvēki bieži …" at bounding box center [308, 364] width 575 height 187
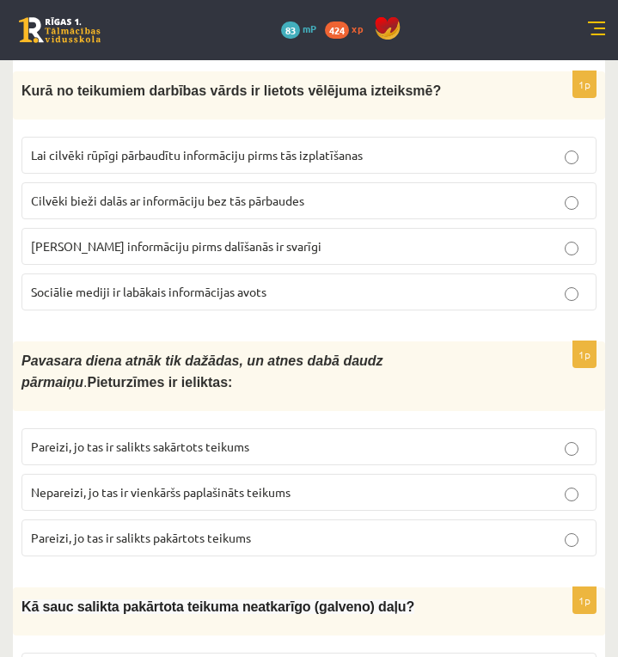
scroll to position [430, 0]
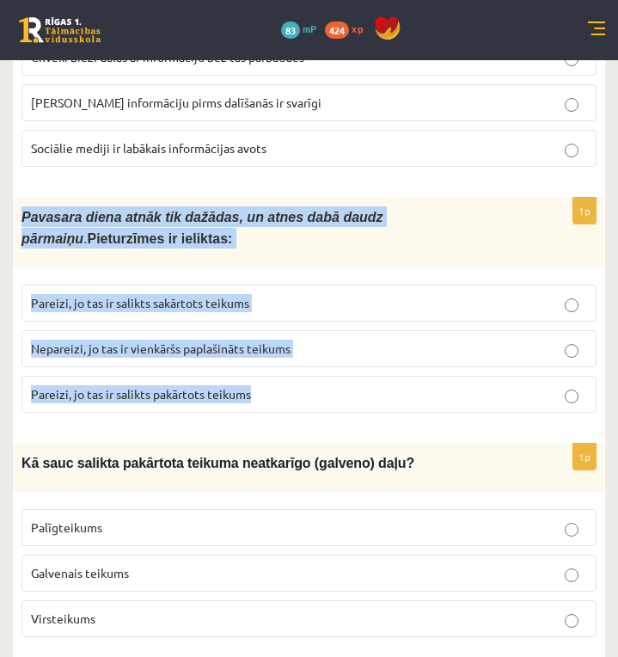
drag, startPoint x: 21, startPoint y: 217, endPoint x: 461, endPoint y: 413, distance: 482.0
click at [461, 413] on div "1p Pavasara diena atnāk tik dažādas, un atnes dabā daudz pārmaiņu . Pieturzīmes…" at bounding box center [309, 312] width 592 height 229
copy div "Pavasara diena atnāk tik dažādas, un atnes dabā daudz pārmaiņu . Pieturzīmes ir…"
click at [356, 245] on p "Pavasara diena atnāk tik dažādas, un atnes dabā daudz pārmaiņu . Pieturzīmes ir…" at bounding box center [265, 227] width 489 height 42
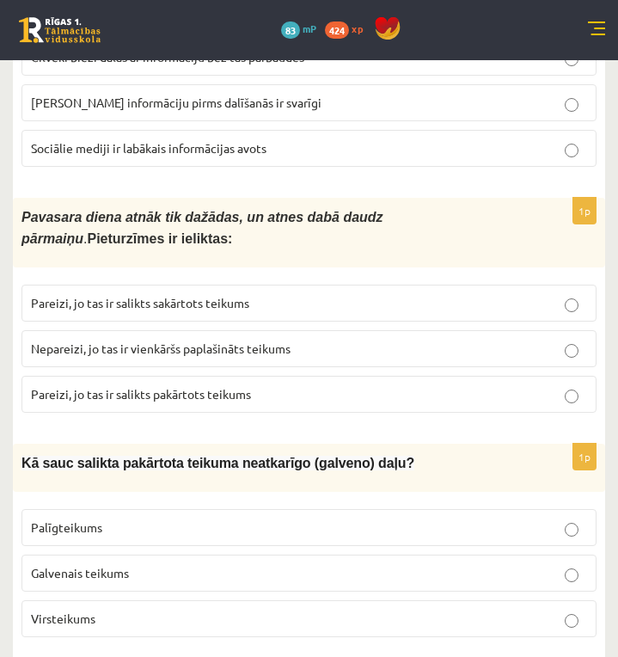
click at [235, 292] on label "Pareizi, jo tas ir salikts sakārtots teikums" at bounding box center [308, 302] width 575 height 37
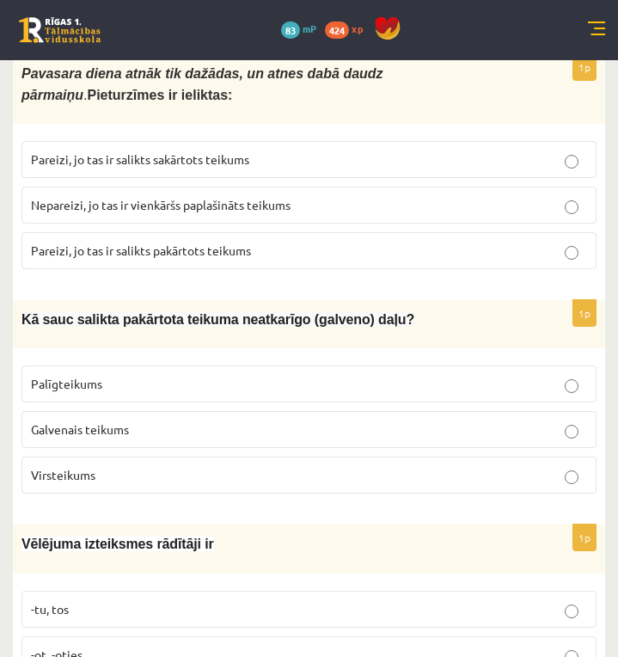
scroll to position [716, 0]
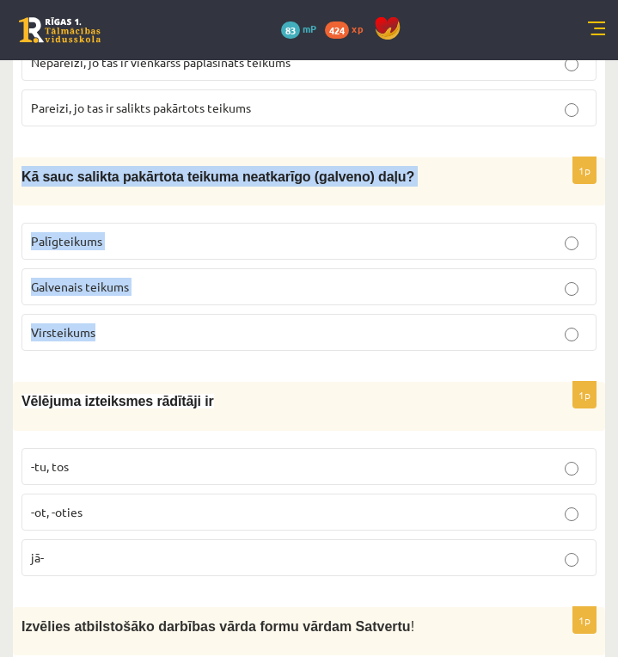
drag, startPoint x: 23, startPoint y: 179, endPoint x: 363, endPoint y: 322, distance: 368.6
click at [363, 322] on div "1p Kā sauc salikta pakārtota teikuma neatkarīgo (galveno) daļu? Palīgteikums Ga…" at bounding box center [309, 260] width 592 height 207
copy div "Kā sauc salikta pakārtota teikuma neatkarīgo (galveno) daļu? Palīgteikums Galve…"
click at [280, 335] on p "Virsteikums" at bounding box center [309, 332] width 556 height 18
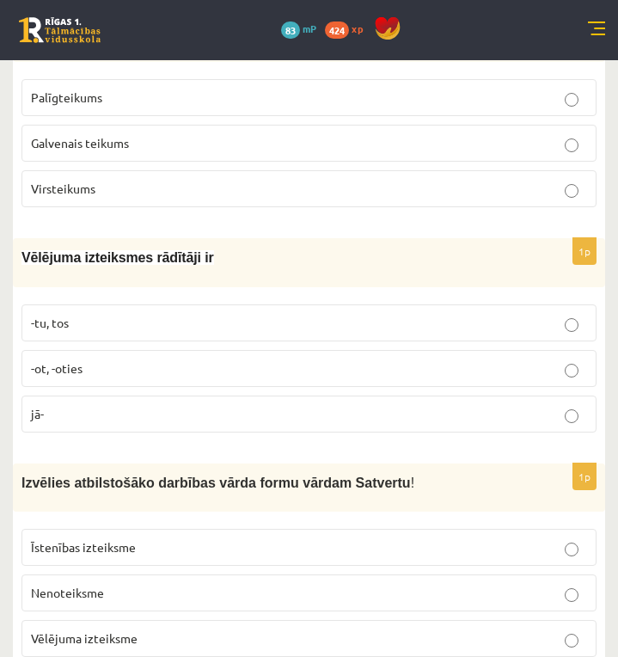
scroll to position [1003, 0]
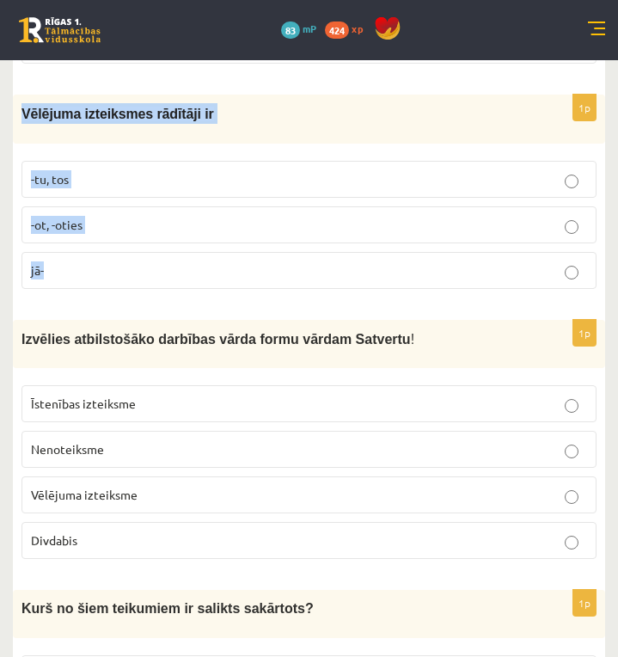
drag, startPoint x: 23, startPoint y: 111, endPoint x: 379, endPoint y: 282, distance: 394.8
click at [379, 282] on div "1p Vēlējuma izteiksmes rādītāji ir -tu, tos -ot, -oties jā-" at bounding box center [309, 198] width 592 height 207
copy div "Vēlējuma izteiksmes rādītāji ir -tu, tos -ot, -oties jā-"
click at [300, 281] on label "jā-" at bounding box center [308, 270] width 575 height 37
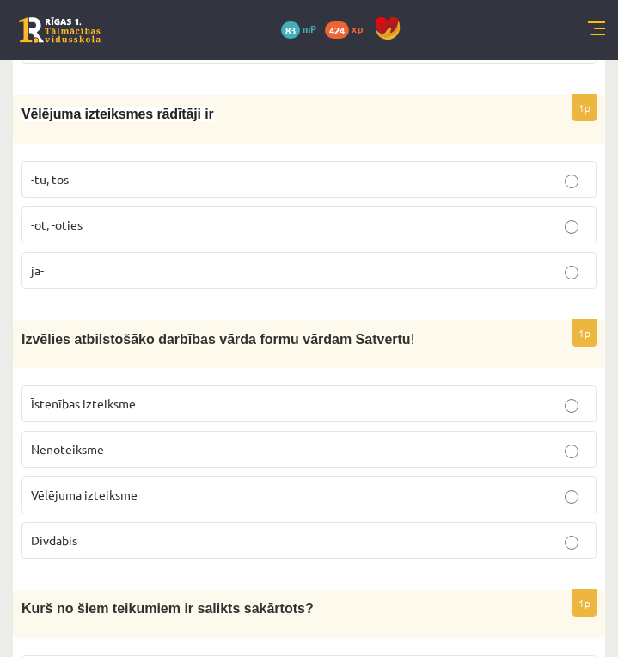
scroll to position [1146, 0]
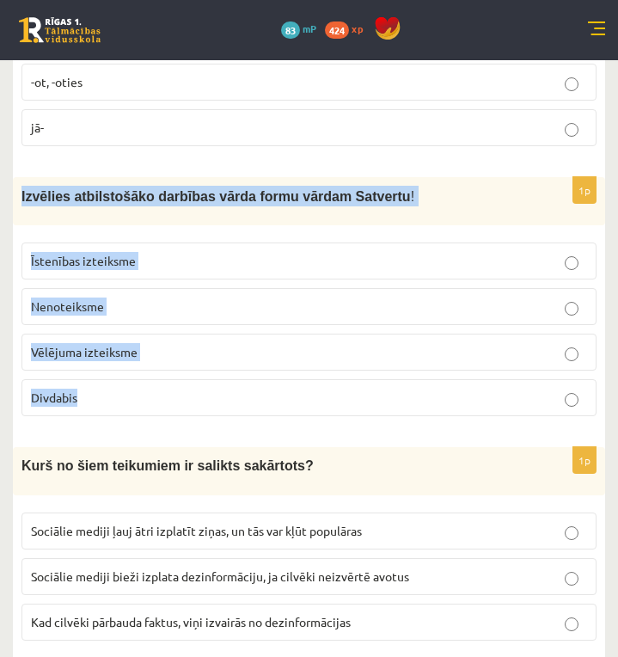
drag, startPoint x: 23, startPoint y: 195, endPoint x: 281, endPoint y: 394, distance: 325.4
click at [281, 394] on div "1p Izvēlies atbilstošāko darbības vārda formu vārdam Satvertu ! Īstenības iztei…" at bounding box center [309, 303] width 592 height 253
copy div "Izvēlies atbilstošāko darbības vārda formu vārdam Satvertu ! Īstenības izteiksm…"
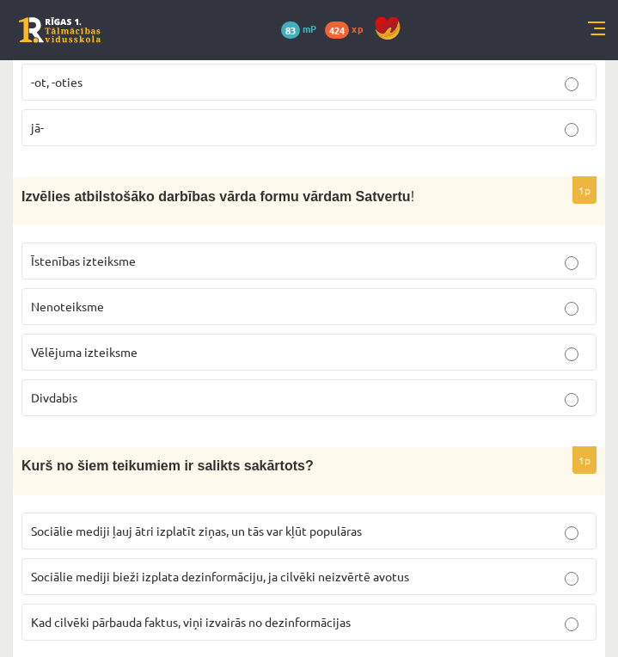
click at [319, 345] on p "Vēlējuma izteiksme" at bounding box center [309, 352] width 556 height 18
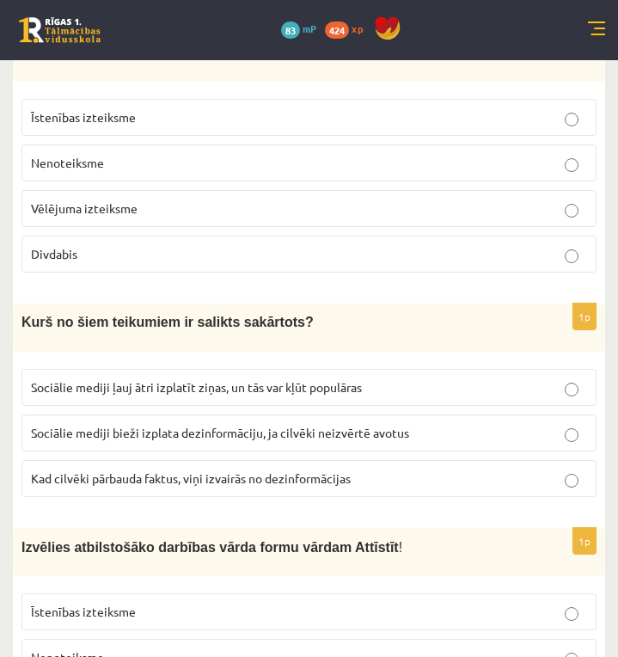
scroll to position [1433, 0]
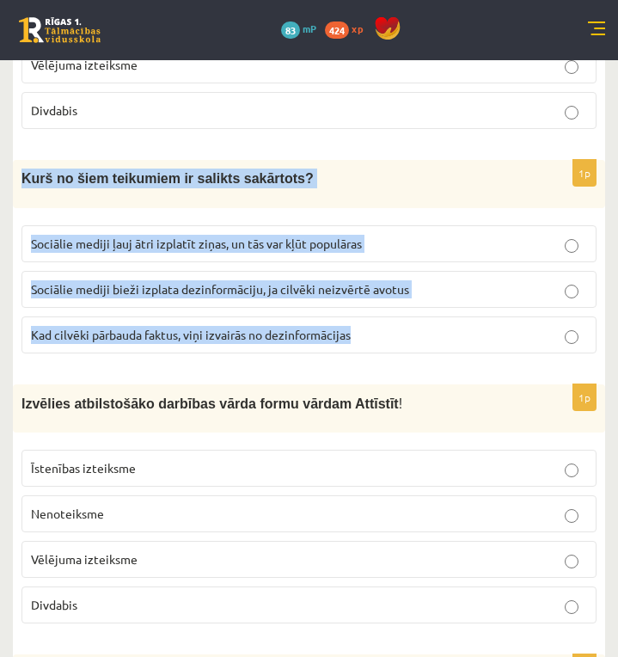
drag, startPoint x: 22, startPoint y: 178, endPoint x: 370, endPoint y: 350, distance: 387.4
click at [370, 350] on div "1p Kurš no šiem teikumiem ir salikts sakārtots? Sociālie mediji ļauj ātri izpla…" at bounding box center [309, 263] width 592 height 206
copy div "Kurš no šiem teikumiem ir salikts sakārtots? Sociālie mediji ļauj ātri izplatīt…"
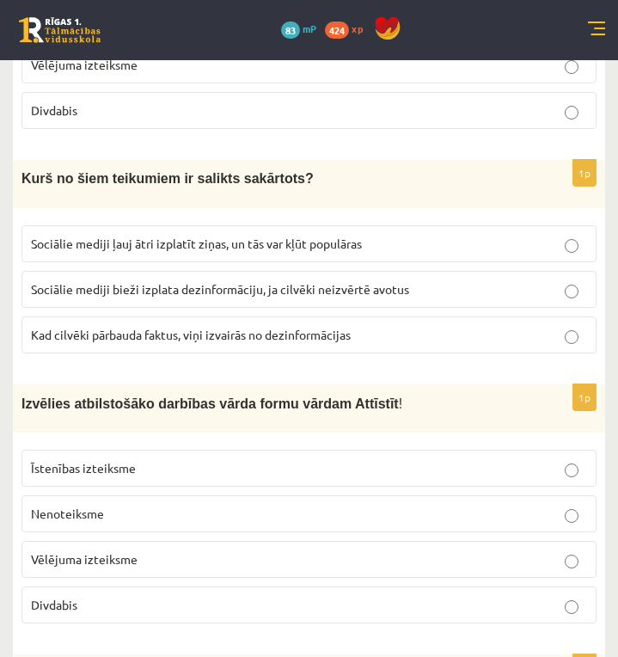
click at [369, 132] on fieldset "Īstenības izteiksme Nenoteiksme Vēlējuma izteiksme Divdabis" at bounding box center [308, 40] width 575 height 187
click at [412, 246] on p "Sociālie mediji ļauj ātri izplatīt ziņas, un tās var kļūt populāras" at bounding box center [309, 244] width 556 height 18
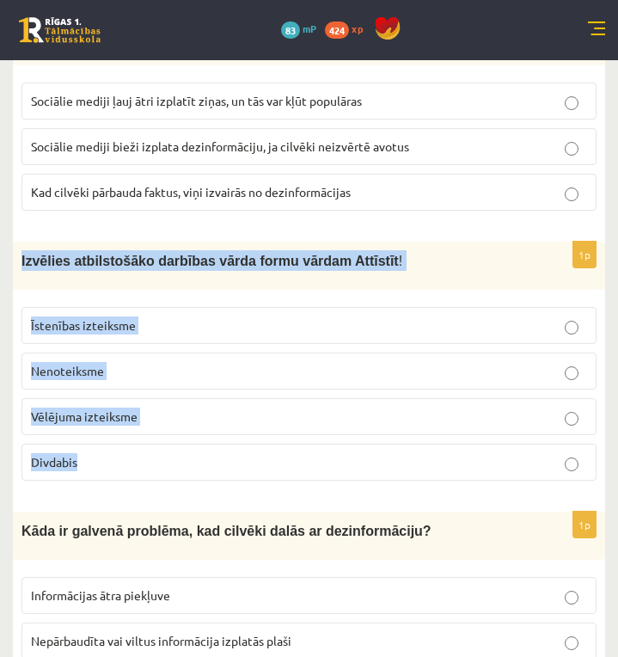
drag, startPoint x: 20, startPoint y: 254, endPoint x: 385, endPoint y: 449, distance: 413.7
click at [384, 458] on div "1p Izvēlies atbilstošāko darbības vārda formu vārdam Attīstīt ! Īstenības iztei…" at bounding box center [309, 367] width 592 height 253
copy div "Izvēlies atbilstošāko darbības vārda formu vārdam Attīstīt ! Īstenības izteiksm…"
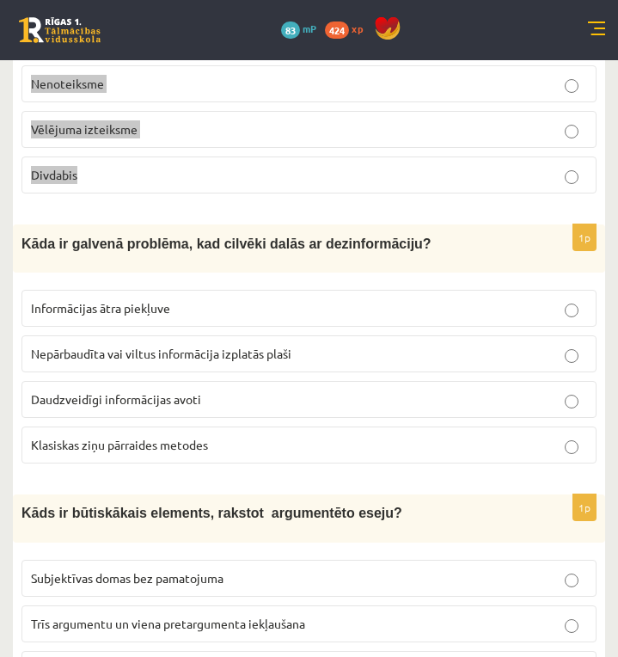
scroll to position [1719, 0]
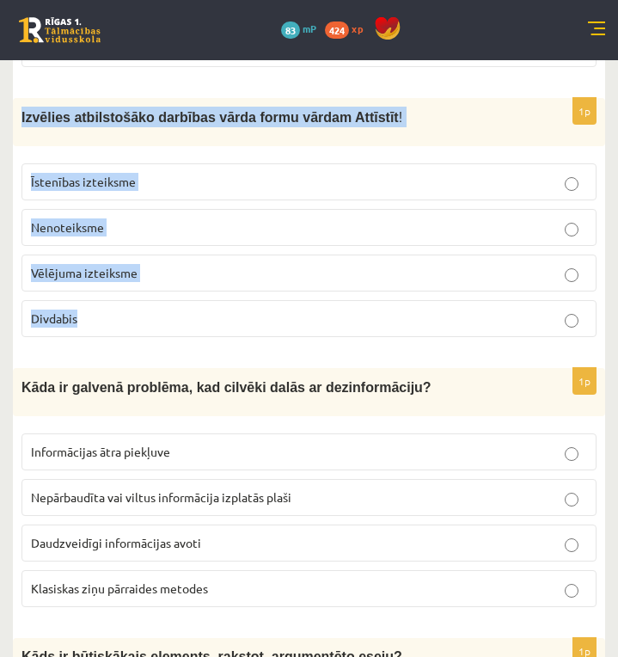
click at [184, 345] on div "1p Izvēlies atbilstošāko darbības vārda formu vārdam Attīstīt ! Īstenības iztei…" at bounding box center [309, 224] width 592 height 253
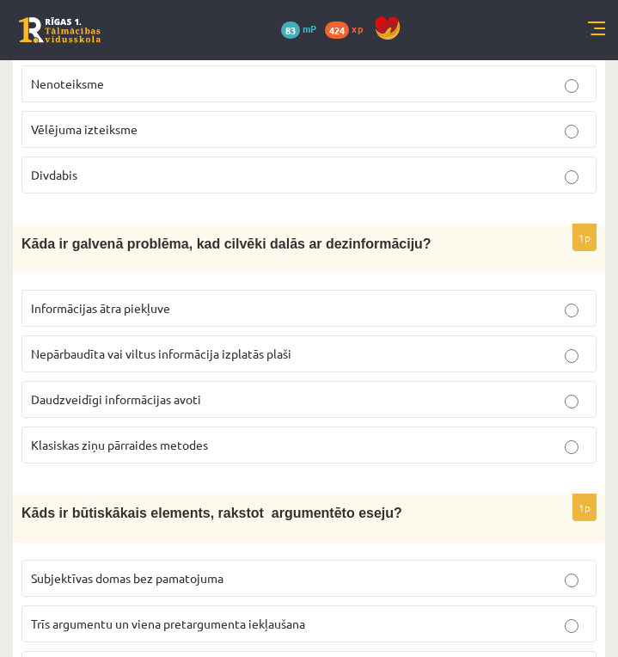
scroll to position [2005, 0]
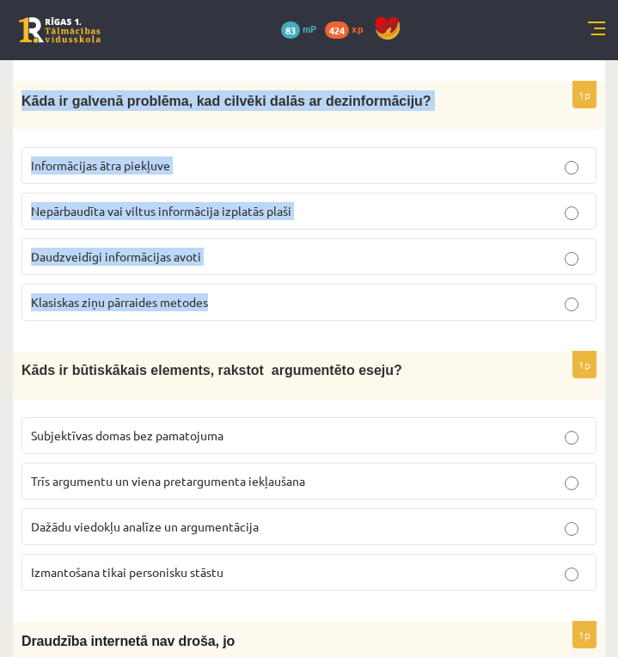
drag, startPoint x: 25, startPoint y: 99, endPoint x: 308, endPoint y: 296, distance: 345.0
click at [308, 296] on div "1p Kāda ir galvenā problēma, kad cilvēki dalās ar dezinformāciju? Informācijas …" at bounding box center [309, 208] width 592 height 253
copy div "Kāda ir galvenā problēma, kad cilvēki dalās ar dezinformāciju? Informācijas ātr…"
click at [294, 334] on div "1p Kāda ir galvenā problēma, kad cilvēki dalās ar dezinformāciju? Informācijas …" at bounding box center [309, 208] width 592 height 253
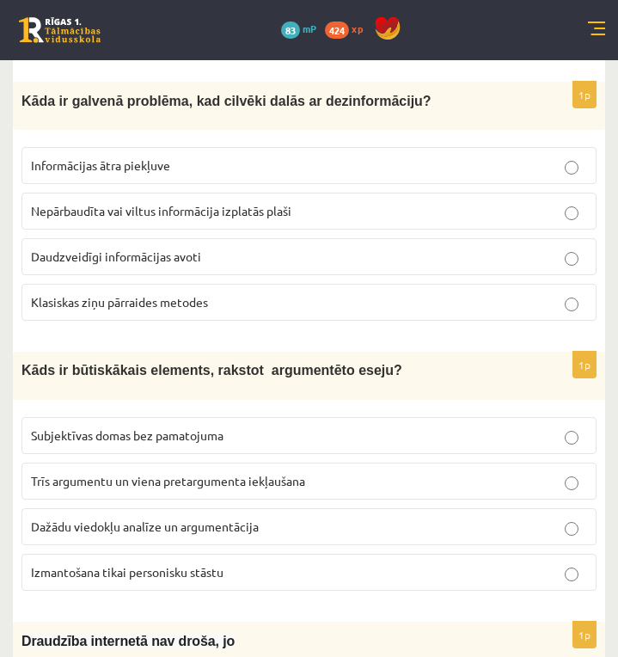
click at [304, 212] on p "Nepārbaudīta vai viltus informācija izplatās plaši" at bounding box center [309, 211] width 556 height 18
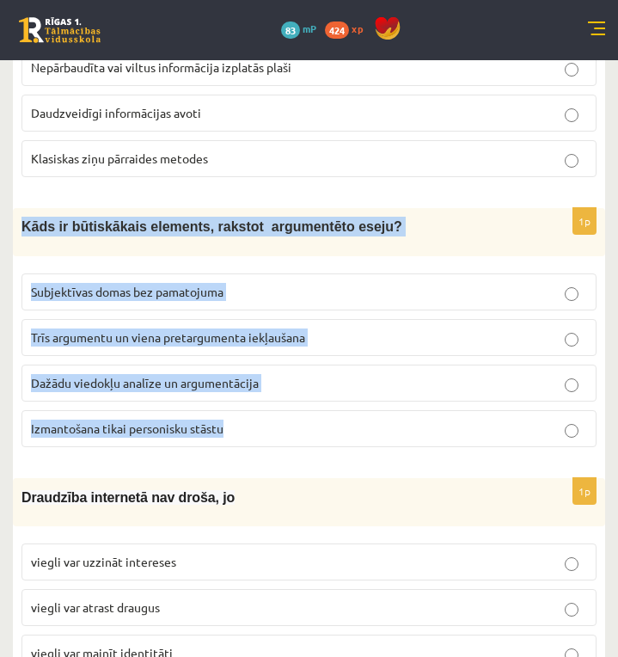
drag, startPoint x: 30, startPoint y: 224, endPoint x: 309, endPoint y: 443, distance: 355.0
click at [309, 443] on div "1p Kāds ir būtiskākais elements, rakstot argumentēto eseju? Subjektīvas domas b…" at bounding box center [309, 334] width 592 height 252
copy div "Kāds ir būtiskākais elements, rakstot argumentēto eseju? Subjektīvas domas bez …"
click at [424, 450] on fieldset "Subjektīvas domas bez pamatojuma Trīs argumentu un viena pretargumenta iekļauša…" at bounding box center [308, 358] width 575 height 187
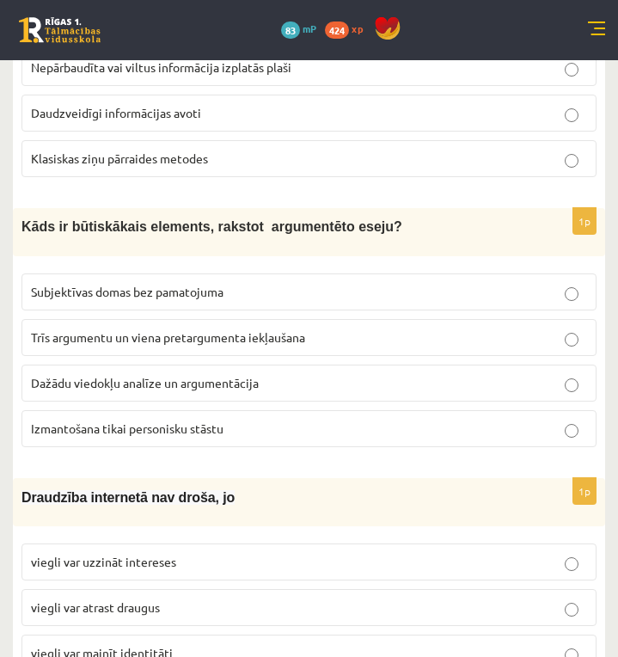
click at [261, 378] on p "Dažādu viedokļu analīze un argumentācija" at bounding box center [309, 383] width 556 height 18
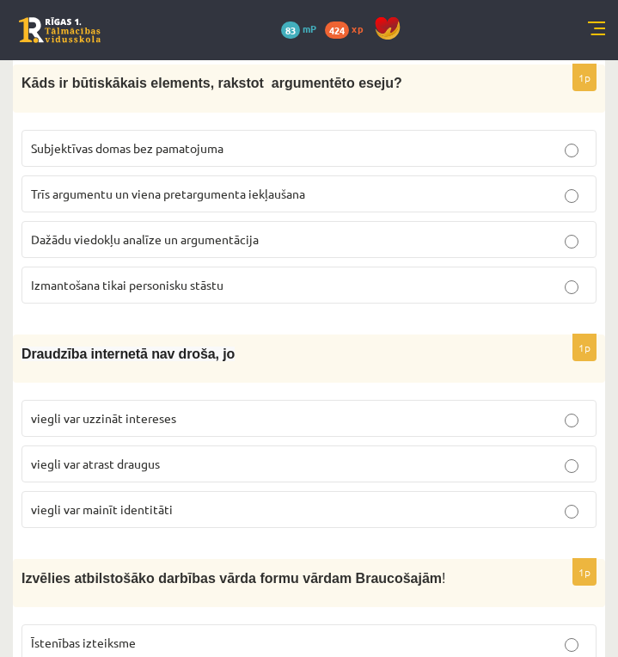
scroll to position [2435, 0]
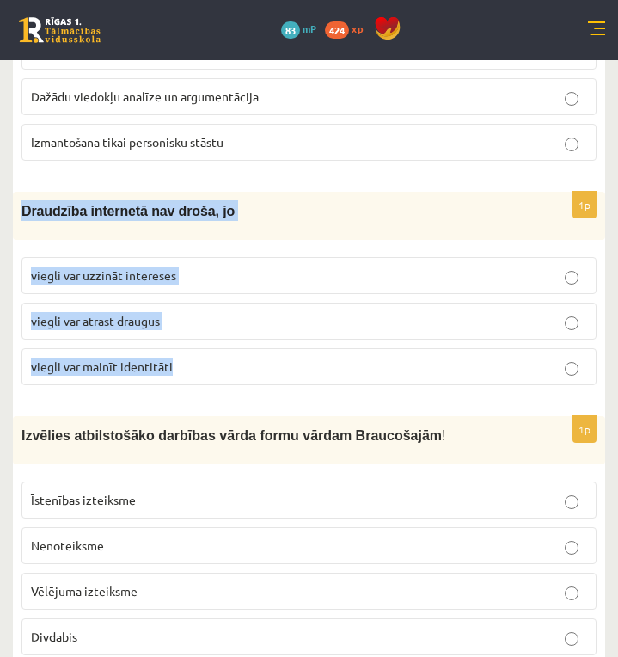
drag, startPoint x: 23, startPoint y: 210, endPoint x: 313, endPoint y: 363, distance: 327.5
click at [313, 363] on div "1p Draudzība internetā nav droša, jo viegli var uzzināt intereses viegli var at…" at bounding box center [309, 295] width 592 height 207
copy div "Draudzība internetā nav droša, jo viegli var uzzināt intereses viegli var atras…"
click at [240, 385] on label "viegli var mainīt identitāti" at bounding box center [308, 366] width 575 height 37
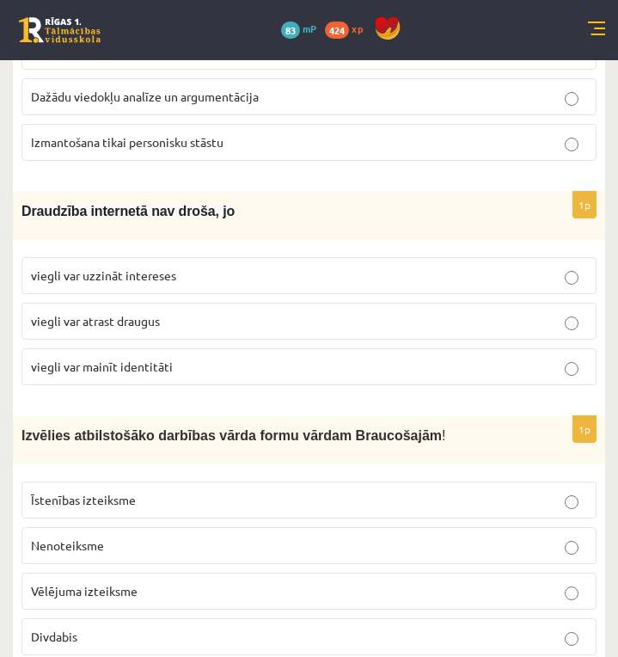
click at [246, 358] on p "viegli var mainīt identitāti" at bounding box center [309, 367] width 556 height 18
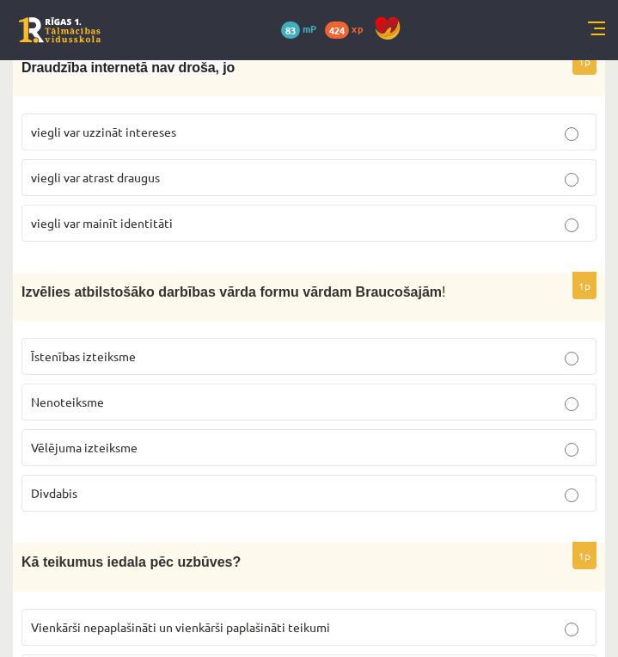
scroll to position [2722, 0]
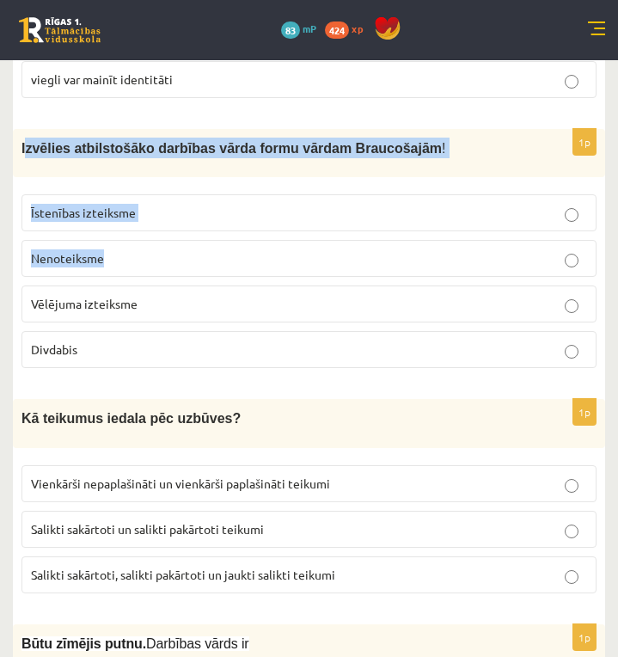
drag, startPoint x: 35, startPoint y: 153, endPoint x: 292, endPoint y: 239, distance: 270.9
click at [292, 239] on div "1p Izvēlies atbilstošāko darbības vārda formu vārdam Braucošajām ! Īstenības iz…" at bounding box center [309, 255] width 592 height 253
click at [461, 160] on div "Izvēlies atbilstošāko darbības vārda formu vārdam Braucošajām !" at bounding box center [309, 153] width 592 height 48
drag, startPoint x: 22, startPoint y: 148, endPoint x: 393, endPoint y: 337, distance: 415.9
click at [393, 337] on div "1p Izvēlies atbilstošāko darbības vārda formu vārdam Braucošajām ! Īstenības iz…" at bounding box center [309, 255] width 592 height 253
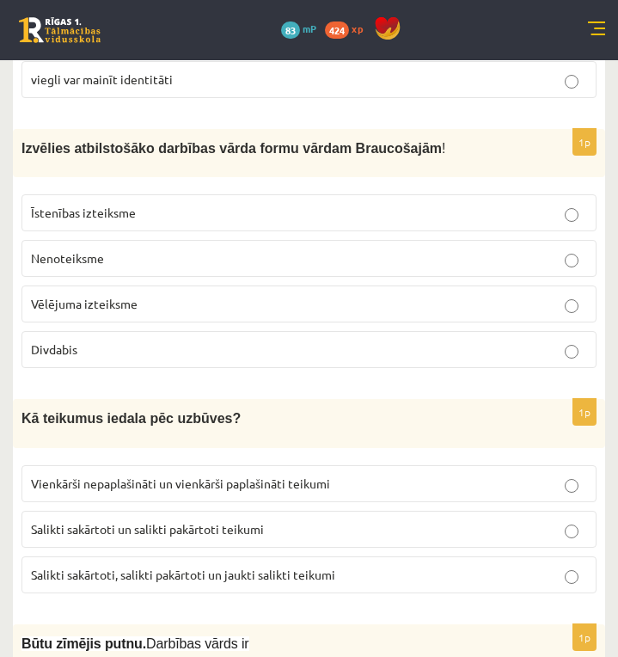
click at [230, 382] on form "1p Kurā no teikumiem darbības vārds ir lietots vēlējuma izteiksmē? Lai cilvēki …" at bounding box center [309, 99] width 558 height 4960
click at [215, 341] on p "Divdabis" at bounding box center [309, 349] width 556 height 18
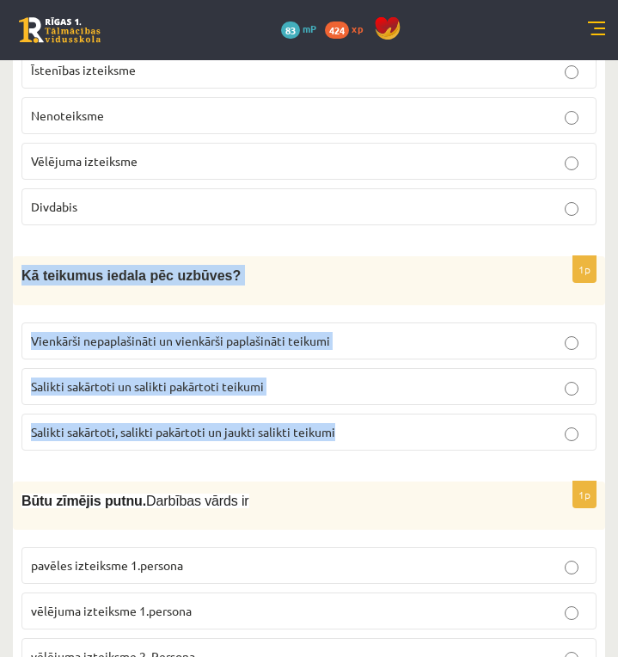
drag, startPoint x: 19, startPoint y: 268, endPoint x: 332, endPoint y: 425, distance: 350.1
click at [332, 425] on div "1p Kā teikumus iedala pēc uzbūves? Vienkārši nepaplašināti un vienkārši paplaši…" at bounding box center [309, 359] width 592 height 207
click at [417, 457] on div "1p Kā teikumus iedala pēc uzbūves? Vienkārši nepaplašināti un vienkārši paplaši…" at bounding box center [309, 359] width 592 height 207
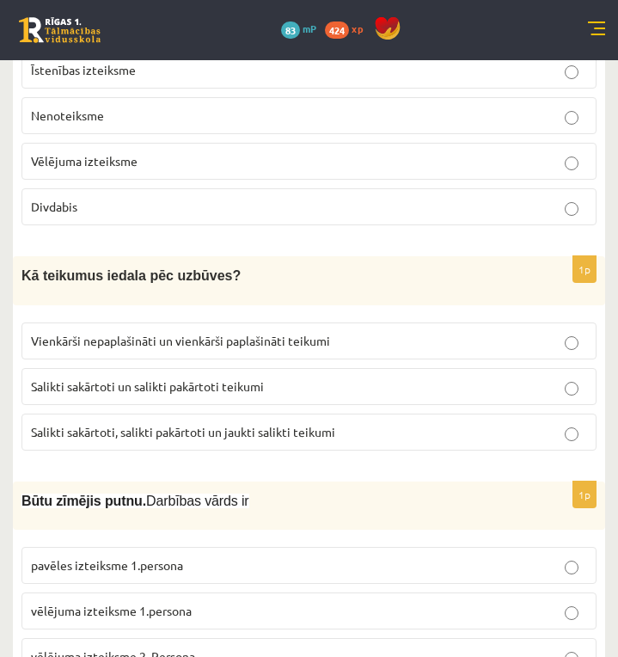
click at [251, 437] on span "Salikti sakārtoti, salikti pakārtoti un jaukti salikti teikumi" at bounding box center [183, 431] width 304 height 15
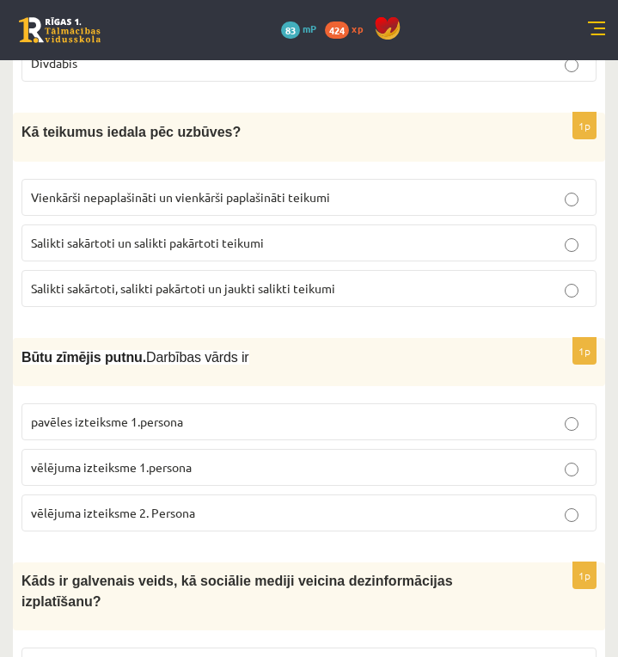
scroll to position [3151, 0]
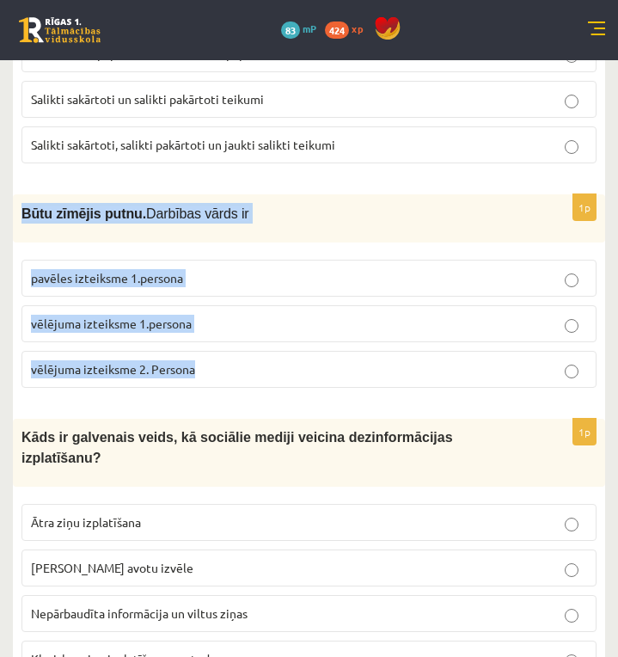
drag, startPoint x: 18, startPoint y: 206, endPoint x: 225, endPoint y: 365, distance: 261.1
click at [225, 365] on div "1p Būtu zīmējis putnu. Darbības vārds ir pavēles izteiksme 1.persona vēlējuma i…" at bounding box center [309, 297] width 592 height 207
click at [300, 394] on div "1p Būtu zīmējis putnu. Darbības vārds ir pavēles izteiksme 1.persona vēlējuma i…" at bounding box center [309, 297] width 592 height 207
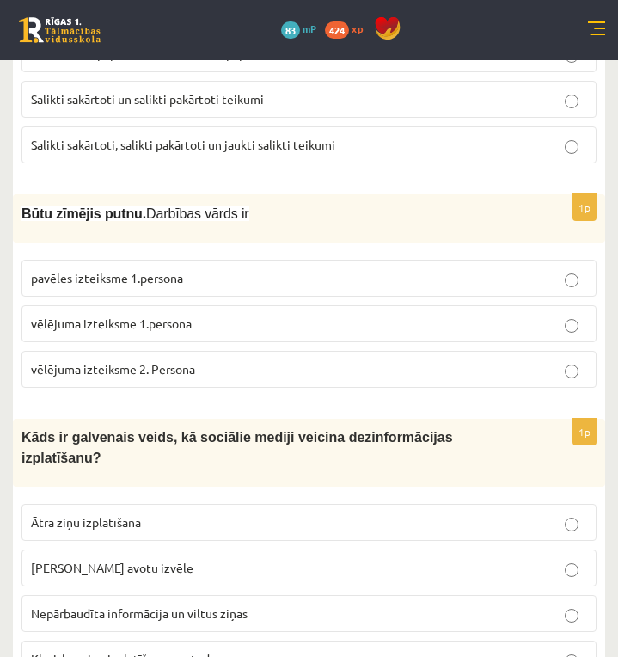
click at [226, 325] on p "vēlējuma izteiksme 1.persona" at bounding box center [309, 324] width 556 height 18
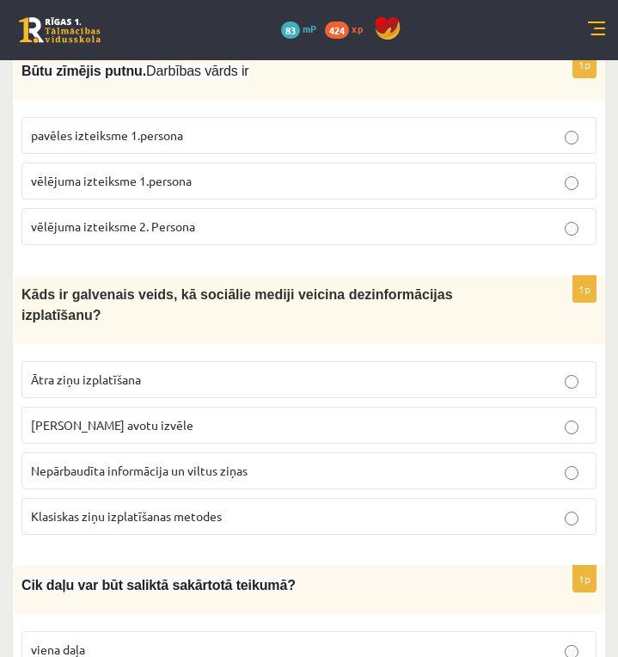
scroll to position [3438, 0]
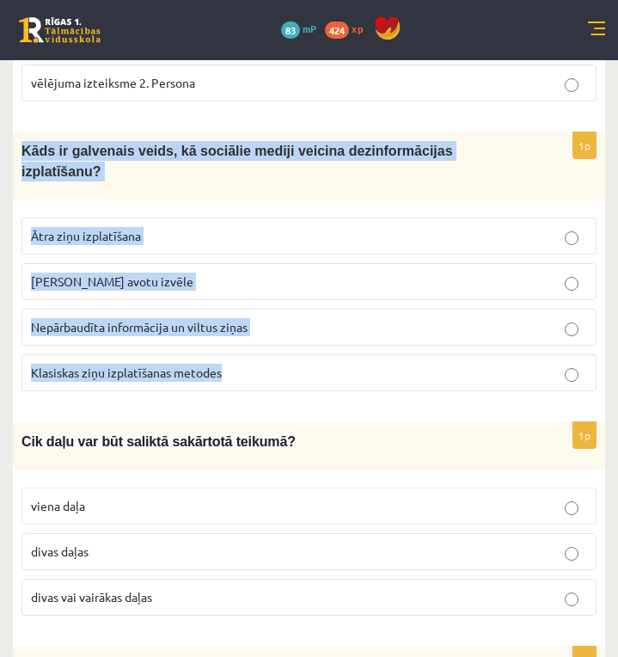
drag, startPoint x: 58, startPoint y: 155, endPoint x: 296, endPoint y: 343, distance: 304.1
click at [296, 343] on div "1p Kāds ir galvenais veids, kā sociālie mediji veicina dezinformācijas izplatīš…" at bounding box center [309, 268] width 592 height 272
click at [315, 378] on div "1p Kāds ir galvenais veids, kā sociālie mediji veicina dezinformācijas izplatīš…" at bounding box center [309, 268] width 592 height 272
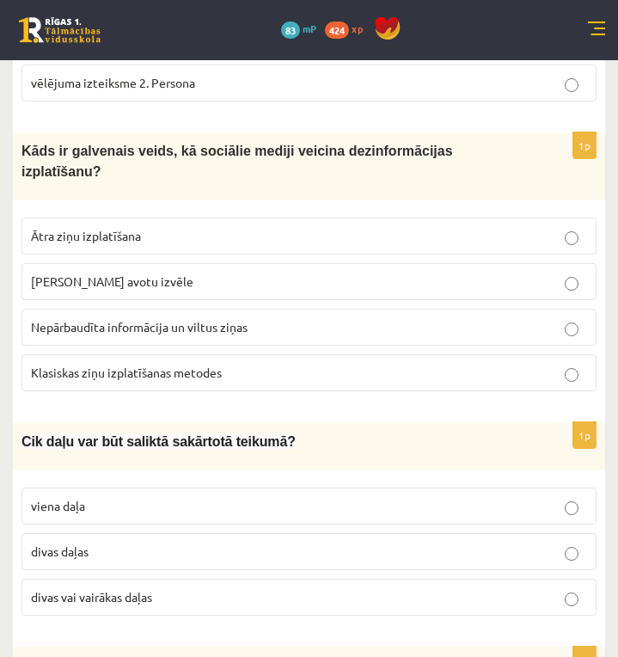
click at [297, 318] on p "Nepārbaudīta informācija un viltus ziņas" at bounding box center [309, 327] width 556 height 18
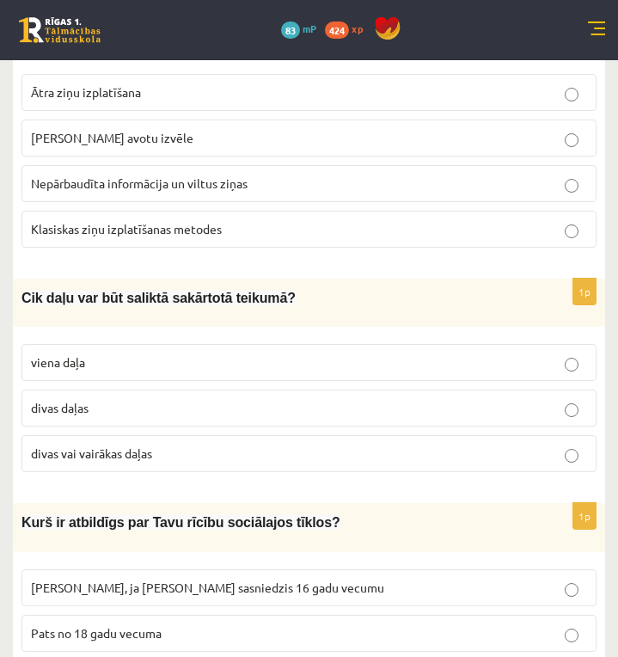
scroll to position [3724, 0]
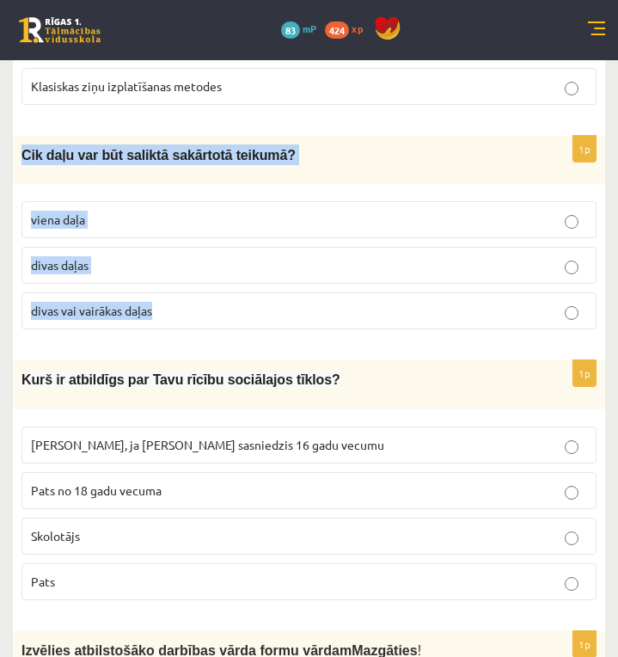
drag, startPoint x: 40, startPoint y: 141, endPoint x: 235, endPoint y: 290, distance: 246.0
click at [235, 290] on div "1p Cik daļu var būt saliktā sakārtotā teikumā? viena daļa divas daļas divas vai…" at bounding box center [309, 239] width 592 height 207
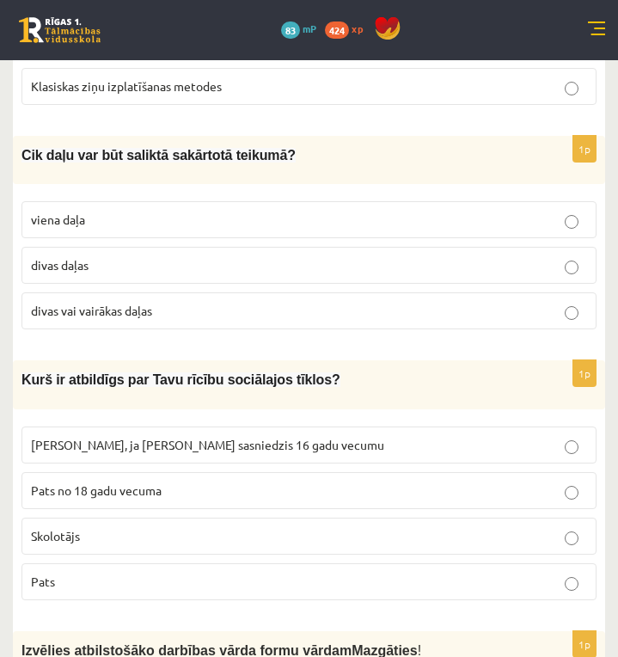
drag, startPoint x: 380, startPoint y: 336, endPoint x: 450, endPoint y: 339, distance: 70.5
click at [581, 302] on p "divas vai vairākas daļas" at bounding box center [309, 311] width 556 height 18
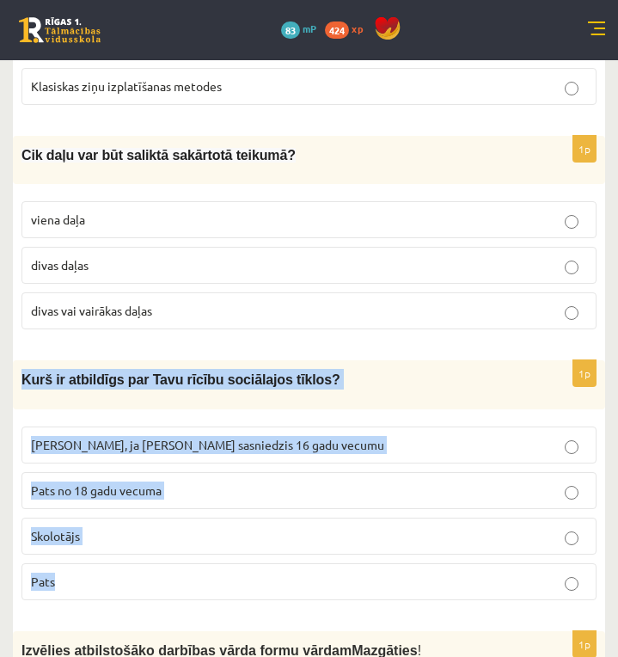
drag, startPoint x: 75, startPoint y: 373, endPoint x: 250, endPoint y: 553, distance: 251.6
click at [250, 553] on div "1p Kurš ir atbildīgs par Tavu rīcību sociālajos tīklos? Vecāki, ja neesmu sasni…" at bounding box center [309, 486] width 592 height 253
click at [229, 581] on fieldset "Vecāki, ja neesmu sasniedzis 16 gadu vecumu Pats no 18 gadu vecuma Skolotājs Pa…" at bounding box center [308, 511] width 575 height 187
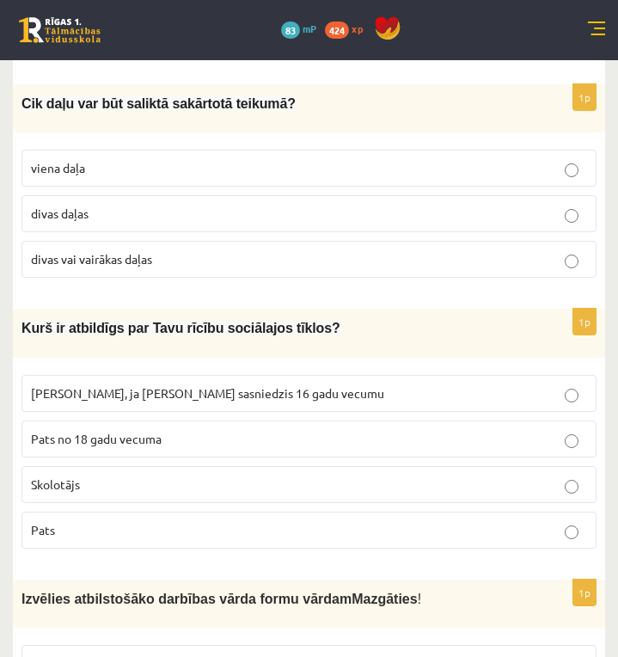
scroll to position [3919, 0]
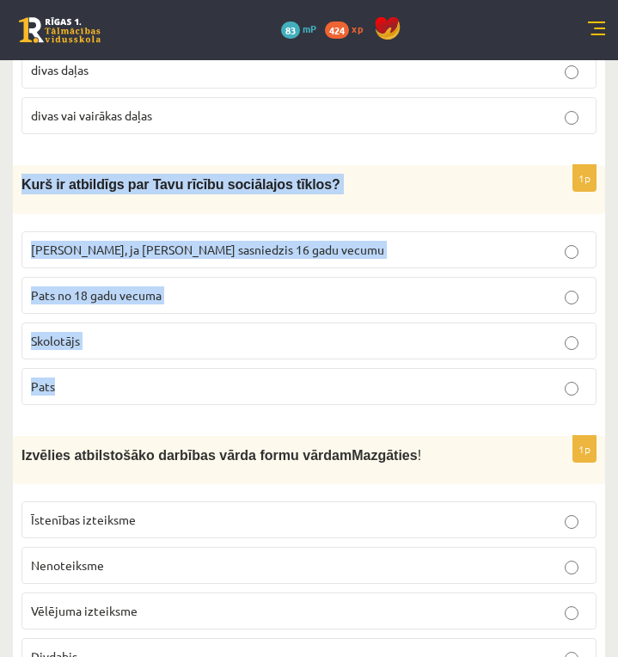
drag, startPoint x: 21, startPoint y: 160, endPoint x: 580, endPoint y: 384, distance: 602.8
click at [580, 384] on div "1p Kurš ir atbildīgs par Tavu rīcību sociālajos tīklos? Vecāki, ja neesmu sasni…" at bounding box center [309, 291] width 592 height 253
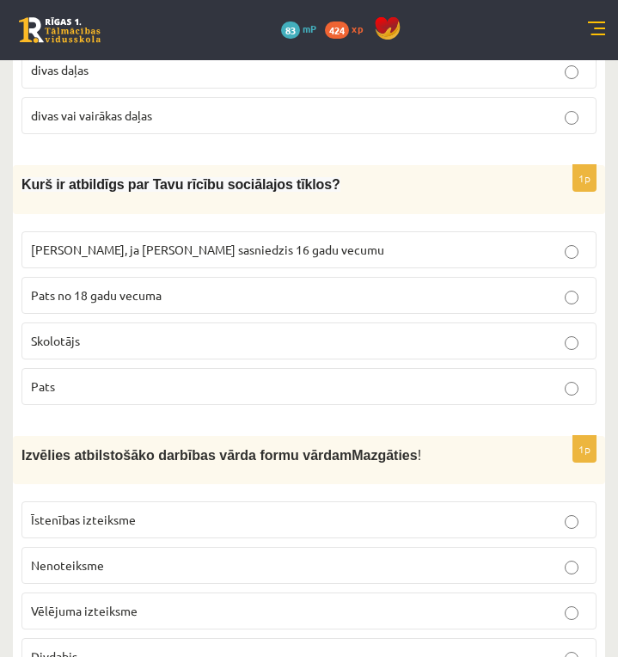
drag, startPoint x: 630, startPoint y: 406, endPoint x: 269, endPoint y: 406, distance: 360.9
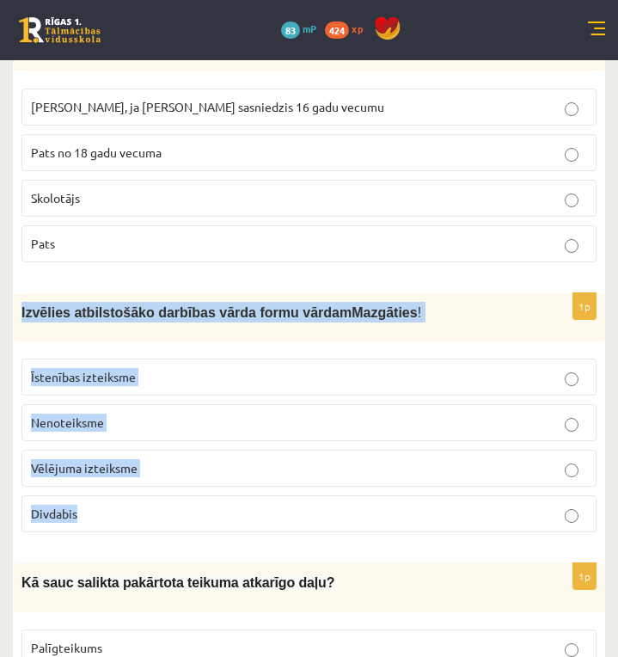
drag, startPoint x: 21, startPoint y: 290, endPoint x: 289, endPoint y: 487, distance: 332.4
click at [289, 487] on div "1p Izvēlies atbilstošāko darbības vārda formu vārdam Mazgāties ! Īstenības izte…" at bounding box center [309, 419] width 592 height 253
click at [241, 516] on fieldset "Īstenības izteiksme Nenoteiksme Vēlējuma izteiksme Divdabis" at bounding box center [308, 443] width 575 height 187
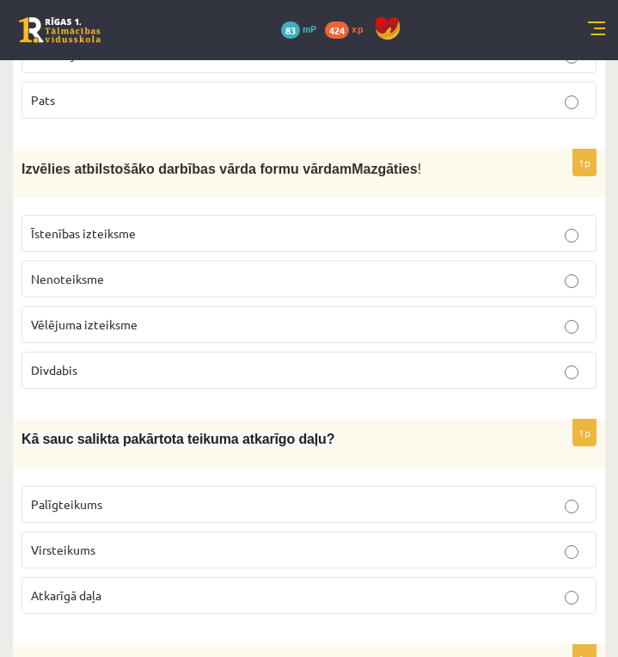
scroll to position [4349, 0]
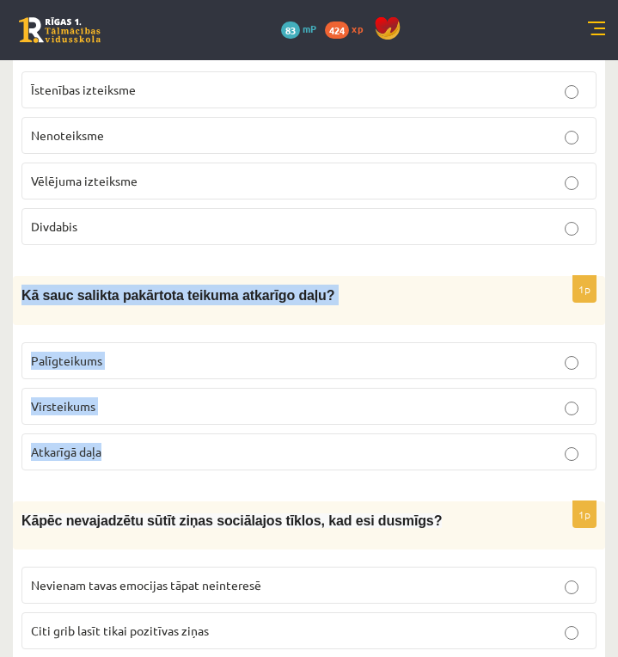
drag, startPoint x: 67, startPoint y: 290, endPoint x: 282, endPoint y: 448, distance: 266.3
click at [282, 448] on div "1p Kā sauc salikta pakārtota teikuma atkarīgo daļu? Palīgteikums Virsteikums At…" at bounding box center [309, 379] width 592 height 207
click at [235, 459] on div "1p Kā sauc salikta pakārtota teikuma atkarīgo daļu? Palīgteikums Virsteikums At…" at bounding box center [309, 379] width 592 height 207
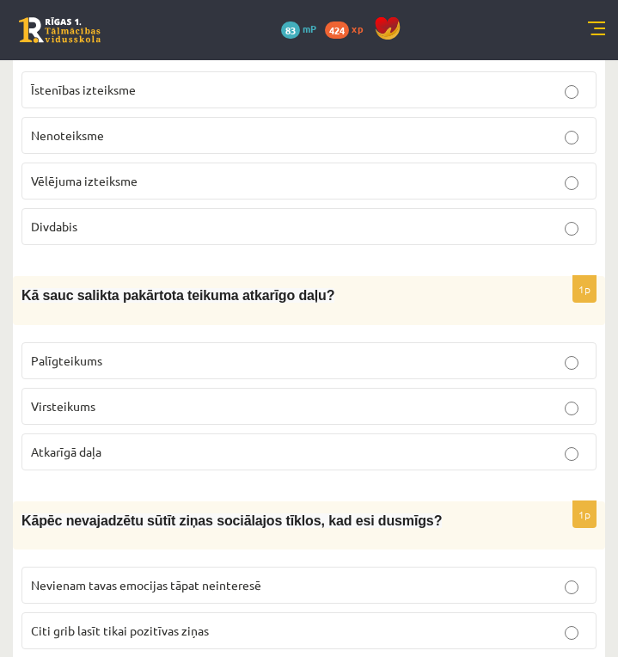
click at [289, 351] on p "Palīgteikums" at bounding box center [309, 360] width 556 height 18
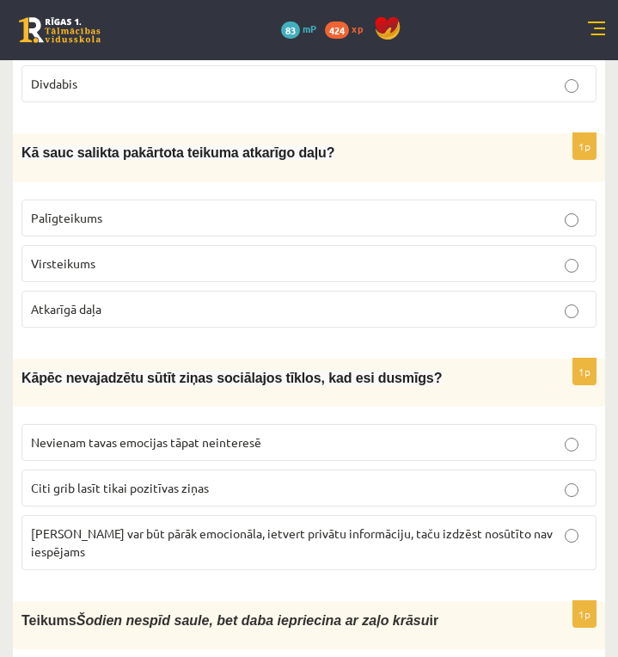
scroll to position [4635, 0]
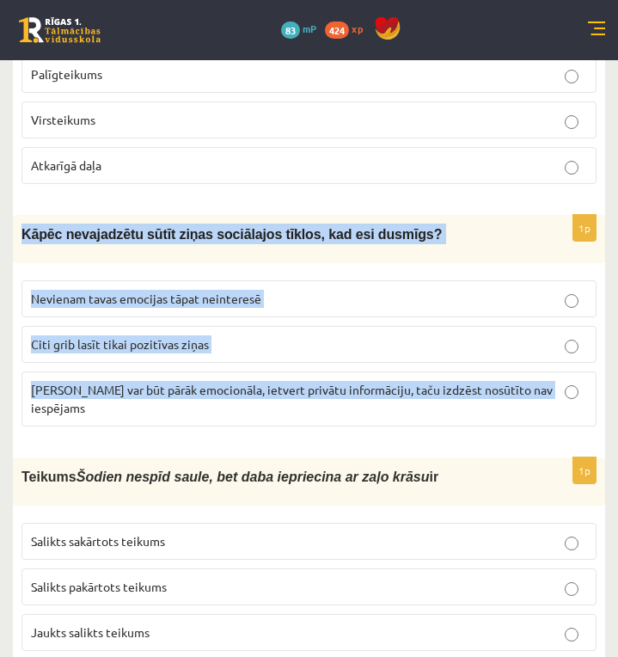
drag, startPoint x: 18, startPoint y: 209, endPoint x: 573, endPoint y: 393, distance: 584.8
click at [573, 393] on div "1p Kāpēc nevajadzētu sūtīt ziņas sociālajos tīklos, kad esi dusmīgs? Nevienam t…" at bounding box center [309, 327] width 592 height 225
click at [368, 398] on div "1p Kāpēc nevajadzētu sūtīt ziņas sociālajos tīklos, kad esi dusmīgs? Nevienam t…" at bounding box center [309, 327] width 592 height 225
click at [506, 397] on div "1p Kāpēc nevajadzētu sūtīt ziņas sociālajos tīklos, kad esi dusmīgs? Nevienam t…" at bounding box center [309, 327] width 592 height 225
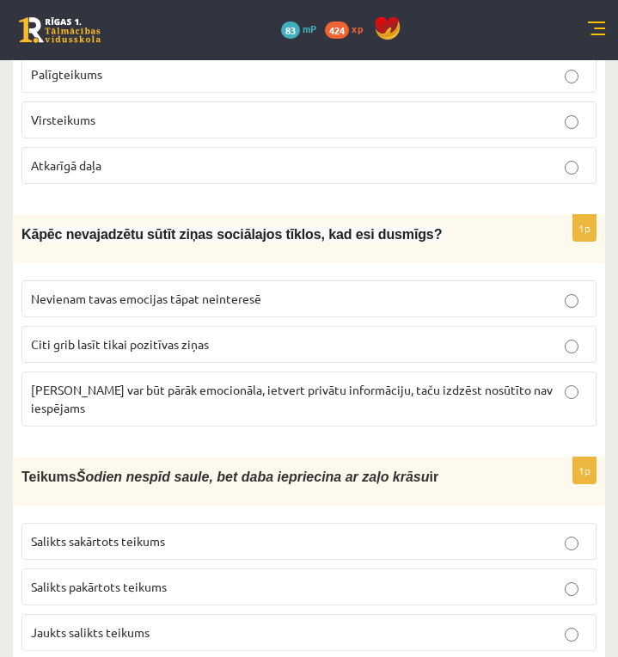
click at [510, 466] on p "Teikums Šodien nespīd saule, bet daba iepriecina ar zaļo krāsu ir" at bounding box center [265, 476] width 489 height 21
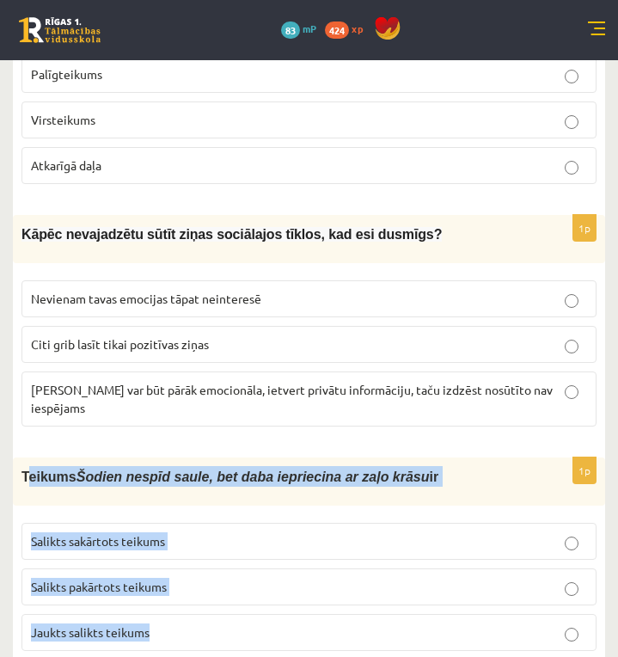
drag, startPoint x: 52, startPoint y: 438, endPoint x: 511, endPoint y: 589, distance: 483.7
click at [511, 589] on div "1p Teikums Šodien nespīd saule, bet daba iepriecina ar zaļo krāsu ir Salikts sa…" at bounding box center [309, 560] width 592 height 207
click at [349, 457] on div "Teikums Šodien nespīd saule, bet daba iepriecina ar zaļo krāsu ir" at bounding box center [309, 481] width 592 height 48
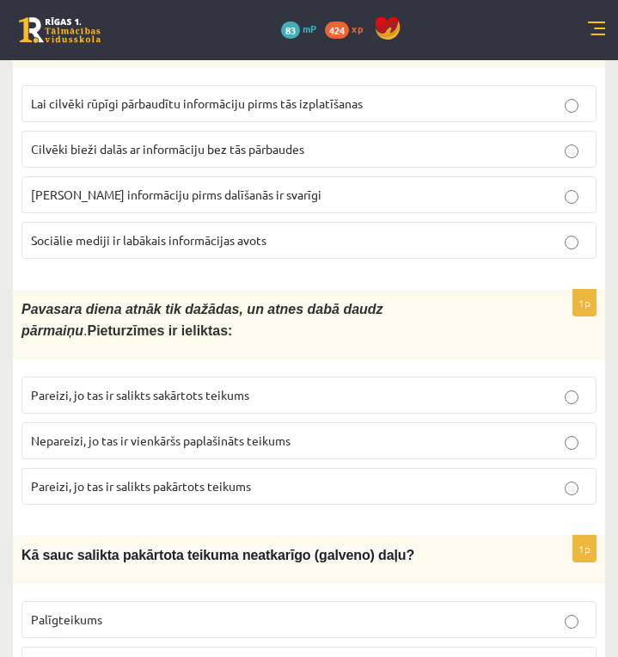
scroll to position [0, 0]
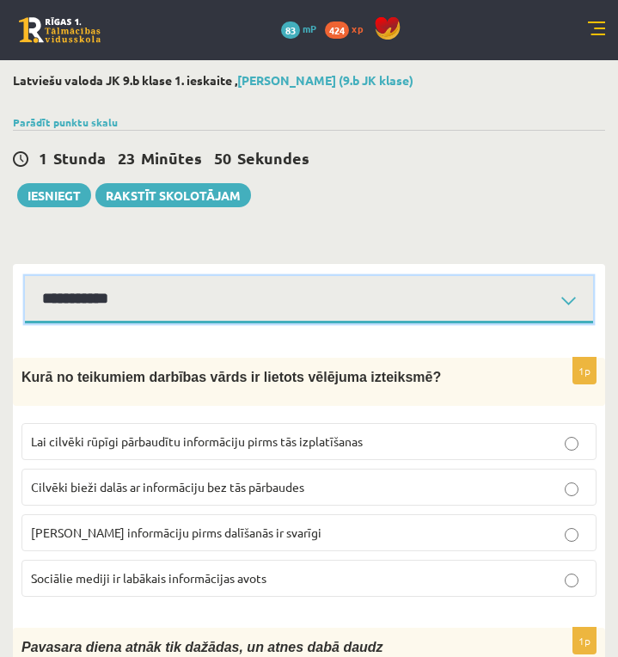
click at [568, 300] on select "**********" at bounding box center [309, 299] width 568 height 47
click at [25, 276] on select "**********" at bounding box center [309, 299] width 568 height 47
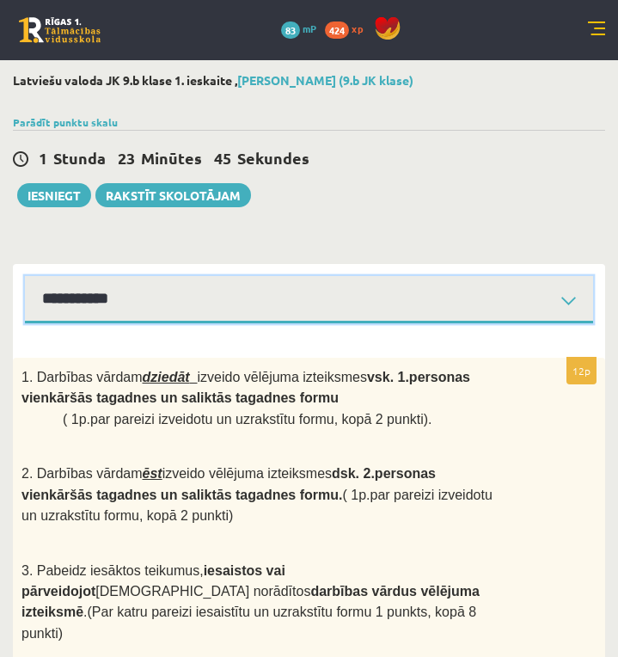
click at [571, 301] on select "**********" at bounding box center [309, 299] width 568 height 47
click at [25, 276] on select "**********" at bounding box center [309, 299] width 568 height 47
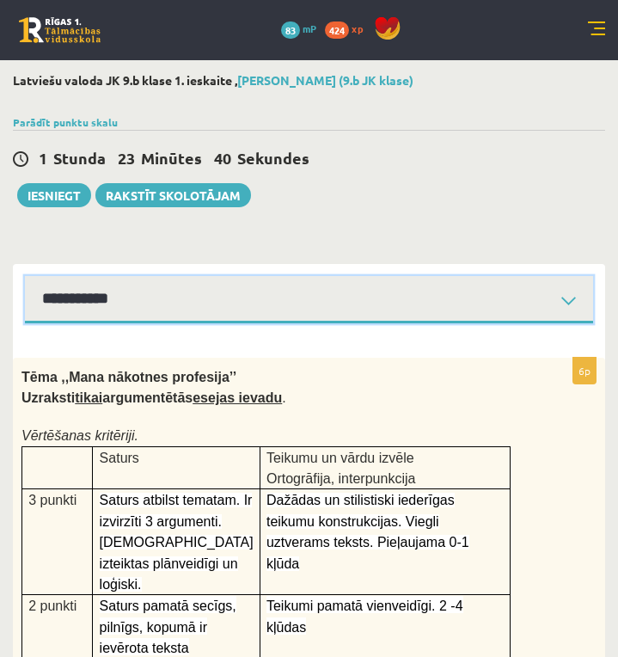
click at [565, 298] on select "**********" at bounding box center [309, 299] width 568 height 47
click at [25, 276] on select "**********" at bounding box center [309, 299] width 568 height 47
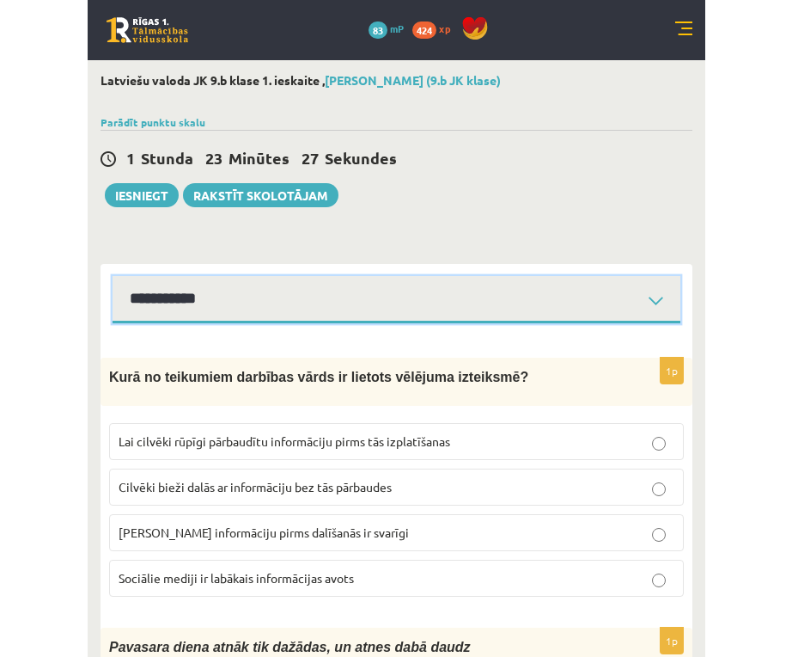
scroll to position [144, 0]
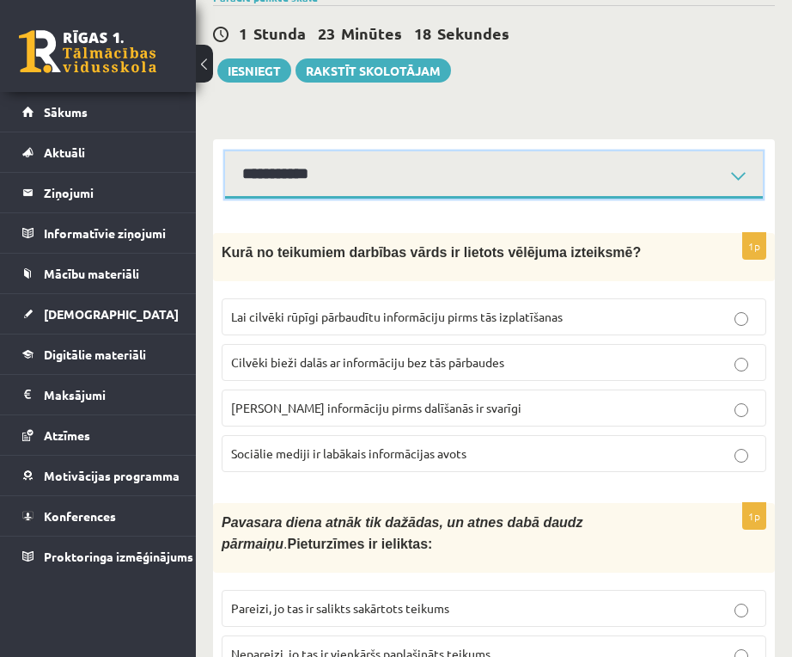
click at [617, 180] on select "**********" at bounding box center [494, 174] width 538 height 47
click at [225, 151] on select "**********" at bounding box center [494, 174] width 538 height 47
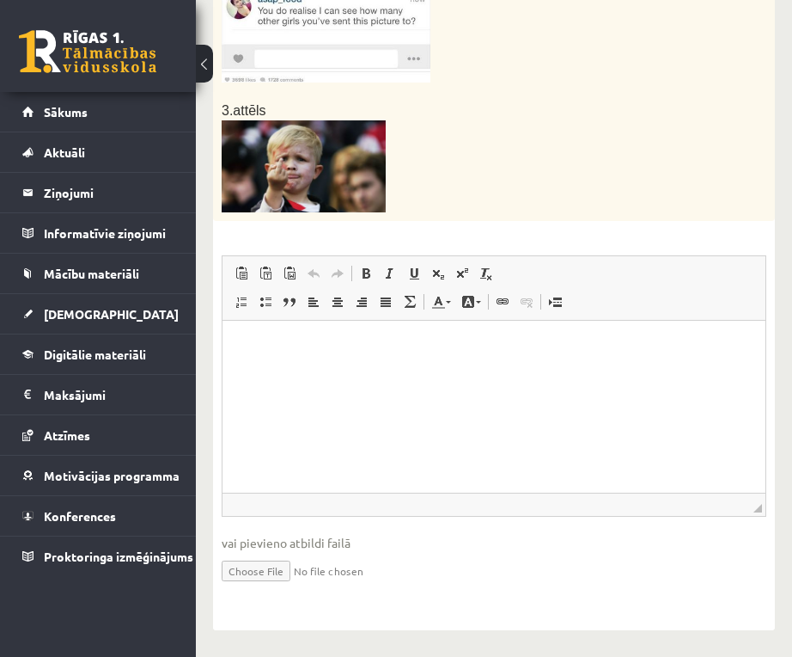
scroll to position [83, 0]
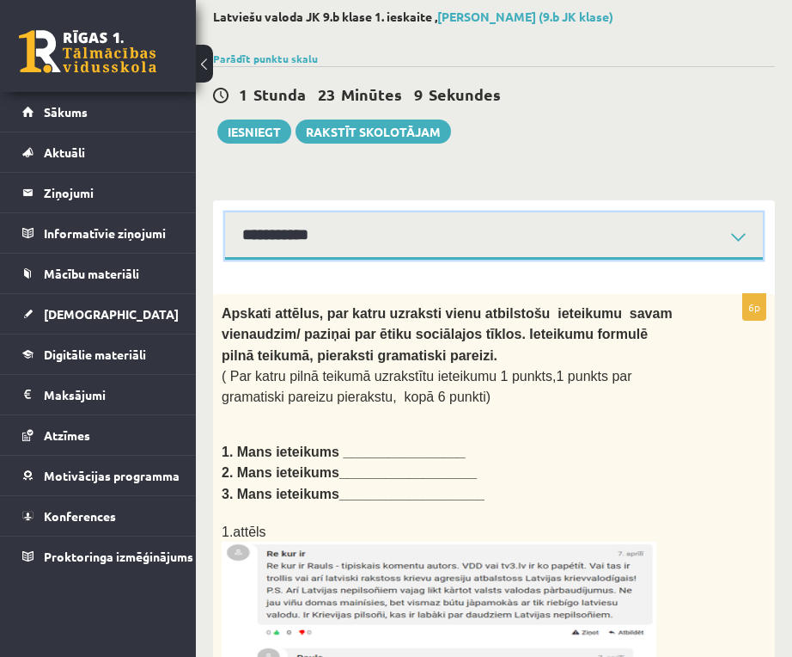
click at [617, 240] on select "**********" at bounding box center [494, 235] width 538 height 47
click at [225, 212] on select "**********" at bounding box center [494, 235] width 538 height 47
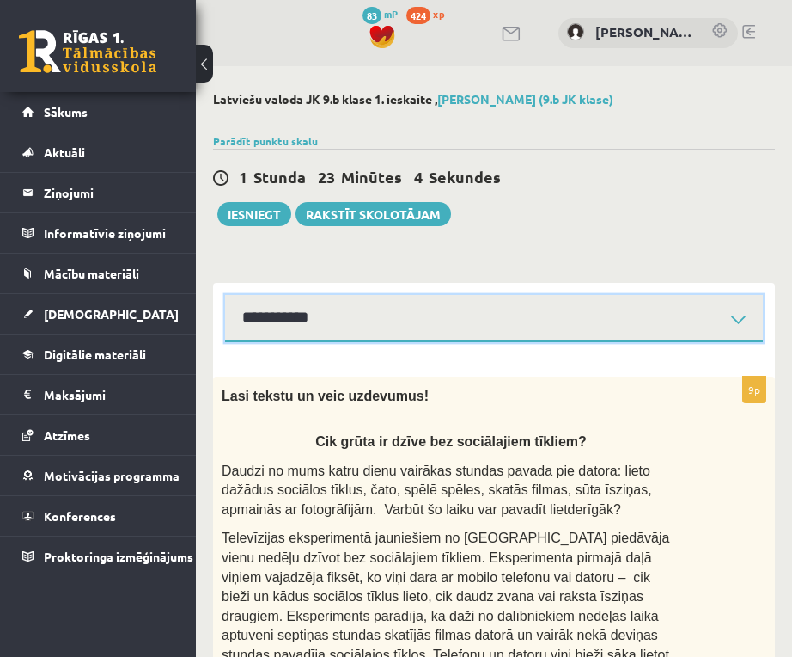
click at [617, 320] on select "**********" at bounding box center [494, 318] width 538 height 47
click at [225, 295] on select "**********" at bounding box center [494, 318] width 538 height 47
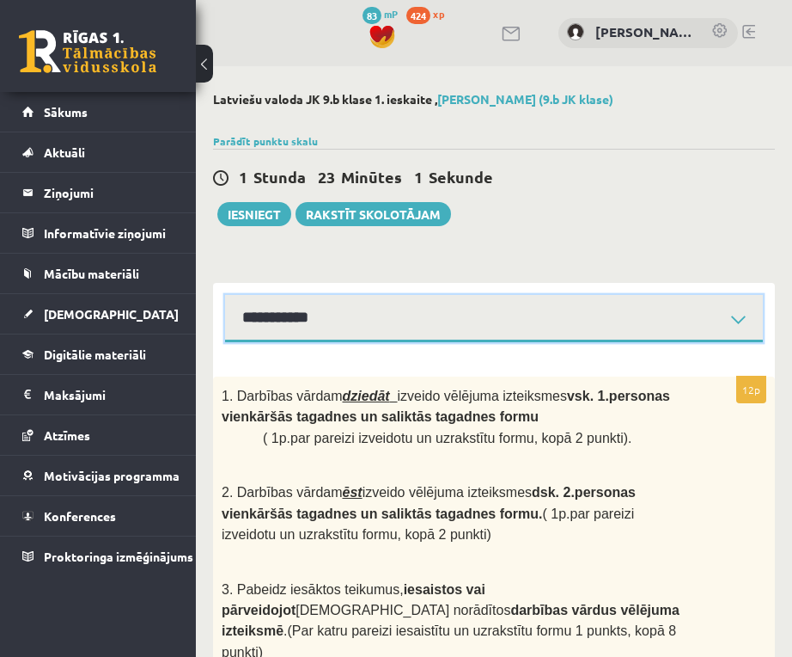
click at [617, 315] on select "**********" at bounding box center [494, 318] width 538 height 47
click at [225, 295] on select "**********" at bounding box center [494, 318] width 538 height 47
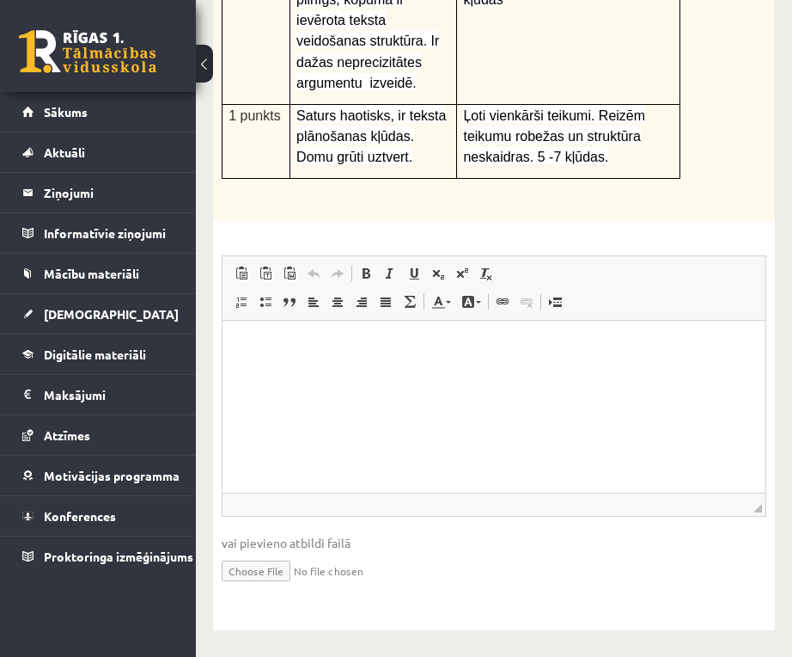
scroll to position [95, 0]
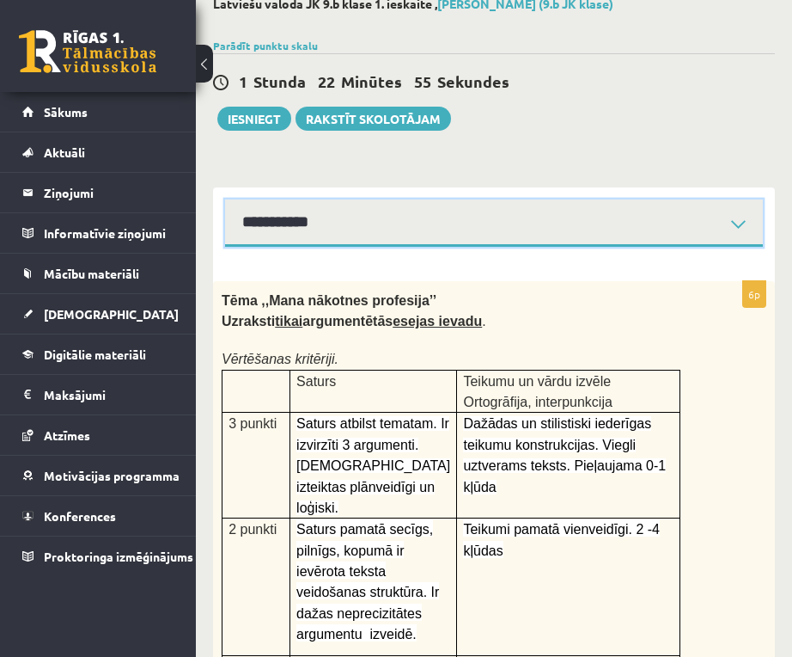
click at [617, 223] on select "**********" at bounding box center [494, 222] width 538 height 47
click at [225, 199] on select "**********" at bounding box center [494, 222] width 538 height 47
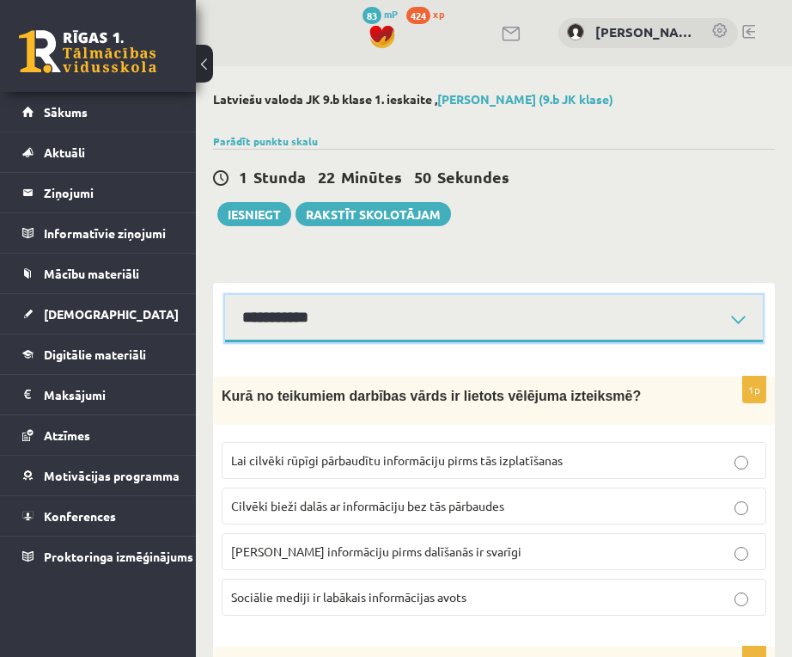
click at [617, 320] on select "**********" at bounding box center [494, 318] width 538 height 47
select select "**********"
click at [225, 295] on select "**********" at bounding box center [494, 318] width 538 height 47
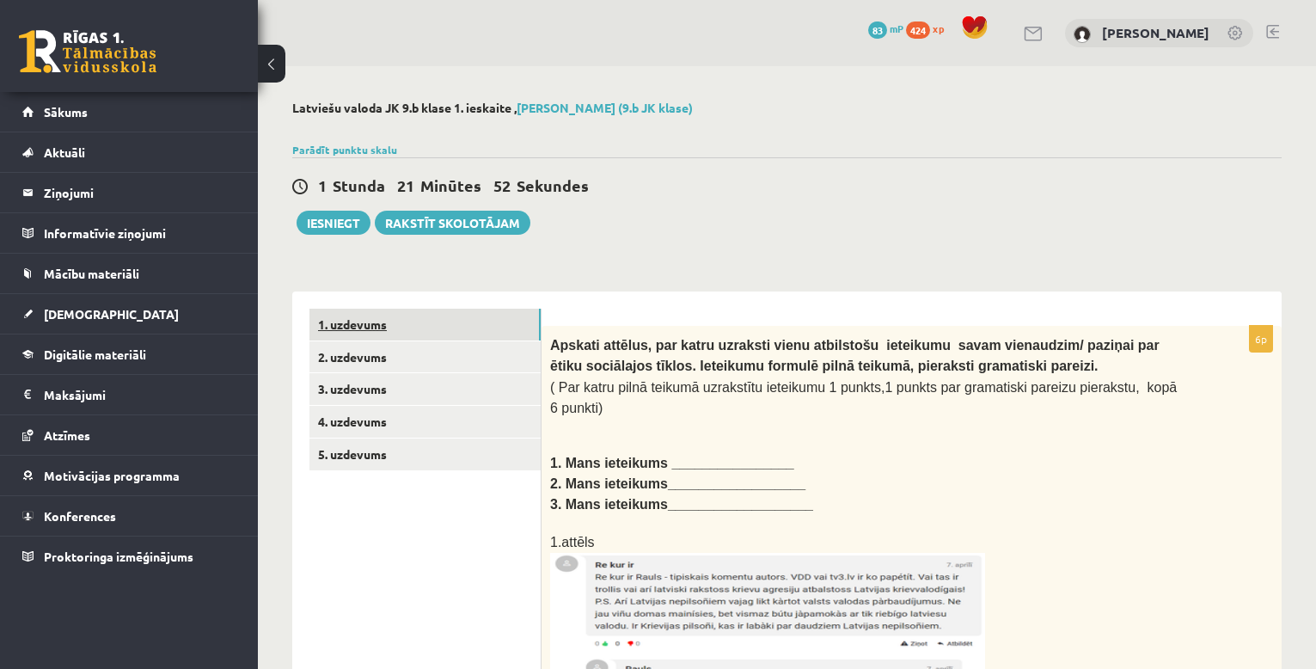
click at [492, 323] on link "1. uzdevums" at bounding box center [424, 325] width 231 height 32
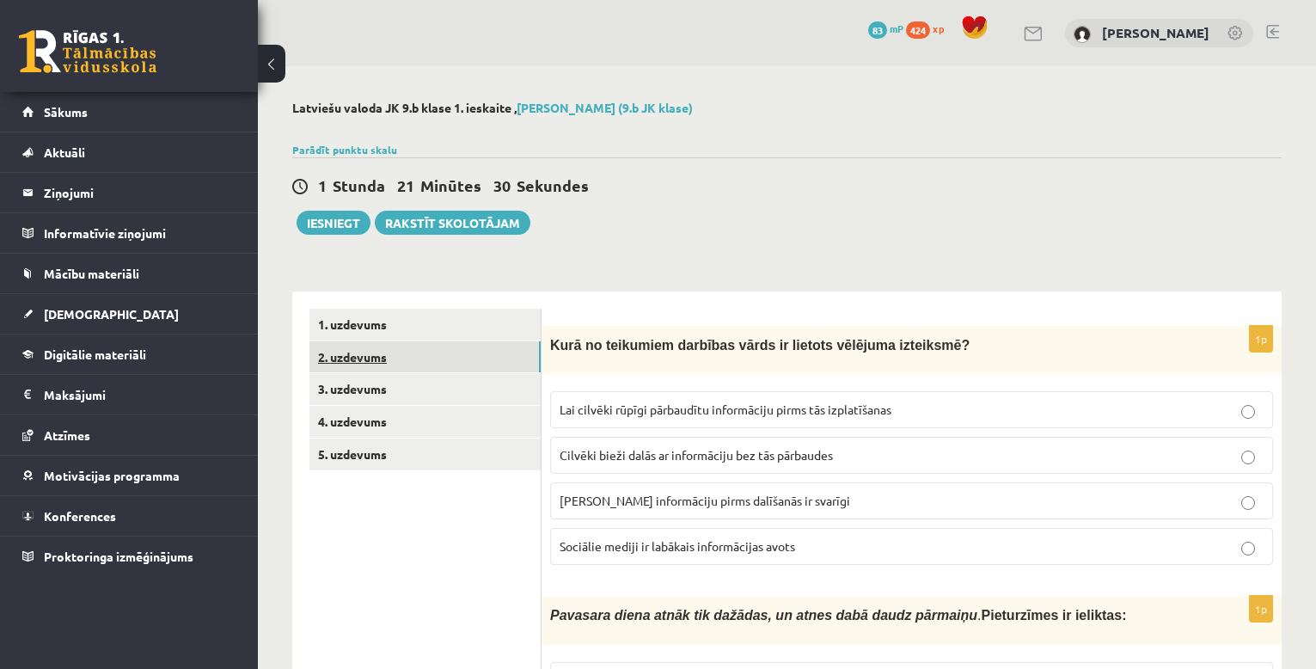
click at [455, 357] on link "2. uzdevums" at bounding box center [424, 357] width 231 height 32
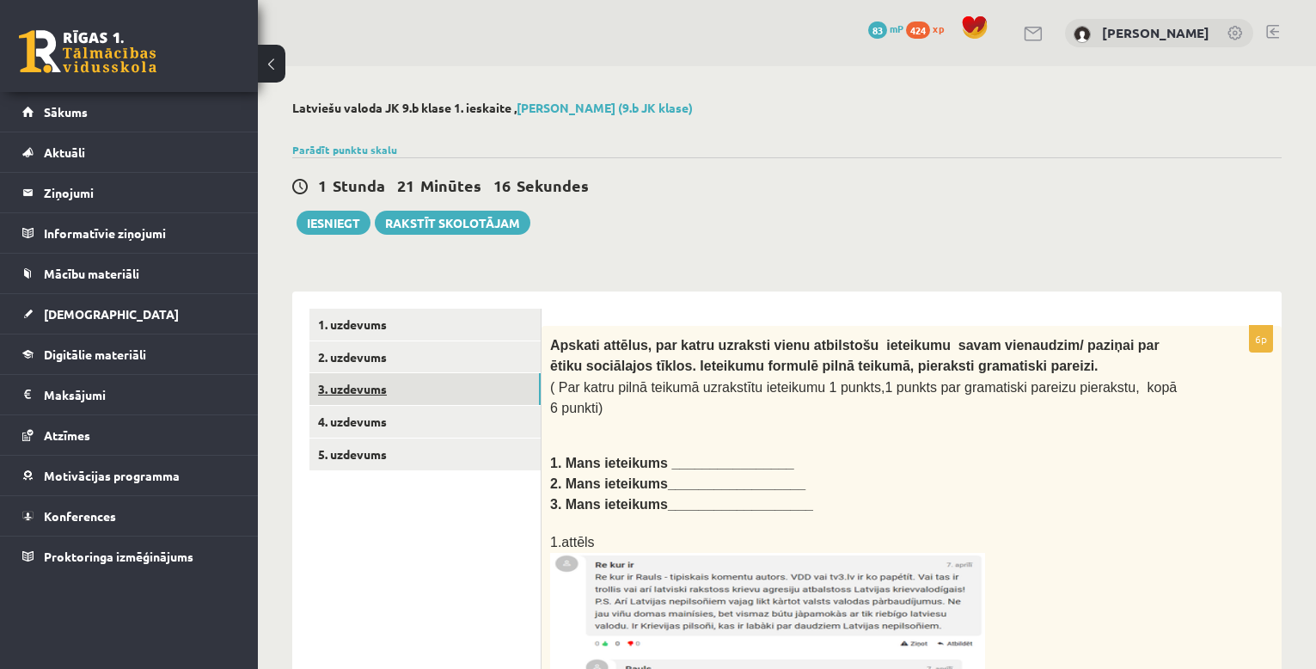
click at [460, 398] on link "3. uzdevums" at bounding box center [424, 389] width 231 height 32
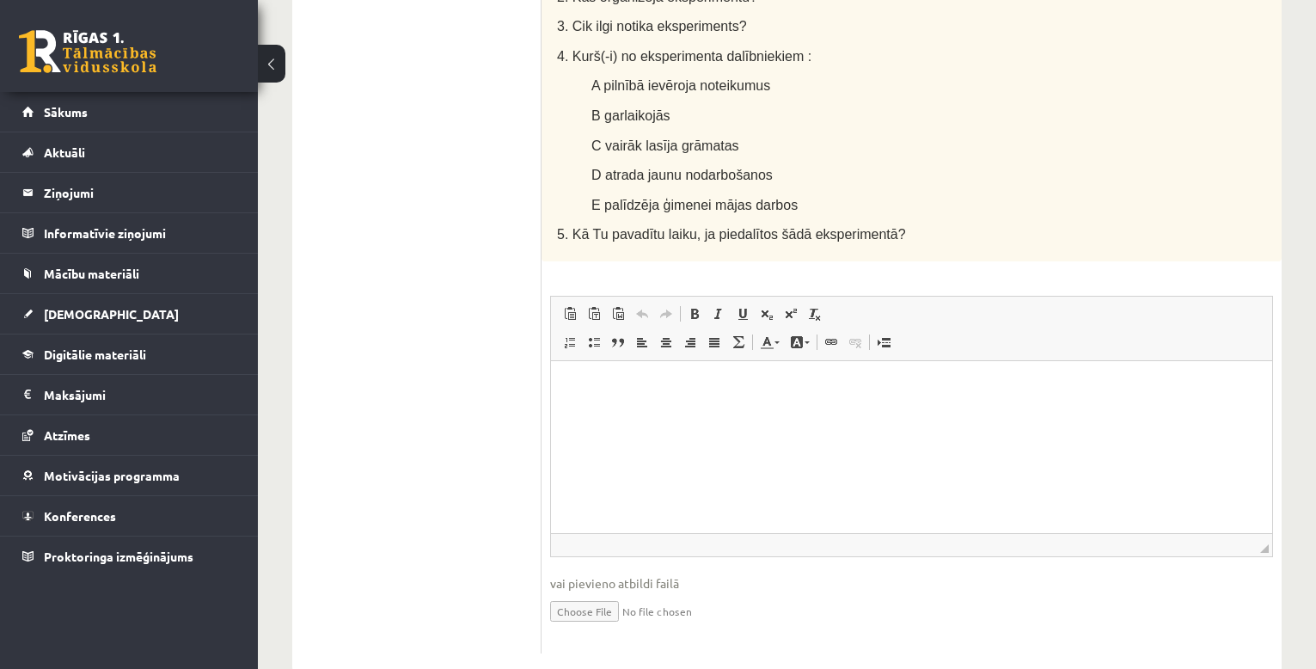
scroll to position [231, 0]
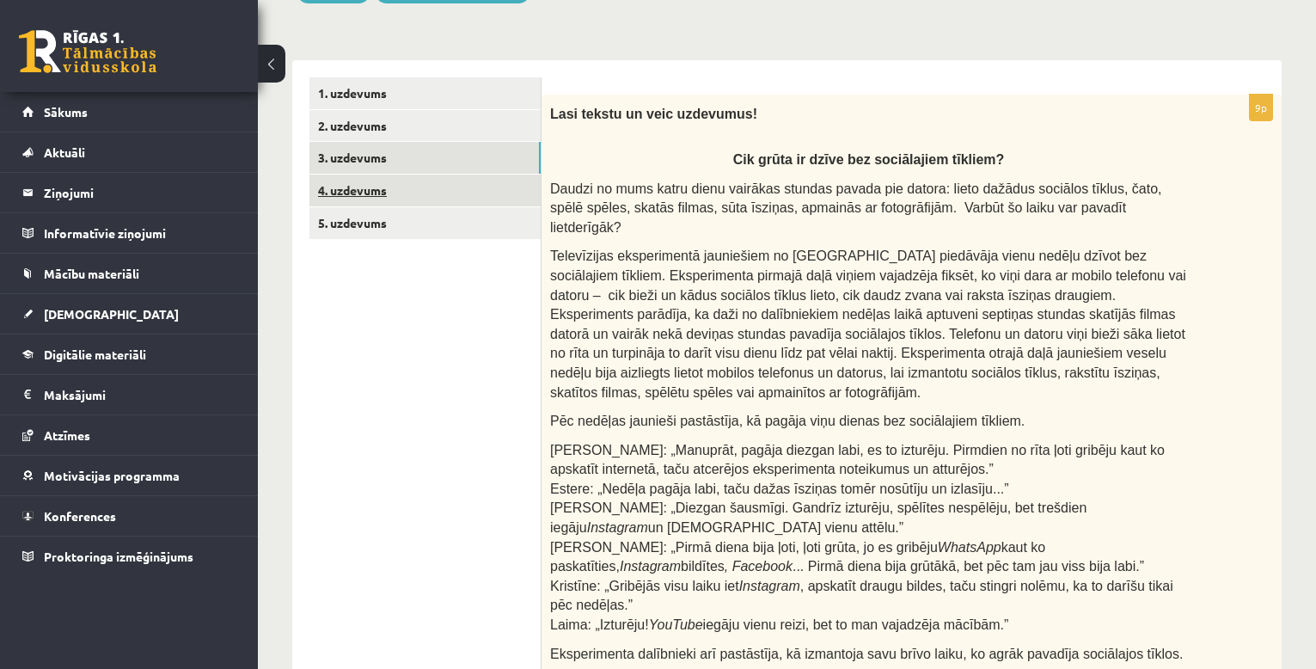
click at [444, 189] on link "4. uzdevums" at bounding box center [424, 190] width 231 height 32
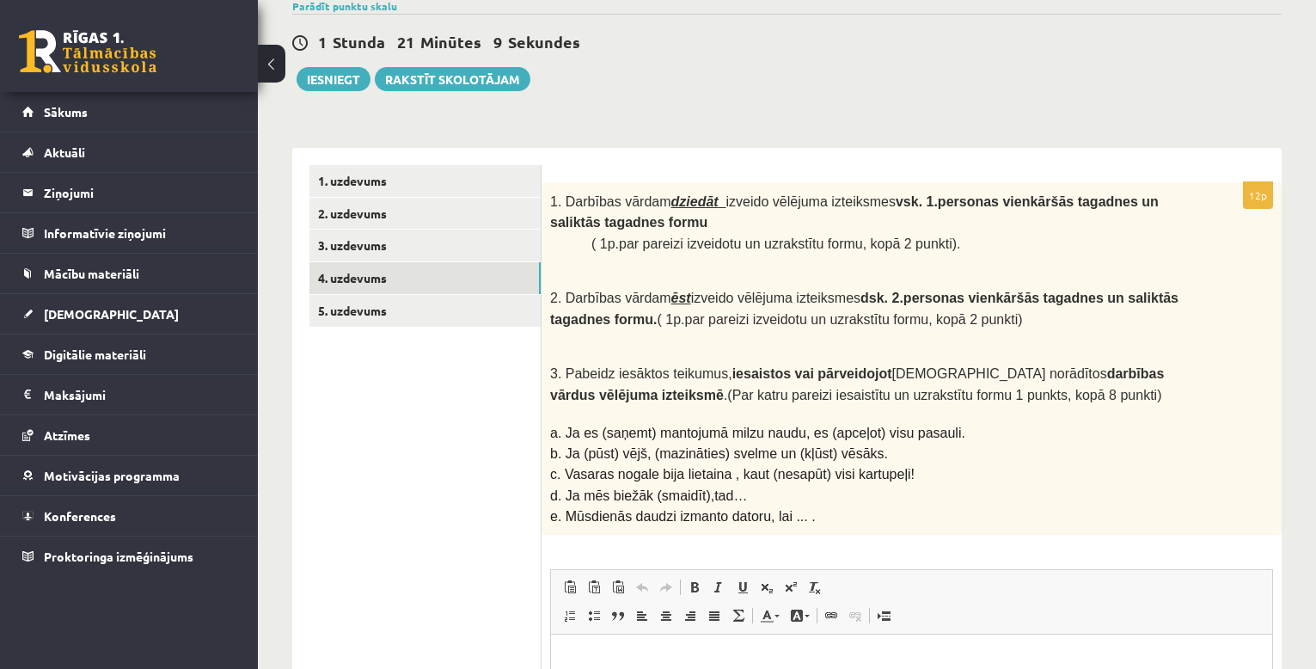
scroll to position [286, 0]
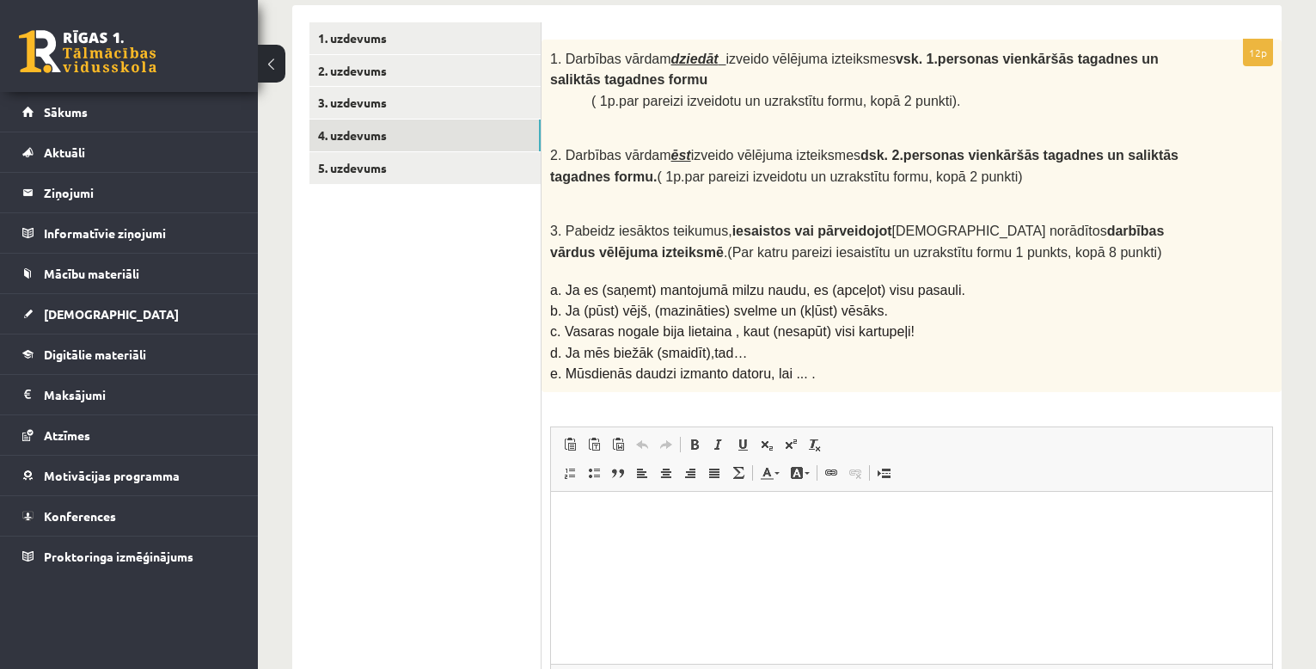
click at [587, 523] on p "Rich Text Editor, wiswyg-editor-user-answer-47024829657240" at bounding box center [911, 518] width 687 height 18
click at [561, 512] on html "**********" at bounding box center [911, 518] width 721 height 52
click at [617, 553] on p "**********" at bounding box center [911, 547] width 687 height 18
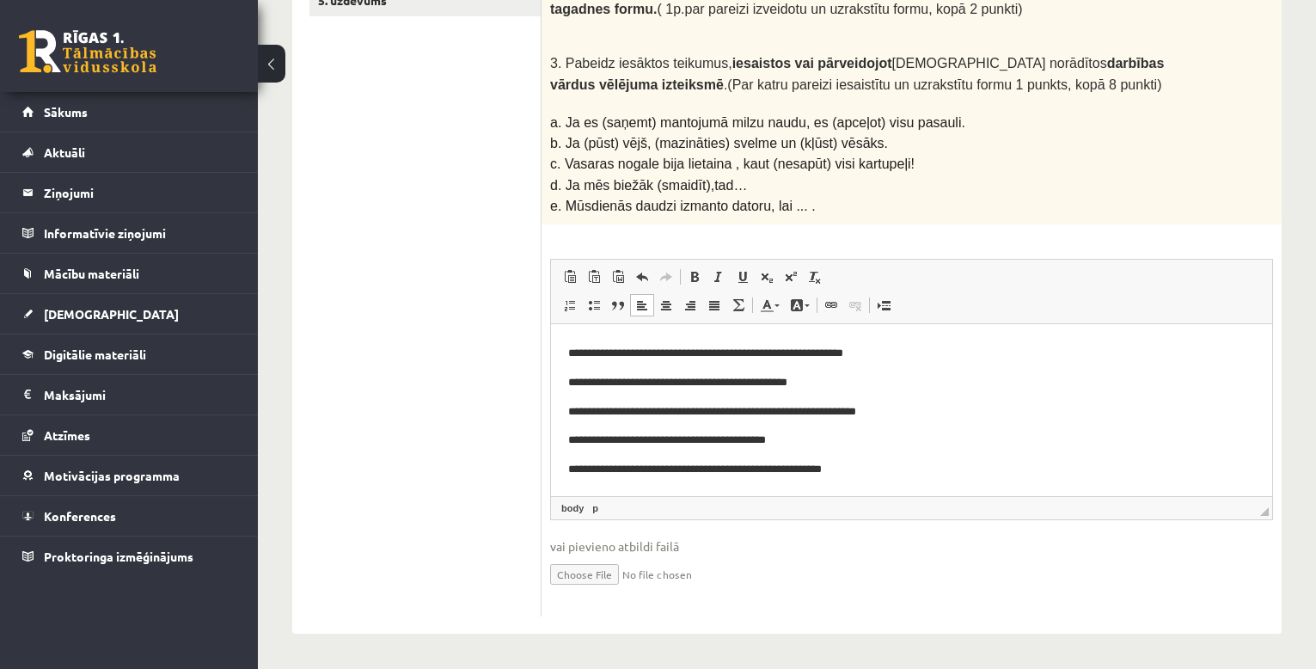
scroll to position [0, 0]
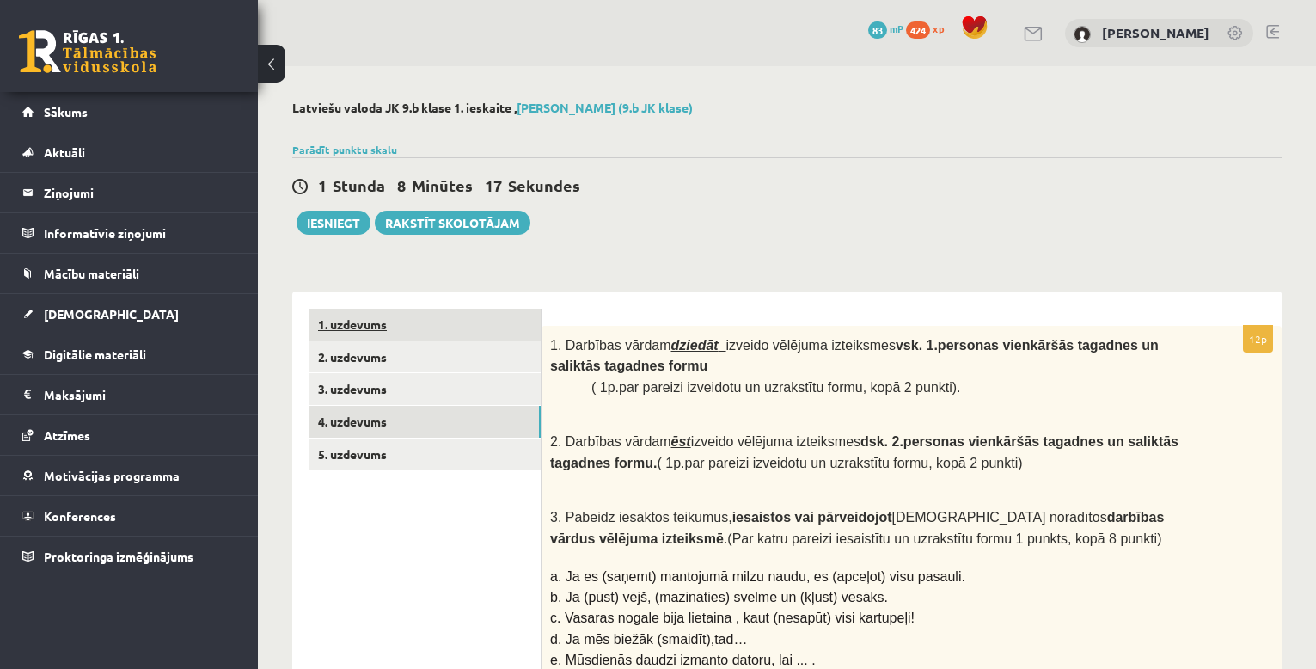
click at [461, 327] on link "1. uzdevums" at bounding box center [424, 325] width 231 height 32
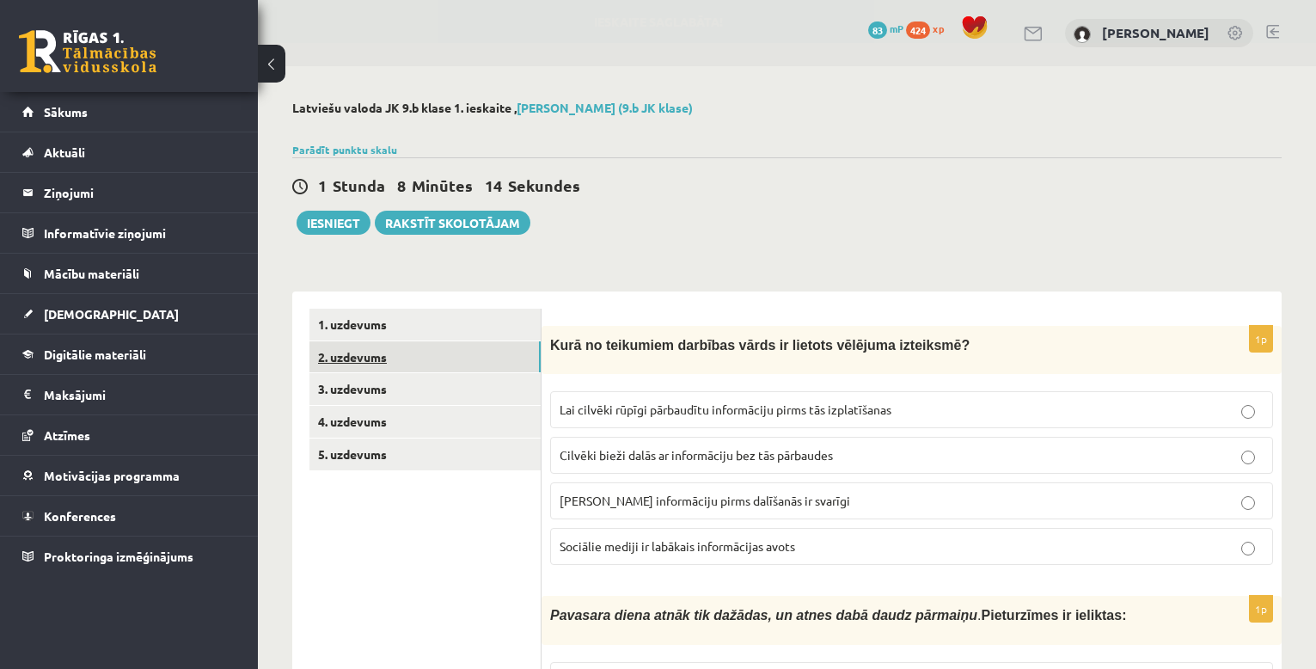
click at [425, 352] on link "2. uzdevums" at bounding box center [424, 357] width 231 height 32
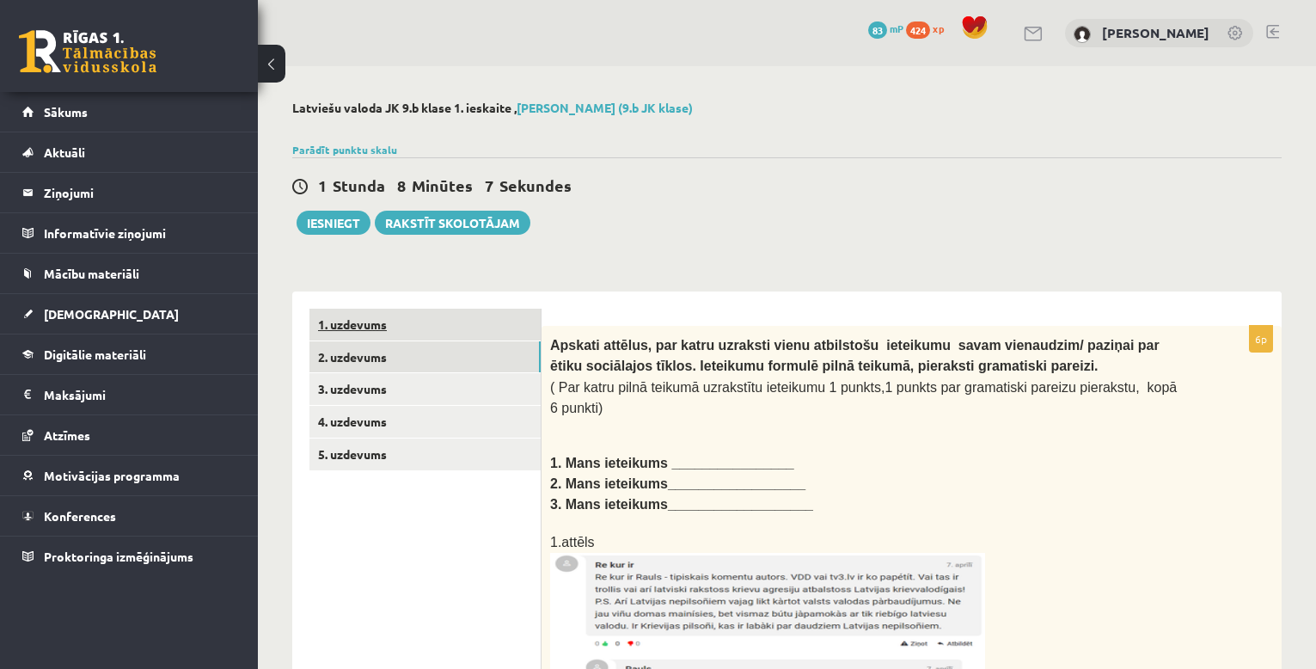
click at [405, 320] on link "1. uzdevums" at bounding box center [424, 325] width 231 height 32
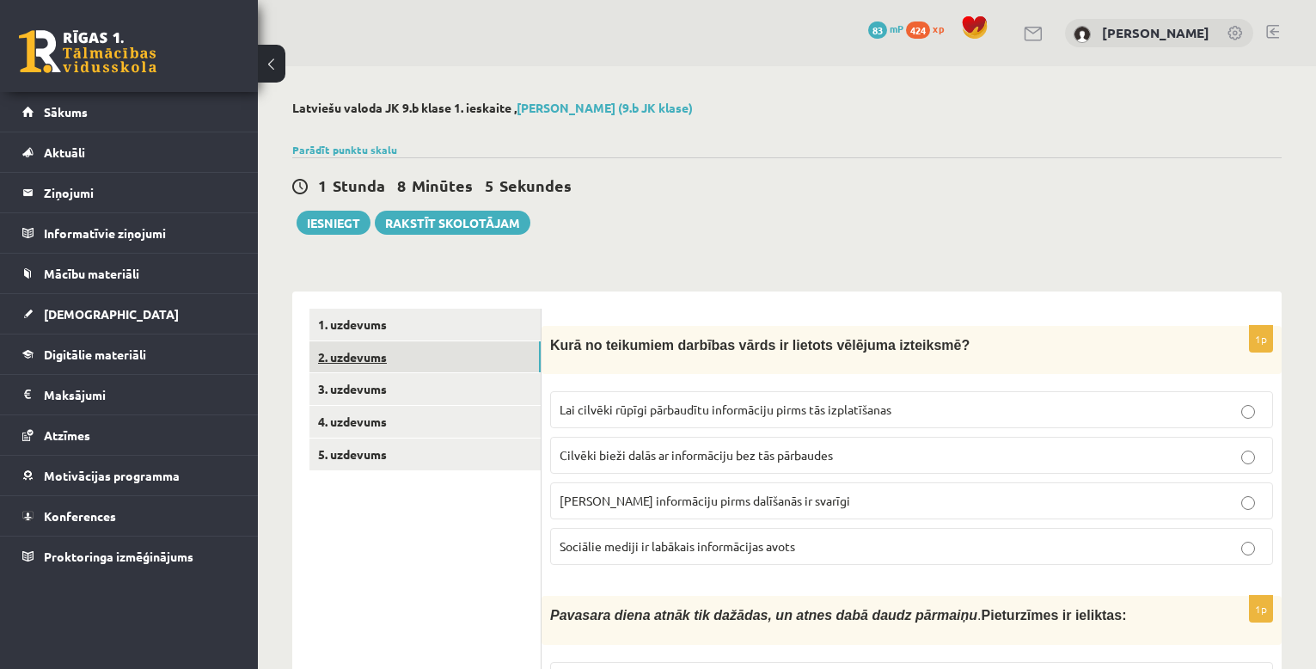
click at [403, 352] on link "2. uzdevums" at bounding box center [424, 357] width 231 height 32
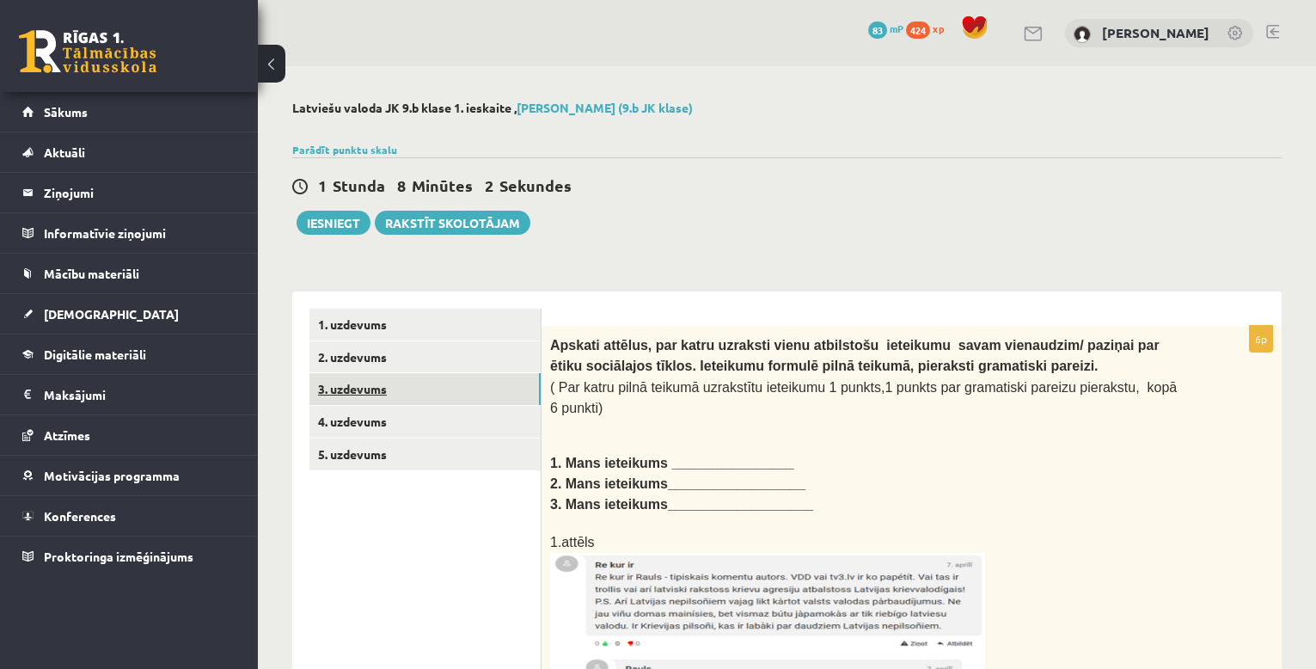
click at [442, 388] on link "3. uzdevums" at bounding box center [424, 389] width 231 height 32
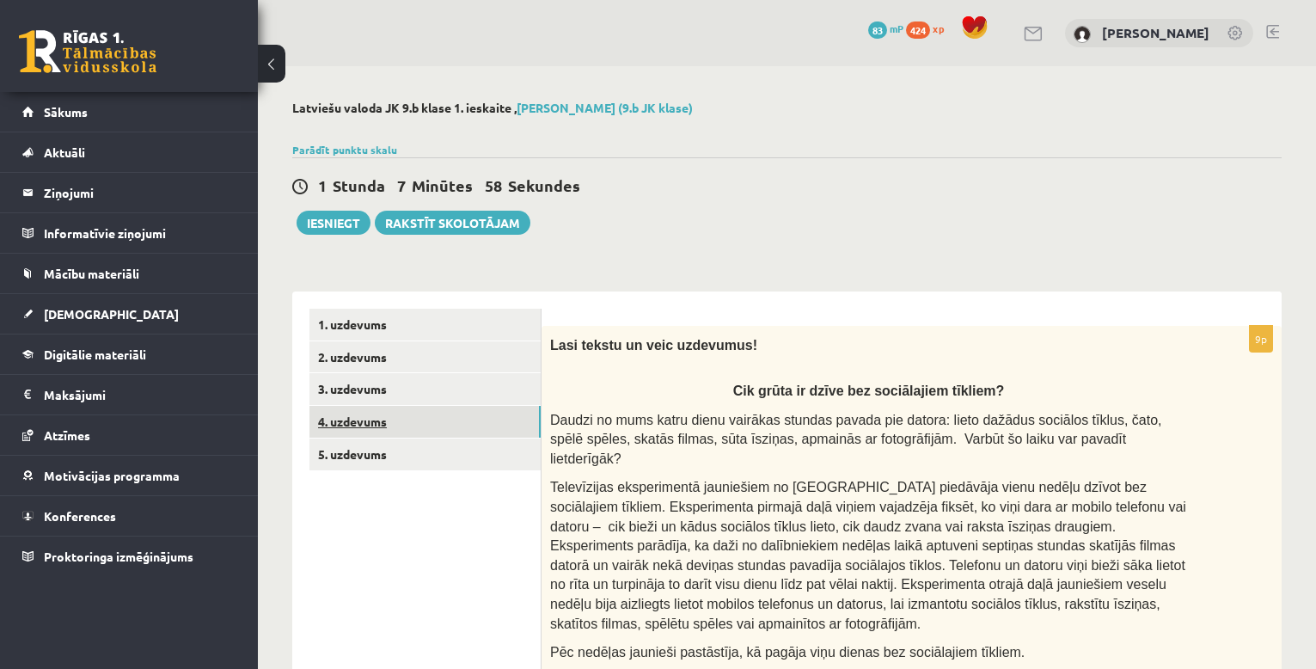
click at [477, 419] on link "4. uzdevums" at bounding box center [424, 422] width 231 height 32
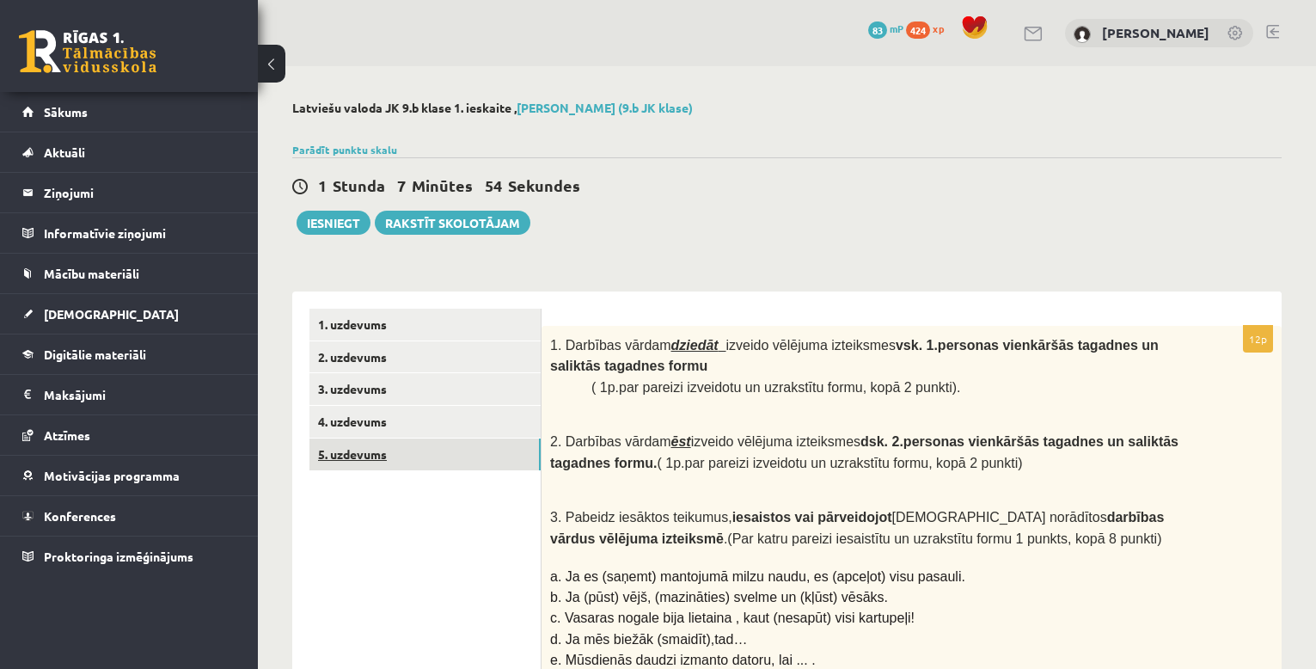
click at [501, 460] on link "5. uzdevums" at bounding box center [424, 454] width 231 height 32
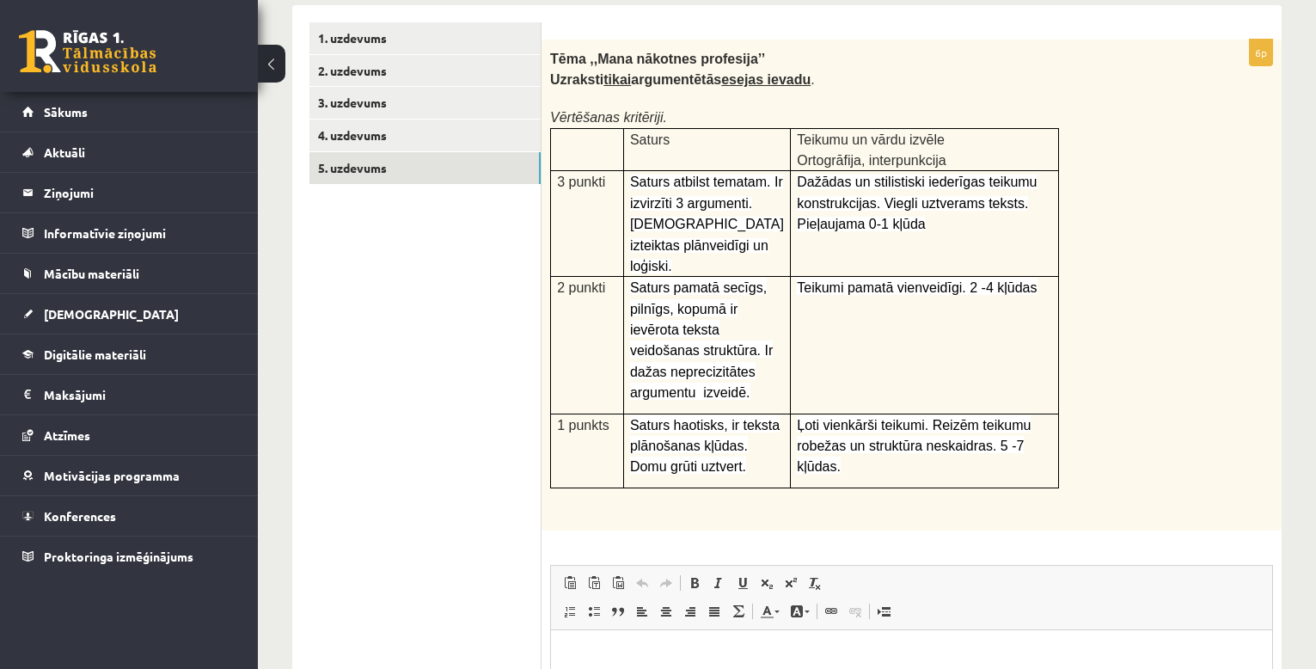
scroll to position [573, 0]
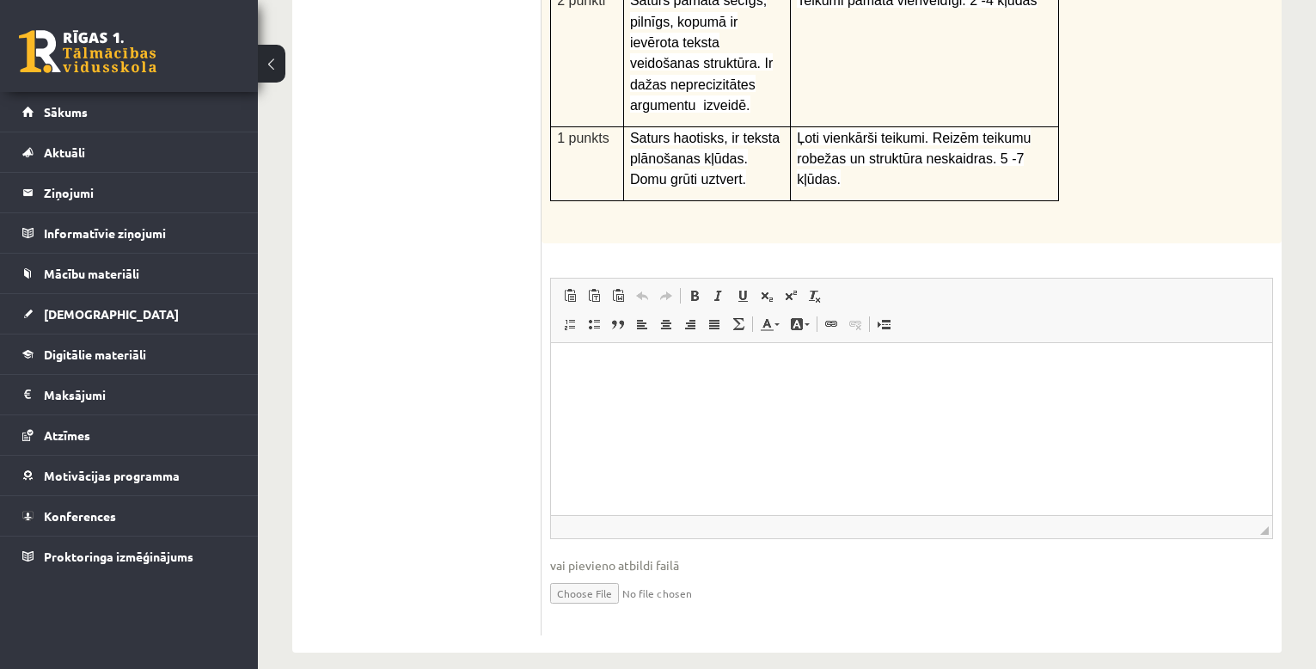
click at [617, 377] on html at bounding box center [911, 369] width 721 height 52
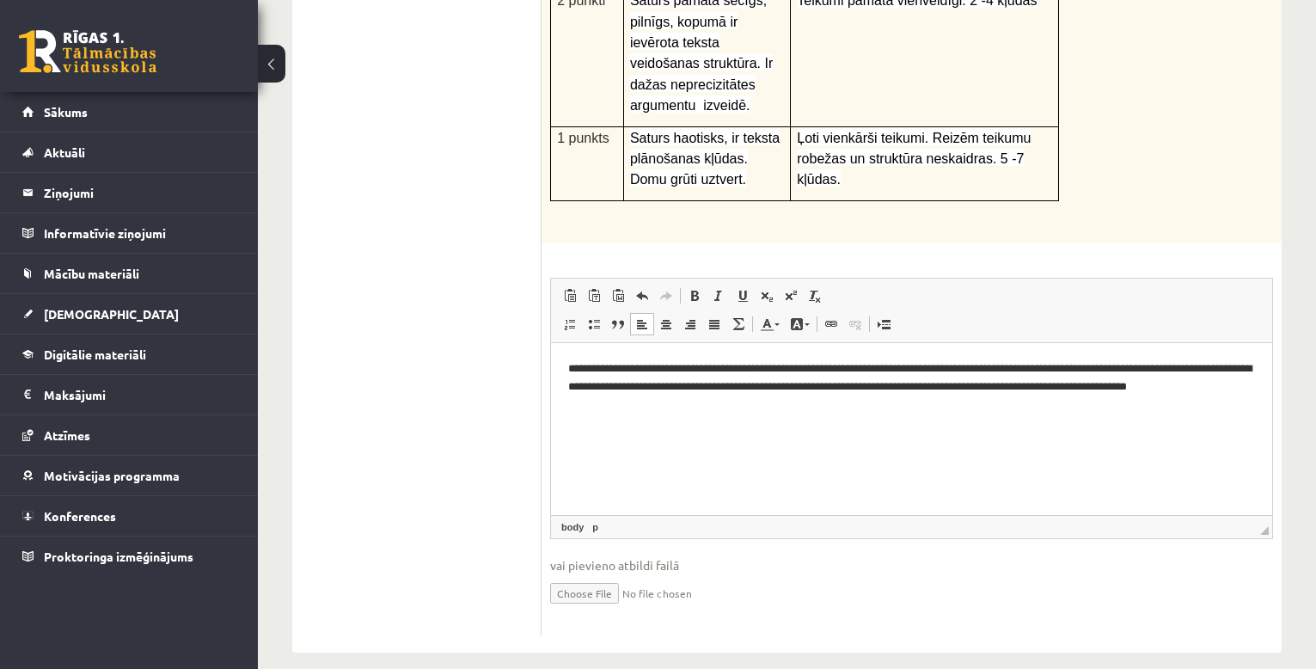
scroll to position [0, 0]
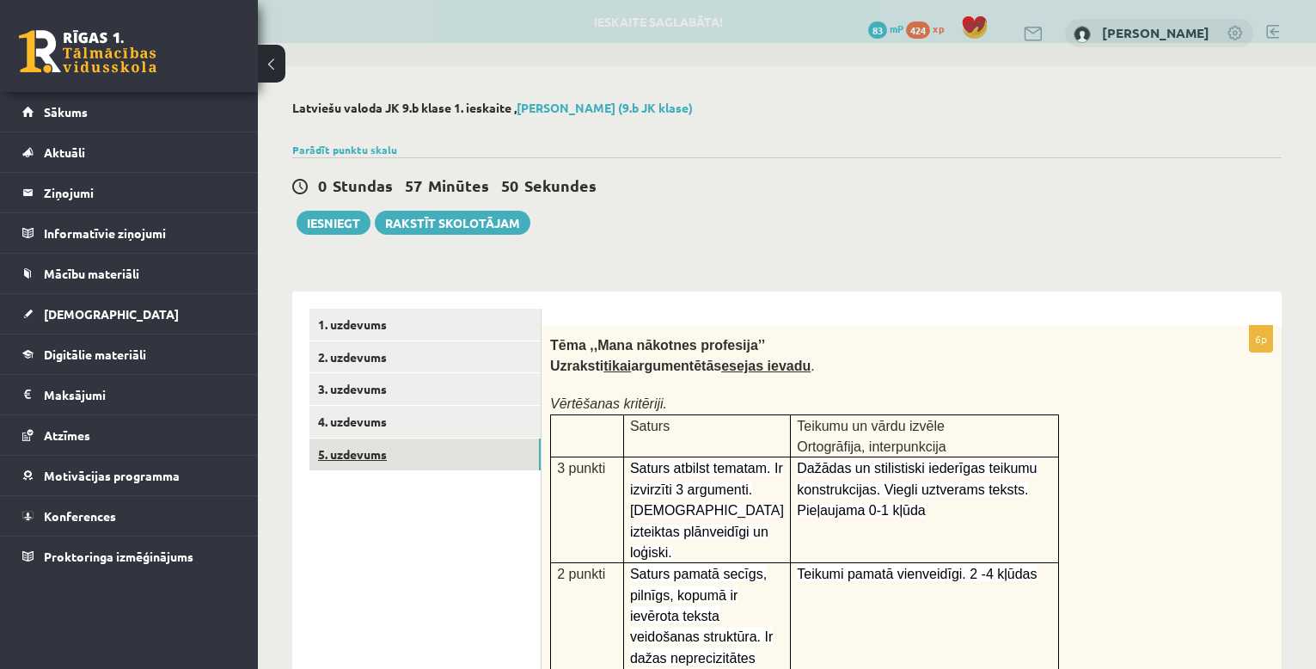
click at [495, 463] on link "5. uzdevums" at bounding box center [424, 454] width 231 height 32
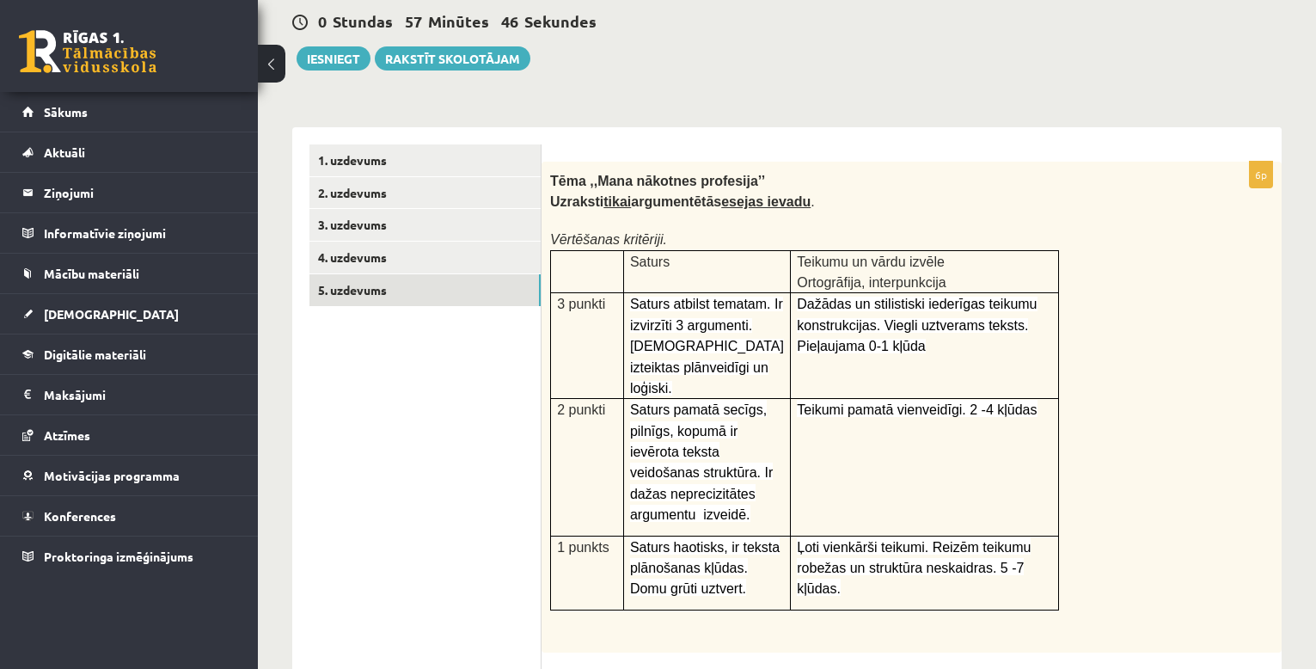
scroll to position [21, 0]
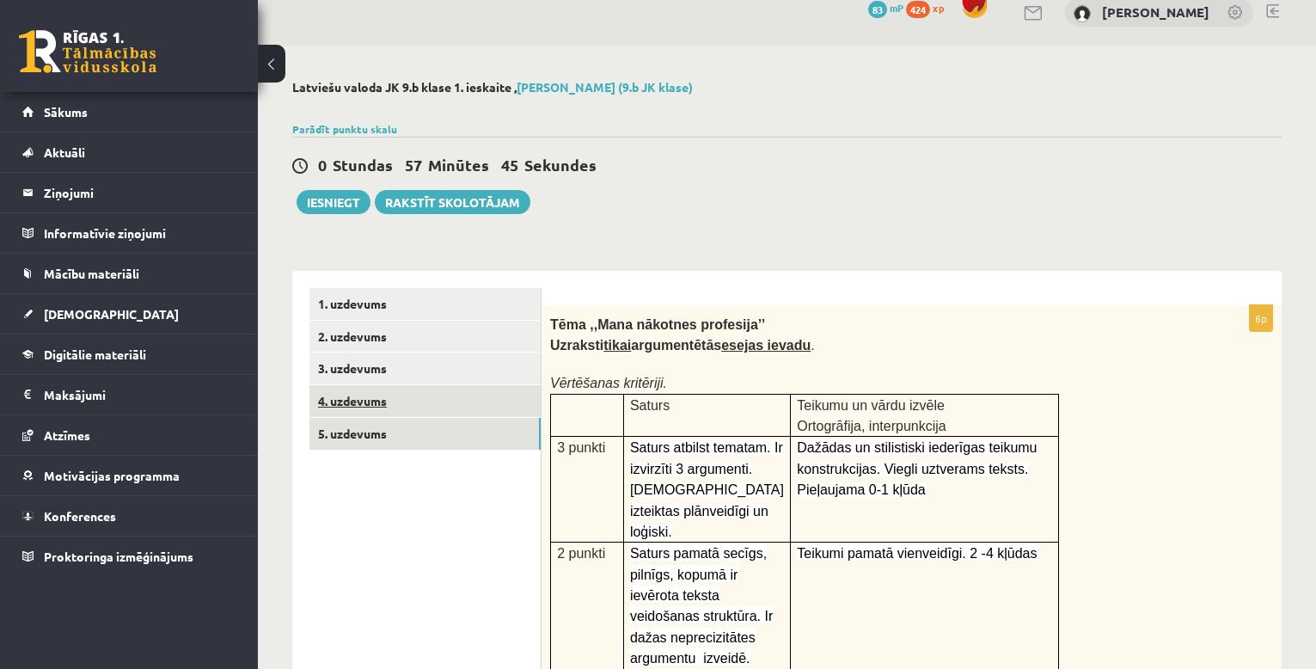
click at [510, 399] on link "4. uzdevums" at bounding box center [424, 401] width 231 height 32
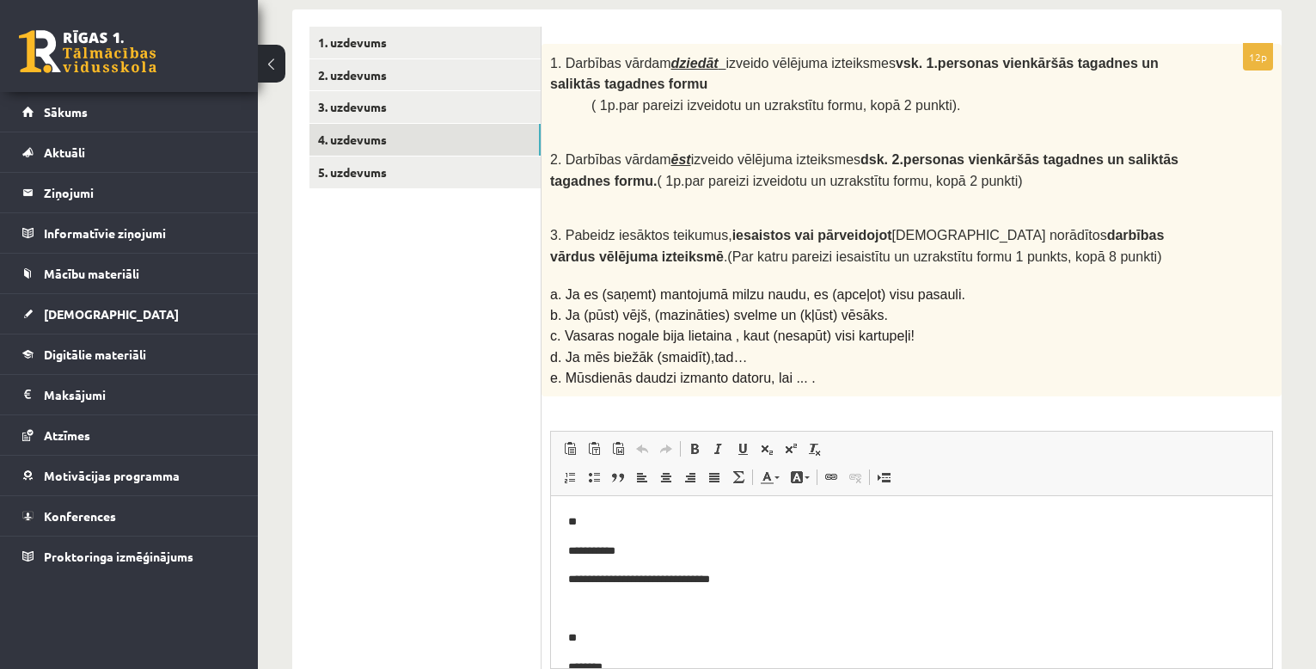
scroll to position [138, 0]
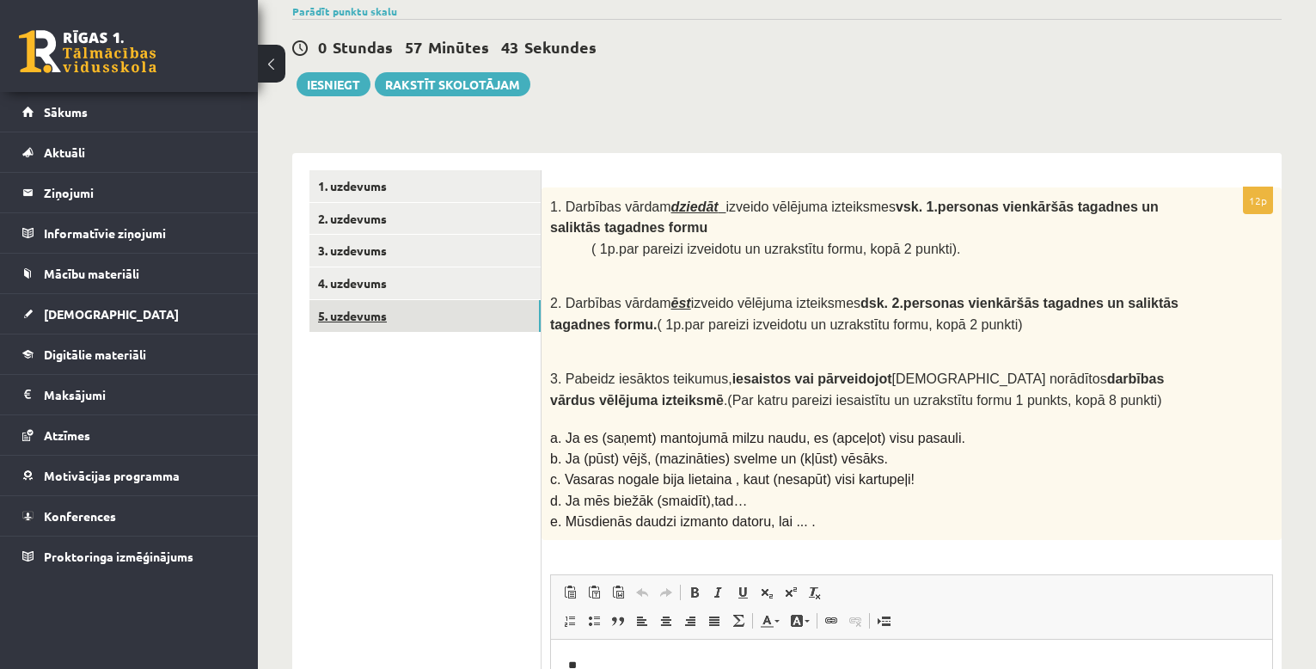
click at [466, 325] on link "5. uzdevums" at bounding box center [424, 316] width 231 height 32
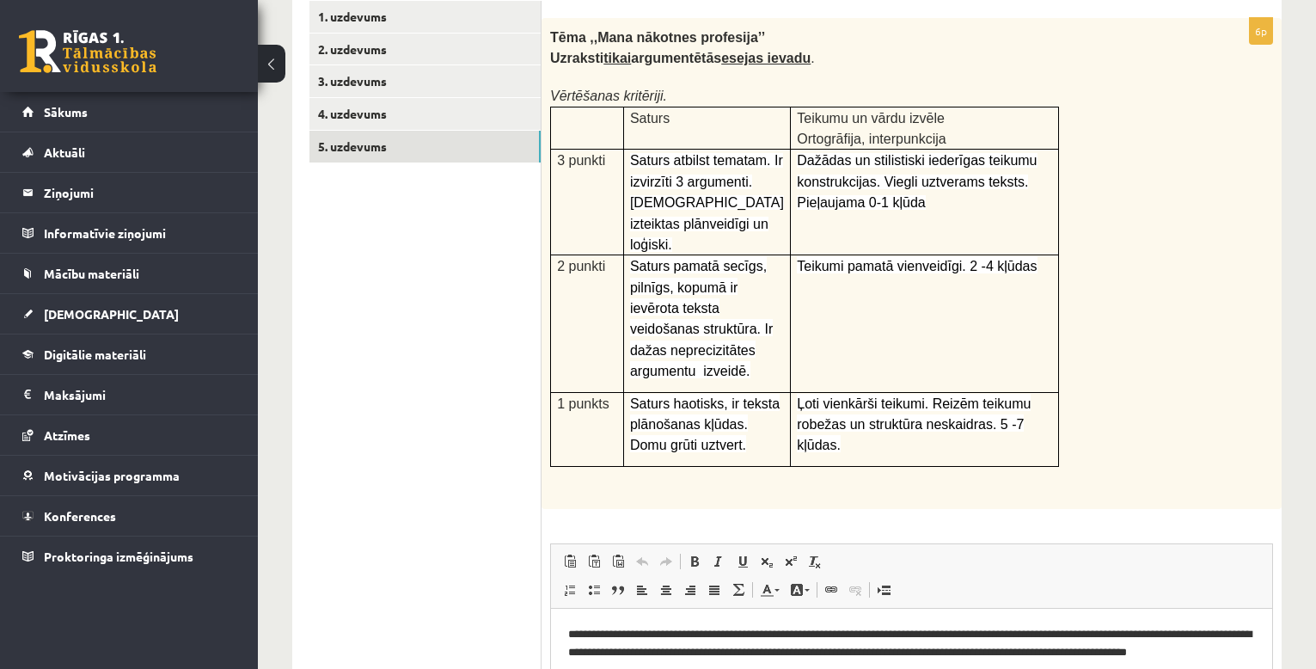
scroll to position [164, 0]
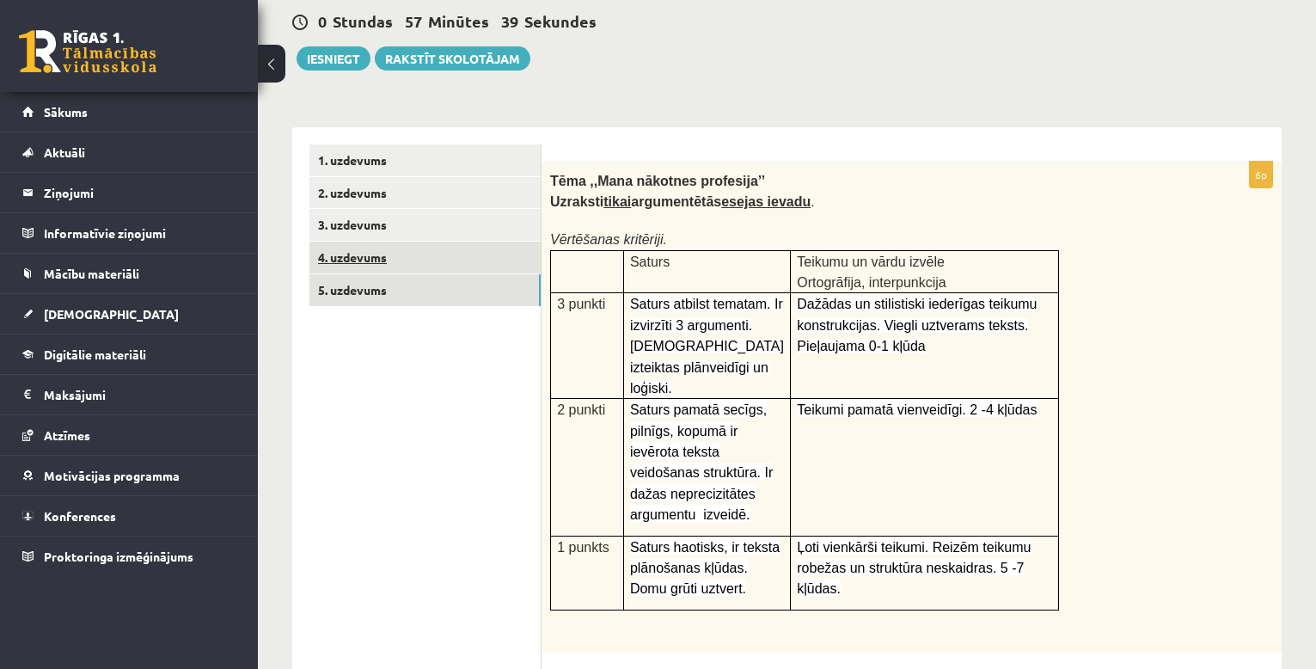
click at [448, 260] on link "4. uzdevums" at bounding box center [424, 257] width 231 height 32
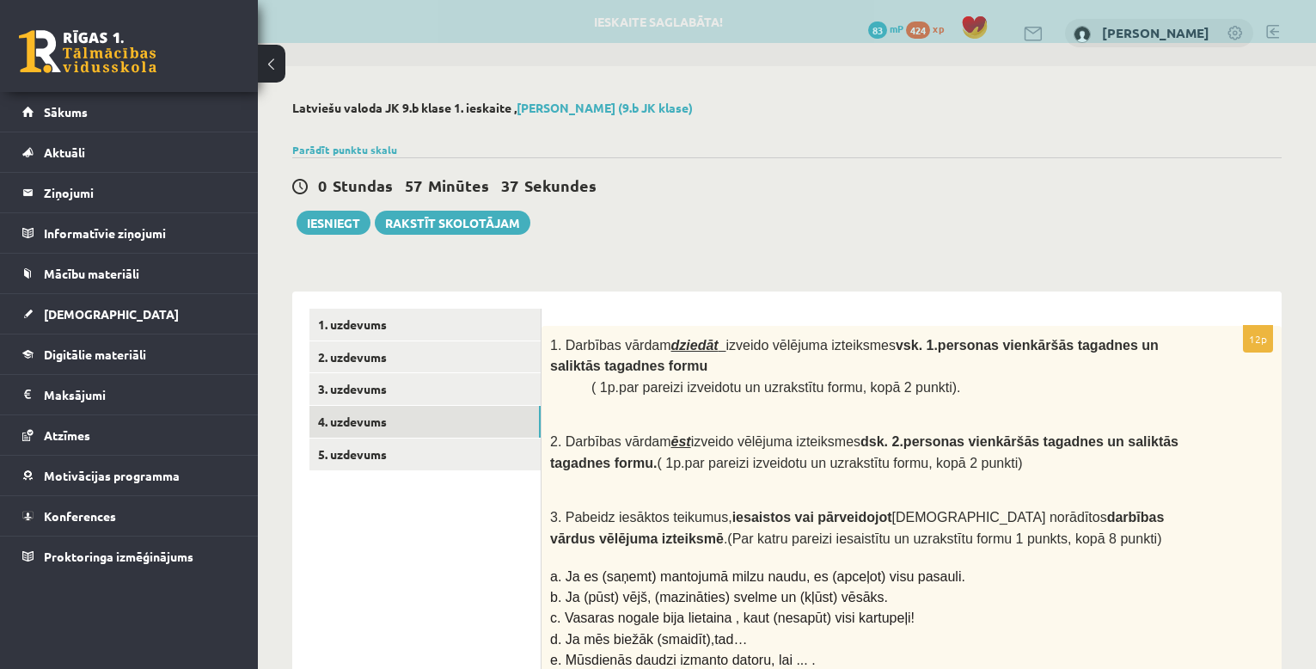
scroll to position [0, 0]
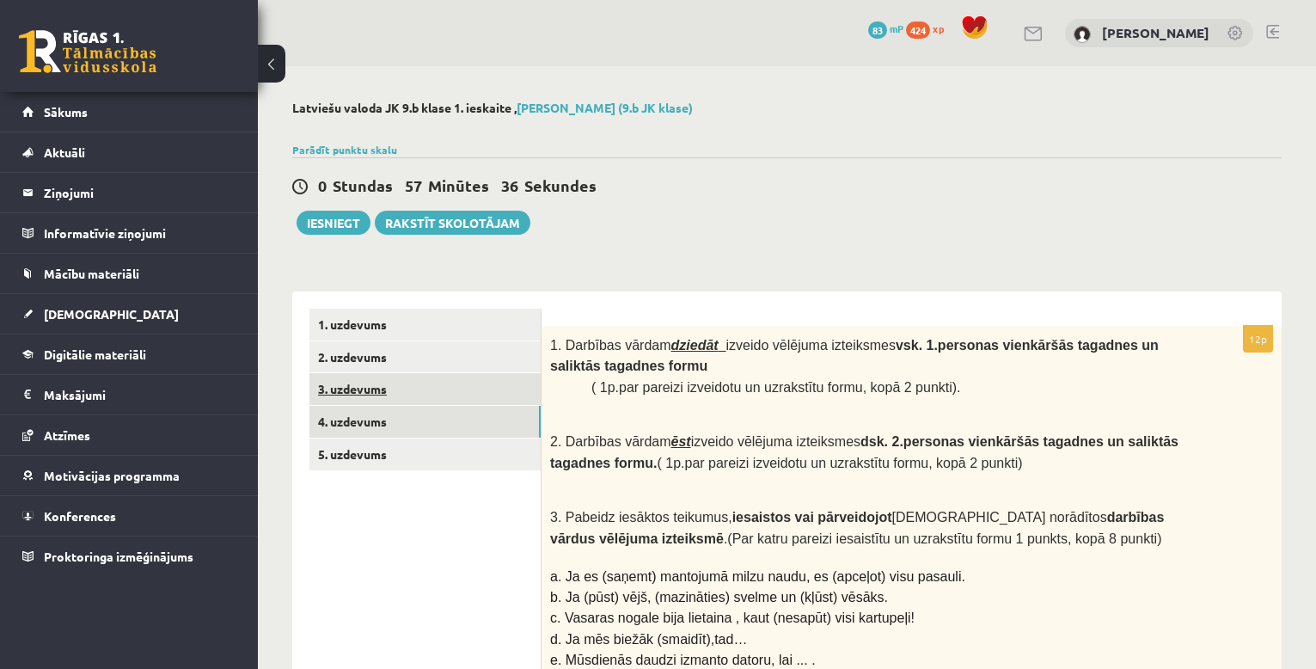
click at [507, 386] on link "3. uzdevums" at bounding box center [424, 389] width 231 height 32
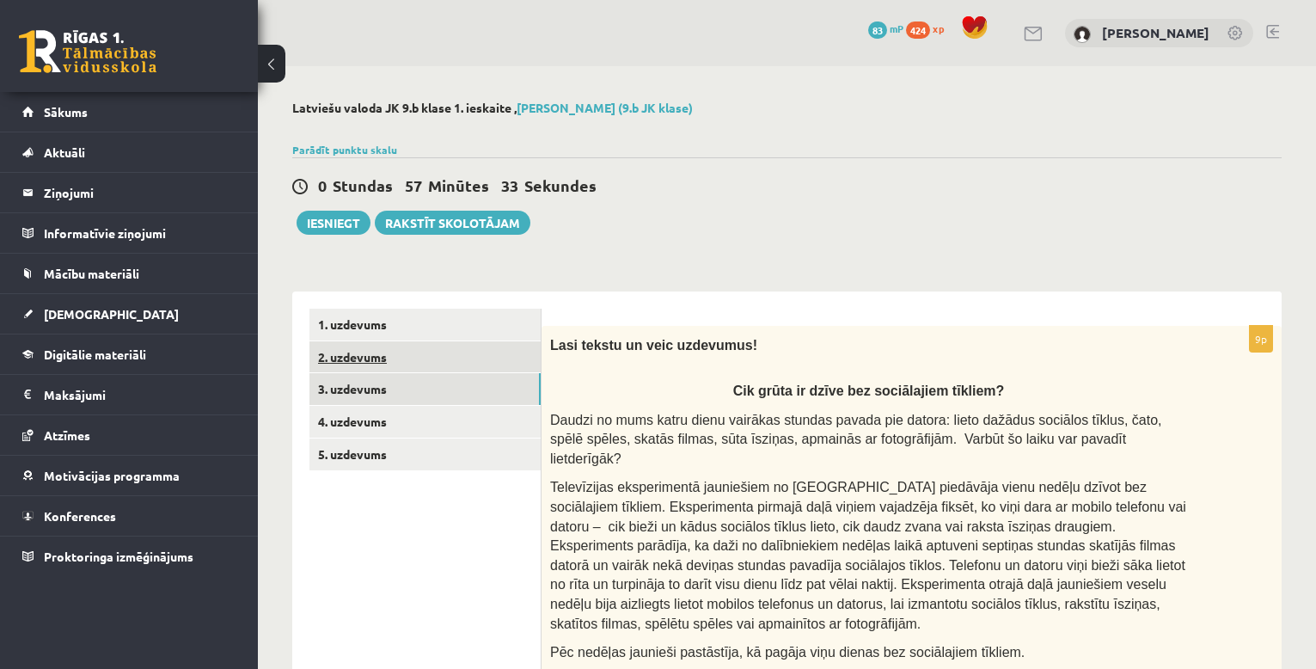
click at [480, 349] on link "2. uzdevums" at bounding box center [424, 357] width 231 height 32
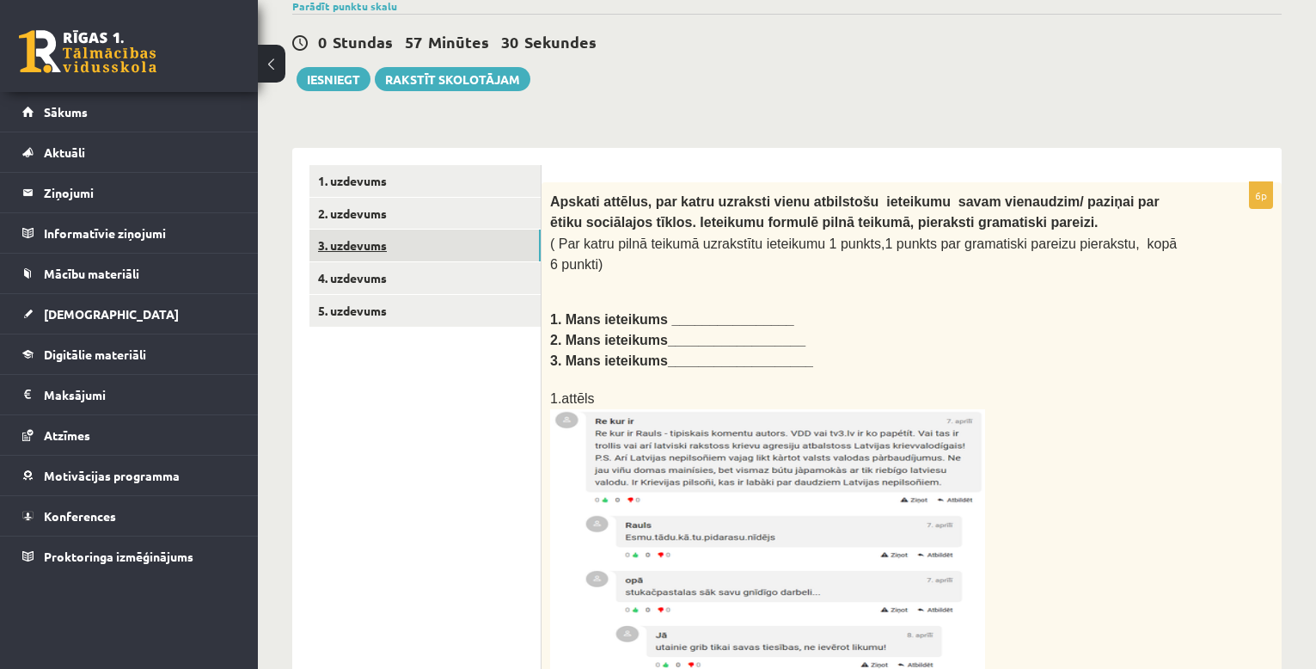
click at [442, 242] on link "3. uzdevums" at bounding box center [424, 245] width 231 height 32
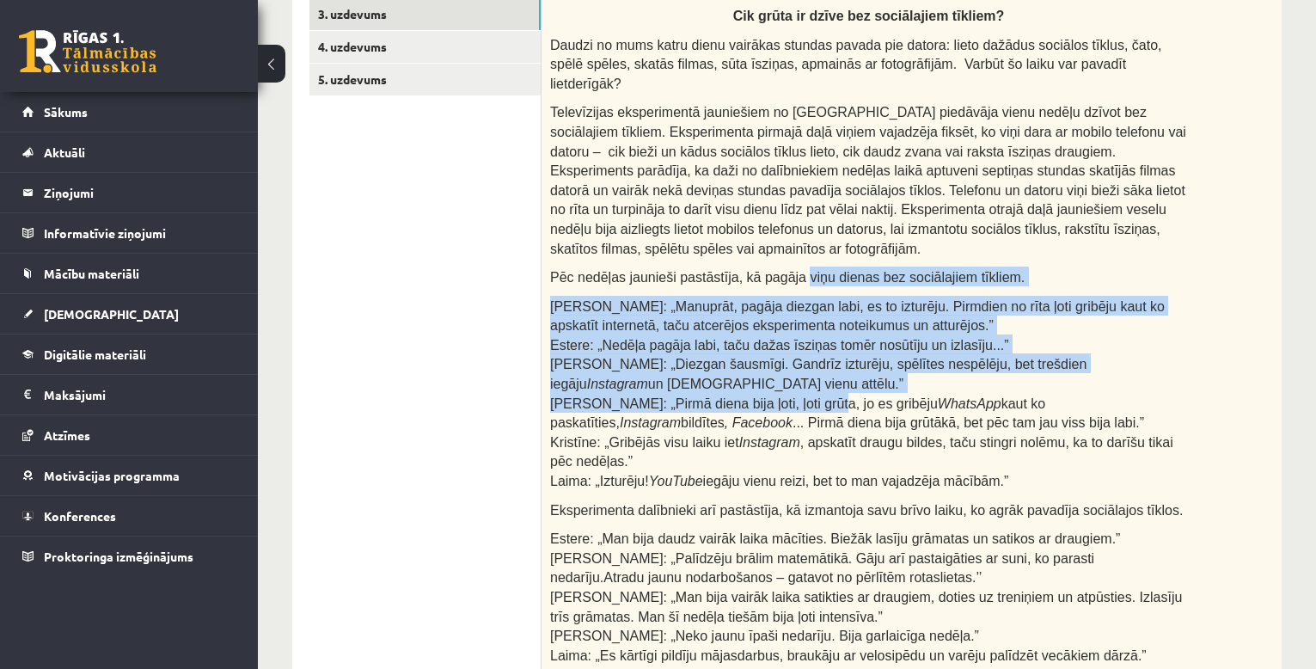
scroll to position [231, 0]
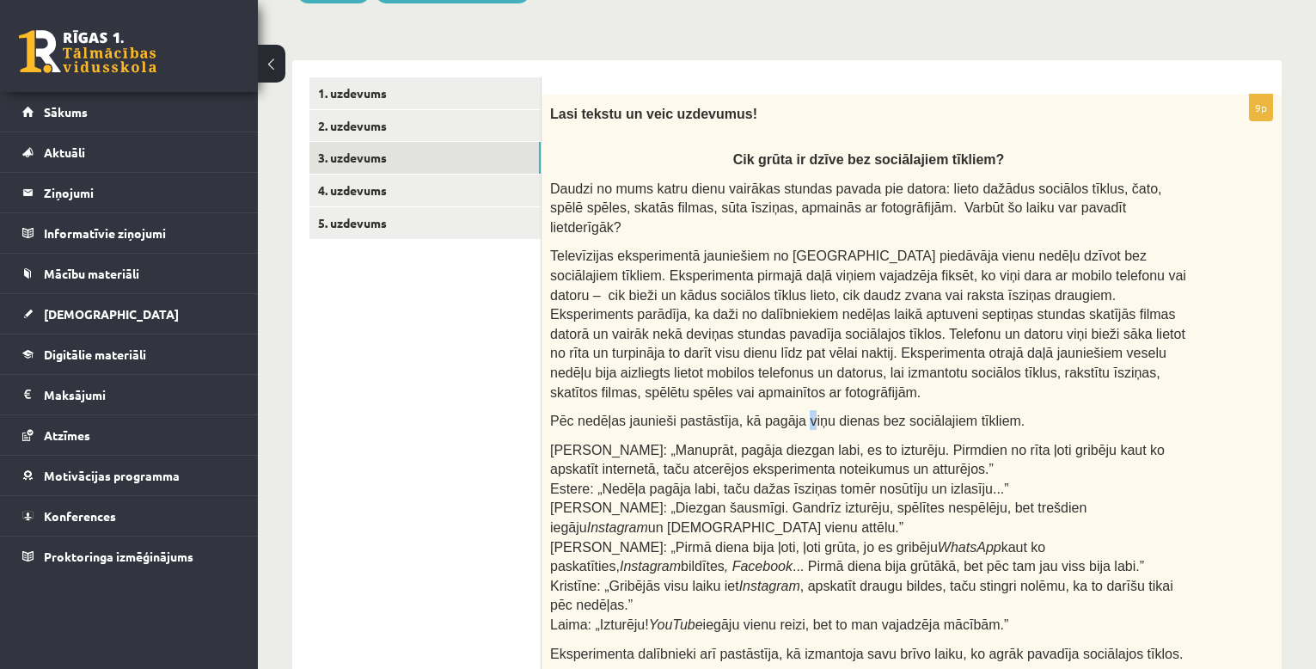
drag, startPoint x: 788, startPoint y: 363, endPoint x: 822, endPoint y: 366, distance: 33.7
click at [617, 364] on div "Lasi tekstu un veic uzdevumus! Cik grūta ir dzīve bez sociālajiem tīkliem? Daud…" at bounding box center [911, 680] width 740 height 1170
click at [617, 496] on div "Lasi tekstu un veic uzdevumus! Cik grūta ir dzīve bez sociālajiem tīkliem? Daud…" at bounding box center [911, 680] width 740 height 1170
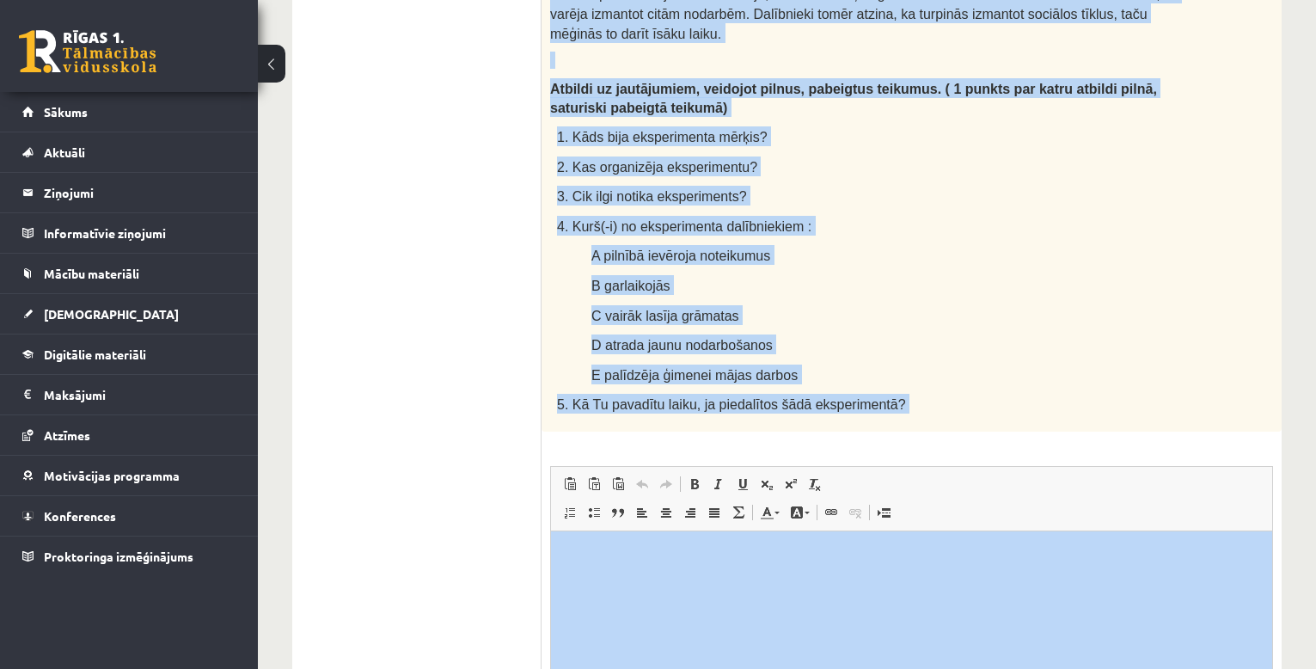
scroll to position [1188, 0]
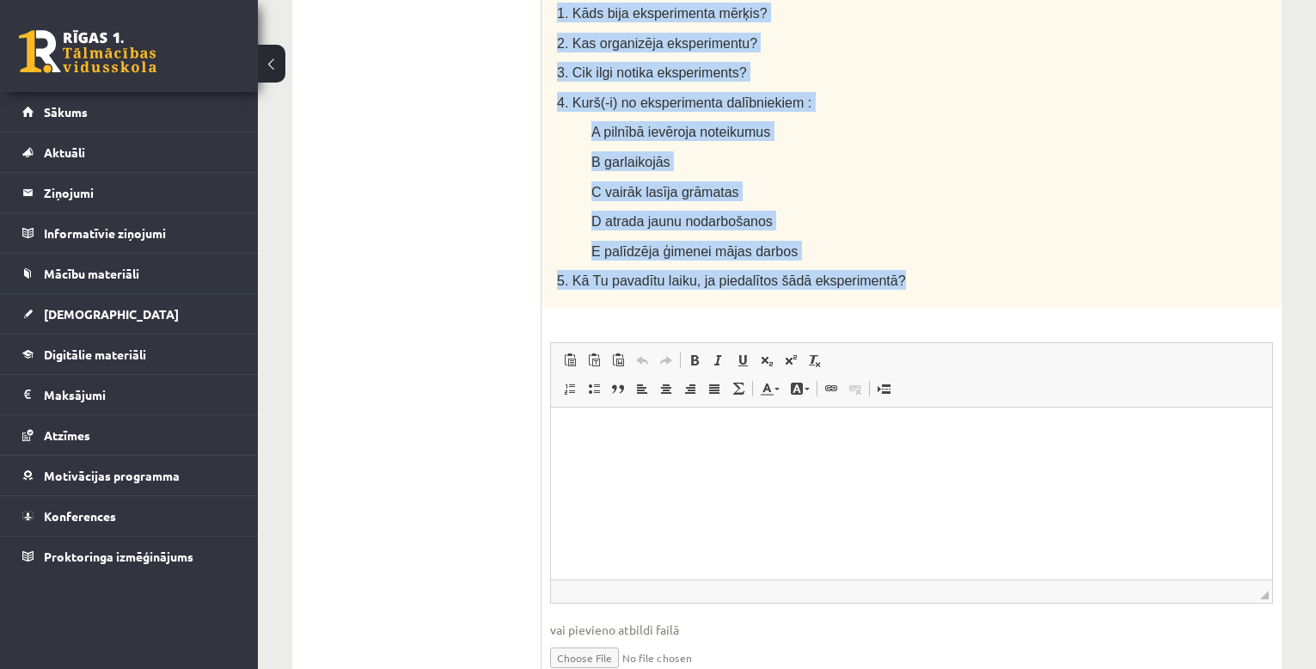
drag, startPoint x: 743, startPoint y: 152, endPoint x: 1134, endPoint y: 236, distance: 399.2
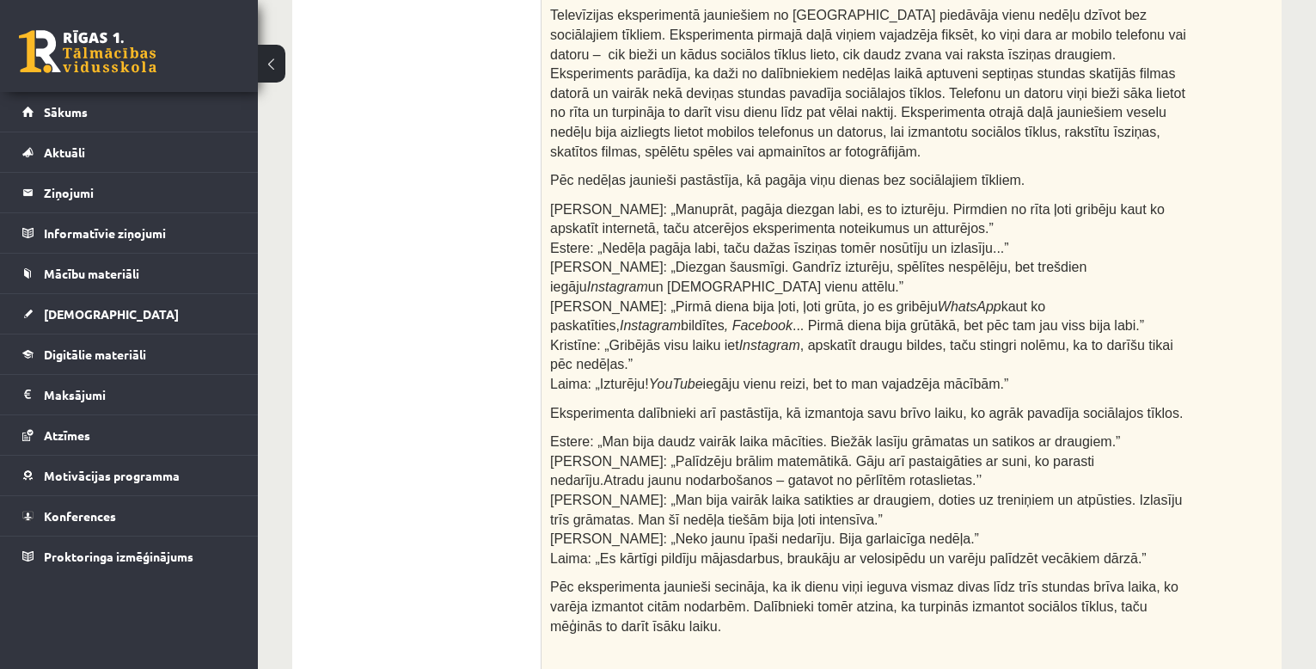
click at [355, 333] on ul "1. uzdevums 2. uzdevums 3. uzdevums 4. uzdevums 5. uzdevums" at bounding box center [425, 626] width 232 height 1579
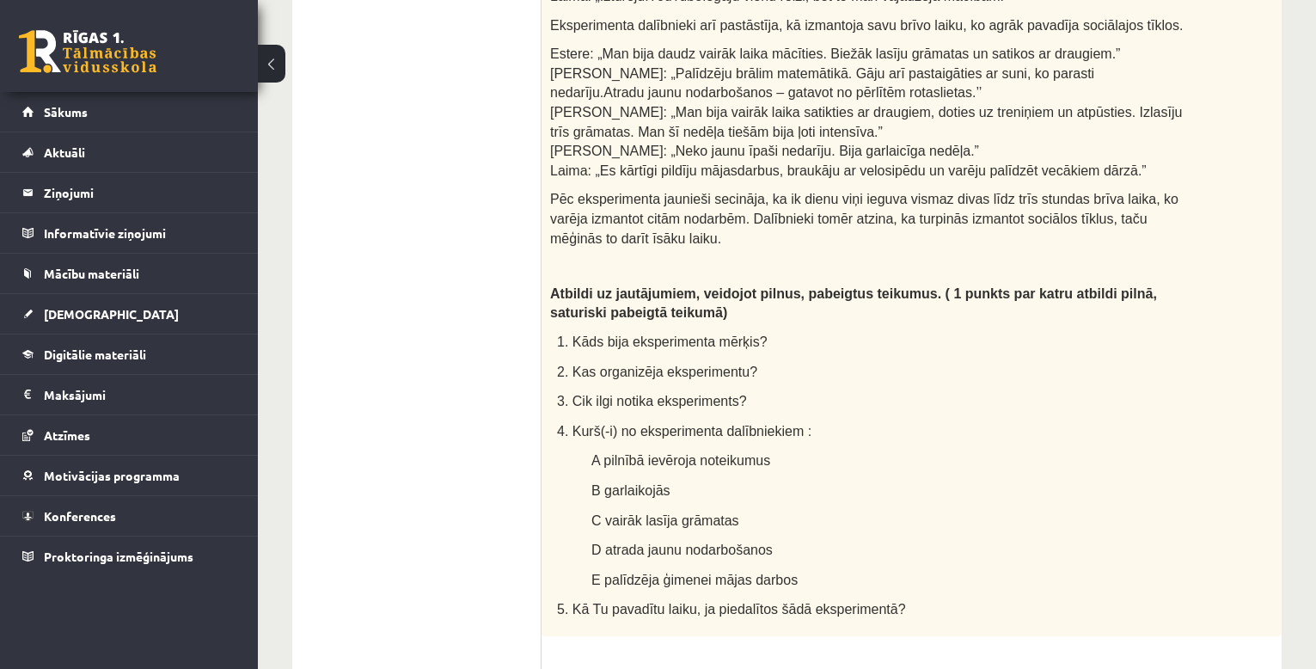
scroll to position [1146, 0]
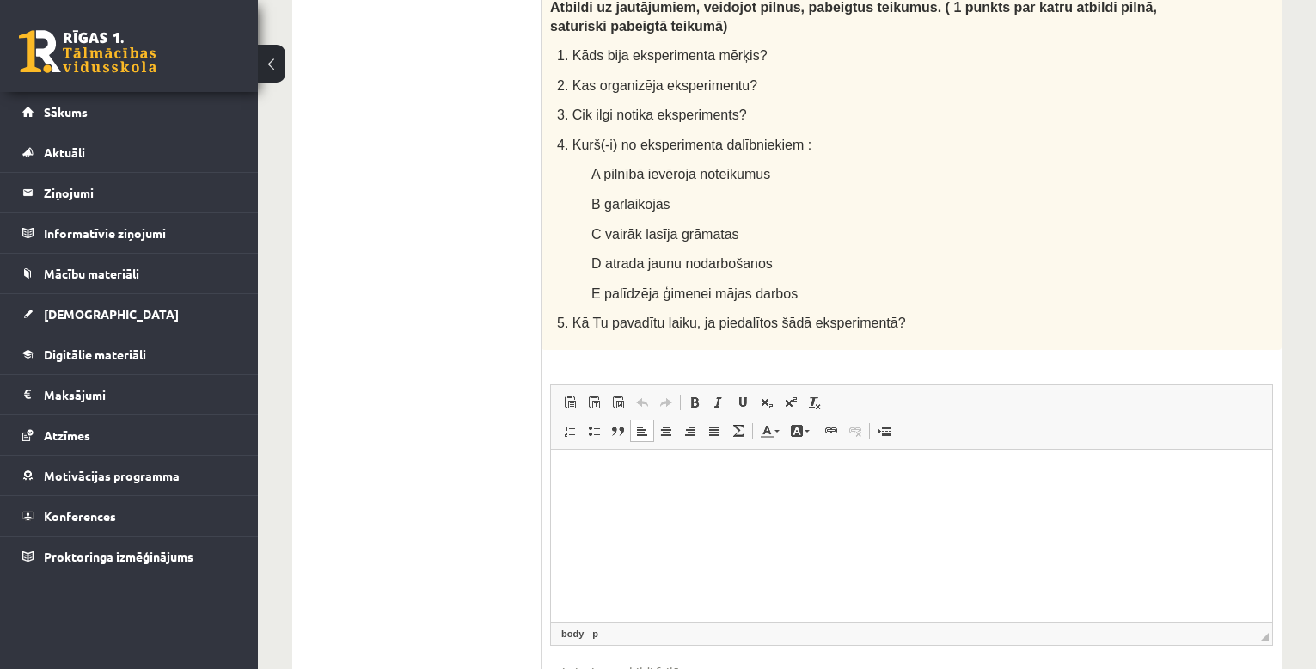
click at [599, 471] on p "Rich Text Editor, wiswyg-editor-user-answer-47024874779700" at bounding box center [911, 475] width 687 height 18
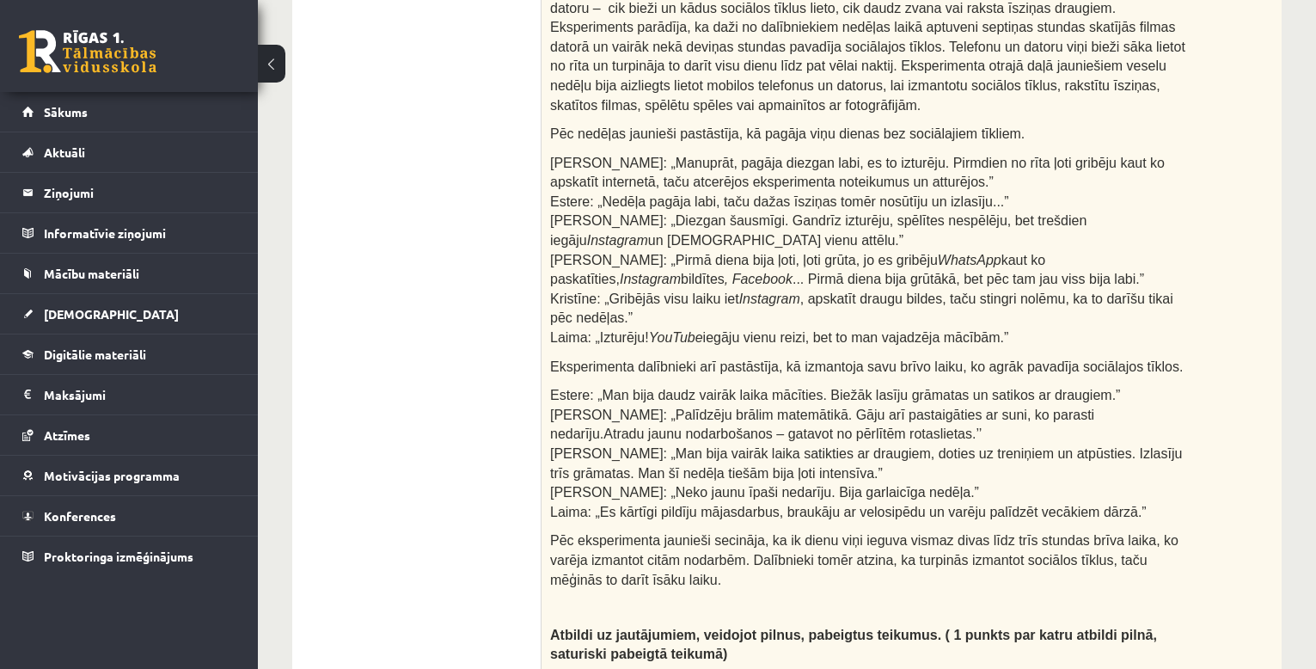
scroll to position [0, 0]
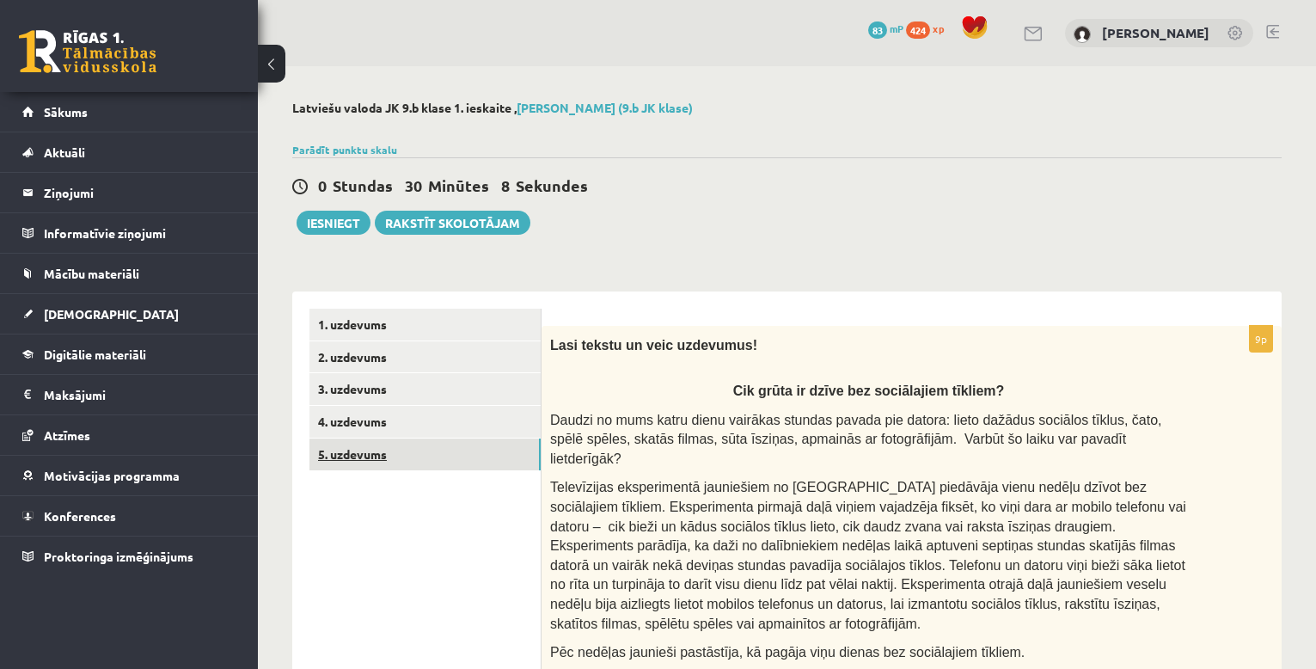
click at [439, 451] on link "5. uzdevums" at bounding box center [424, 454] width 231 height 32
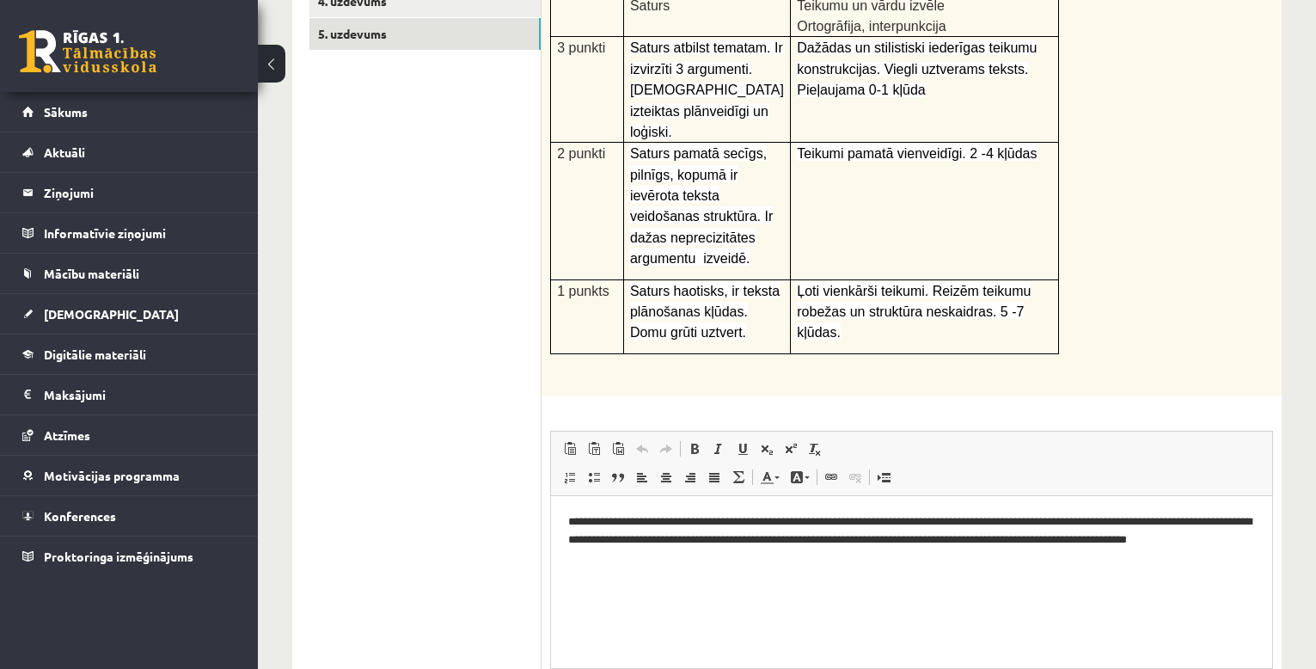
scroll to position [277, 0]
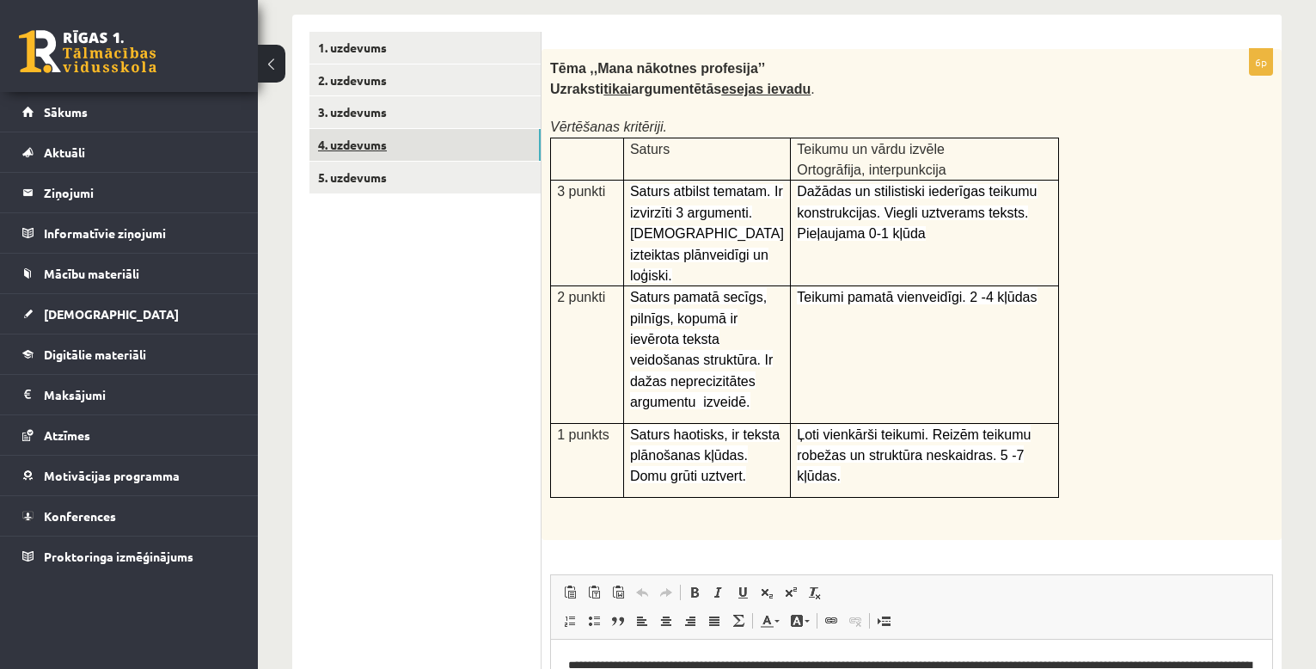
click at [425, 152] on link "4. uzdevums" at bounding box center [424, 145] width 231 height 32
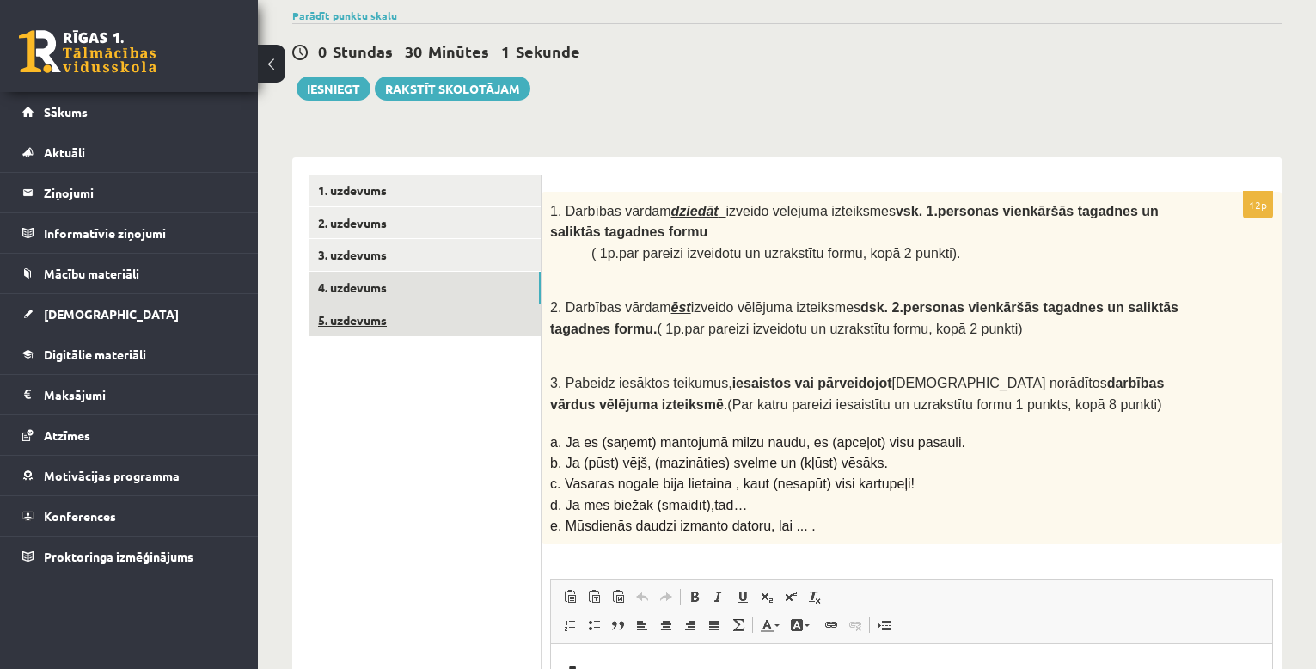
scroll to position [0, 0]
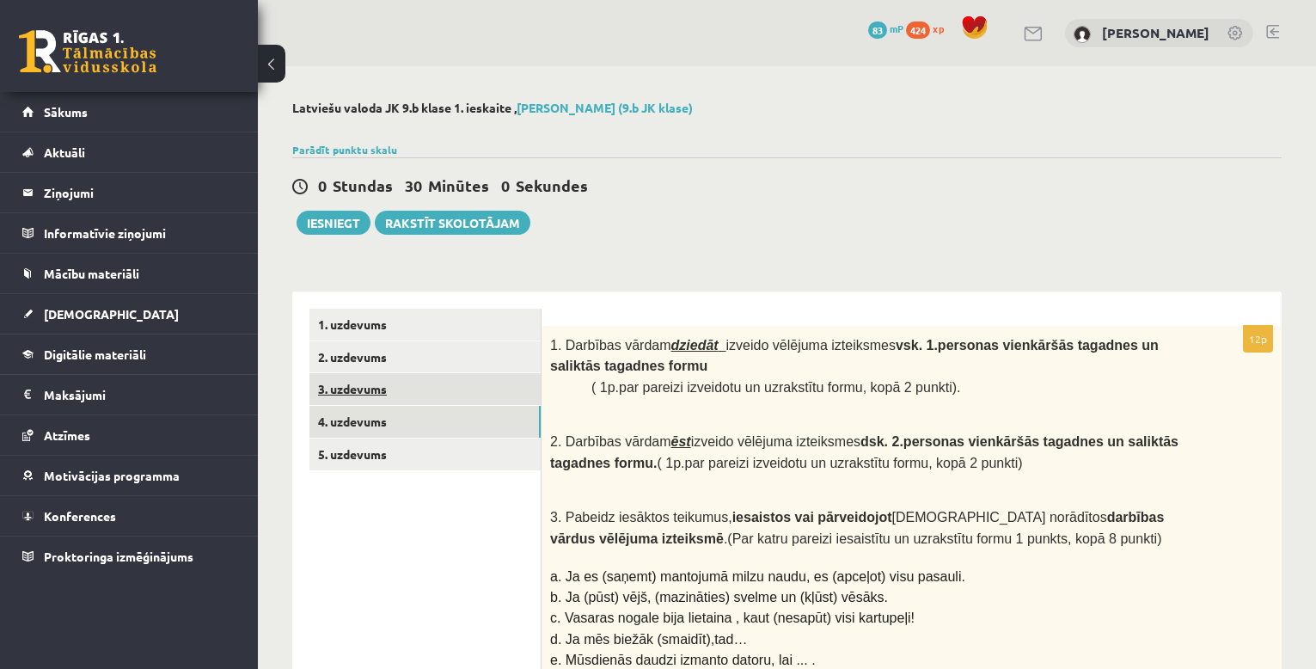
click at [440, 393] on link "3. uzdevums" at bounding box center [424, 389] width 231 height 32
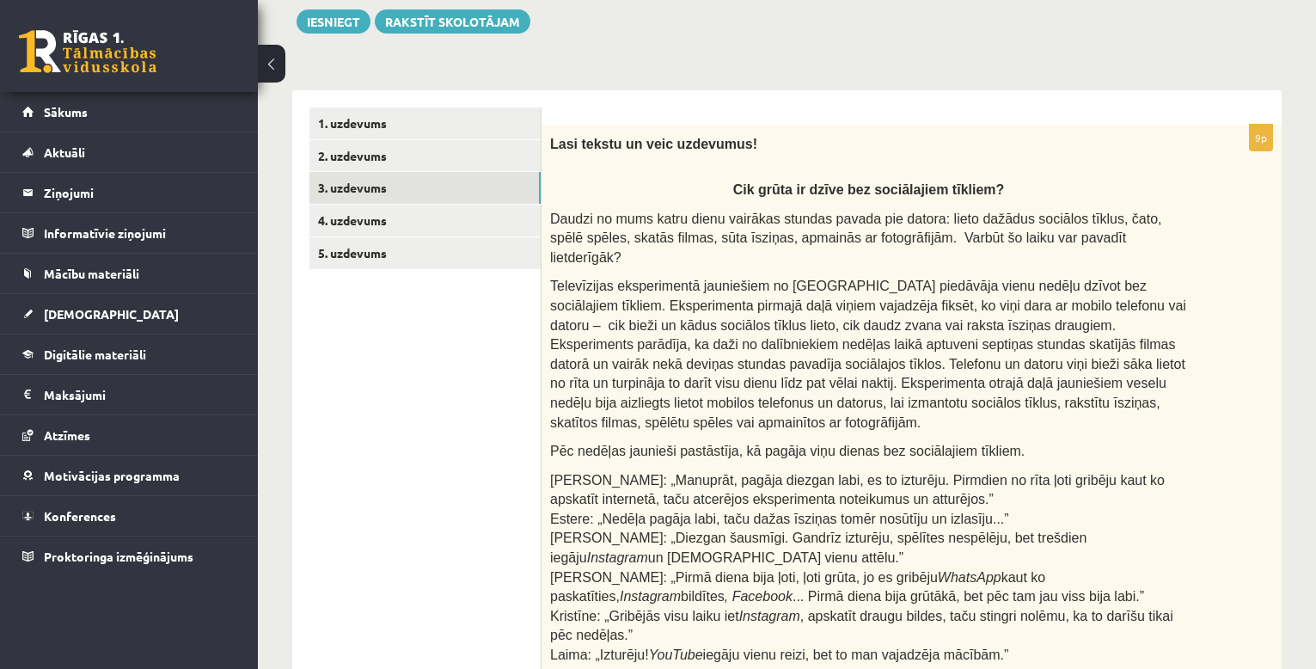
scroll to position [58, 0]
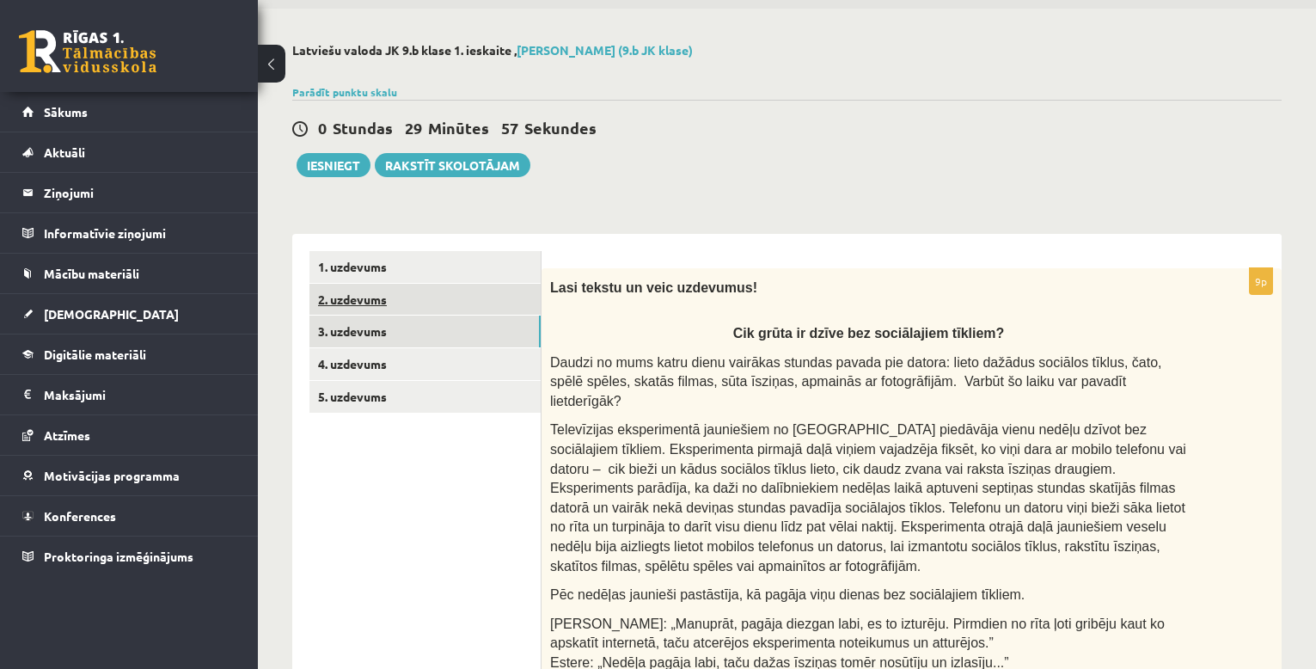
click at [464, 297] on link "2. uzdevums" at bounding box center [424, 300] width 231 height 32
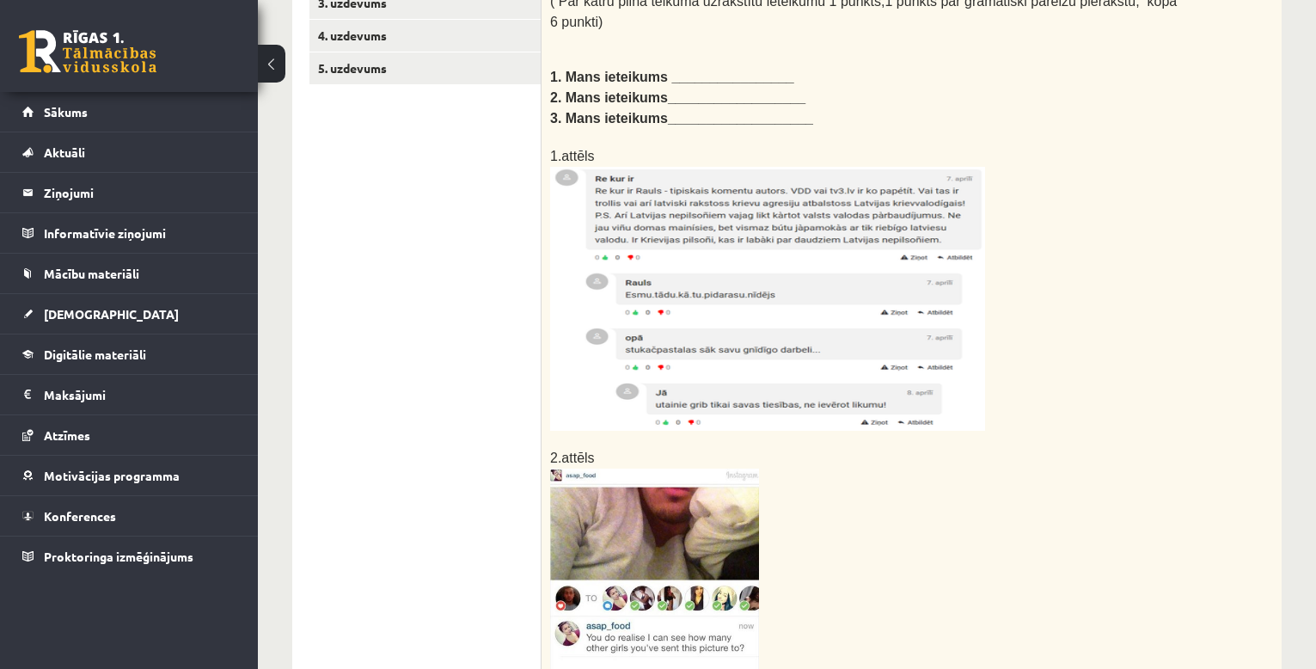
scroll to position [100, 0]
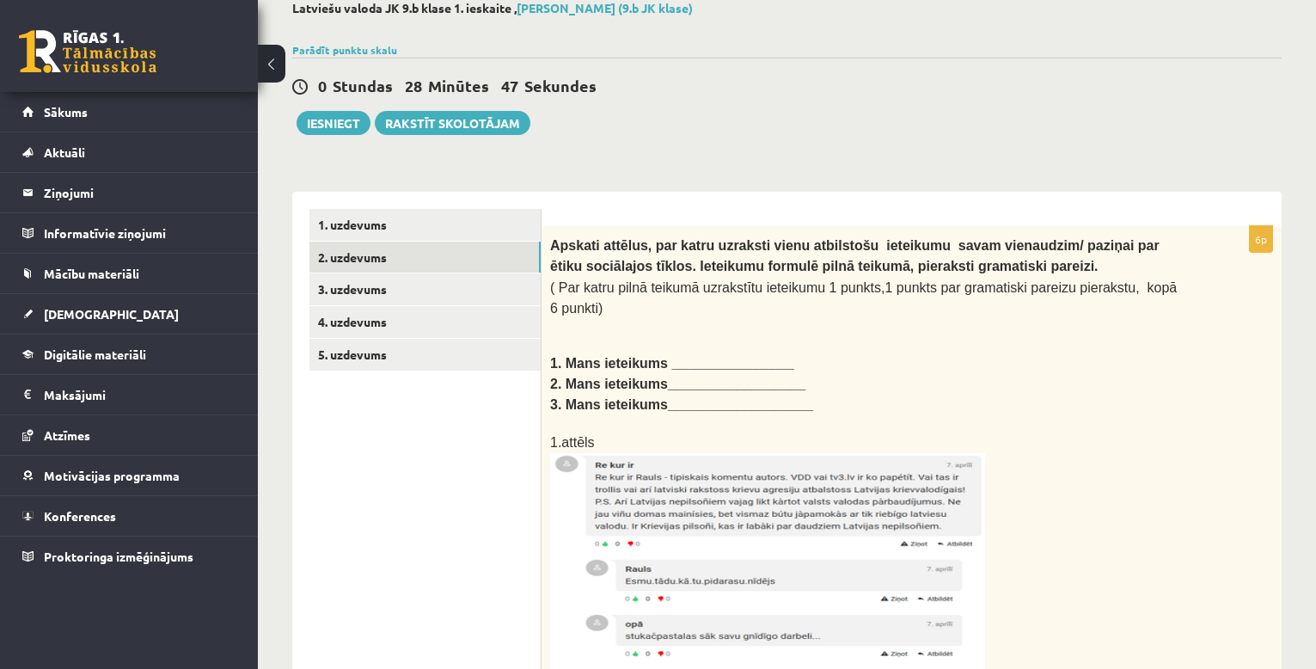
drag, startPoint x: 713, startPoint y: 345, endPoint x: 722, endPoint y: 348, distance: 9.0
click at [617, 356] on b "1. Mans ieteikums ________________" at bounding box center [672, 363] width 244 height 15
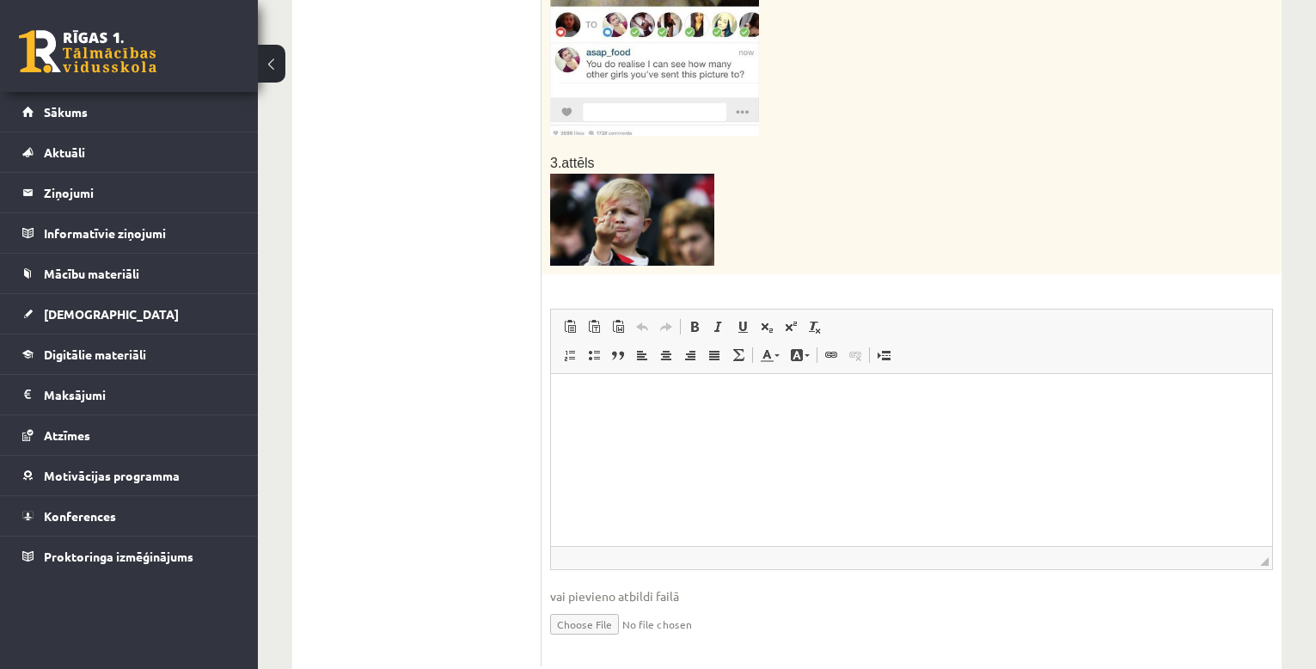
scroll to position [989, 0]
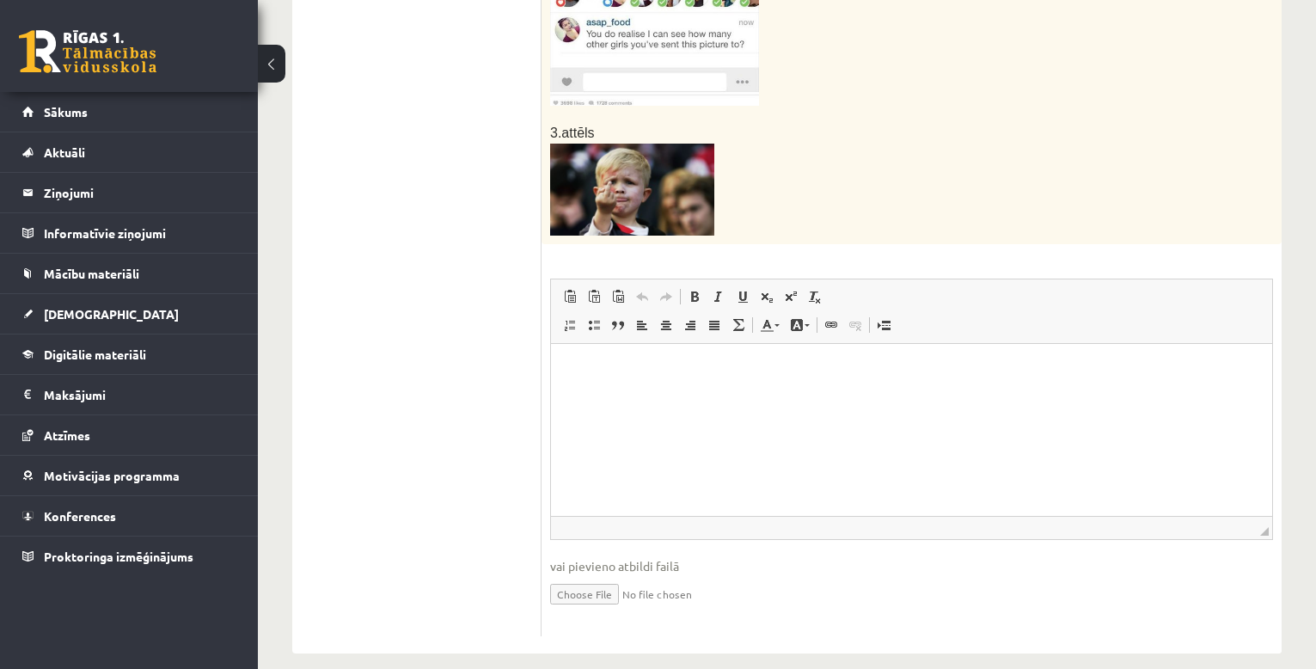
click at [617, 343] on html at bounding box center [911, 369] width 721 height 52
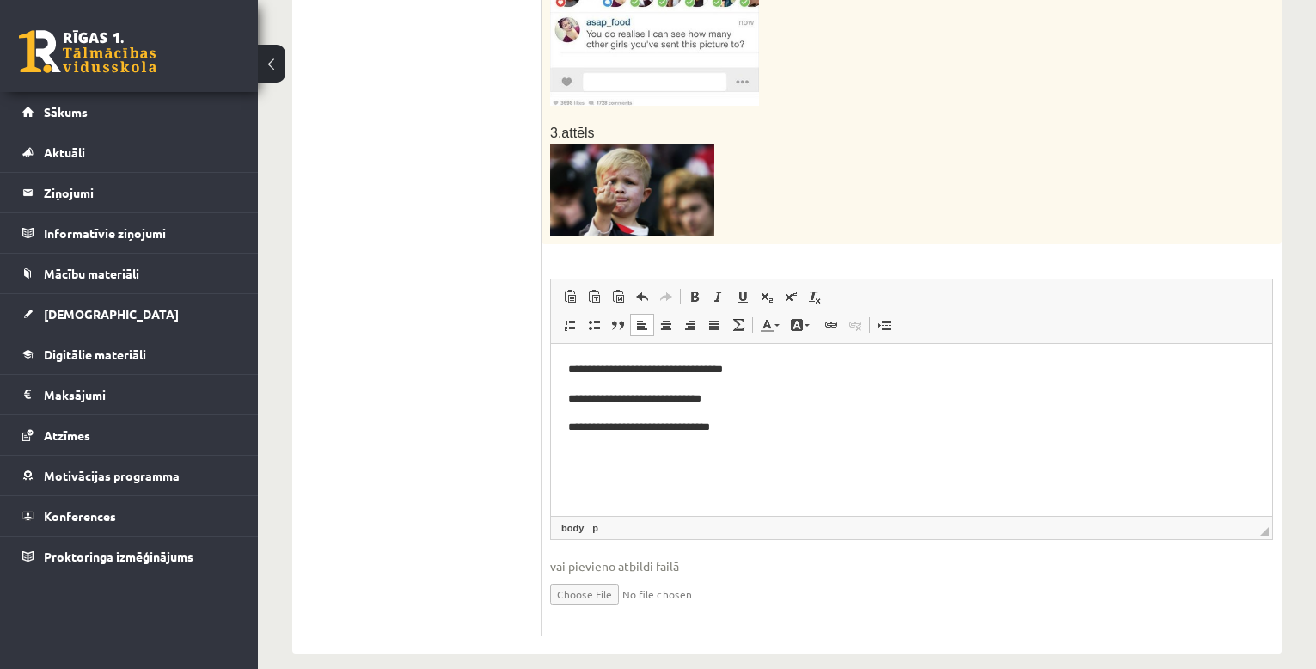
scroll to position [130, 0]
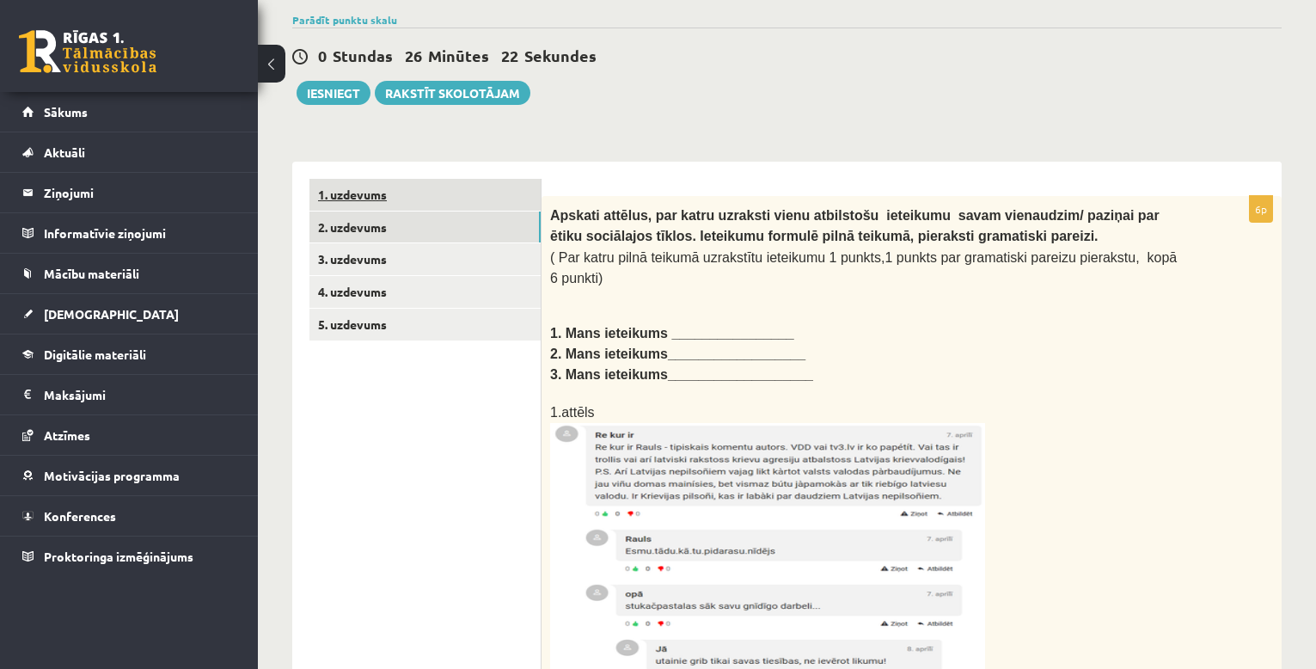
click at [443, 192] on link "1. uzdevums" at bounding box center [424, 195] width 231 height 32
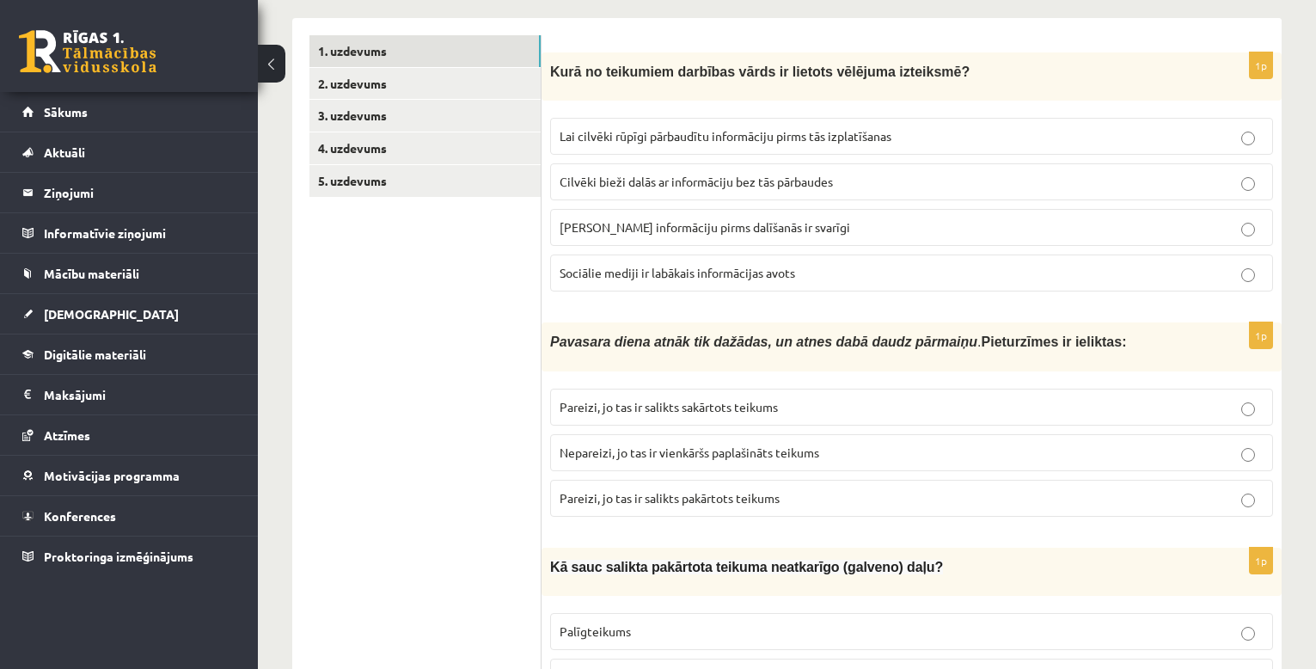
scroll to position [0, 0]
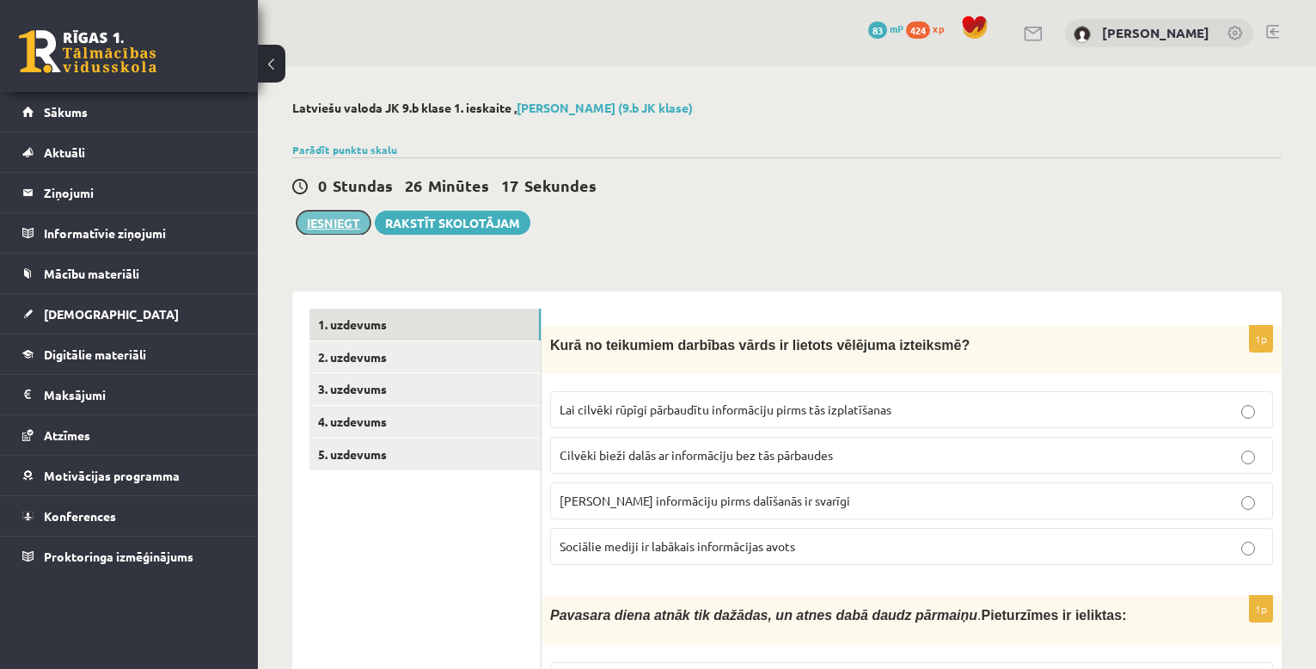
click at [345, 226] on button "Iesniegt" at bounding box center [333, 223] width 74 height 24
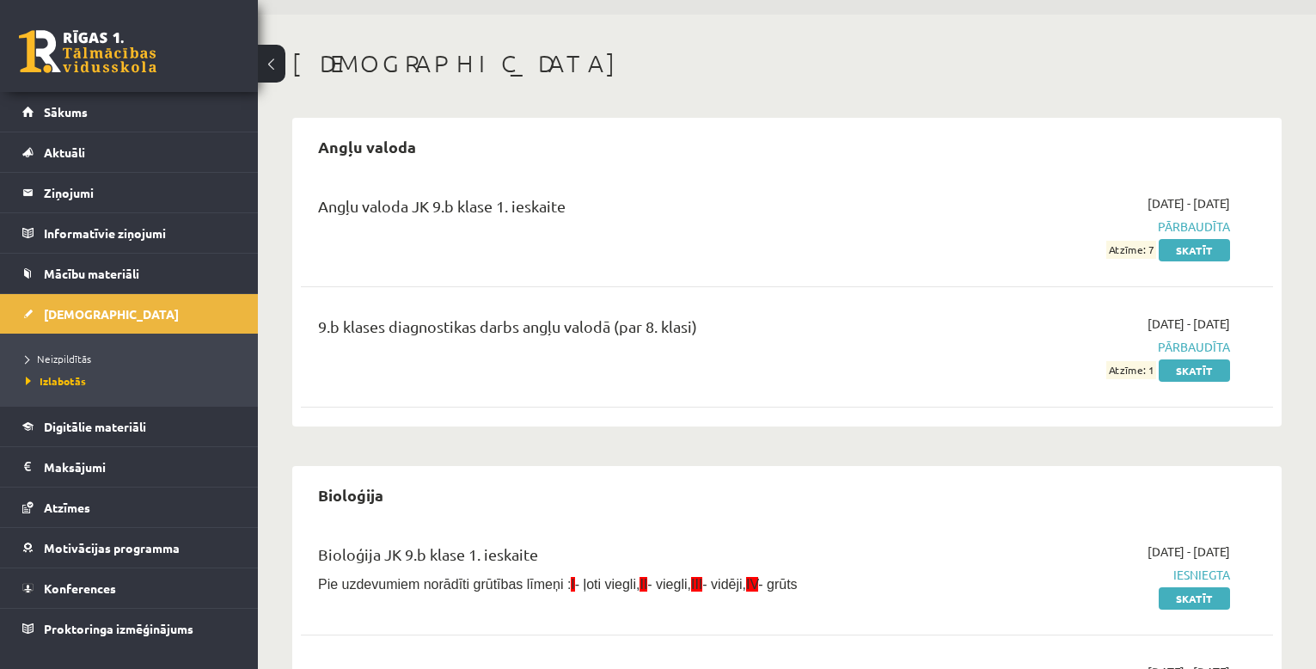
scroll to position [194, 0]
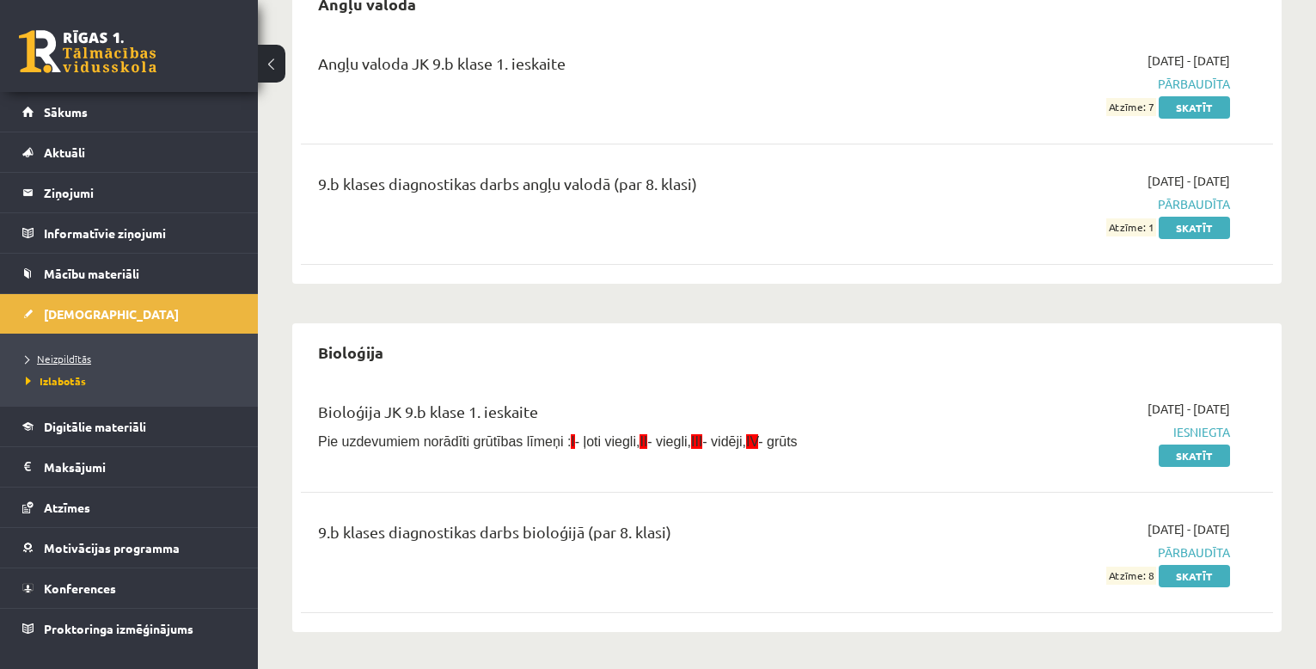
click at [167, 364] on link "Neizpildītās" at bounding box center [133, 358] width 215 height 15
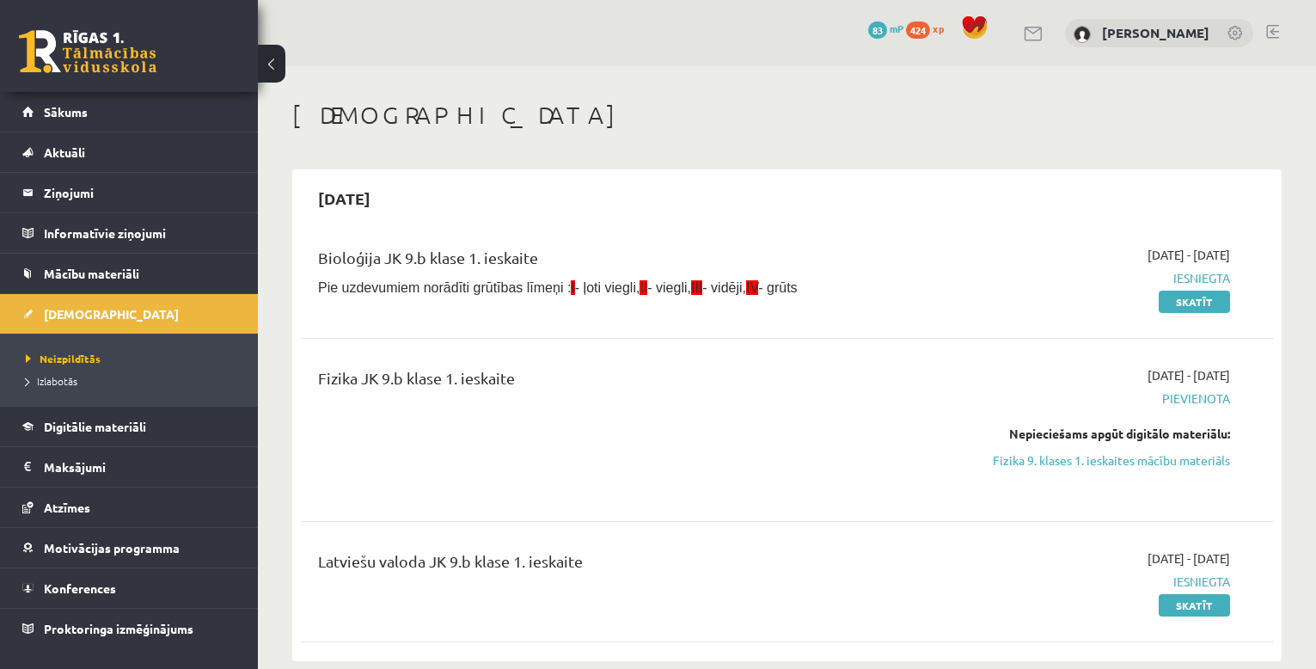
scroll to position [144, 0]
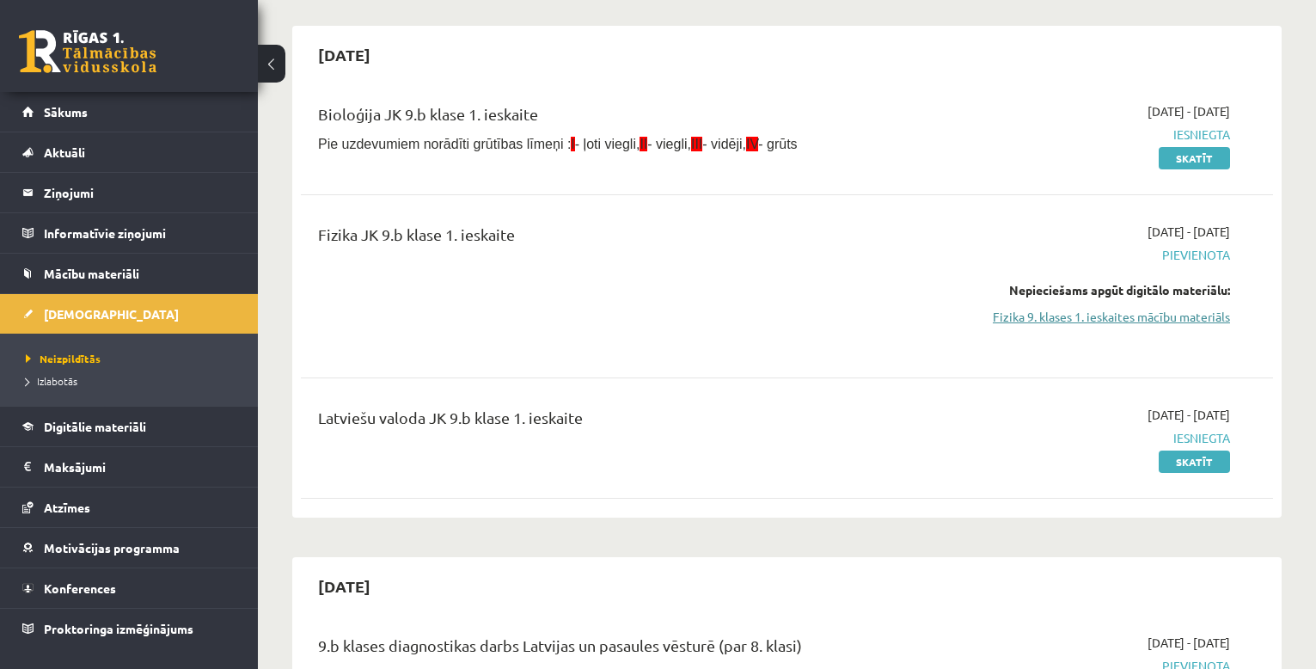
click at [1201, 317] on link "Fizika 9. klases 1. ieskaites mācību materiāls" at bounding box center [1086, 317] width 287 height 18
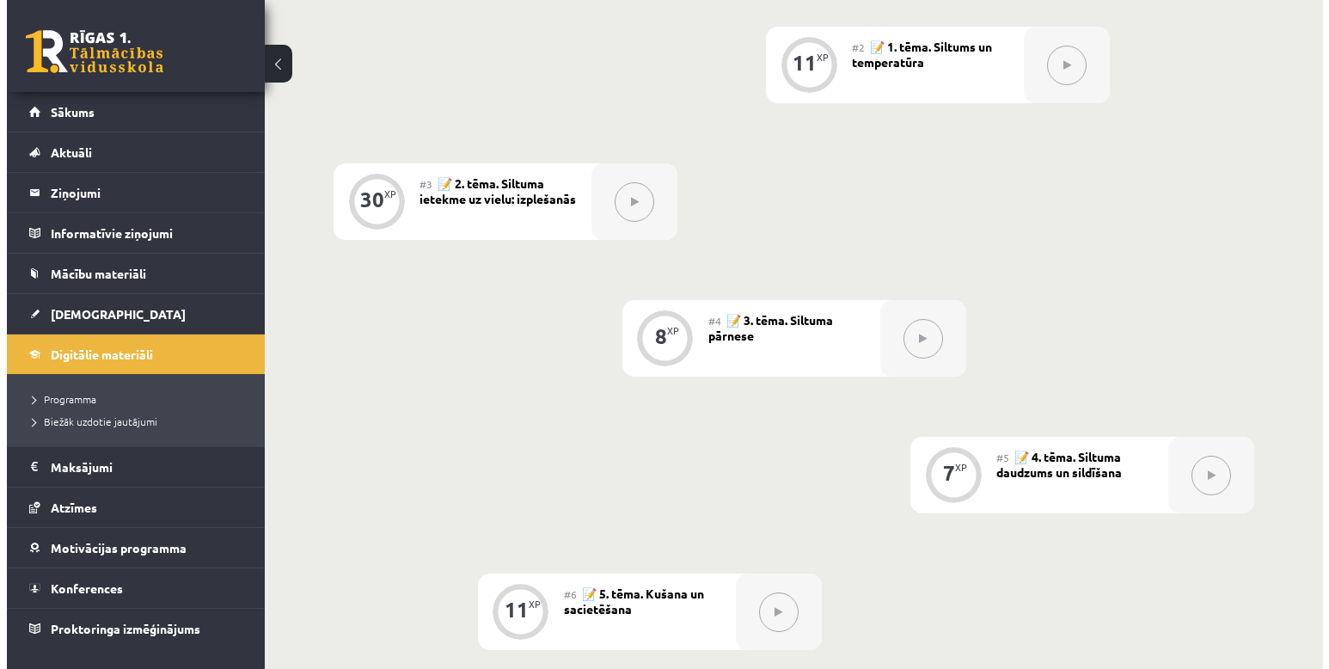
scroll to position [286, 0]
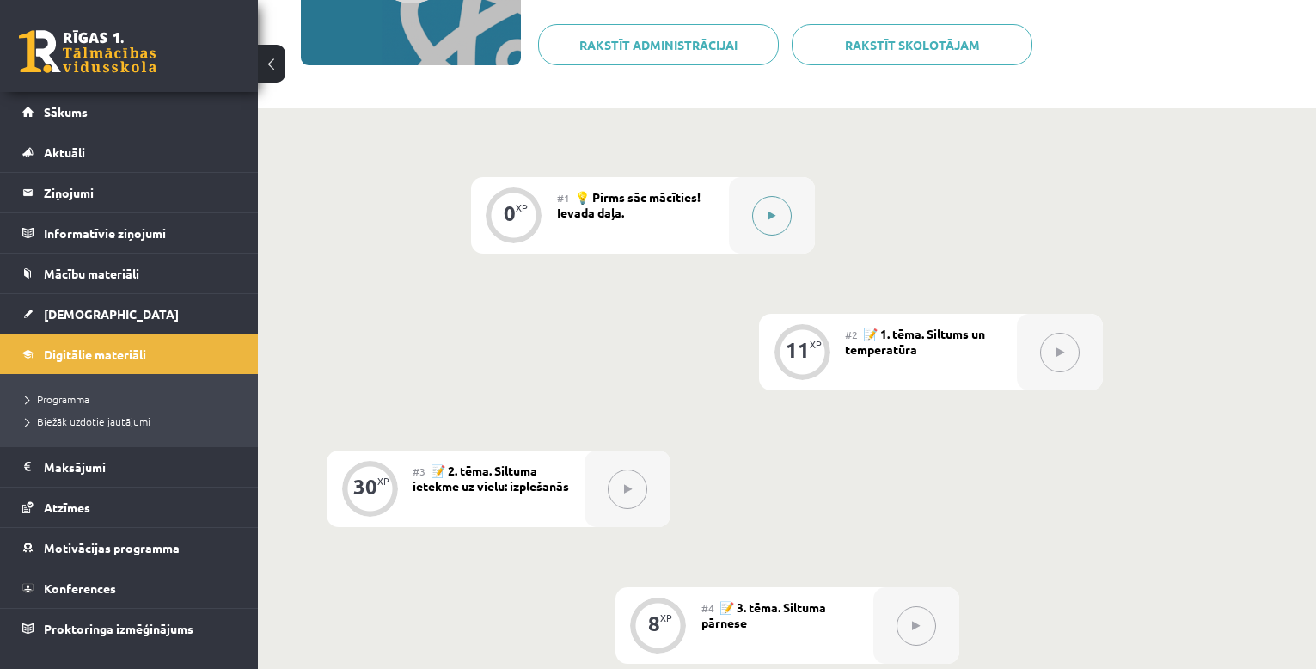
click at [777, 216] on button at bounding box center [772, 216] width 40 height 40
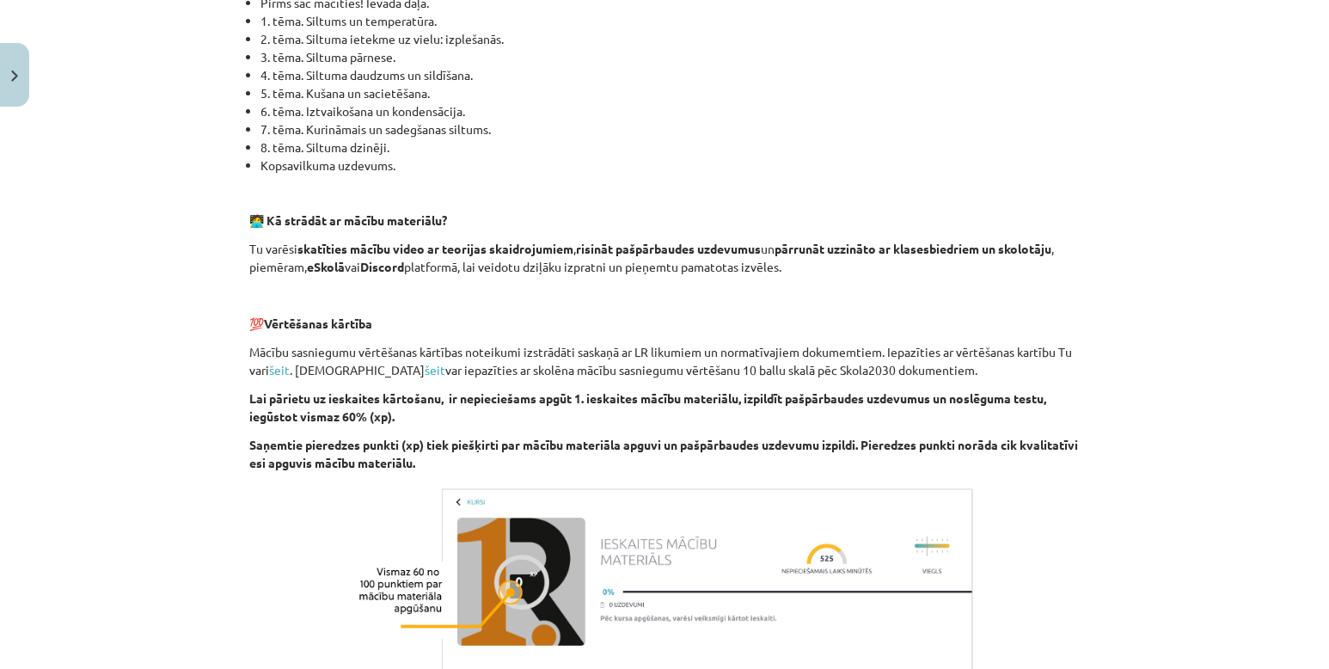
scroll to position [0, 0]
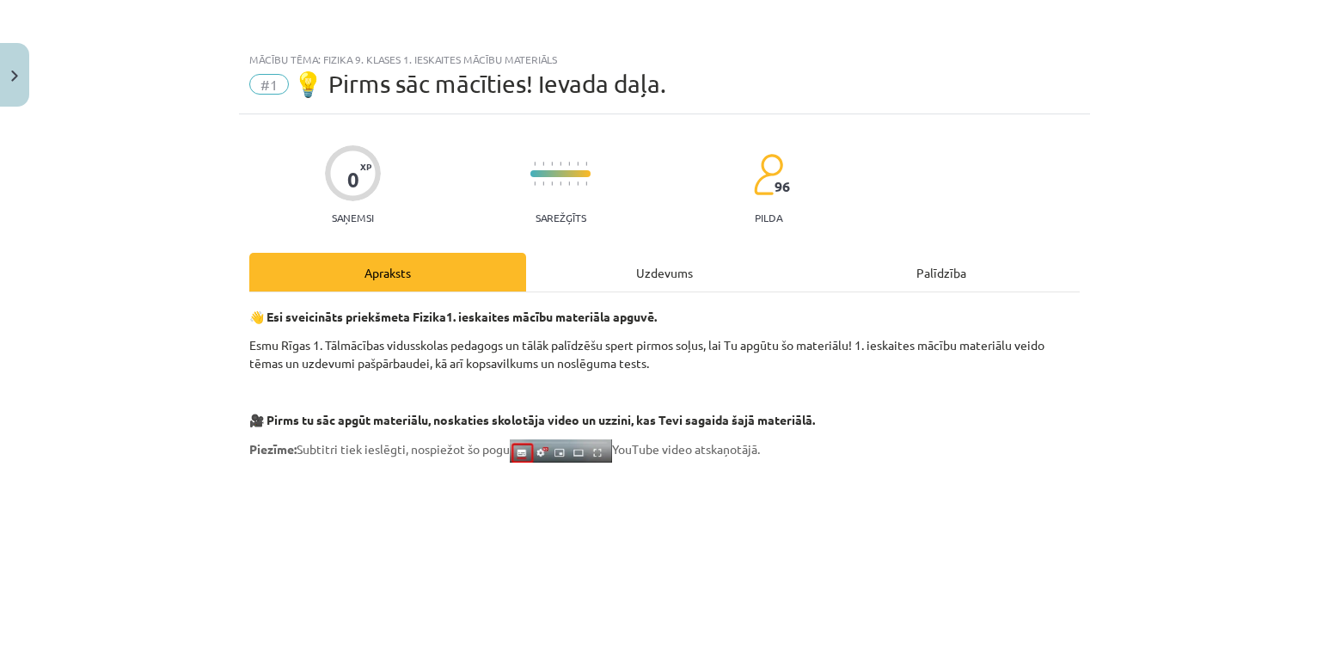
click at [655, 272] on div "Uzdevums" at bounding box center [664, 272] width 277 height 39
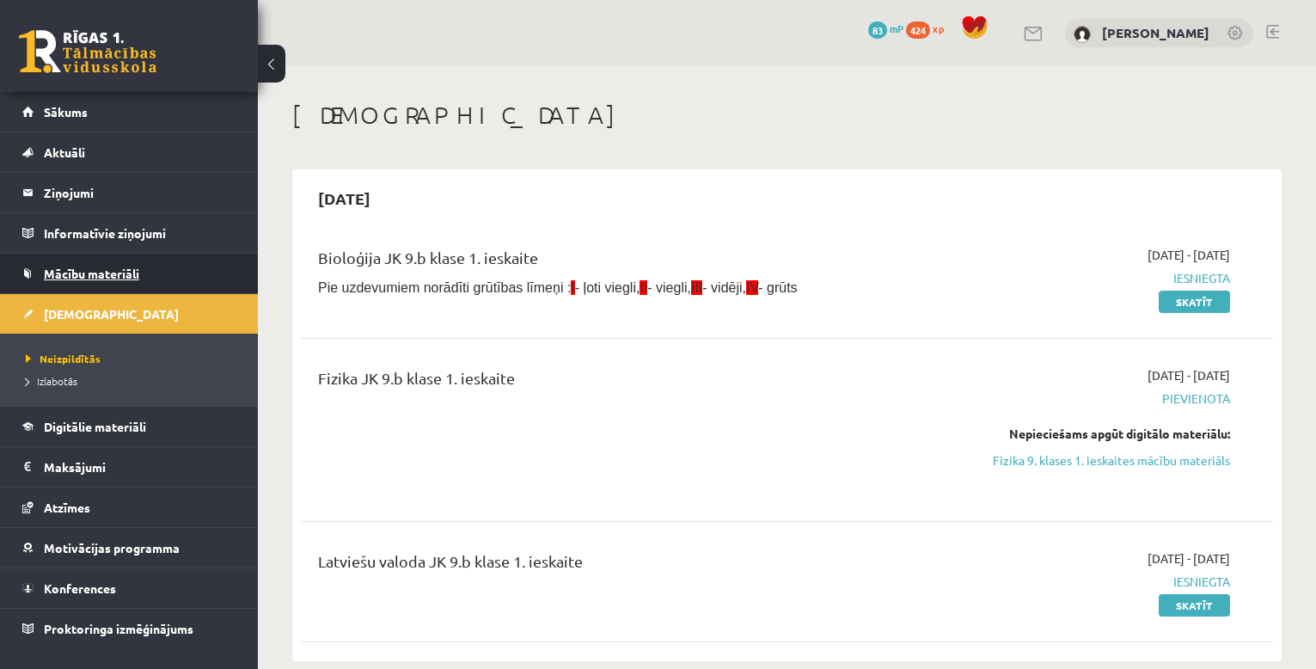
scroll to position [144, 0]
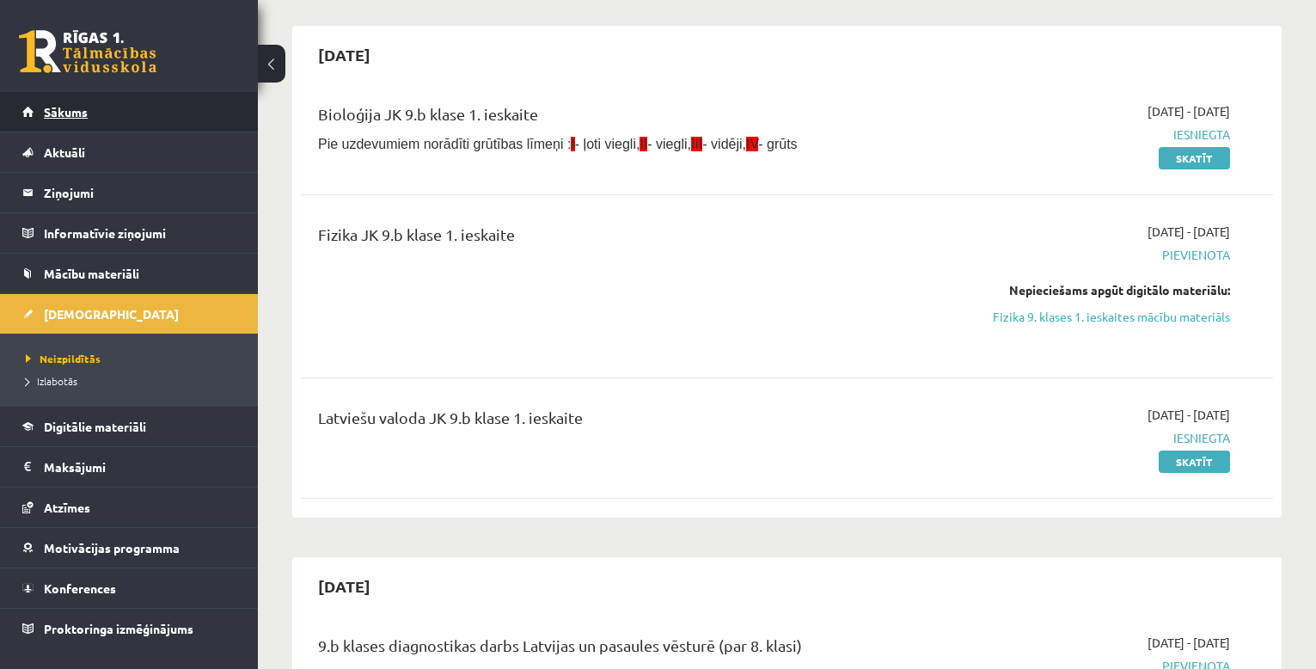
click at [143, 113] on link "Sākums" at bounding box center [129, 112] width 214 height 40
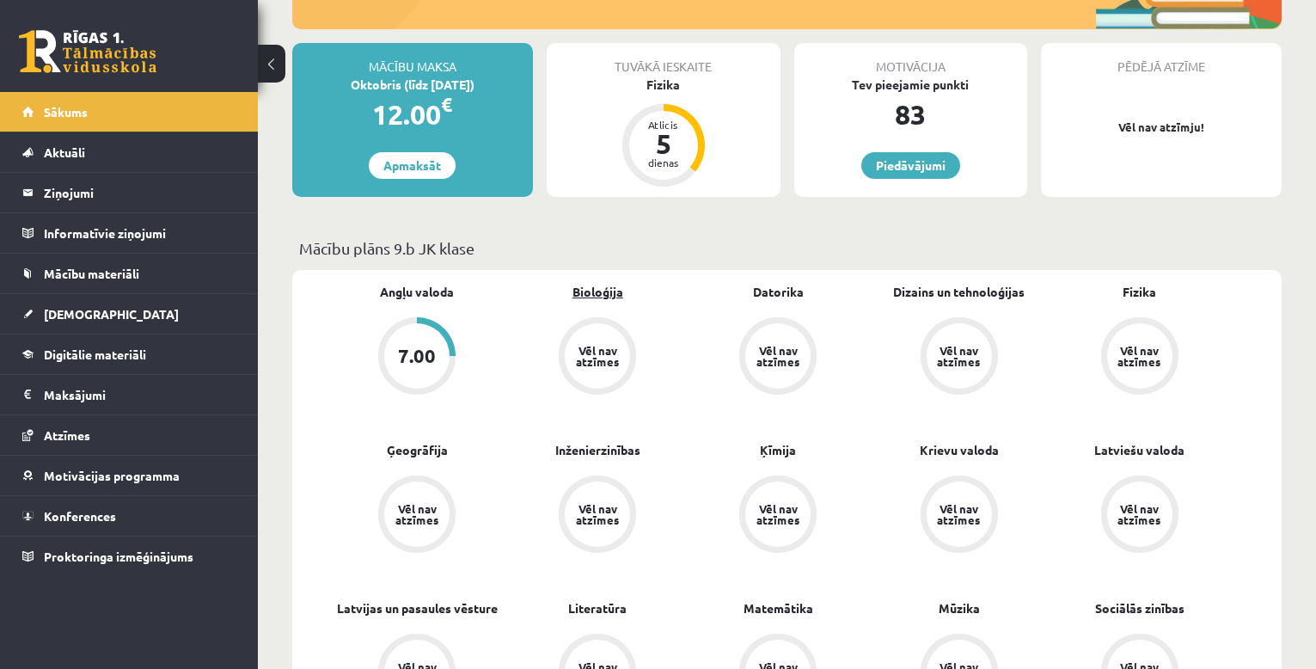
scroll to position [144, 0]
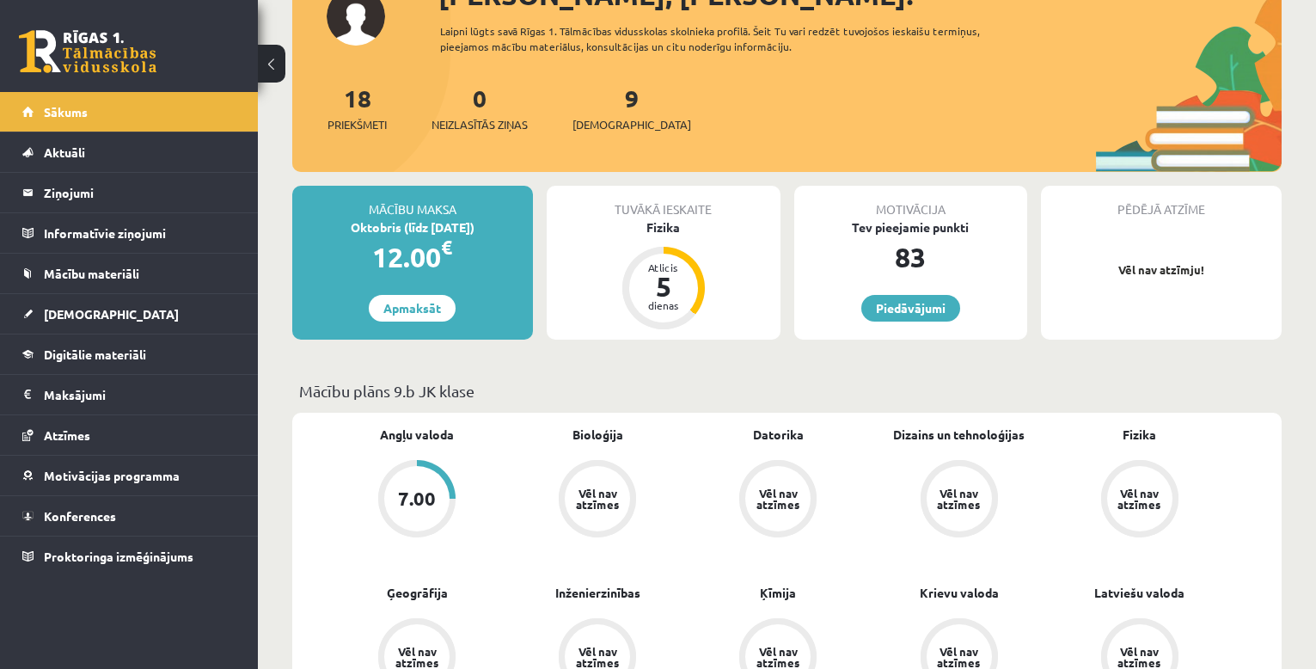
click at [773, 494] on div "Vēl nav atzīmes" at bounding box center [778, 498] width 48 height 22
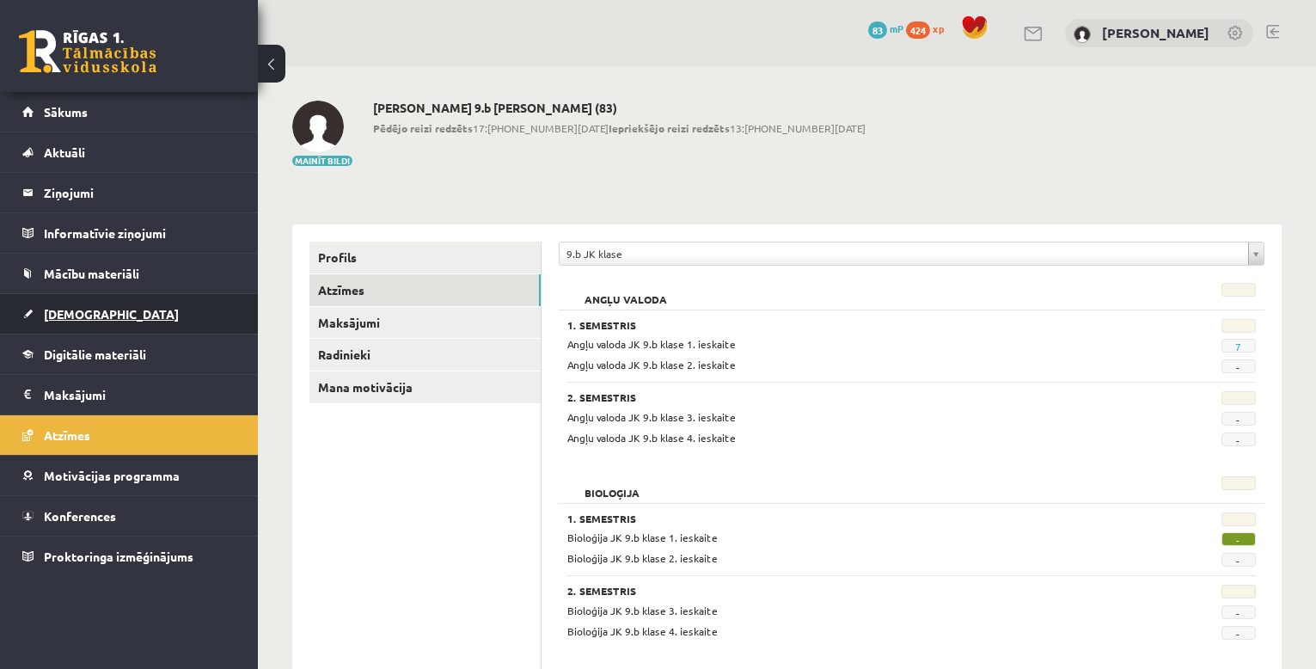
click at [128, 312] on link "[DEMOGRAPHIC_DATA]" at bounding box center [129, 314] width 214 height 40
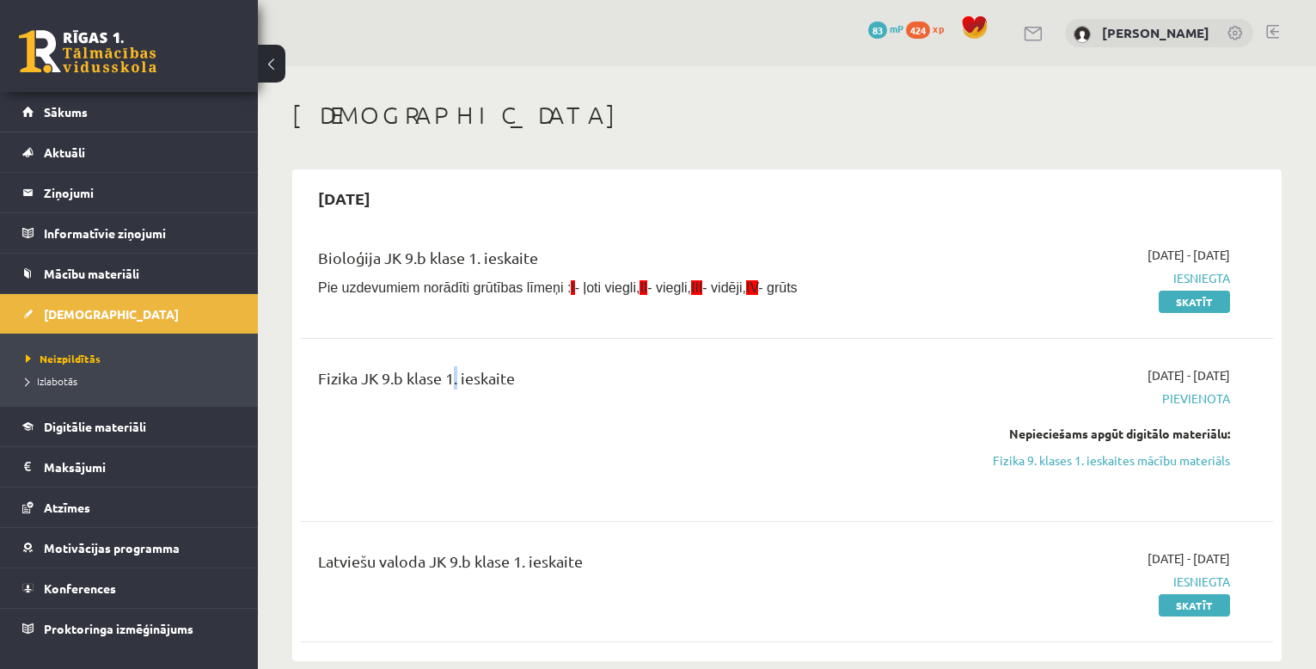
drag, startPoint x: 442, startPoint y: 433, endPoint x: 437, endPoint y: 422, distance: 12.3
click at [441, 431] on div "Fizika JK 9.b klase 1. ieskaite" at bounding box center [617, 429] width 625 height 127
click at [372, 414] on div "Fizika JK 9.b klase 1. ieskaite" at bounding box center [617, 429] width 625 height 127
click at [110, 106] on link "Sākums" at bounding box center [129, 112] width 214 height 40
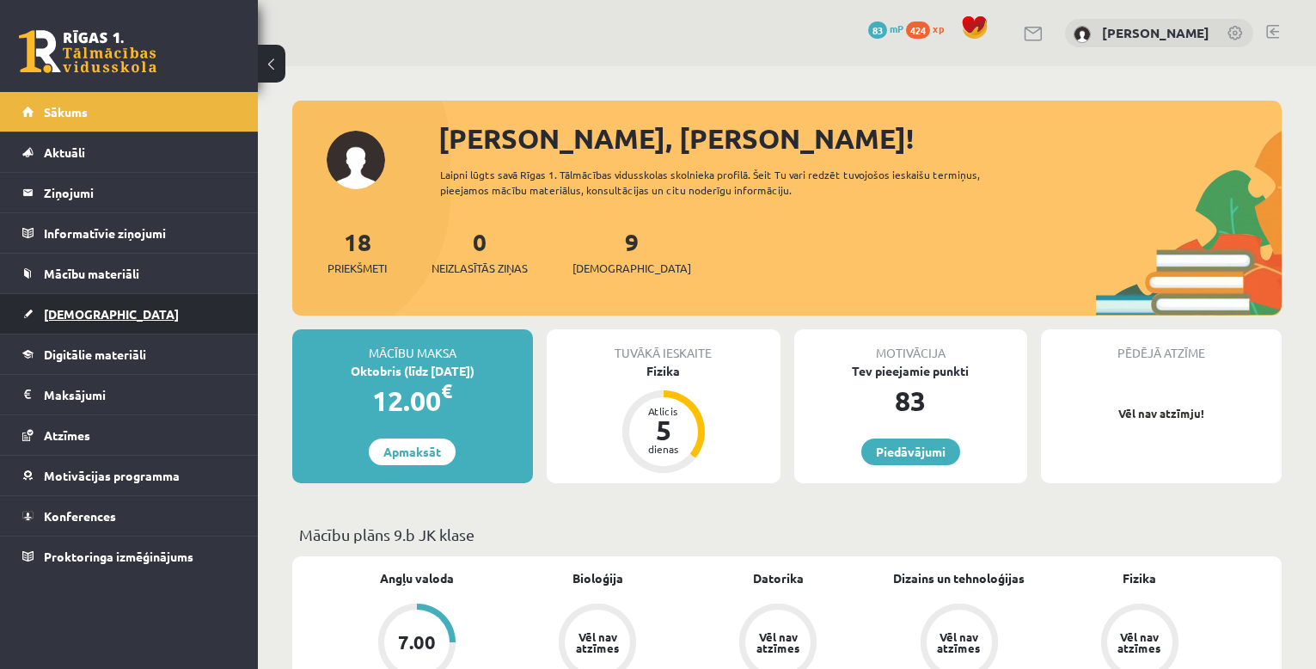
click at [123, 313] on link "[DEMOGRAPHIC_DATA]" at bounding box center [129, 314] width 214 height 40
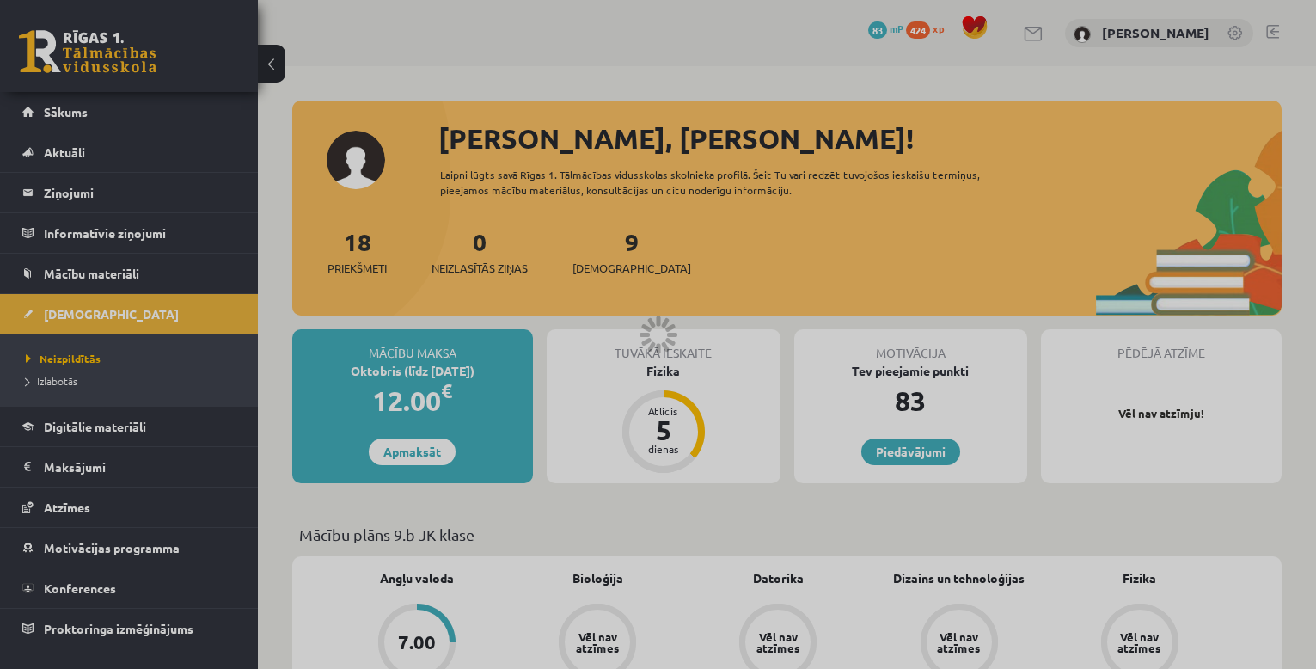
click at [136, 387] on div at bounding box center [658, 334] width 1316 height 669
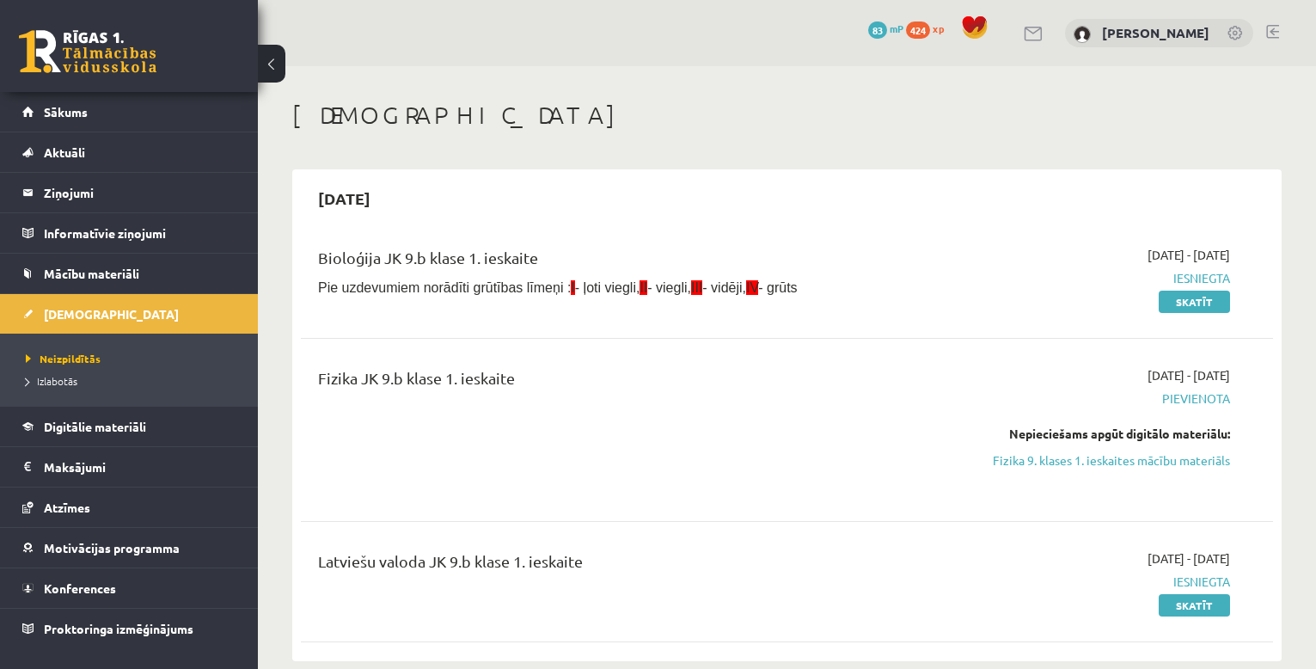
click at [130, 389] on li "Izlabotās" at bounding box center [133, 381] width 215 height 22
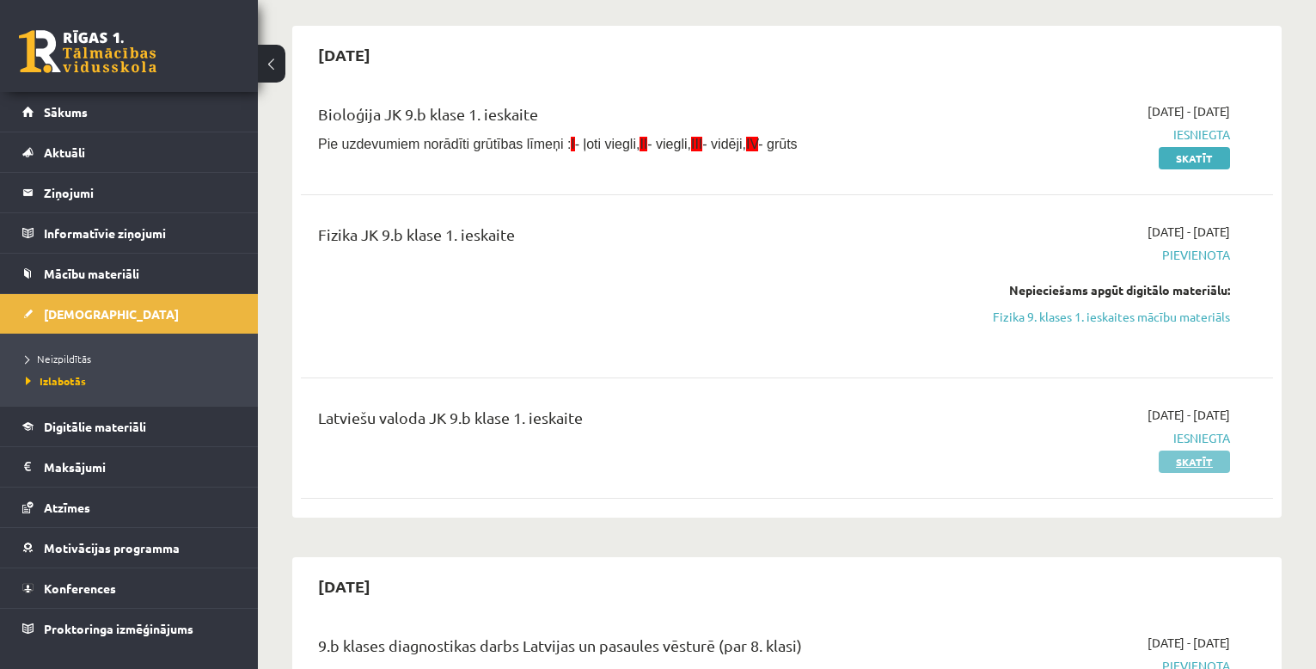
click at [1195, 467] on link "Skatīt" at bounding box center [1193, 461] width 71 height 22
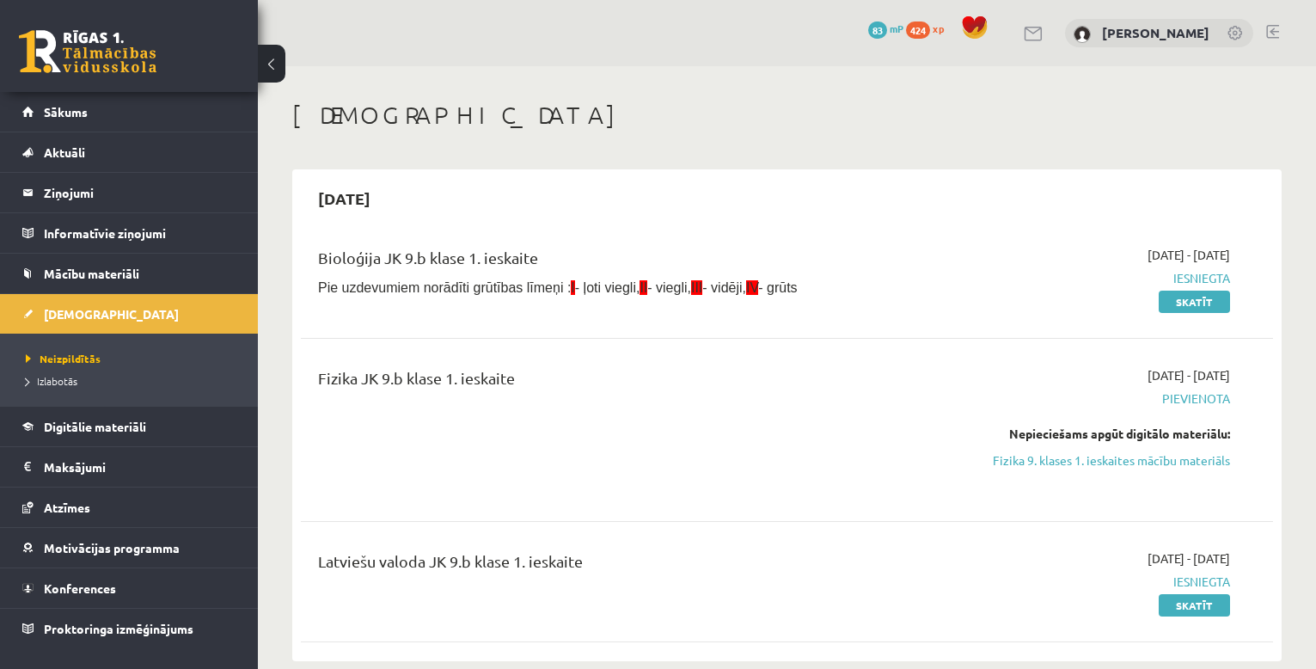
scroll to position [144, 0]
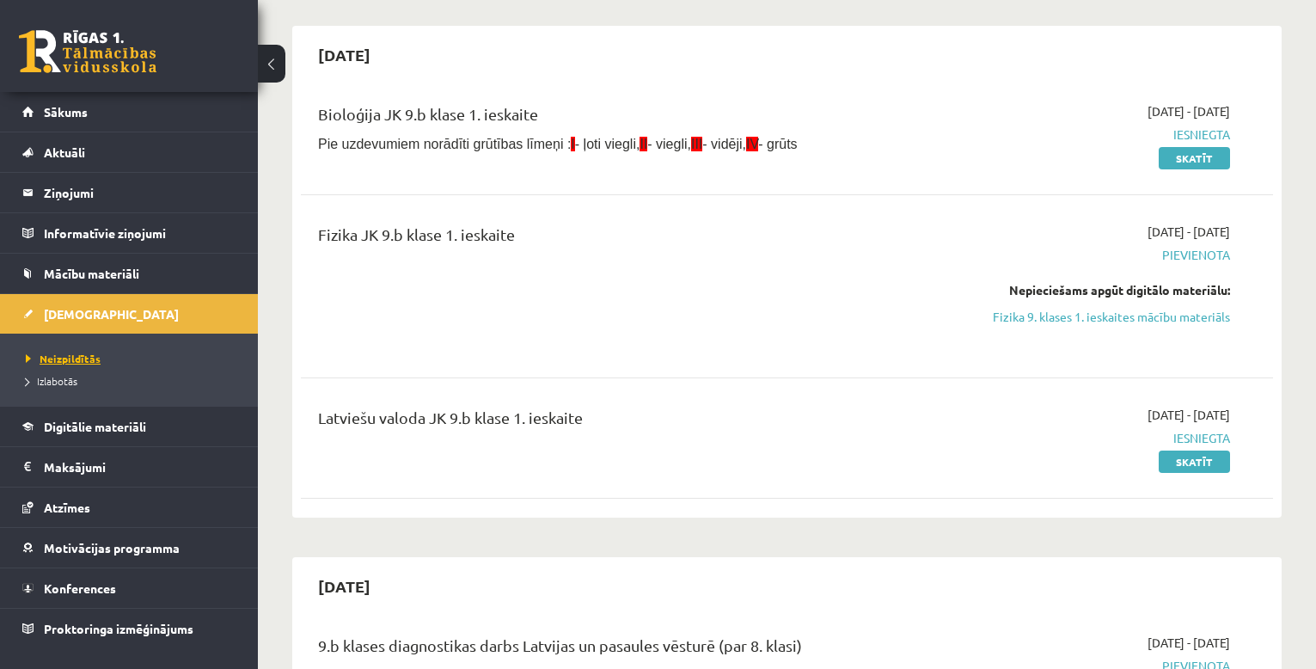
click at [136, 360] on link "Neizpildītās" at bounding box center [133, 358] width 215 height 15
